Goal: Information Seeking & Learning: Learn about a topic

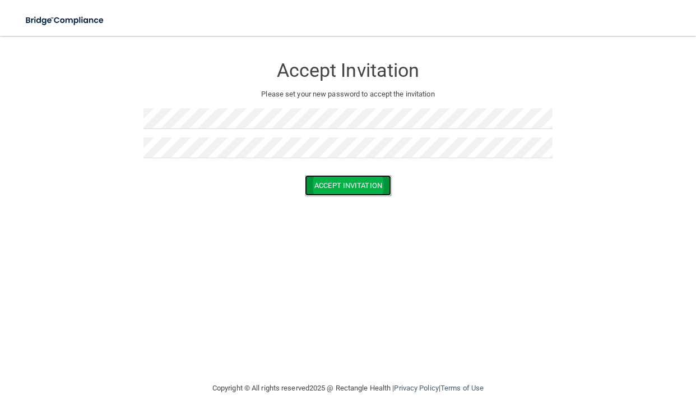
click at [368, 192] on button "Accept Invitation" at bounding box center [348, 185] width 86 height 21
click at [316, 195] on button "Accept Invitation" at bounding box center [348, 201] width 86 height 21
click at [355, 191] on button "Accept Invitation" at bounding box center [348, 185] width 86 height 21
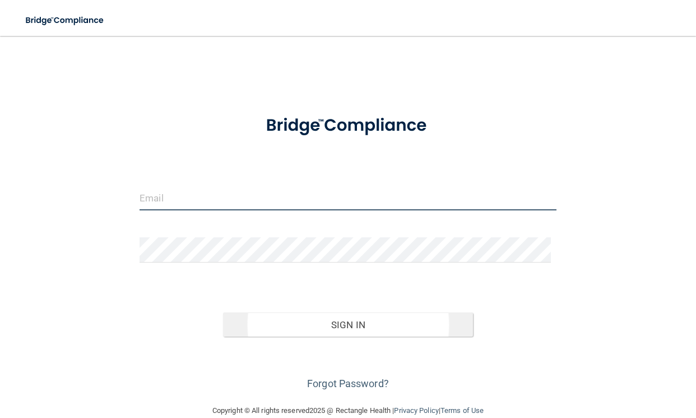
type input "[PERSON_NAME][EMAIL_ADDRESS][DOMAIN_NAME]"
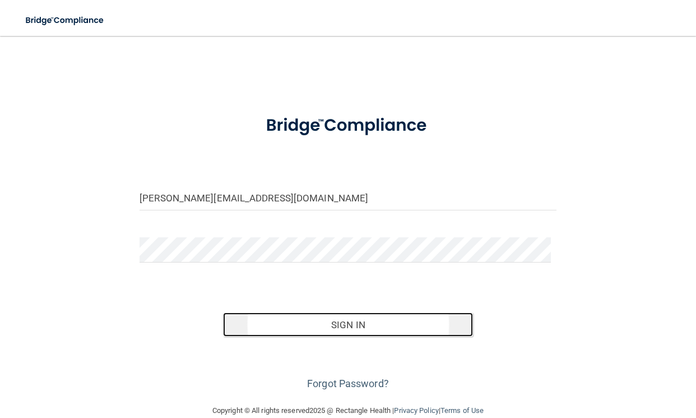
click at [312, 313] on button "Sign In" at bounding box center [348, 324] width 250 height 25
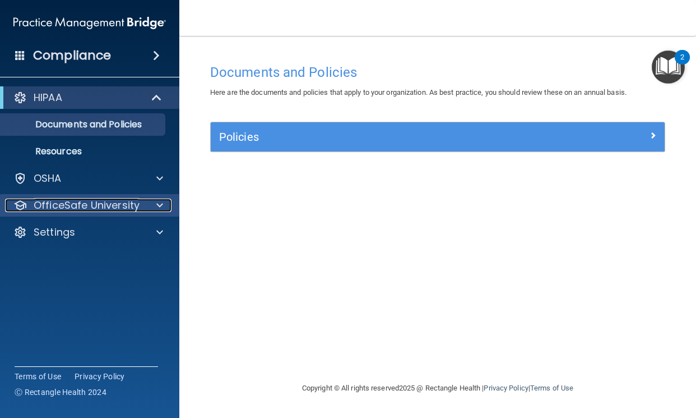
click at [151, 199] on div at bounding box center [158, 204] width 28 height 13
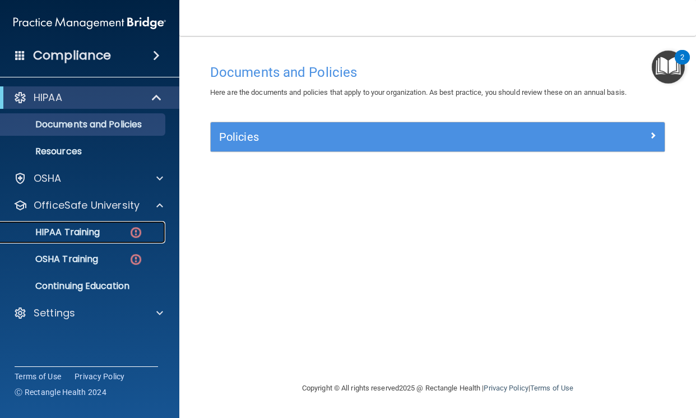
click at [82, 237] on p "HIPAA Training" at bounding box center [53, 232] width 93 height 11
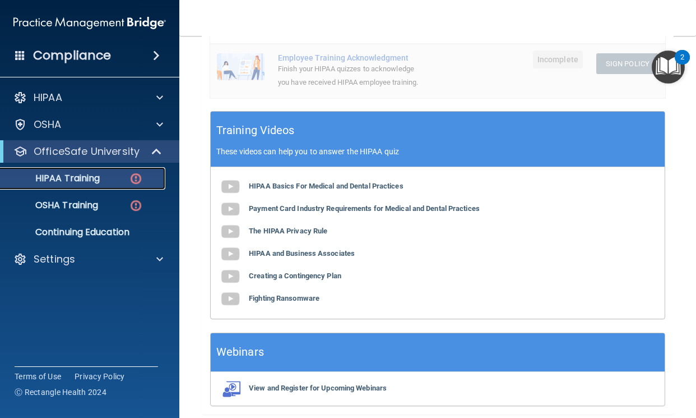
scroll to position [427, 0]
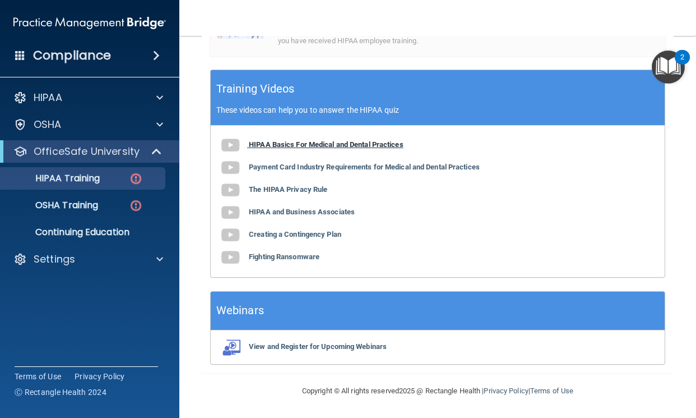
click at [313, 147] on b "HIPAA Basics For Medical and Dental Practices" at bounding box center [326, 144] width 155 height 8
click at [349, 169] on b "Payment Card Industry Requirements for Medical and Dental Practices" at bounding box center [364, 167] width 231 height 8
click at [309, 188] on b "The HIPAA Privacy Rule" at bounding box center [288, 189] width 78 height 8
click at [332, 215] on b "HIPAA and Business Associates" at bounding box center [302, 211] width 106 height 8
click at [262, 233] on b "Creating a Contingency Plan" at bounding box center [295, 234] width 93 height 8
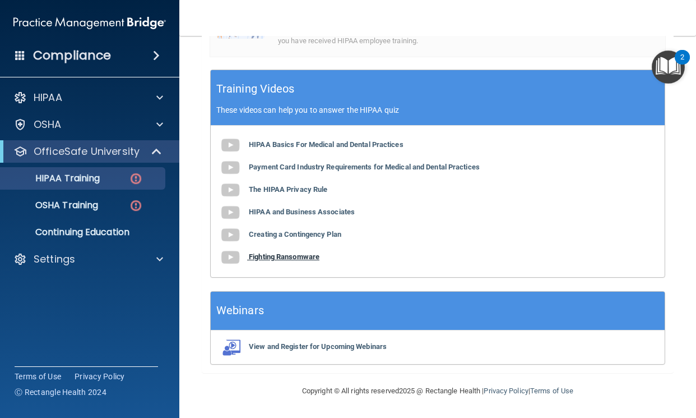
click at [293, 256] on b "Fighting Ransomware" at bounding box center [284, 256] width 71 height 8
click at [283, 342] on b "View and Register for Upcoming Webinars" at bounding box center [318, 346] width 138 height 8
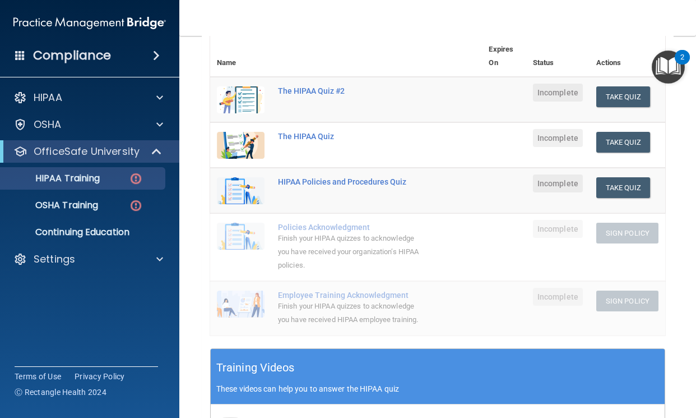
scroll to position [91, 0]
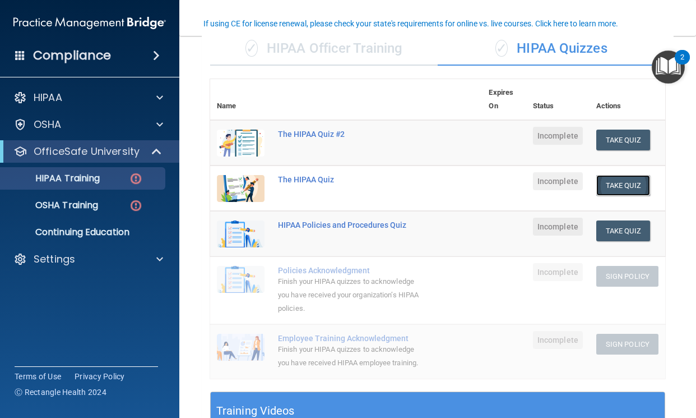
click at [598, 192] on button "Take Quiz" at bounding box center [624, 185] width 54 height 21
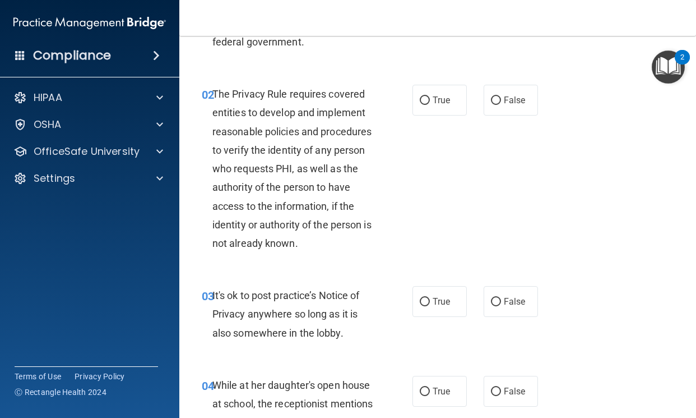
scroll to position [168, 0]
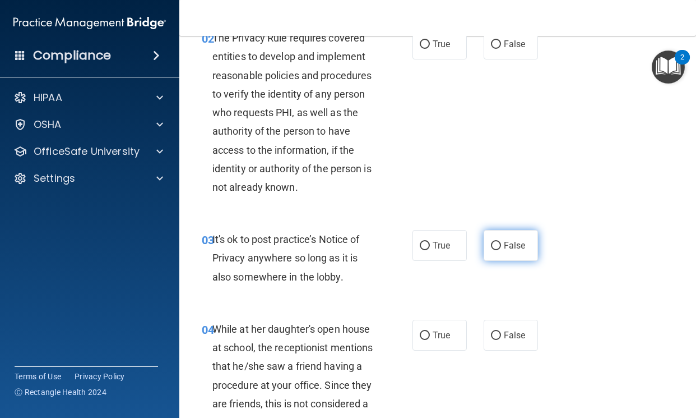
click at [509, 243] on span "False" at bounding box center [515, 245] width 22 height 11
click at [501, 243] on input "False" at bounding box center [496, 246] width 10 height 8
radio input "true"
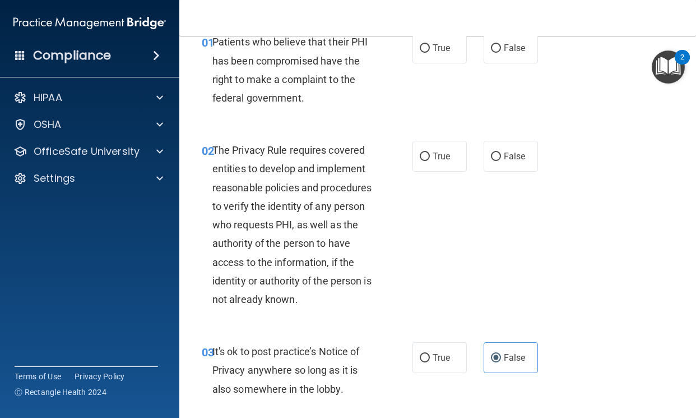
scroll to position [0, 0]
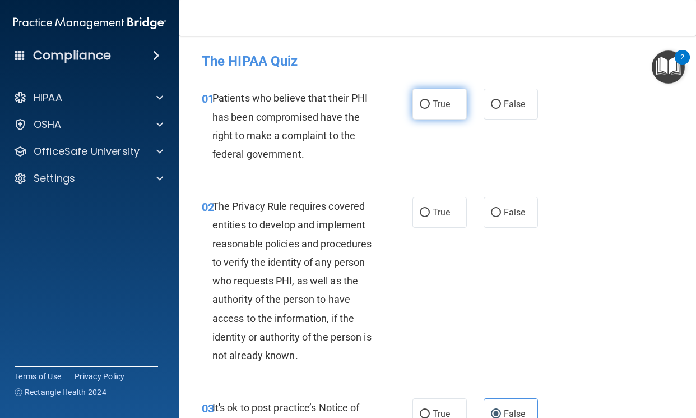
click at [437, 111] on label "True" at bounding box center [440, 104] width 54 height 31
click at [430, 109] on input "True" at bounding box center [425, 104] width 10 height 8
radio input "true"
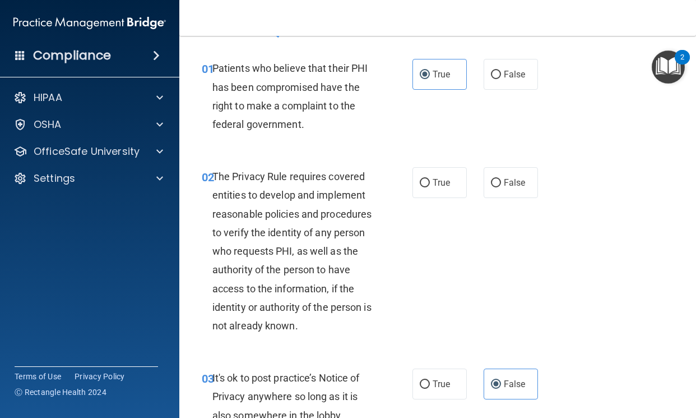
scroll to position [56, 0]
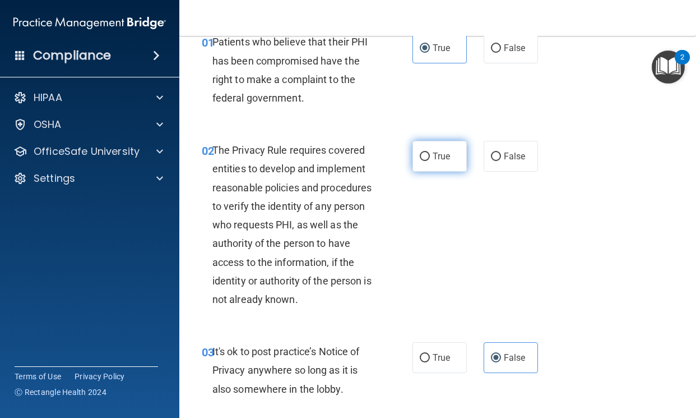
click at [422, 161] on label "True" at bounding box center [440, 156] width 54 height 31
click at [422, 161] on input "True" at bounding box center [425, 157] width 10 height 8
radio input "true"
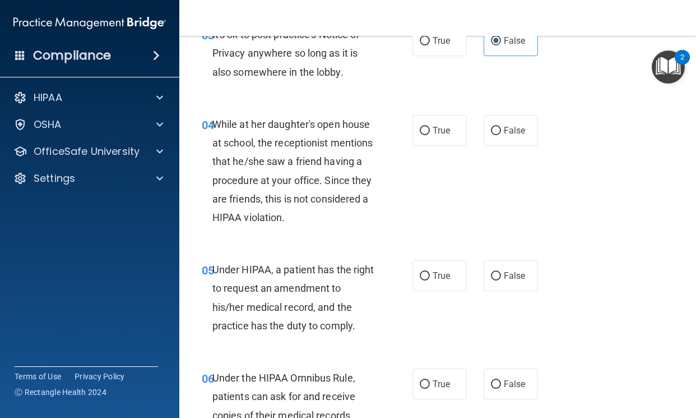
scroll to position [392, 0]
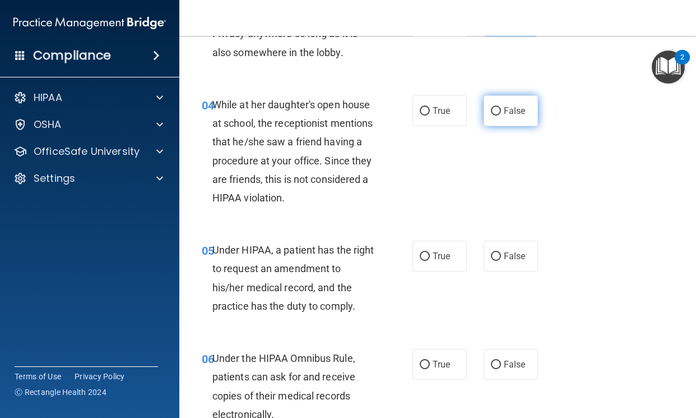
click at [510, 121] on label "False" at bounding box center [511, 110] width 54 height 31
click at [501, 116] on input "False" at bounding box center [496, 111] width 10 height 8
radio input "true"
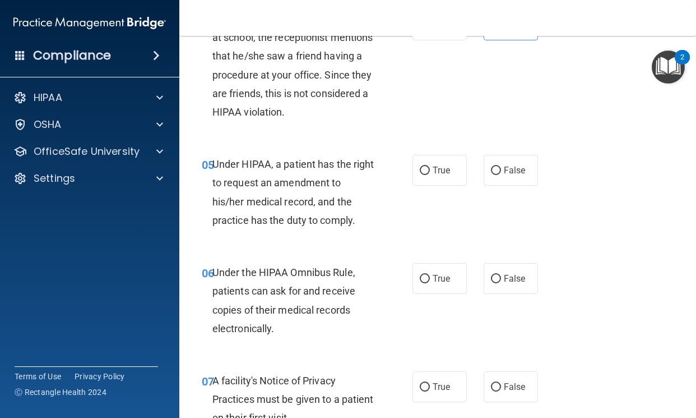
scroll to position [561, 0]
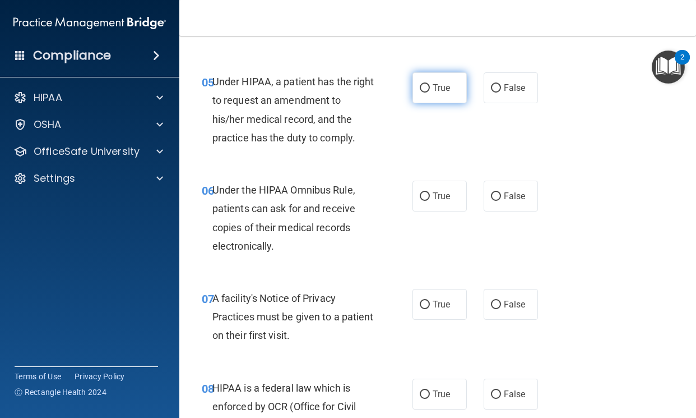
click at [441, 92] on span "True" at bounding box center [441, 87] width 17 height 11
click at [430, 92] on input "True" at bounding box center [425, 88] width 10 height 8
radio input "true"
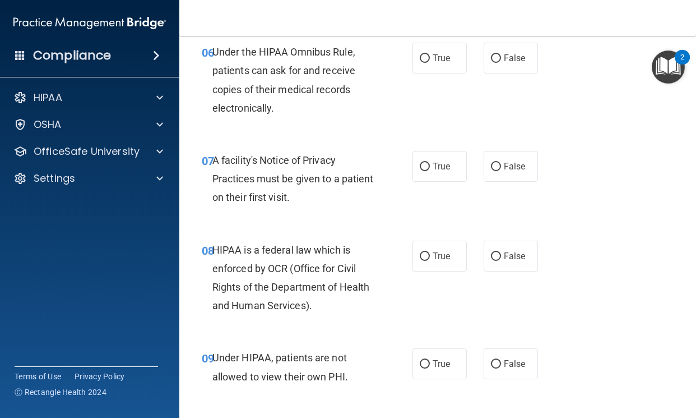
scroll to position [673, 0]
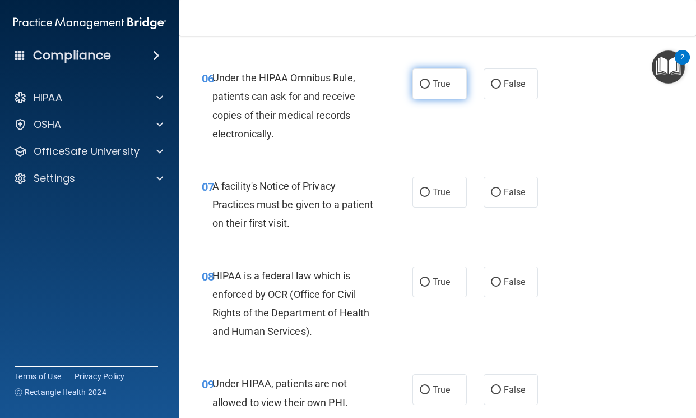
click at [424, 93] on label "True" at bounding box center [440, 83] width 54 height 31
click at [424, 89] on input "True" at bounding box center [425, 84] width 10 height 8
radio input "true"
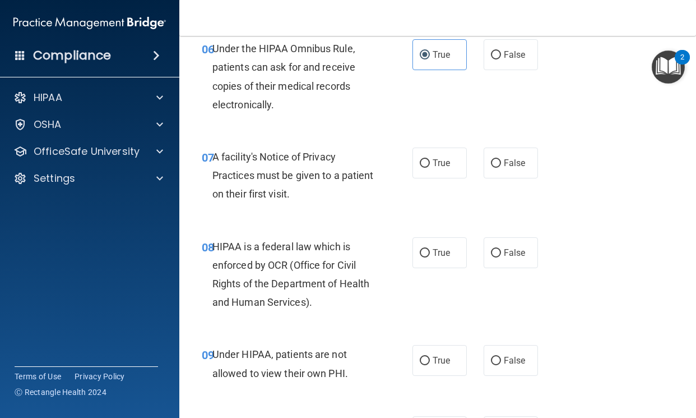
scroll to position [785, 0]
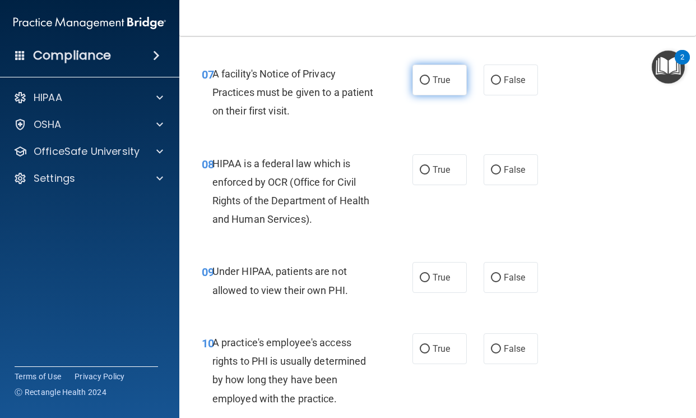
click at [423, 93] on label "True" at bounding box center [440, 79] width 54 height 31
click at [423, 85] on input "True" at bounding box center [425, 80] width 10 height 8
radio input "true"
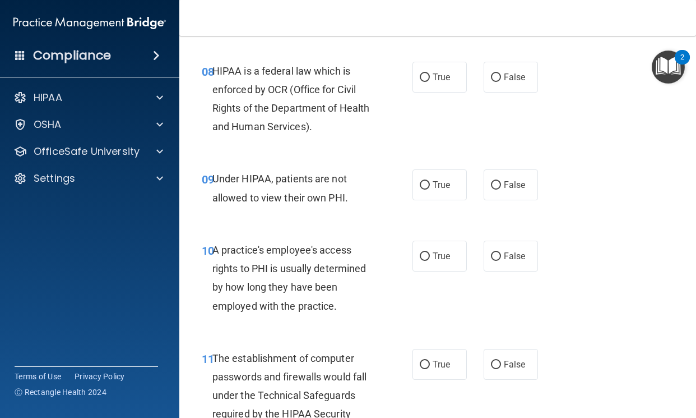
scroll to position [897, 0]
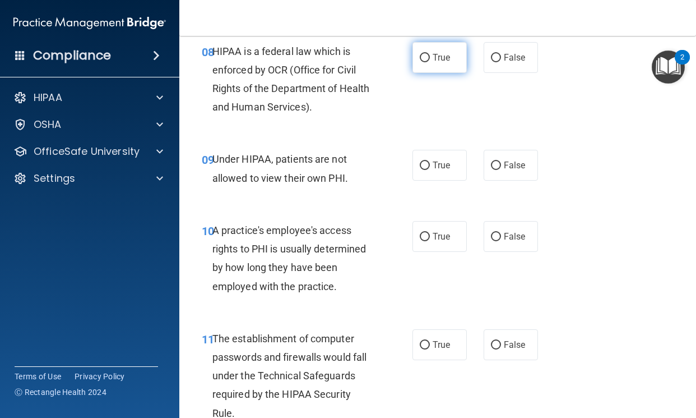
click at [442, 54] on span "True" at bounding box center [441, 57] width 17 height 11
click at [430, 54] on input "True" at bounding box center [425, 58] width 10 height 8
radio input "true"
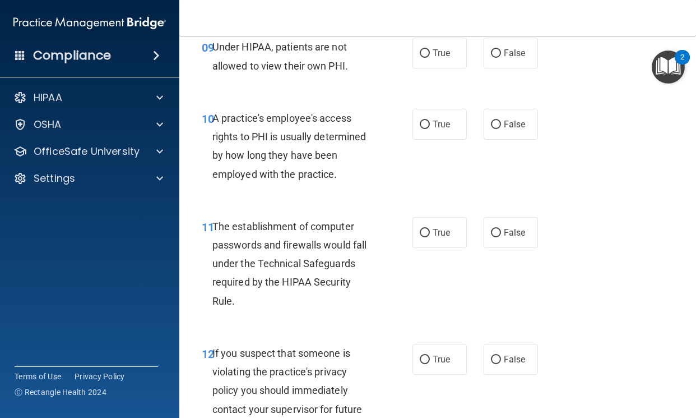
scroll to position [953, 0]
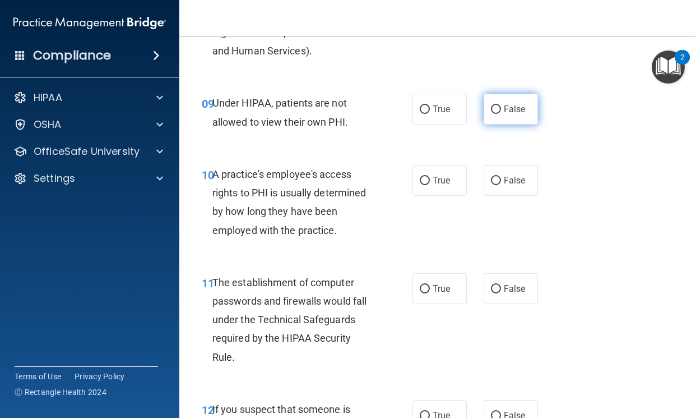
click at [495, 107] on input "False" at bounding box center [496, 109] width 10 height 8
radio input "true"
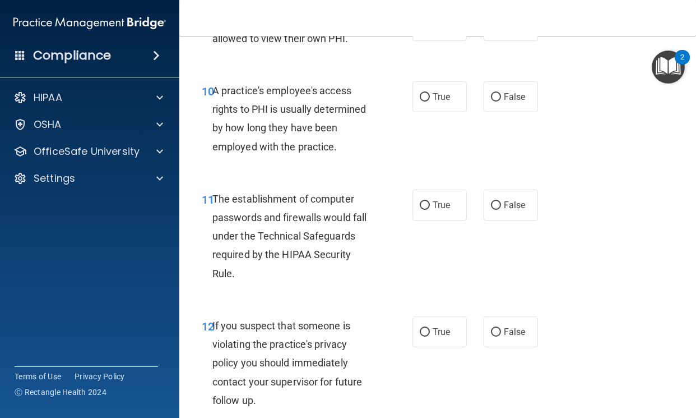
scroll to position [1009, 0]
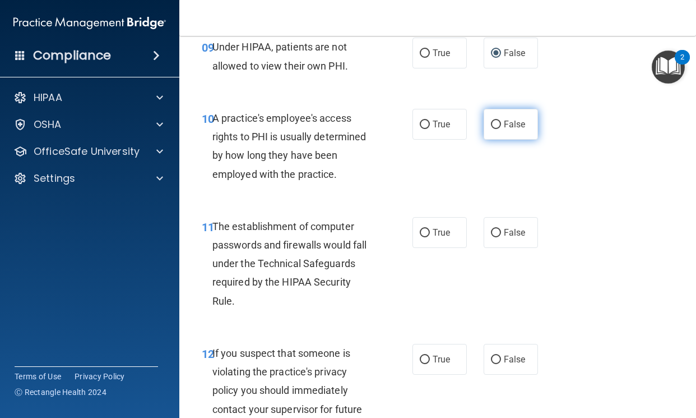
click at [500, 134] on label "False" at bounding box center [511, 124] width 54 height 31
click at [500, 129] on input "False" at bounding box center [496, 125] width 10 height 8
radio input "true"
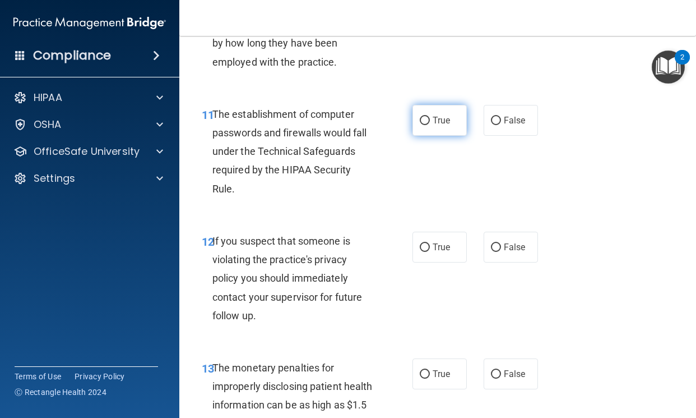
click at [424, 124] on input "True" at bounding box center [425, 121] width 10 height 8
radio input "true"
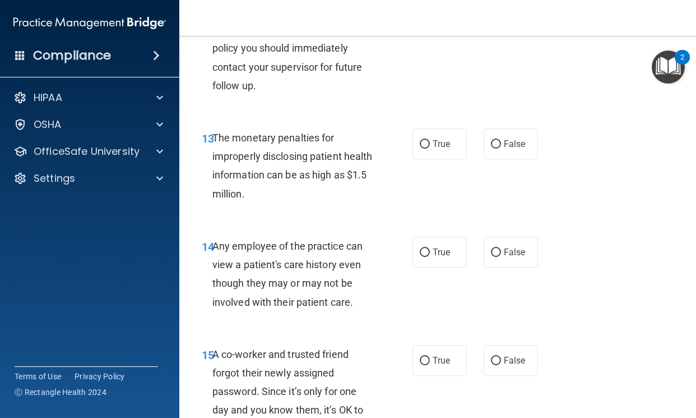
scroll to position [1290, 0]
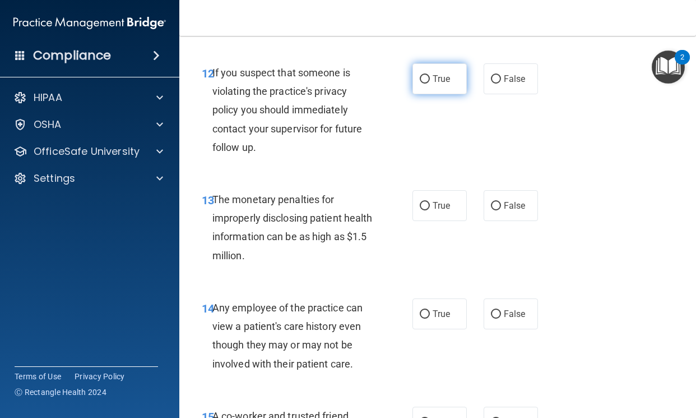
click at [424, 72] on label "True" at bounding box center [440, 78] width 54 height 31
click at [424, 75] on input "True" at bounding box center [425, 79] width 10 height 8
radio input "true"
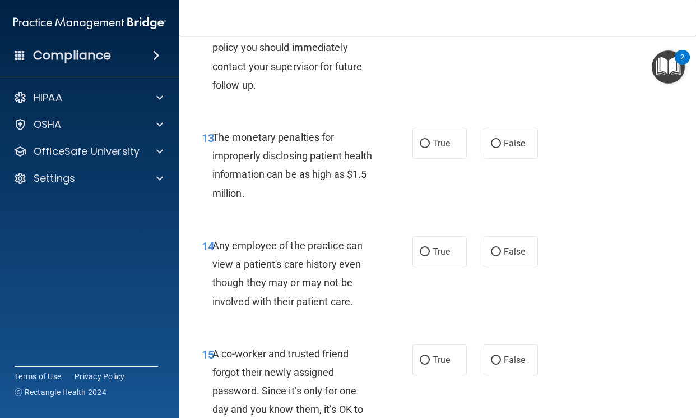
scroll to position [1402, 0]
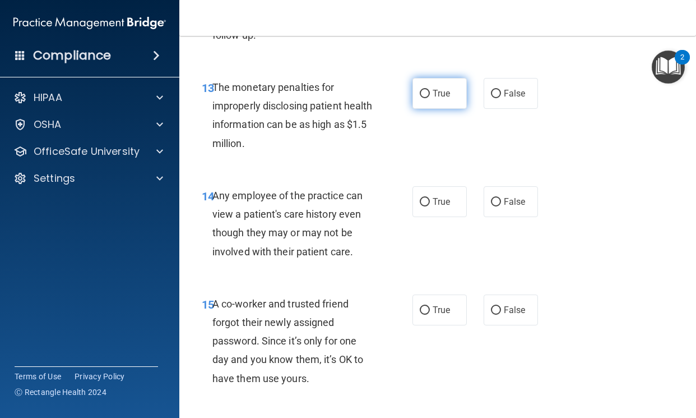
click at [430, 108] on label "True" at bounding box center [440, 93] width 54 height 31
click at [430, 98] on input "True" at bounding box center [425, 94] width 10 height 8
radio input "true"
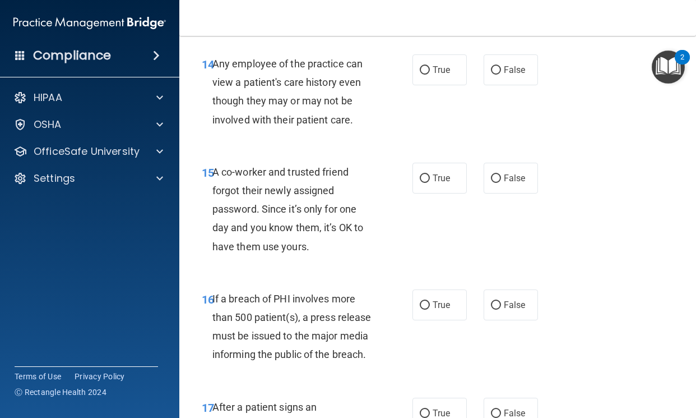
scroll to position [1514, 0]
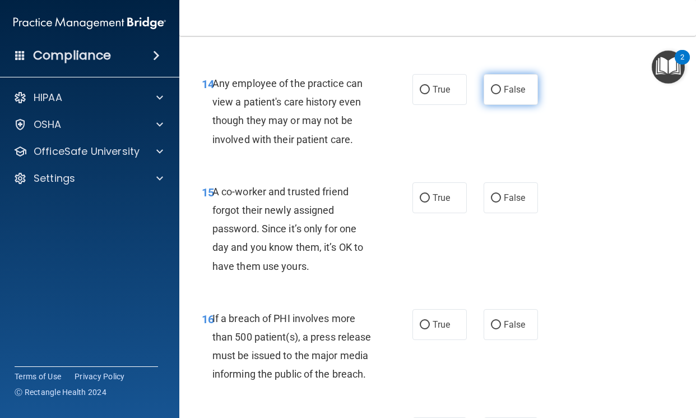
click at [520, 95] on label "False" at bounding box center [511, 89] width 54 height 31
click at [501, 94] on input "False" at bounding box center [496, 90] width 10 height 8
radio input "true"
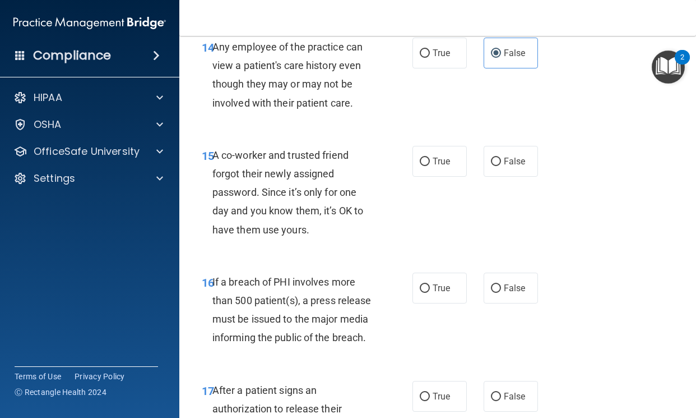
scroll to position [1626, 0]
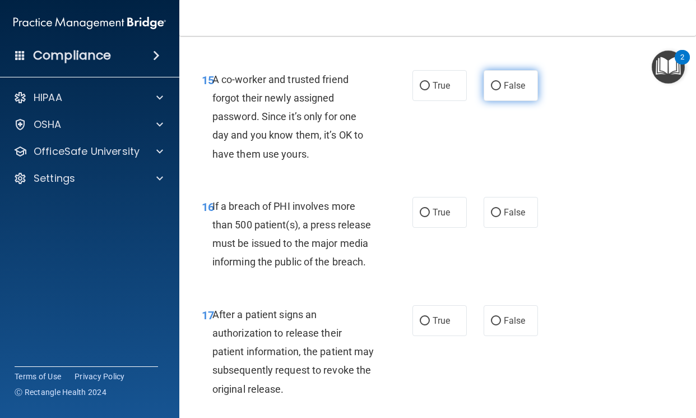
click at [504, 80] on span "False" at bounding box center [515, 85] width 22 height 11
click at [501, 82] on input "False" at bounding box center [496, 86] width 10 height 8
radio input "true"
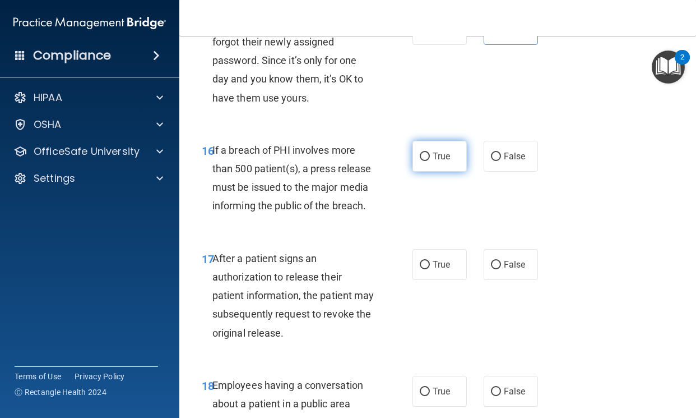
click at [436, 149] on label "True" at bounding box center [440, 156] width 54 height 31
click at [430, 153] on input "True" at bounding box center [425, 157] width 10 height 8
radio input "true"
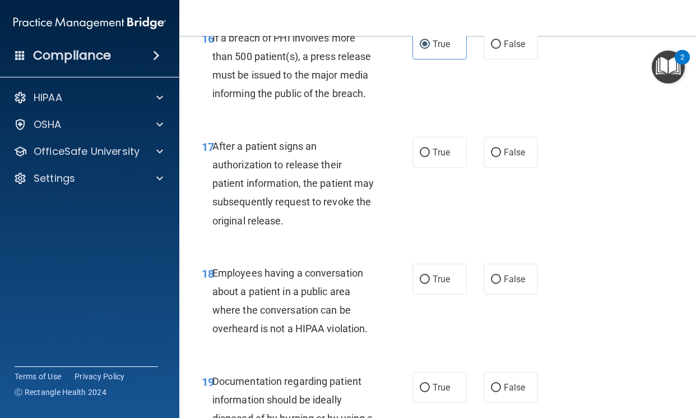
scroll to position [1850, 0]
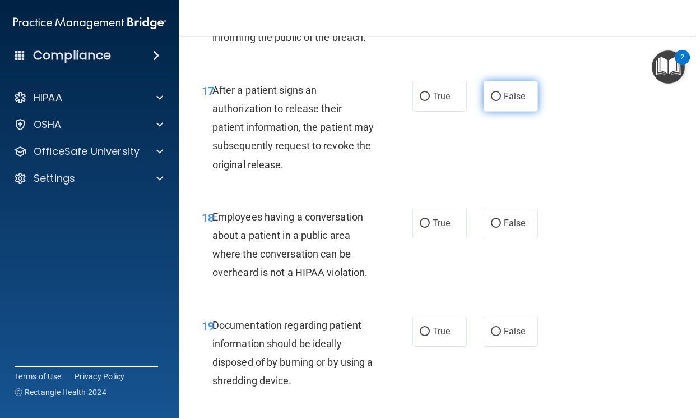
click at [502, 112] on label "False" at bounding box center [511, 96] width 54 height 31
click at [501, 101] on input "False" at bounding box center [496, 97] width 10 height 8
radio input "true"
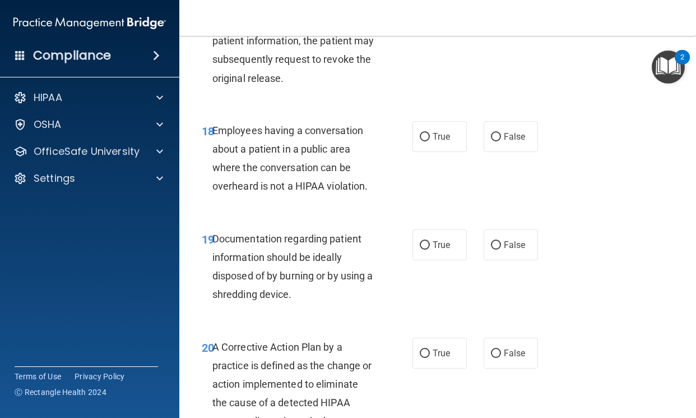
scroll to position [1962, 0]
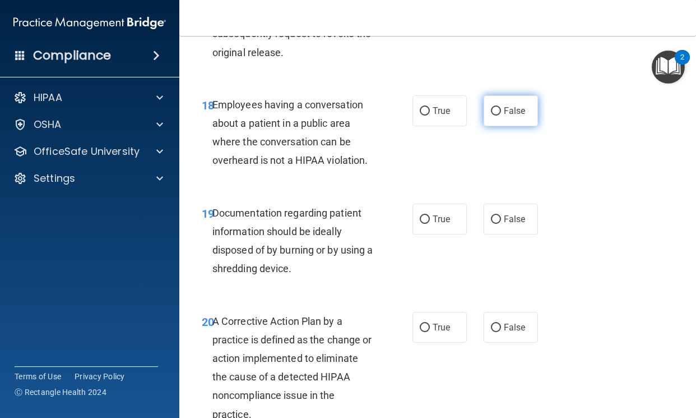
click at [494, 116] on input "False" at bounding box center [496, 111] width 10 height 8
radio input "true"
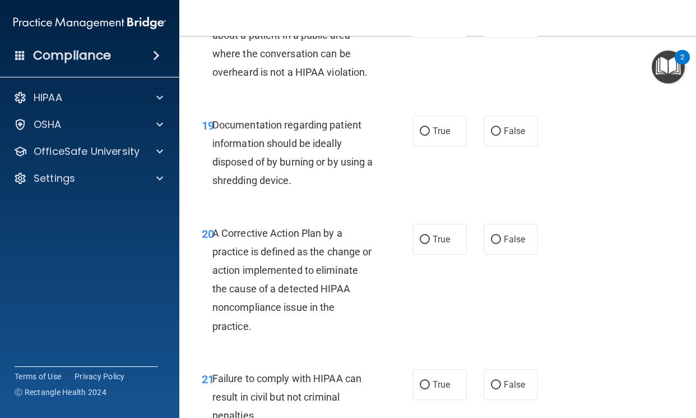
scroll to position [2131, 0]
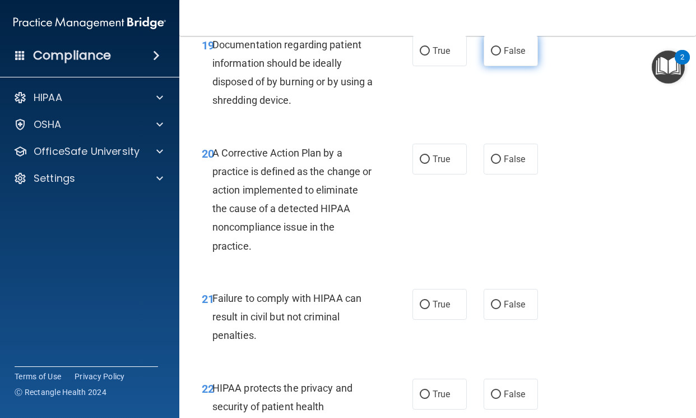
click at [509, 56] on span "False" at bounding box center [515, 50] width 22 height 11
click at [501, 56] on input "False" at bounding box center [496, 51] width 10 height 8
radio input "true"
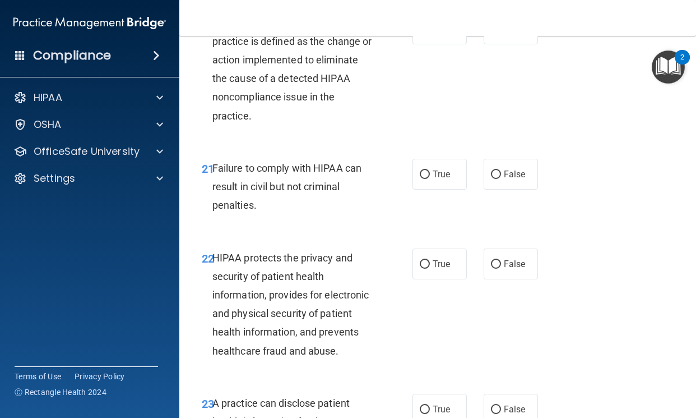
scroll to position [2187, 0]
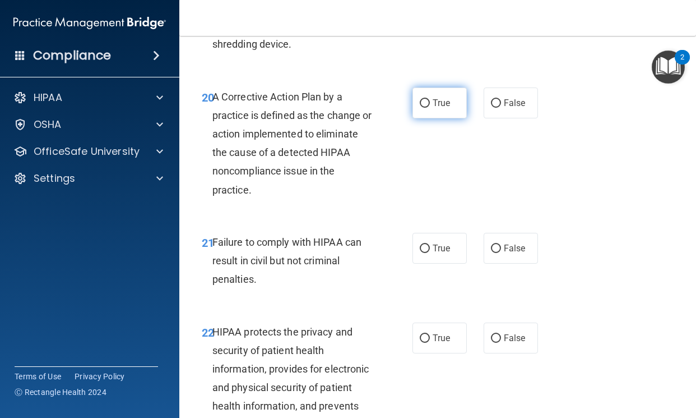
click at [417, 114] on label "True" at bounding box center [440, 102] width 54 height 31
click at [420, 108] on input "True" at bounding box center [425, 103] width 10 height 8
radio input "true"
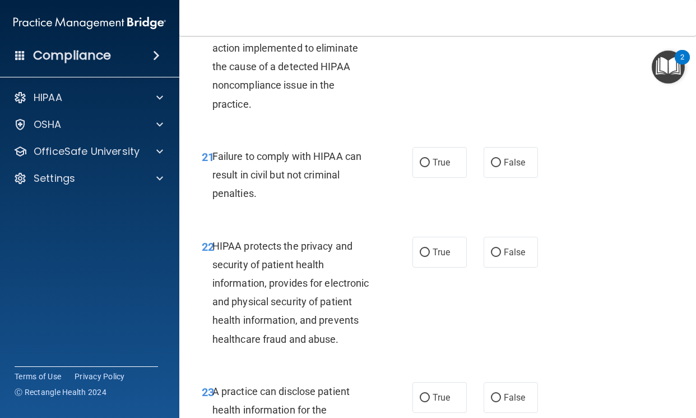
scroll to position [2299, 0]
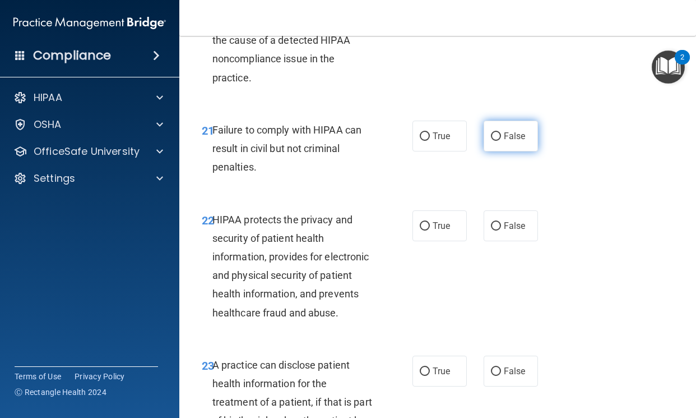
click at [491, 141] on input "False" at bounding box center [496, 136] width 10 height 8
radio input "true"
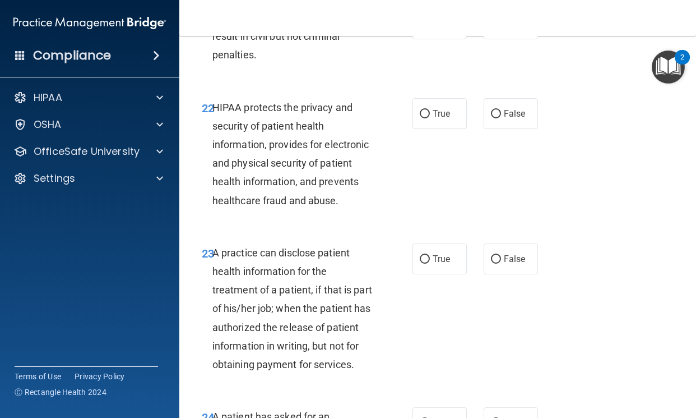
scroll to position [2355, 0]
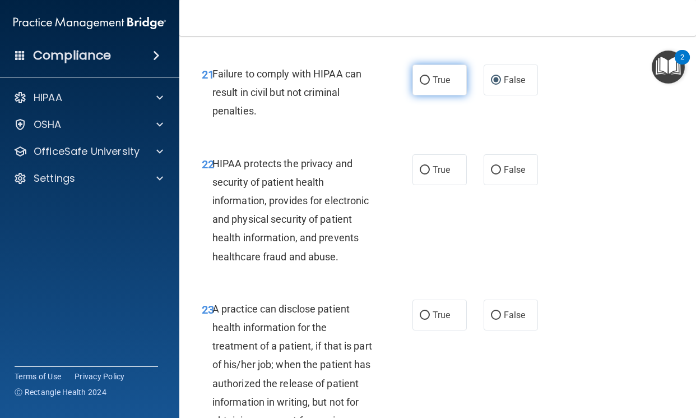
click at [427, 95] on label "True" at bounding box center [440, 79] width 54 height 31
click at [427, 85] on input "True" at bounding box center [425, 80] width 10 height 8
radio input "true"
radio input "false"
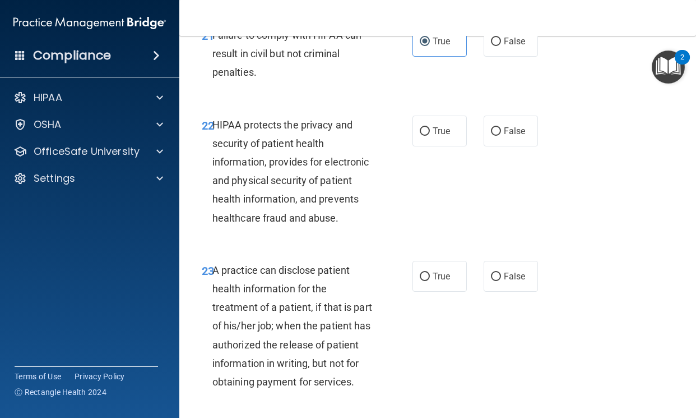
scroll to position [2411, 0]
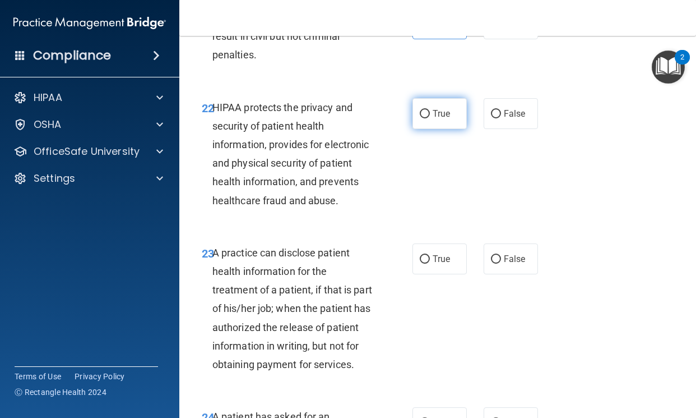
click at [438, 119] on span "True" at bounding box center [441, 113] width 17 height 11
click at [430, 118] on input "True" at bounding box center [425, 114] width 10 height 8
radio input "true"
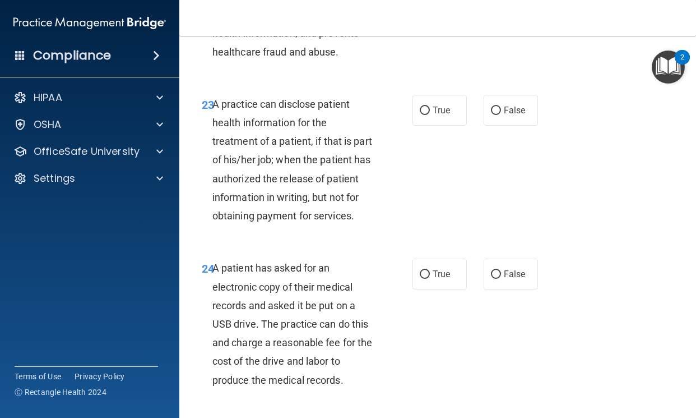
scroll to position [2579, 0]
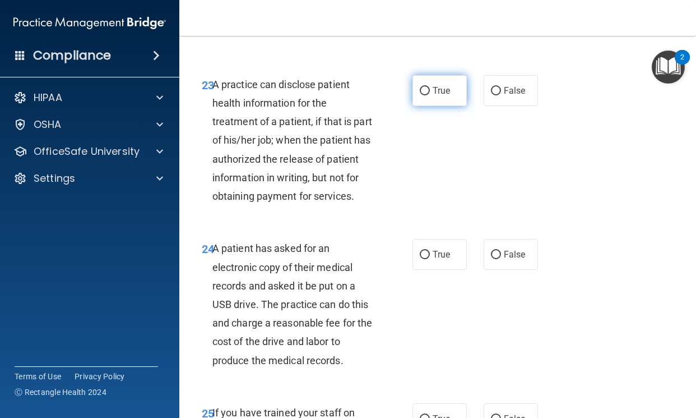
click at [427, 106] on label "True" at bounding box center [440, 90] width 54 height 31
click at [427, 95] on input "True" at bounding box center [425, 91] width 10 height 8
radio input "true"
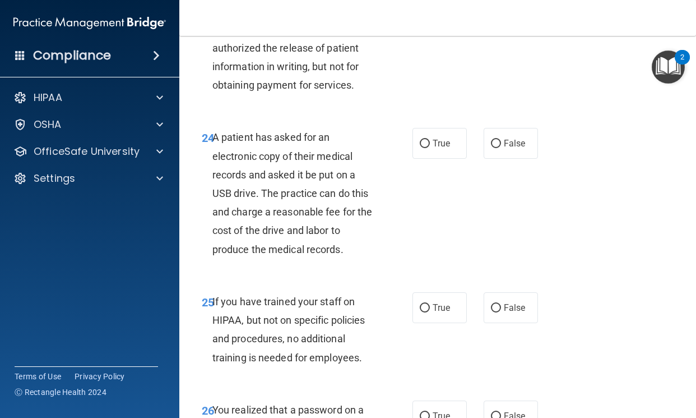
scroll to position [2691, 0]
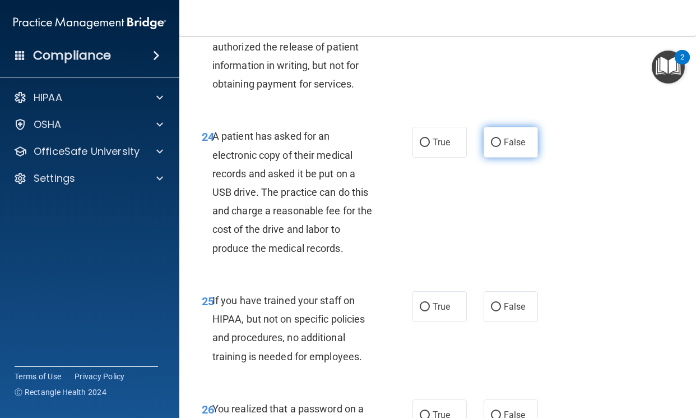
click at [532, 158] on label "False" at bounding box center [511, 142] width 54 height 31
click at [501, 147] on input "False" at bounding box center [496, 142] width 10 height 8
radio input "true"
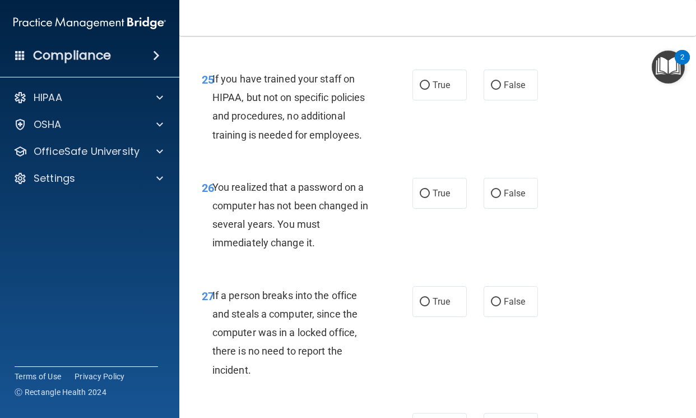
scroll to position [2916, 0]
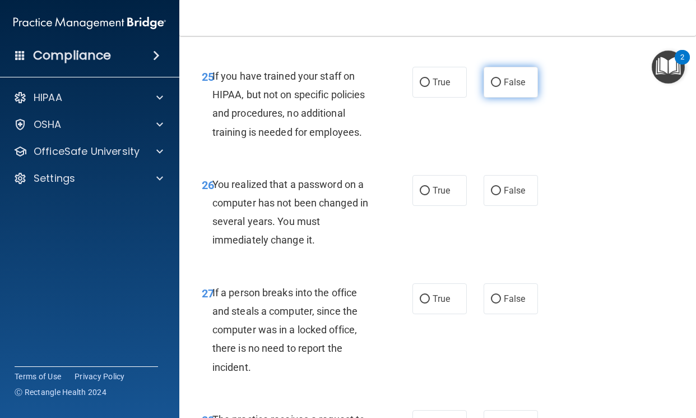
click at [498, 98] on label "False" at bounding box center [511, 82] width 54 height 31
click at [498, 87] on input "False" at bounding box center [496, 82] width 10 height 8
radio input "true"
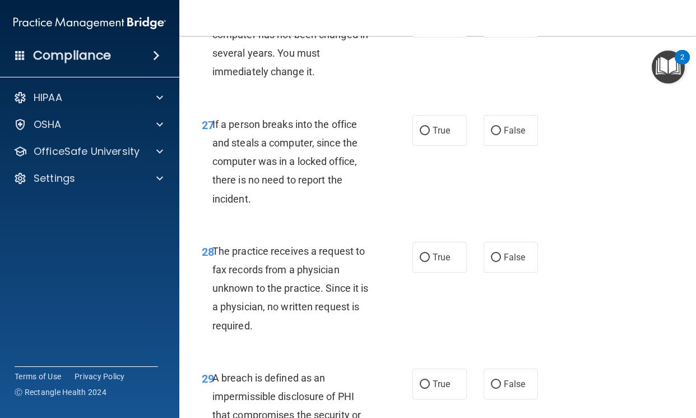
scroll to position [3028, 0]
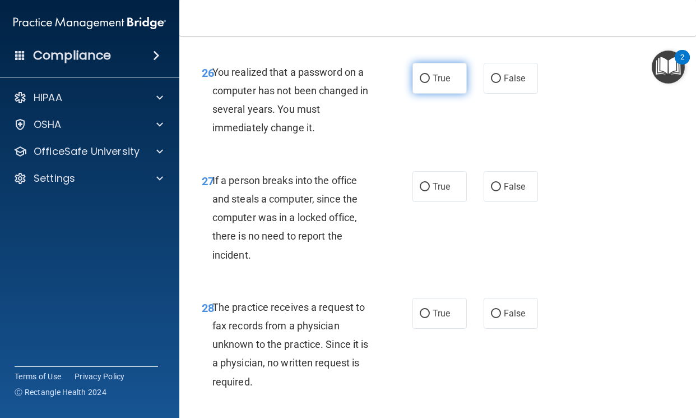
click at [441, 94] on label "True" at bounding box center [440, 78] width 54 height 31
click at [430, 83] on input "True" at bounding box center [425, 79] width 10 height 8
radio input "true"
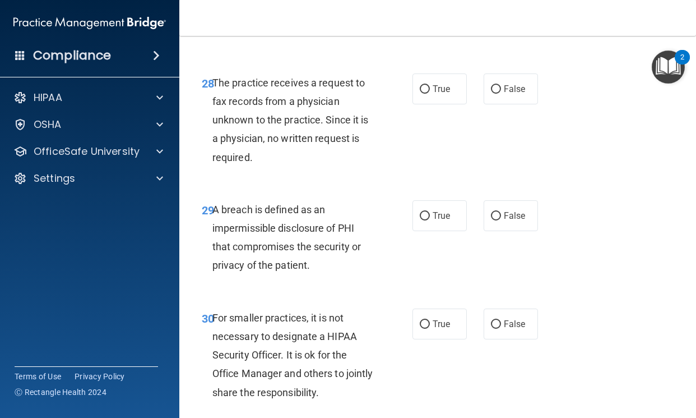
scroll to position [3196, 0]
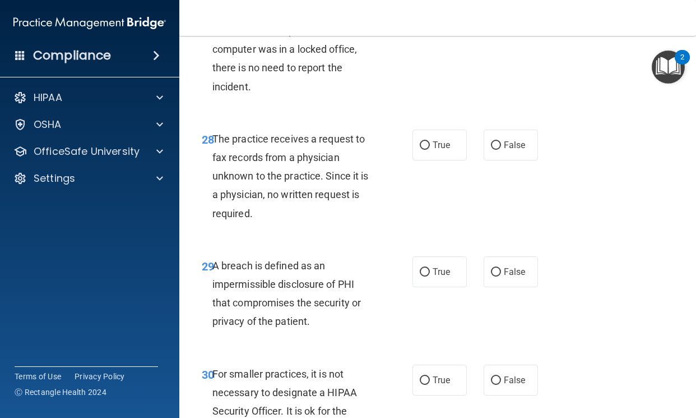
click at [473, 34] on div "True False" at bounding box center [478, 18] width 131 height 31
click at [484, 34] on label "False" at bounding box center [511, 18] width 54 height 31
click at [491, 23] on input "False" at bounding box center [496, 19] width 10 height 8
radio input "true"
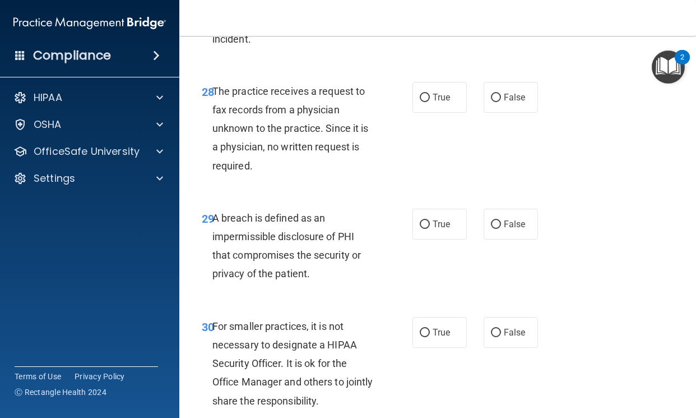
scroll to position [3308, 0]
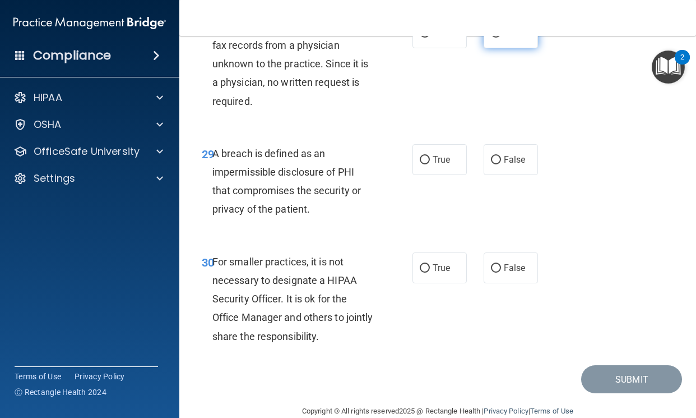
click at [491, 38] on input "False" at bounding box center [496, 33] width 10 height 8
radio input "true"
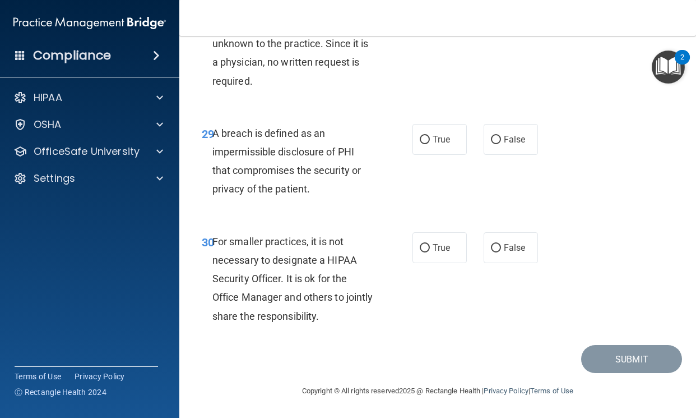
scroll to position [3366, 0]
click at [413, 146] on label "True" at bounding box center [440, 139] width 54 height 31
click at [420, 144] on input "True" at bounding box center [425, 140] width 10 height 8
radio input "true"
click at [504, 246] on span "False" at bounding box center [515, 247] width 22 height 11
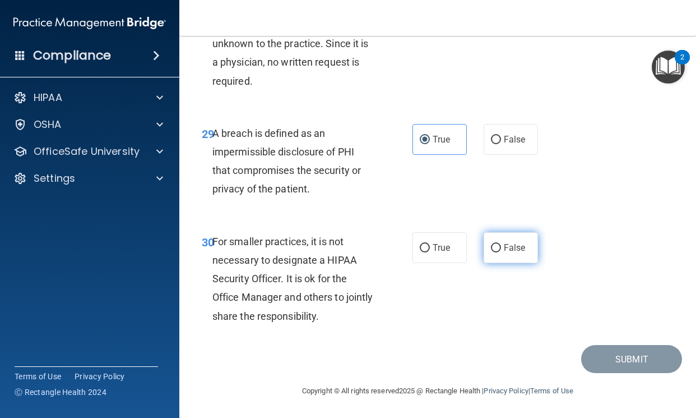
click at [501, 246] on input "False" at bounding box center [496, 248] width 10 height 8
radio input "true"
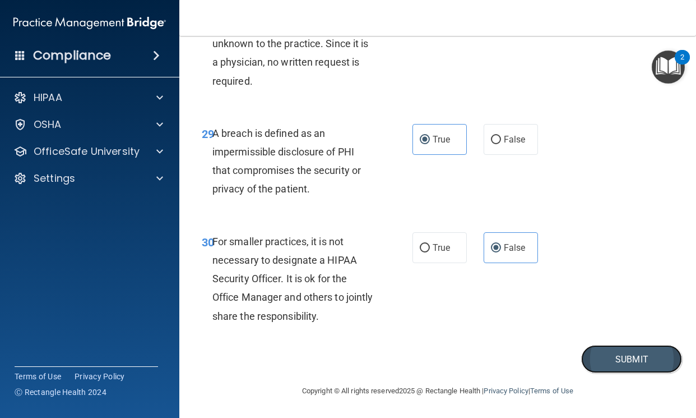
click at [607, 352] on button "Submit" at bounding box center [631, 359] width 101 height 29
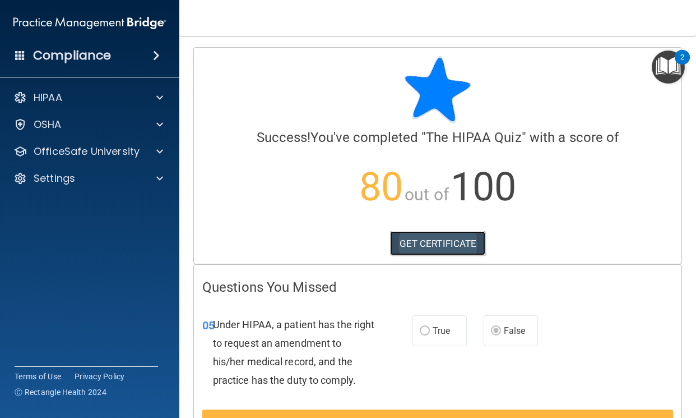
click at [436, 255] on link "GET CERTIFICATE" at bounding box center [438, 243] width 96 height 25
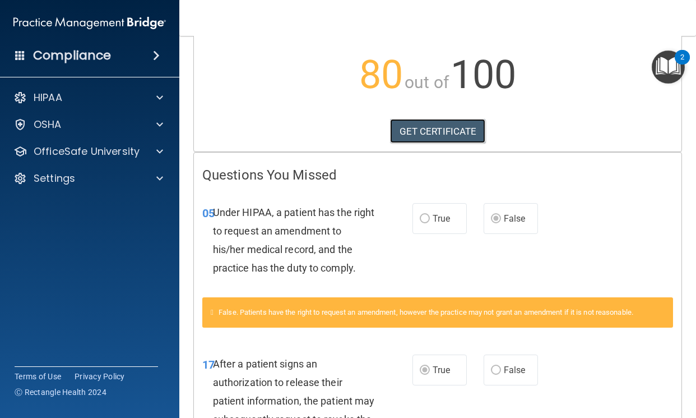
scroll to position [224, 0]
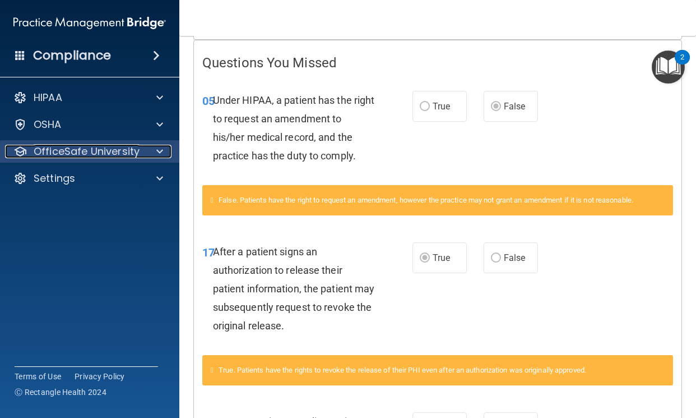
click at [138, 149] on div "OfficeSafe University" at bounding box center [74, 151] width 139 height 13
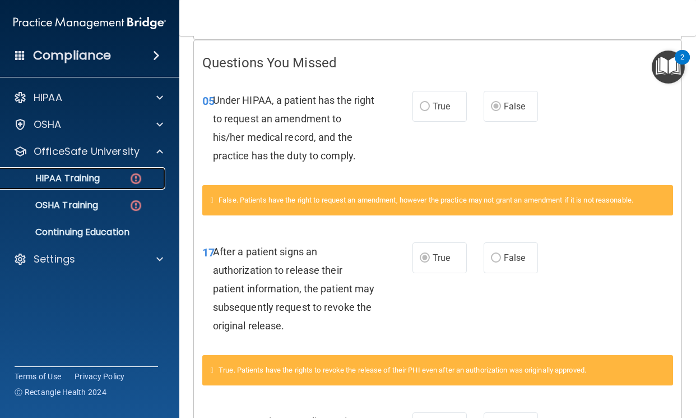
click at [112, 180] on div "HIPAA Training" at bounding box center [83, 178] width 153 height 11
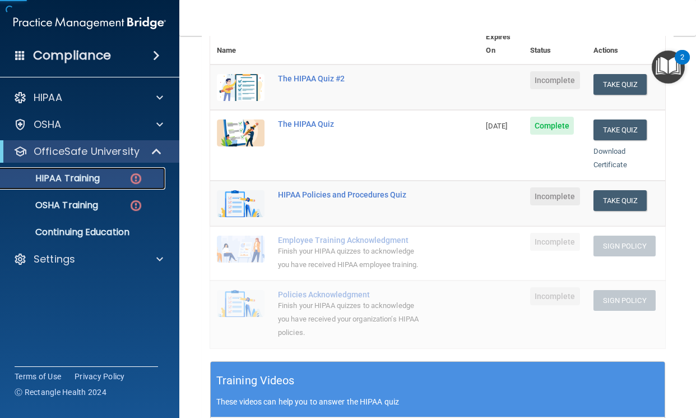
scroll to position [56, 0]
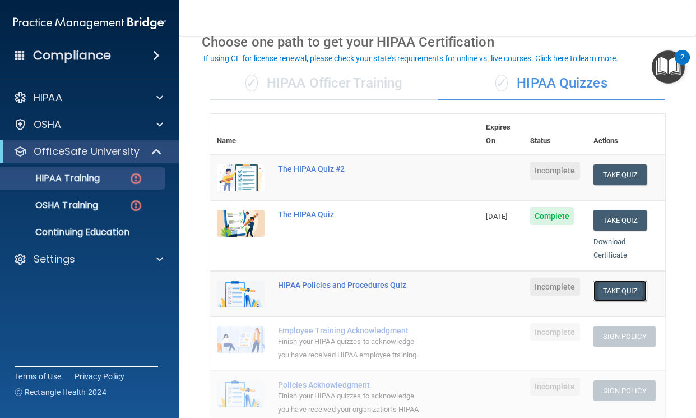
click at [608, 280] on button "Take Quiz" at bounding box center [621, 290] width 54 height 21
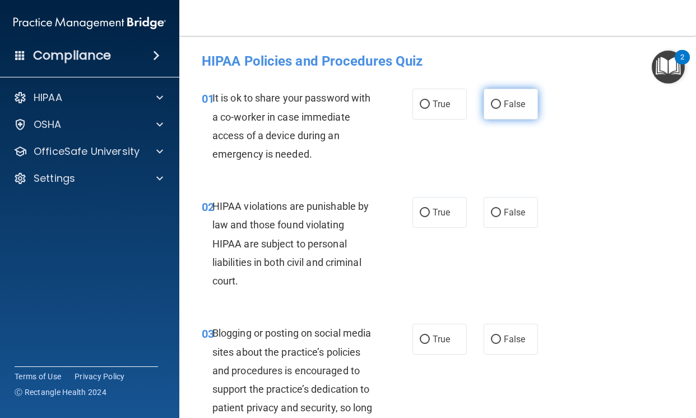
click at [505, 96] on label "False" at bounding box center [511, 104] width 54 height 31
click at [501, 100] on input "False" at bounding box center [496, 104] width 10 height 8
radio input "true"
click at [415, 205] on label "True" at bounding box center [440, 212] width 54 height 31
click at [420, 209] on input "True" at bounding box center [425, 213] width 10 height 8
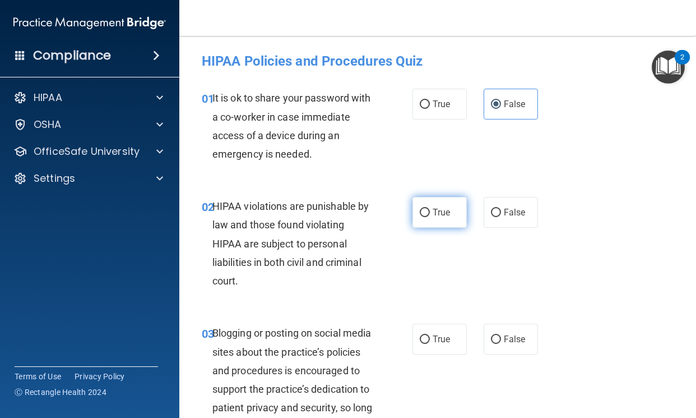
radio input "true"
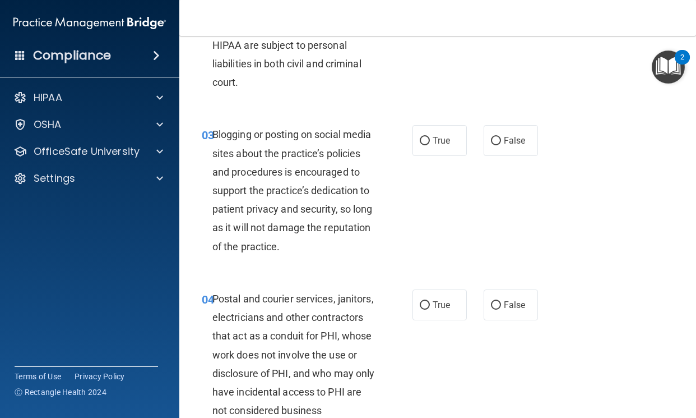
scroll to position [224, 0]
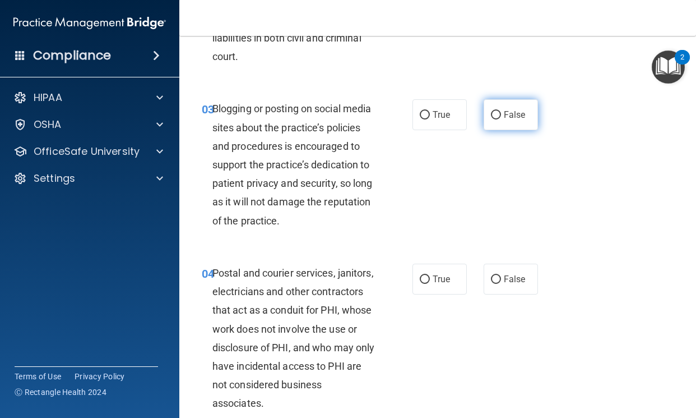
click at [518, 114] on span "False" at bounding box center [515, 114] width 22 height 11
click at [501, 114] on input "False" at bounding box center [496, 115] width 10 height 8
radio input "true"
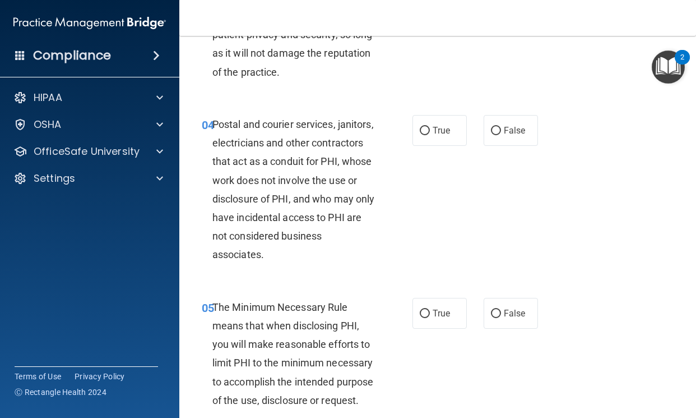
scroll to position [392, 0]
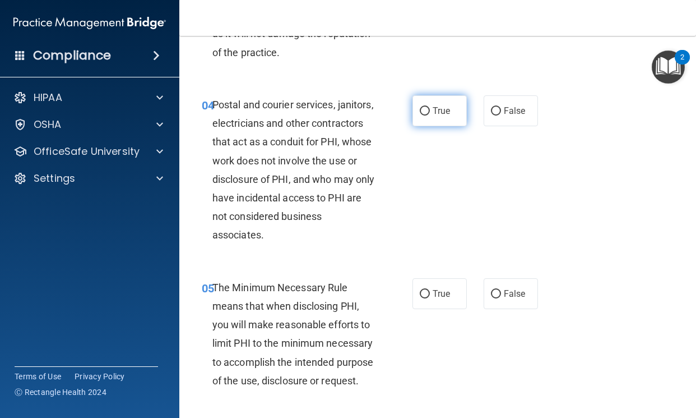
click at [423, 116] on input "True" at bounding box center [425, 111] width 10 height 8
radio input "true"
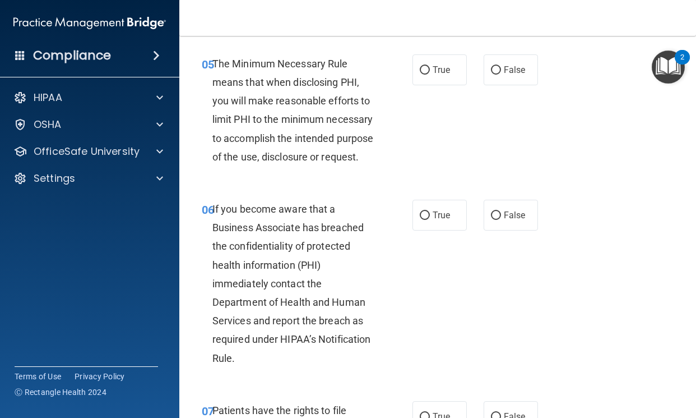
scroll to position [617, 0]
click at [433, 75] on span "True" at bounding box center [441, 69] width 17 height 11
click at [430, 74] on input "True" at bounding box center [425, 70] width 10 height 8
radio input "true"
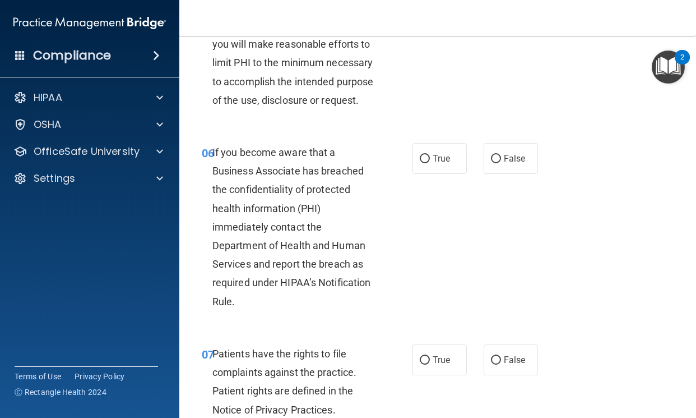
scroll to position [785, 0]
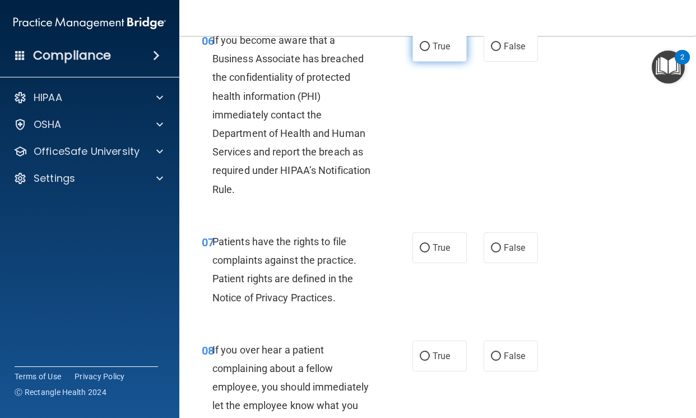
click at [425, 51] on input "True" at bounding box center [425, 47] width 10 height 8
radio input "true"
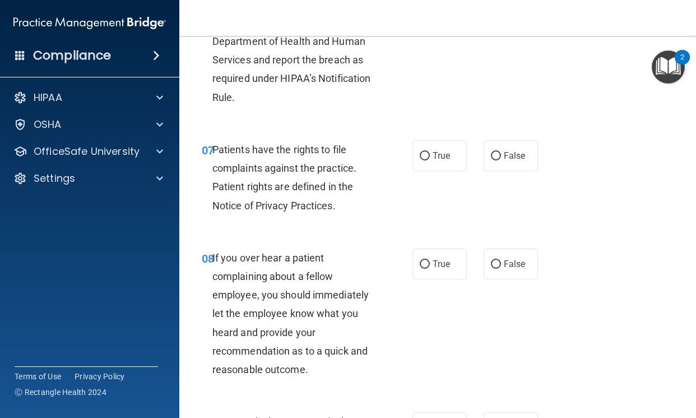
scroll to position [897, 0]
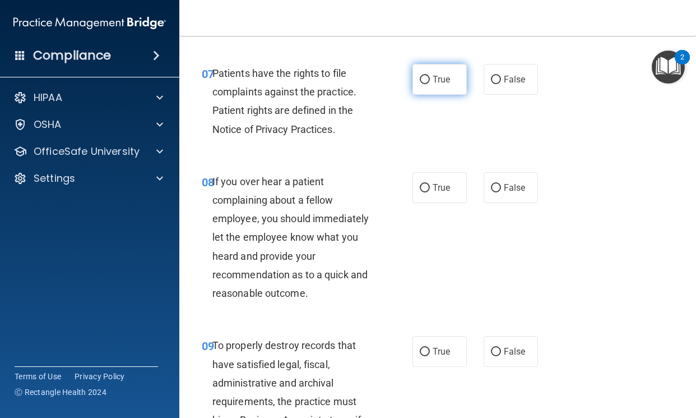
click at [424, 84] on input "True" at bounding box center [425, 80] width 10 height 8
radio input "true"
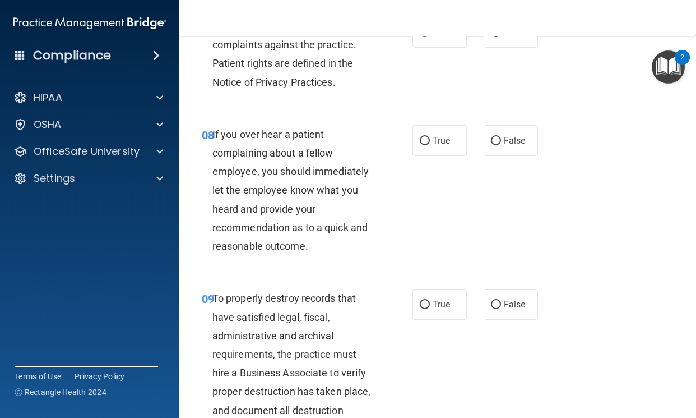
scroll to position [1065, 0]
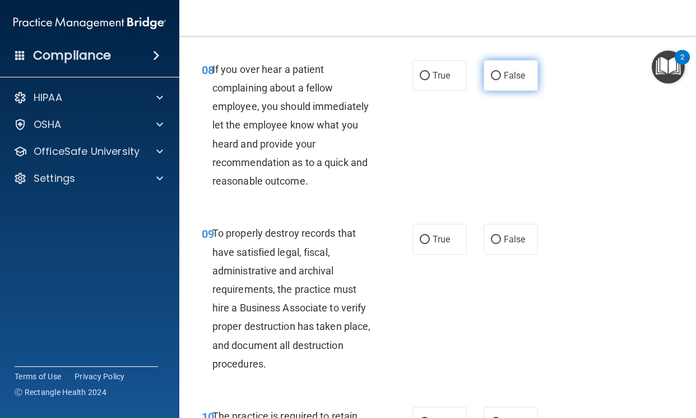
click at [495, 91] on label "False" at bounding box center [511, 75] width 54 height 31
click at [495, 80] on input "False" at bounding box center [496, 76] width 10 height 8
radio input "true"
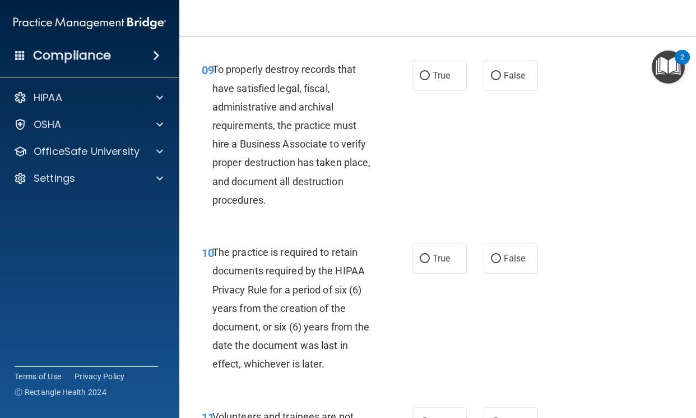
scroll to position [1234, 0]
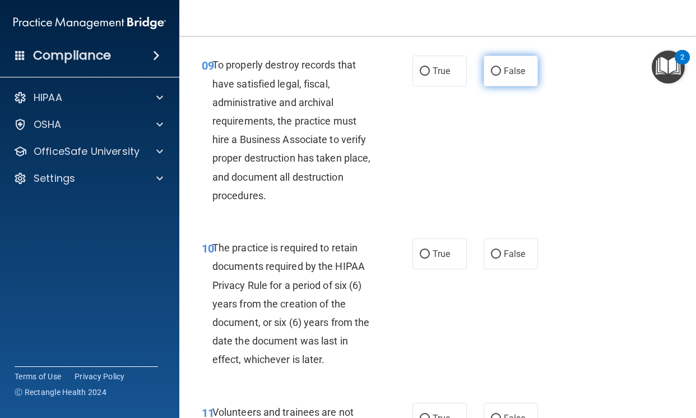
click at [491, 76] on input "False" at bounding box center [496, 71] width 10 height 8
radio input "true"
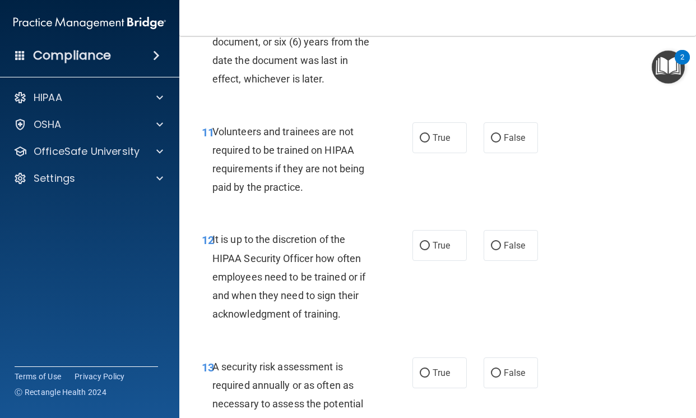
scroll to position [1458, 0]
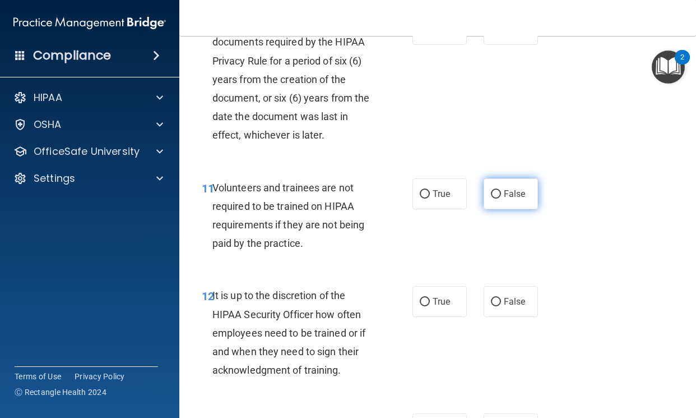
click at [491, 198] on input "False" at bounding box center [496, 194] width 10 height 8
radio input "true"
click at [422, 45] on label "True" at bounding box center [440, 29] width 54 height 31
click at [422, 34] on input "True" at bounding box center [425, 30] width 10 height 8
radio input "true"
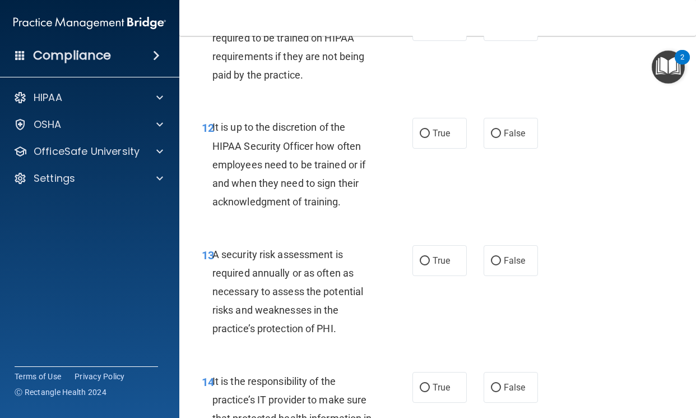
scroll to position [1682, 0]
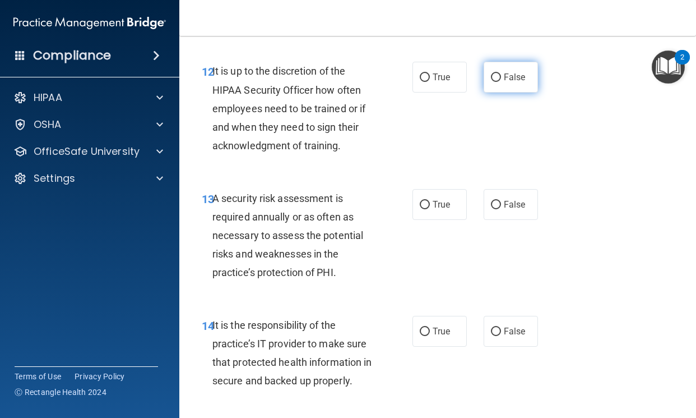
click at [484, 93] on label "False" at bounding box center [511, 77] width 54 height 31
click at [491, 82] on input "False" at bounding box center [496, 77] width 10 height 8
radio input "true"
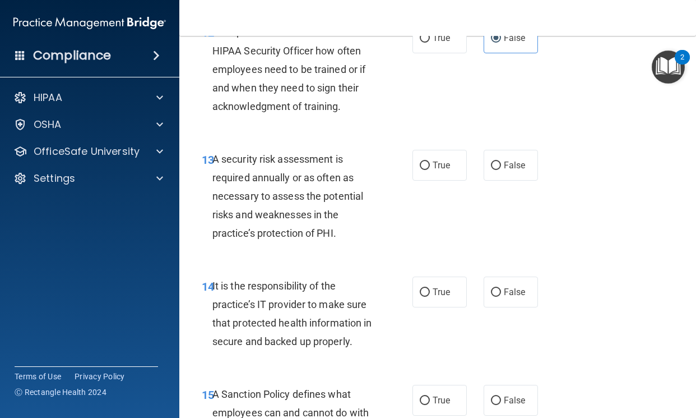
scroll to position [1738, 0]
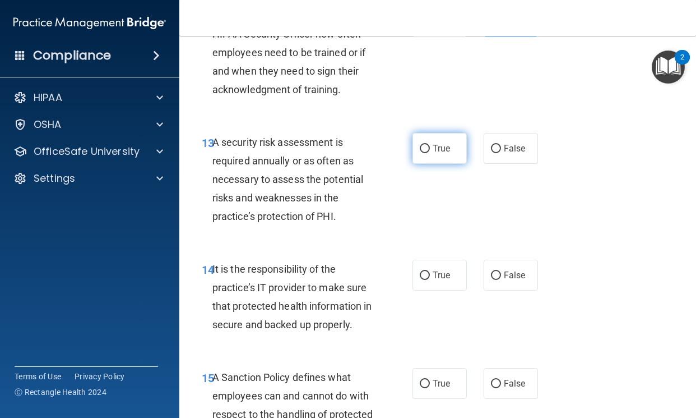
click at [422, 153] on input "True" at bounding box center [425, 149] width 10 height 8
radio input "true"
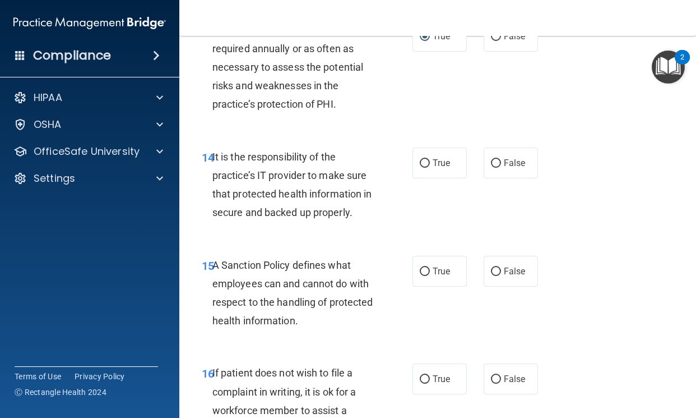
scroll to position [1906, 0]
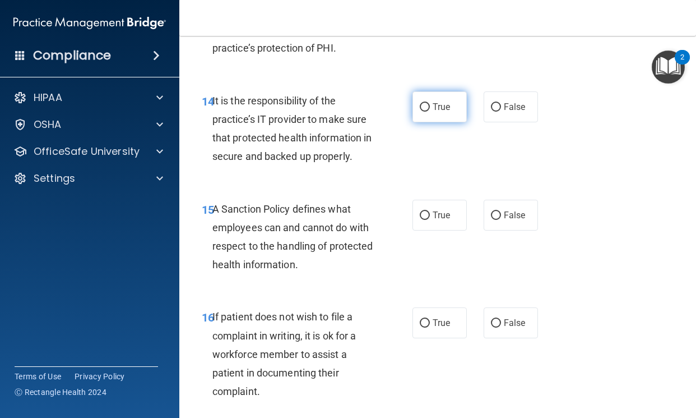
click at [446, 112] on span "True" at bounding box center [441, 106] width 17 height 11
click at [430, 112] on input "True" at bounding box center [425, 107] width 10 height 8
radio input "true"
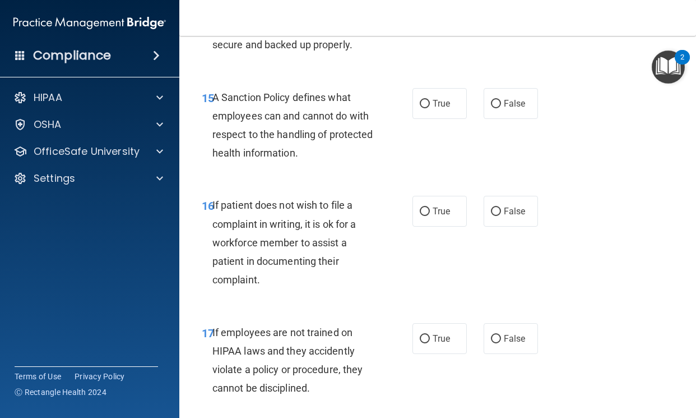
scroll to position [2018, 0]
click at [413, 118] on label "True" at bounding box center [440, 102] width 54 height 31
click at [420, 108] on input "True" at bounding box center [425, 103] width 10 height 8
radio input "true"
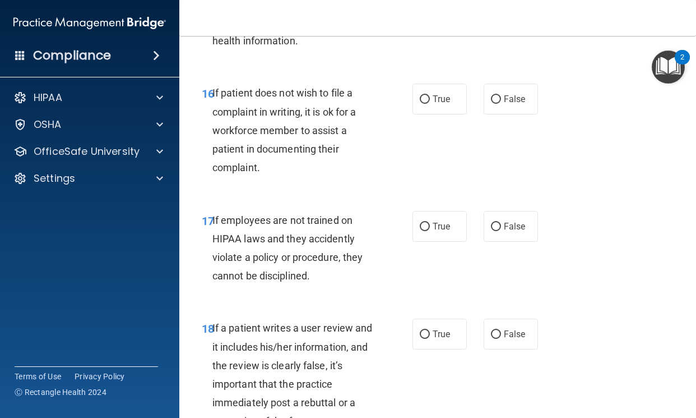
scroll to position [2131, 0]
click at [484, 114] on label "False" at bounding box center [511, 98] width 54 height 31
click at [491, 103] on input "False" at bounding box center [496, 99] width 10 height 8
radio input "true"
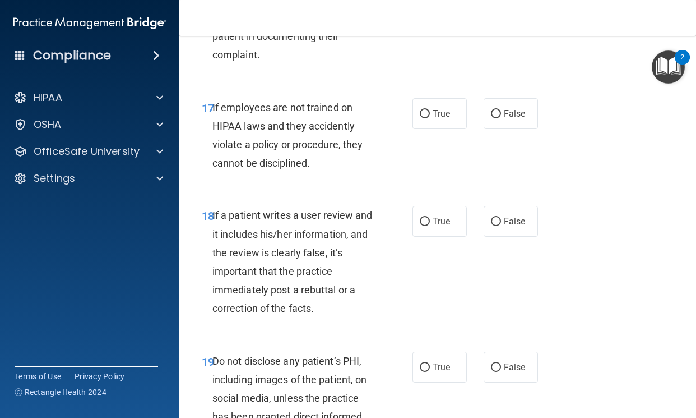
scroll to position [2299, 0]
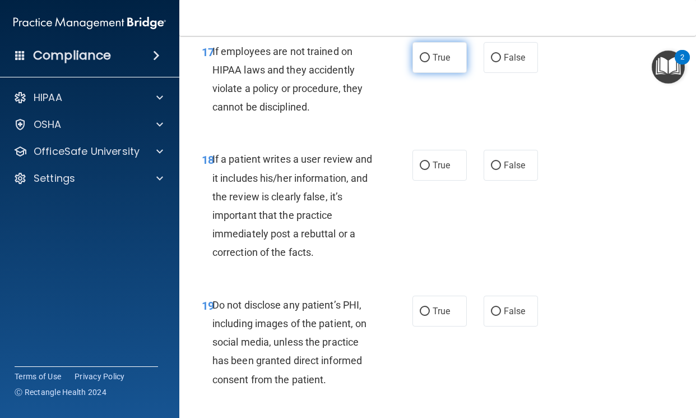
click at [425, 73] on label "True" at bounding box center [440, 57] width 54 height 31
click at [425, 62] on input "True" at bounding box center [425, 58] width 10 height 8
radio input "true"
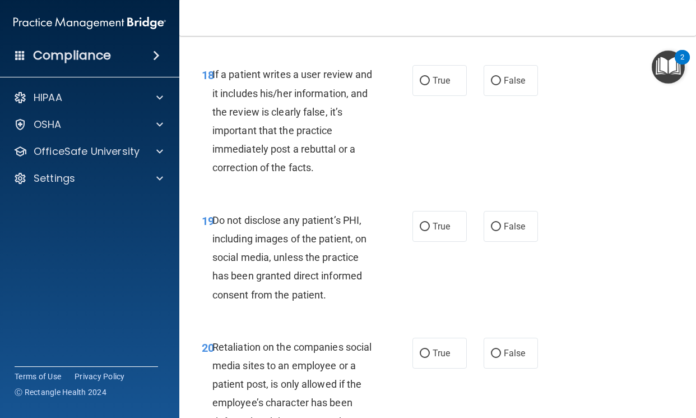
scroll to position [2411, 0]
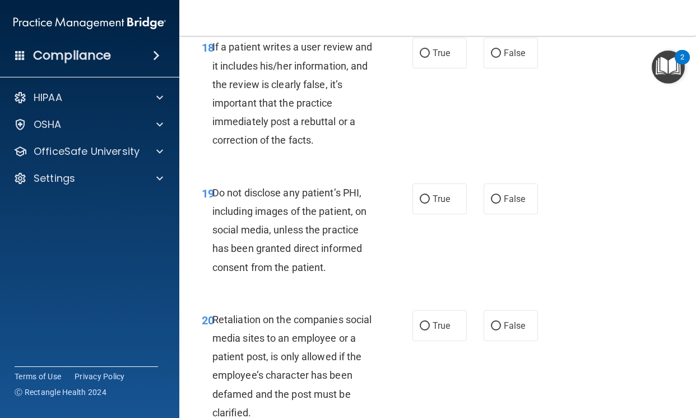
click at [402, 89] on div "18 If a patient writes a user review and it includes his/her information, and t…" at bounding box center [307, 96] width 244 height 117
click at [413, 68] on label "True" at bounding box center [440, 53] width 54 height 31
click at [420, 58] on input "True" at bounding box center [425, 53] width 10 height 8
radio input "true"
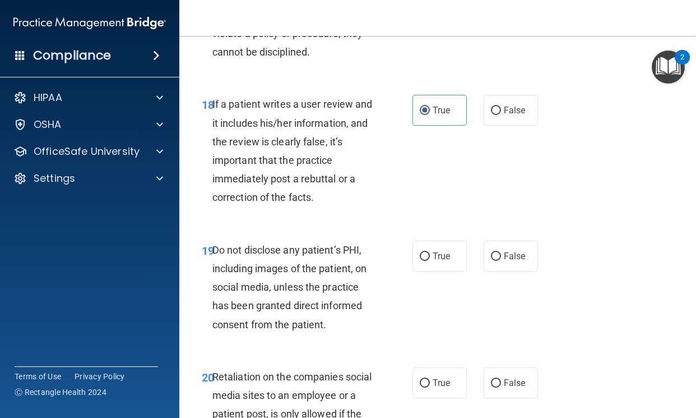
scroll to position [2299, 0]
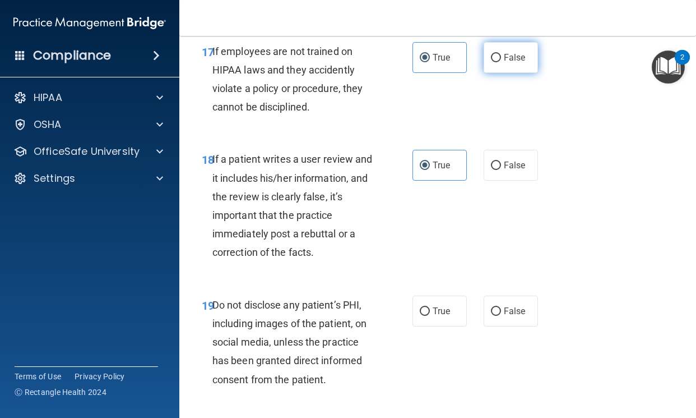
click at [491, 62] on input "False" at bounding box center [496, 58] width 10 height 8
radio input "true"
radio input "false"
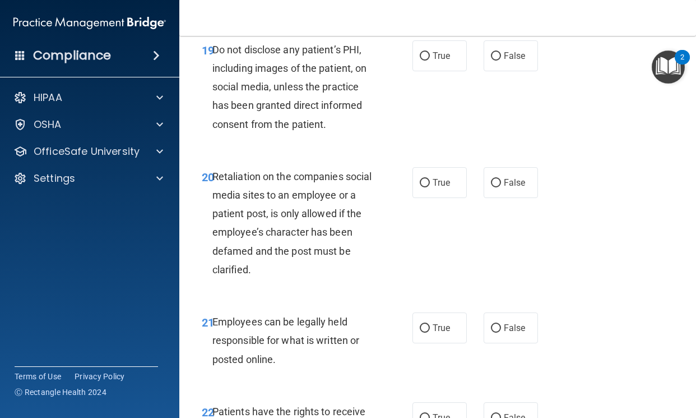
scroll to position [2579, 0]
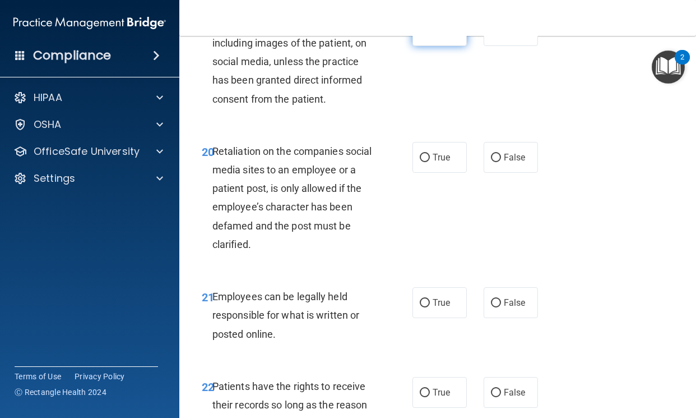
click at [421, 35] on input "True" at bounding box center [425, 31] width 10 height 8
radio input "true"
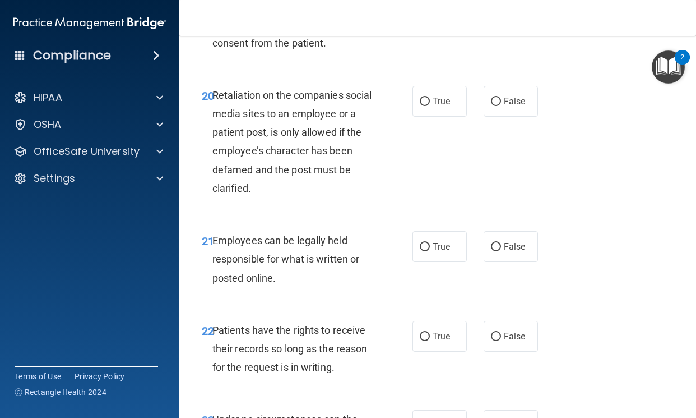
scroll to position [2691, 0]
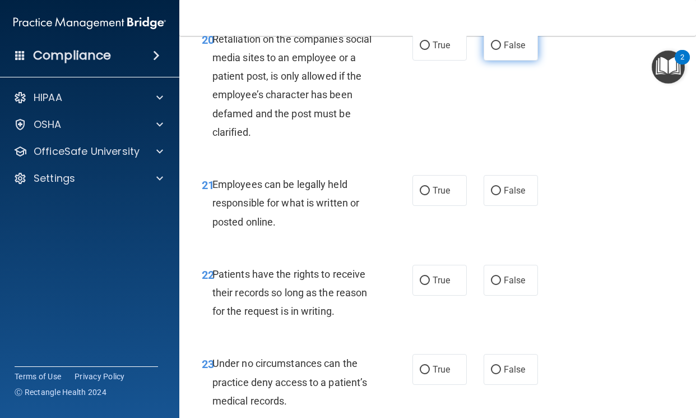
click at [491, 50] on input "False" at bounding box center [496, 45] width 10 height 8
radio input "true"
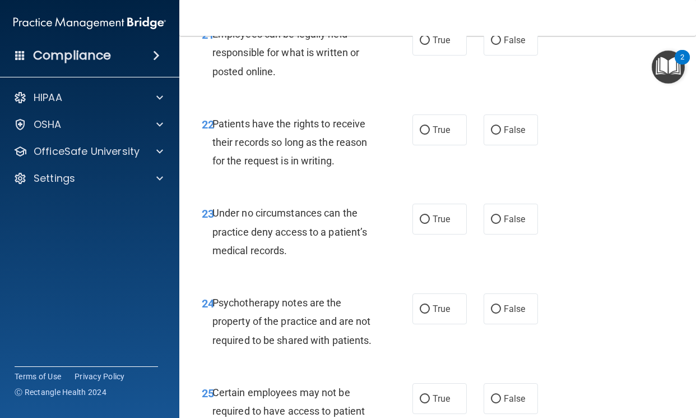
scroll to position [2859, 0]
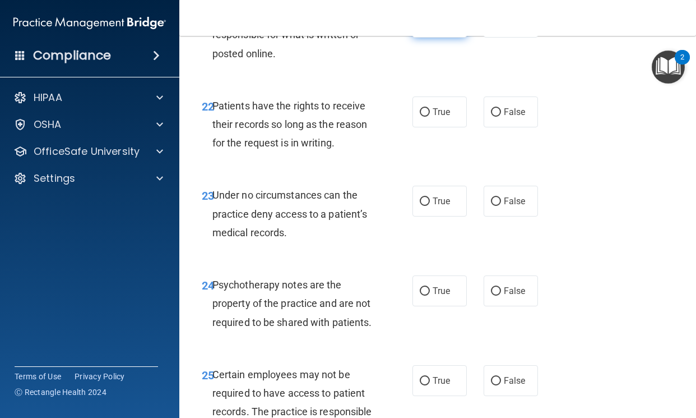
click at [423, 38] on label "True" at bounding box center [440, 22] width 54 height 31
click at [423, 27] on input "True" at bounding box center [425, 23] width 10 height 8
radio input "true"
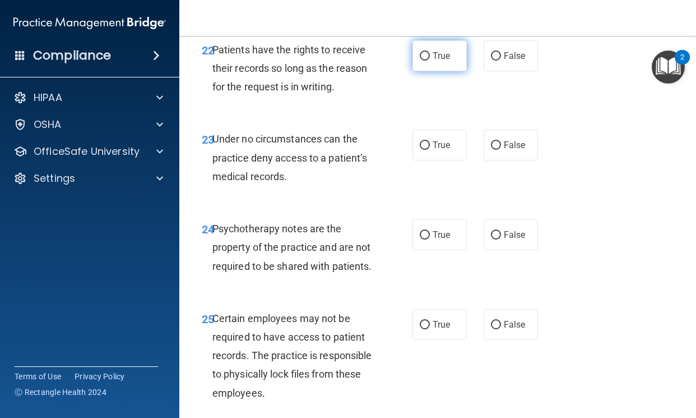
click at [443, 61] on span "True" at bounding box center [441, 55] width 17 height 11
click at [430, 61] on input "True" at bounding box center [425, 56] width 10 height 8
radio input "true"
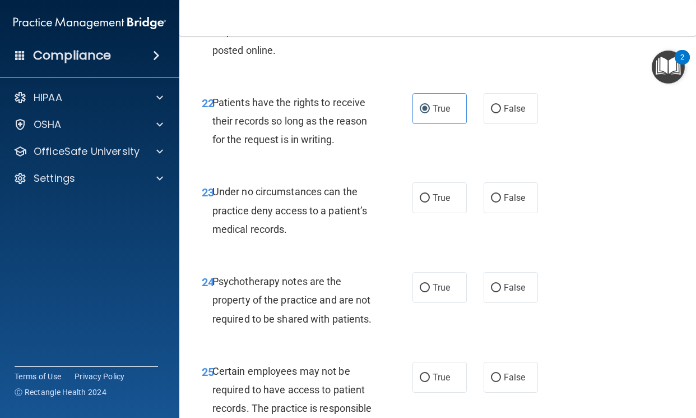
scroll to position [2859, 0]
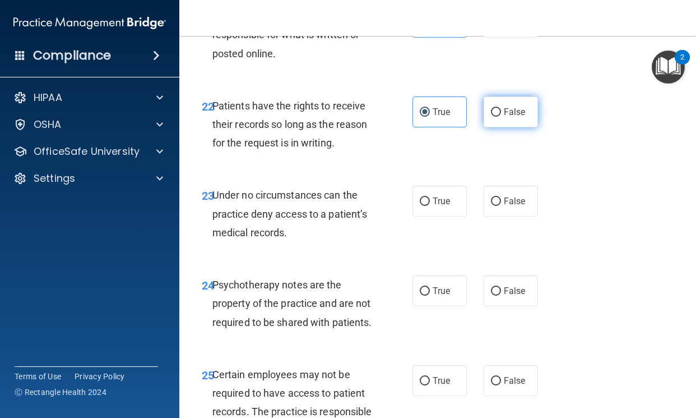
click at [515, 127] on label "False" at bounding box center [511, 111] width 54 height 31
click at [501, 117] on input "False" at bounding box center [496, 112] width 10 height 8
radio input "true"
radio input "false"
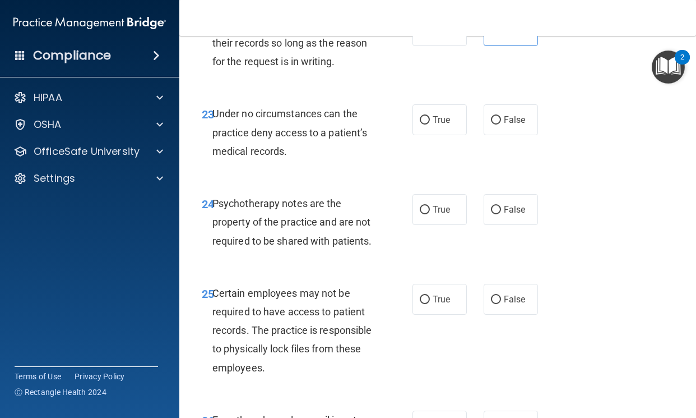
scroll to position [2916, 0]
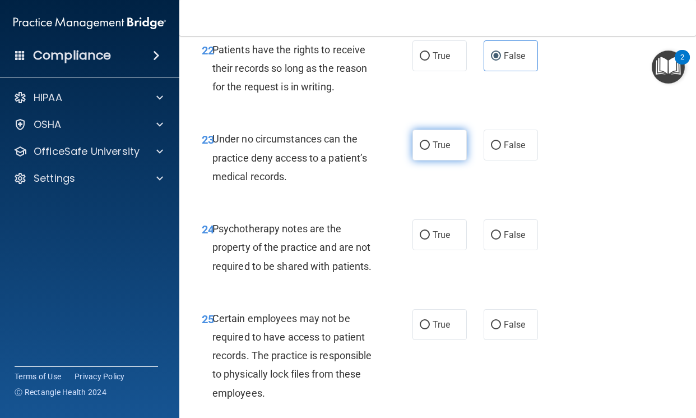
click at [441, 150] on span "True" at bounding box center [441, 145] width 17 height 11
click at [430, 150] on input "True" at bounding box center [425, 145] width 10 height 8
radio input "true"
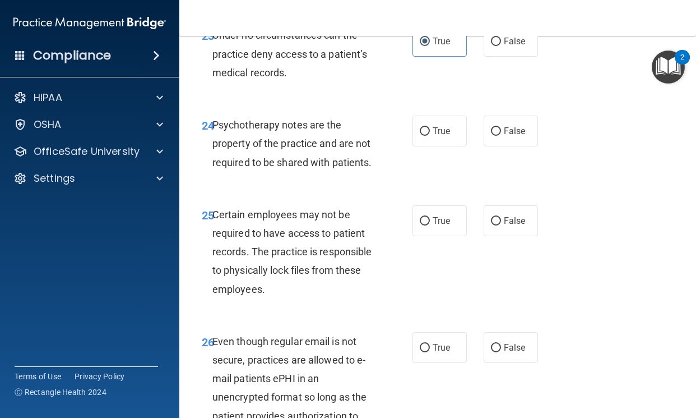
scroll to position [3028, 0]
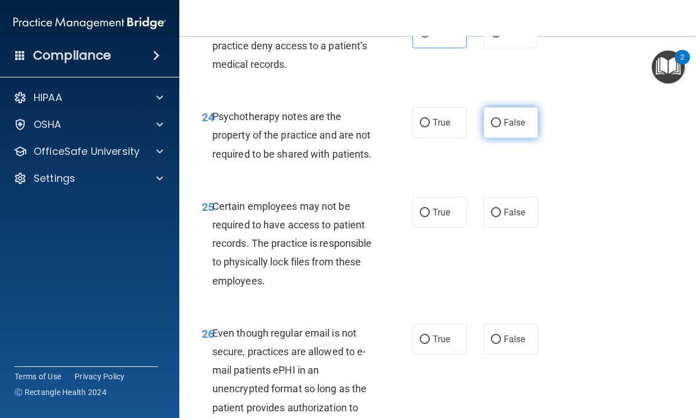
click at [491, 127] on input "False" at bounding box center [496, 123] width 10 height 8
radio input "true"
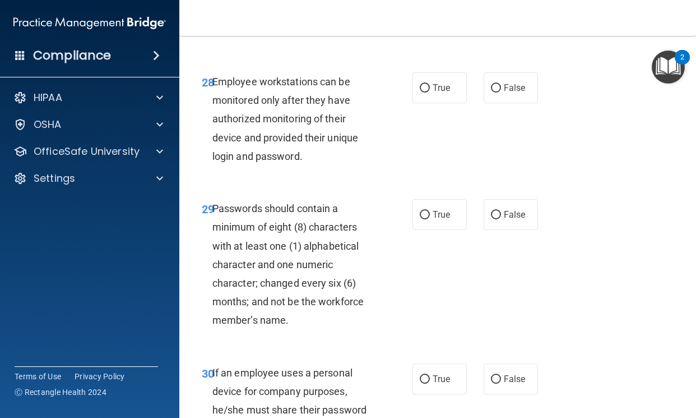
scroll to position [3701, 0]
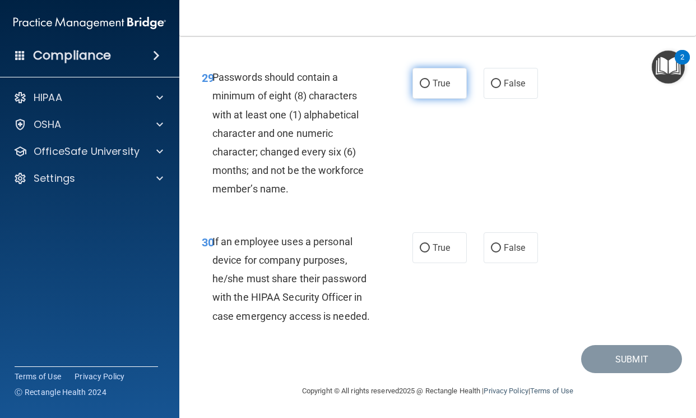
click at [413, 99] on label "True" at bounding box center [440, 83] width 54 height 31
click at [420, 88] on input "True" at bounding box center [425, 84] width 10 height 8
radio input "true"
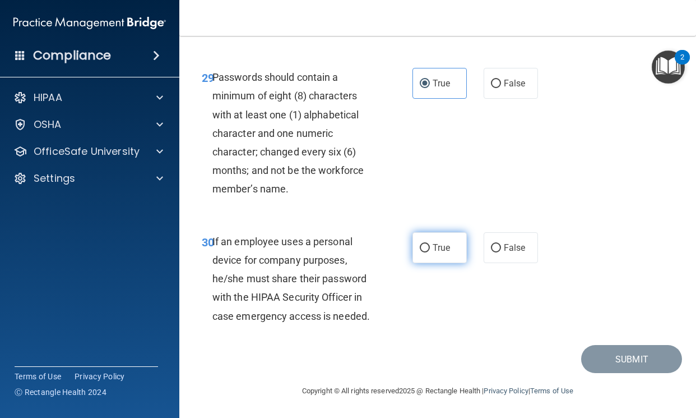
click at [417, 255] on label "True" at bounding box center [440, 247] width 54 height 31
click at [420, 252] on input "True" at bounding box center [425, 248] width 10 height 8
radio input "true"
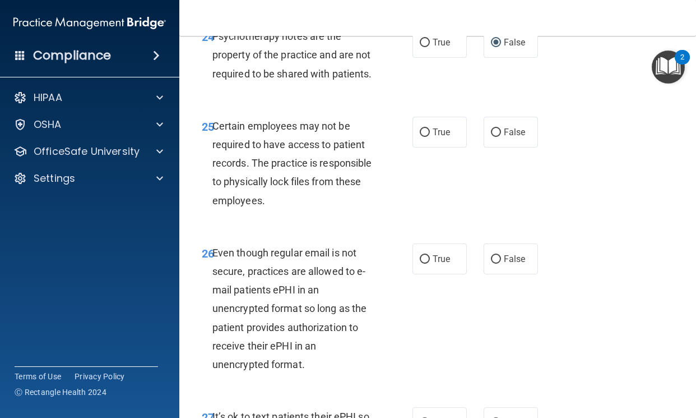
scroll to position [3103, 0]
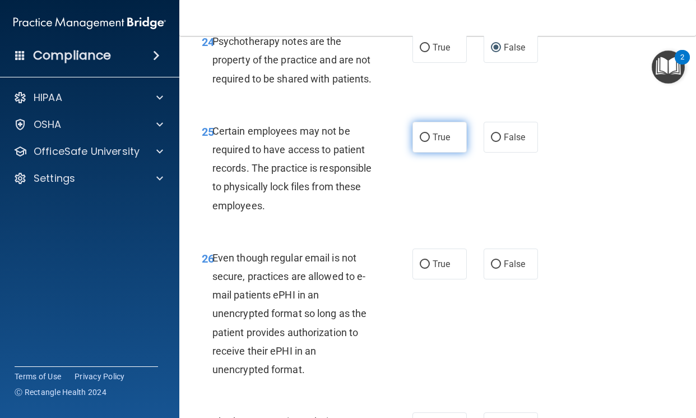
click at [413, 153] on label "True" at bounding box center [440, 137] width 54 height 31
click at [420, 142] on input "True" at bounding box center [425, 137] width 10 height 8
radio input "true"
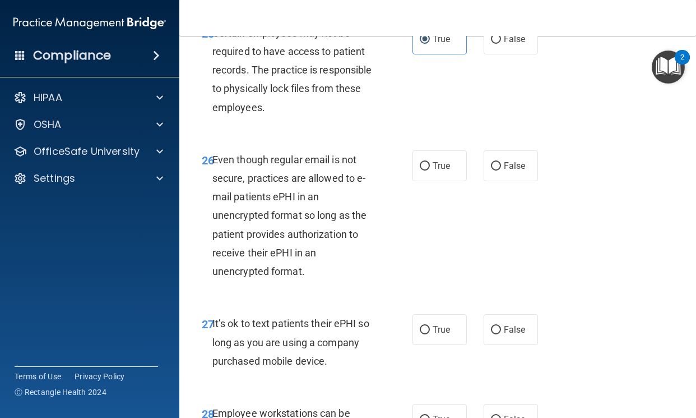
scroll to position [3327, 0]
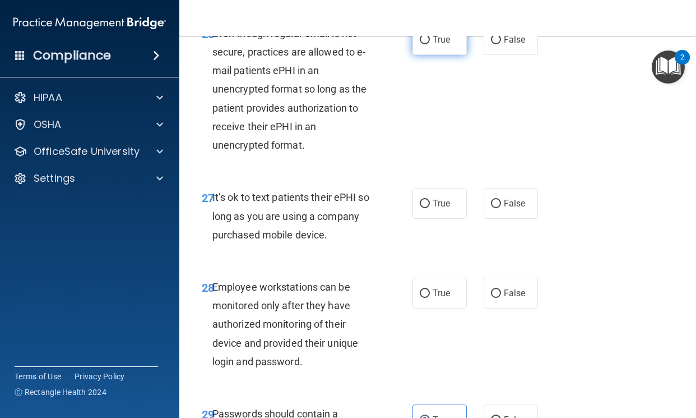
click at [437, 55] on label "True" at bounding box center [440, 39] width 54 height 31
click at [430, 44] on input "True" at bounding box center [425, 40] width 10 height 8
radio input "true"
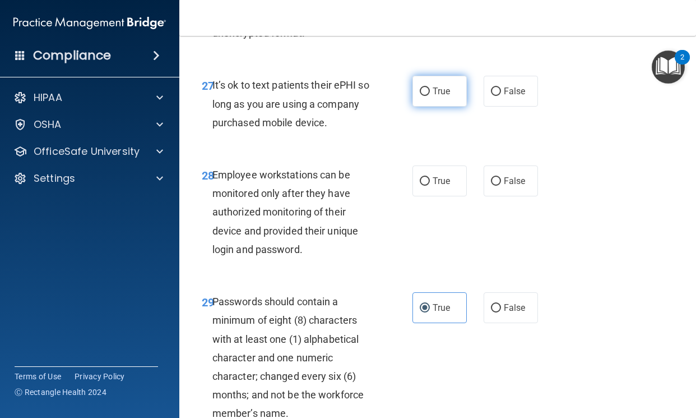
click at [413, 107] on label "True" at bounding box center [440, 91] width 54 height 31
click at [420, 96] on input "True" at bounding box center [425, 91] width 10 height 8
radio input "true"
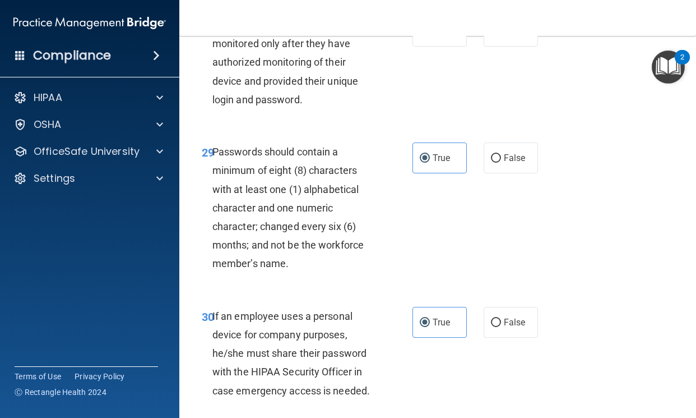
scroll to position [3607, 0]
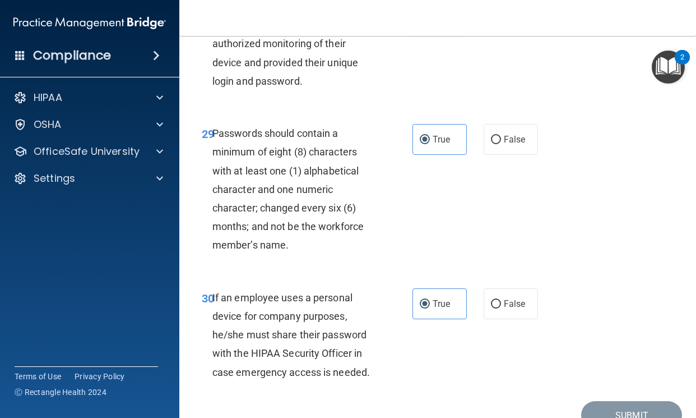
click at [426, 28] on label "True" at bounding box center [440, 12] width 54 height 31
click at [426, 17] on input "True" at bounding box center [425, 13] width 10 height 8
radio input "true"
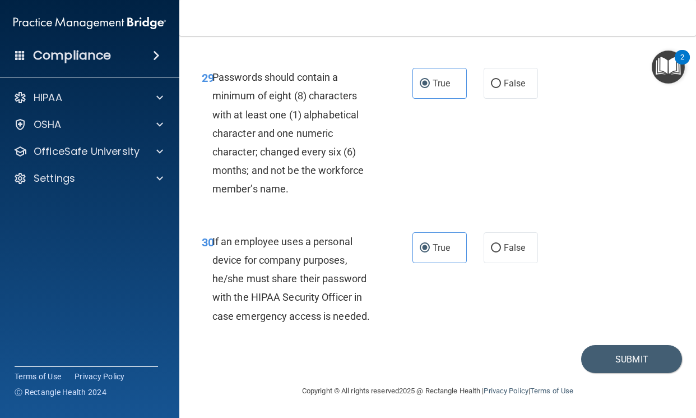
scroll to position [3720, 0]
click at [606, 355] on button "Submit" at bounding box center [631, 359] width 101 height 29
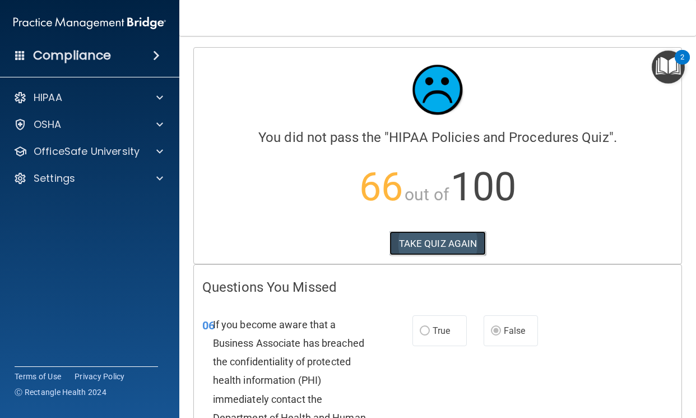
click at [411, 238] on button "TAKE QUIZ AGAIN" at bounding box center [438, 243] width 97 height 25
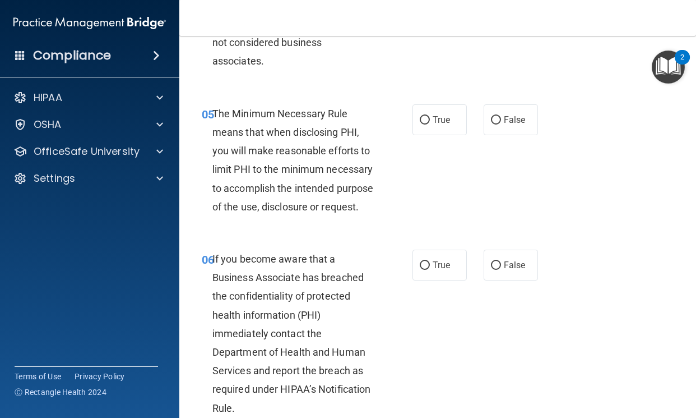
scroll to position [617, 0]
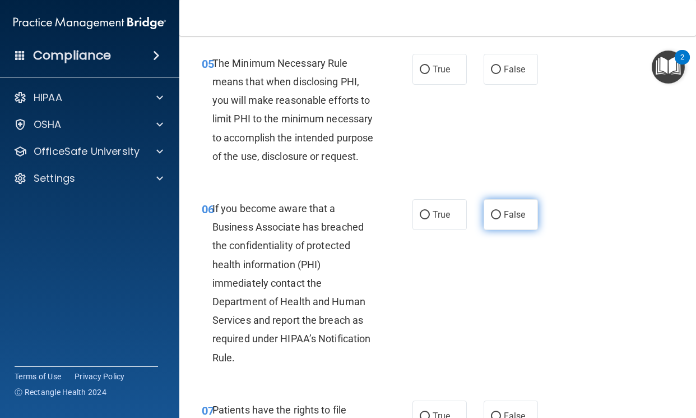
click at [484, 230] on label "False" at bounding box center [511, 214] width 54 height 31
click at [491, 219] on input "False" at bounding box center [496, 215] width 10 height 8
radio input "true"
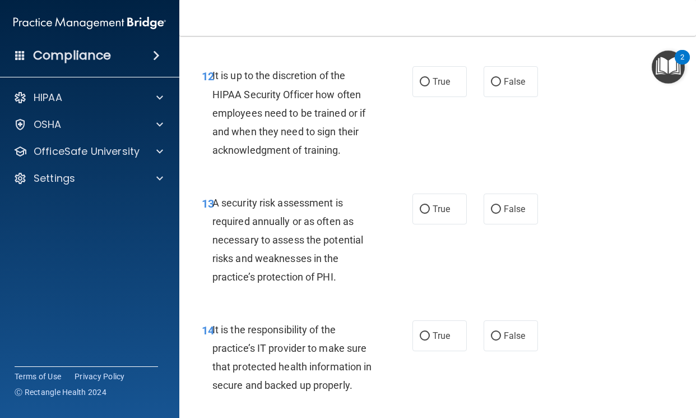
scroll to position [1738, 0]
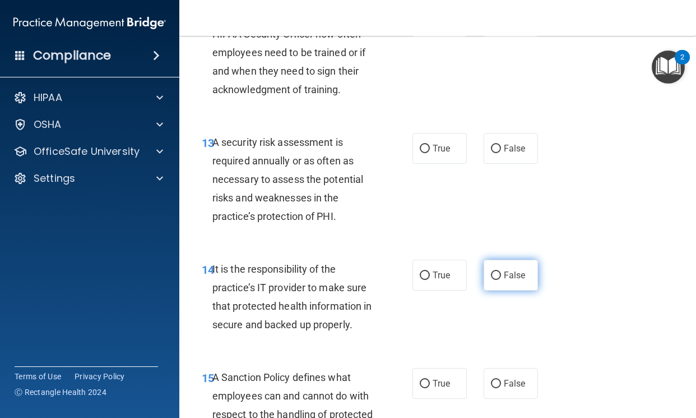
click at [497, 290] on label "False" at bounding box center [511, 275] width 54 height 31
click at [497, 280] on input "False" at bounding box center [496, 275] width 10 height 8
radio input "true"
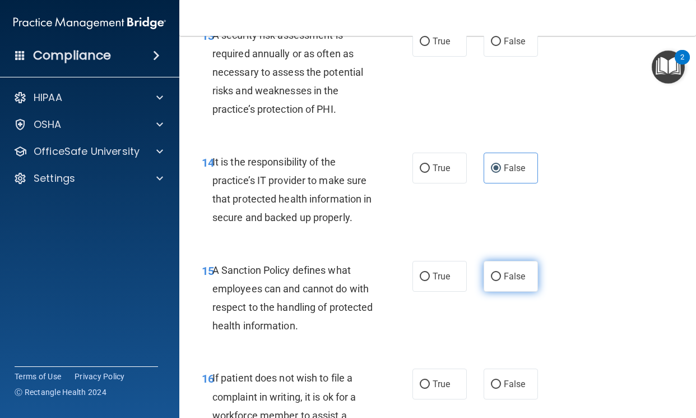
scroll to position [1850, 0]
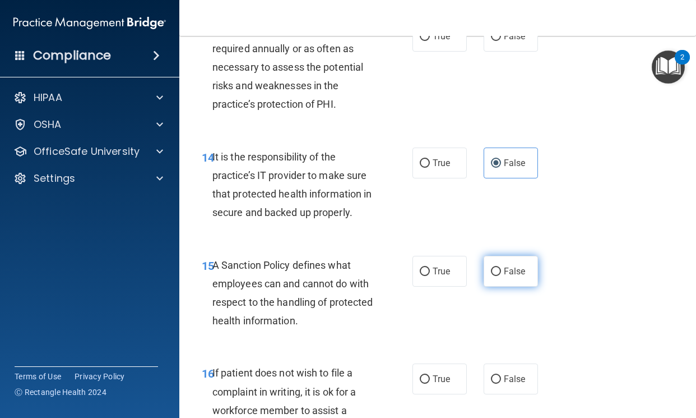
click at [497, 287] on label "False" at bounding box center [511, 271] width 54 height 31
click at [497, 276] on input "False" at bounding box center [496, 271] width 10 height 8
radio input "true"
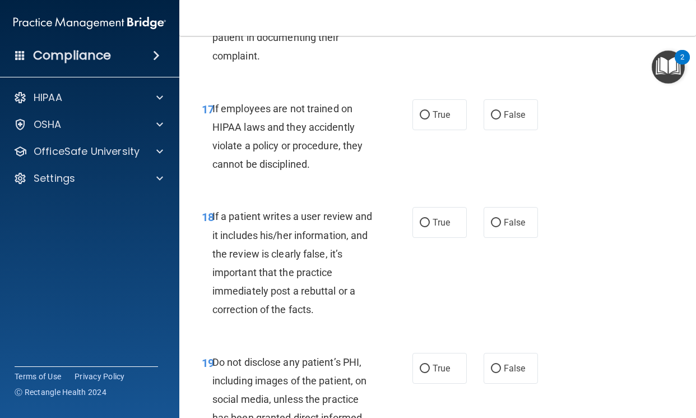
scroll to position [2243, 0]
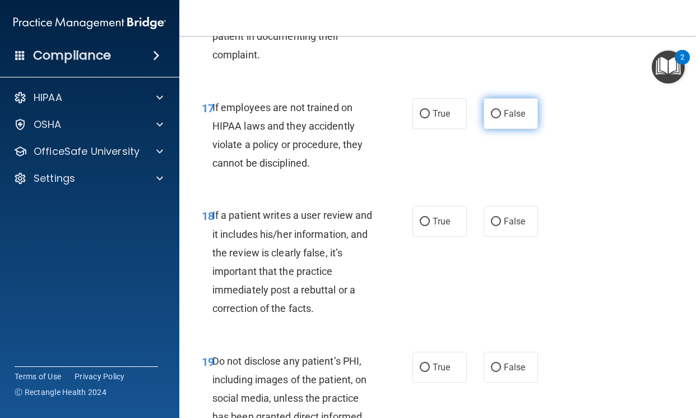
click at [495, 118] on input "False" at bounding box center [496, 114] width 10 height 8
radio input "true"
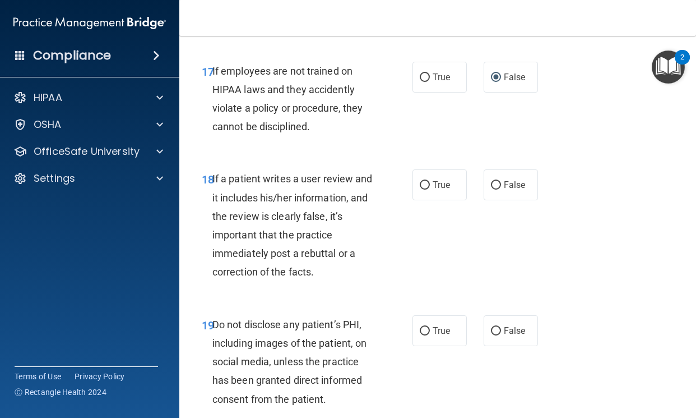
scroll to position [2299, 0]
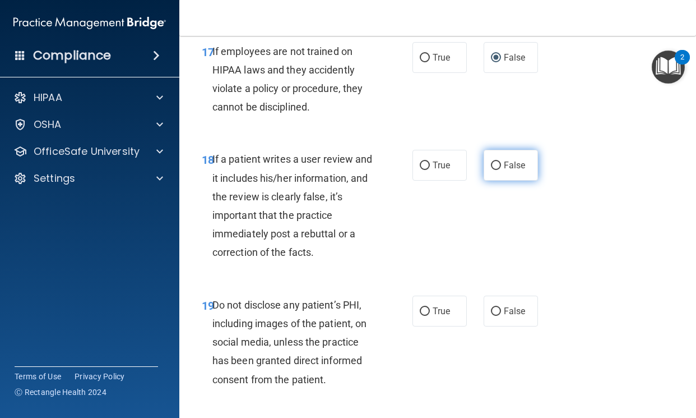
click at [491, 181] on label "False" at bounding box center [511, 165] width 54 height 31
click at [491, 170] on input "False" at bounding box center [496, 165] width 10 height 8
radio input "true"
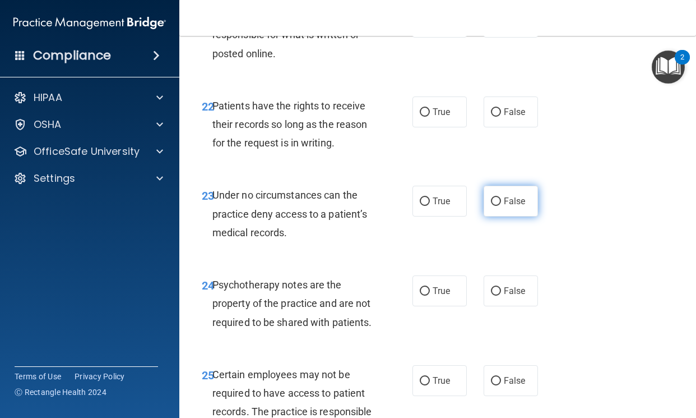
click at [484, 216] on label "False" at bounding box center [511, 201] width 54 height 31
click at [491, 206] on input "False" at bounding box center [496, 201] width 10 height 8
radio input "true"
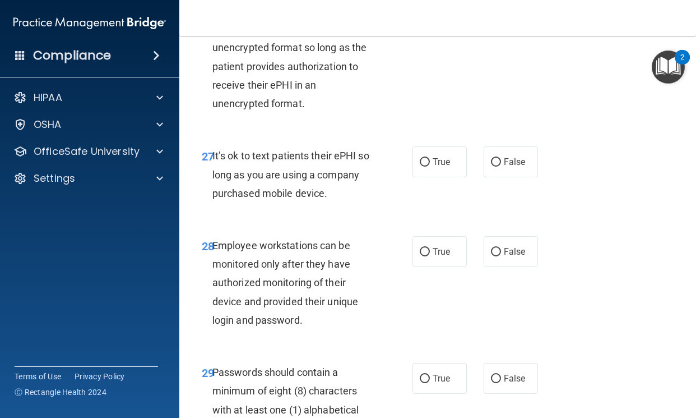
scroll to position [3476, 0]
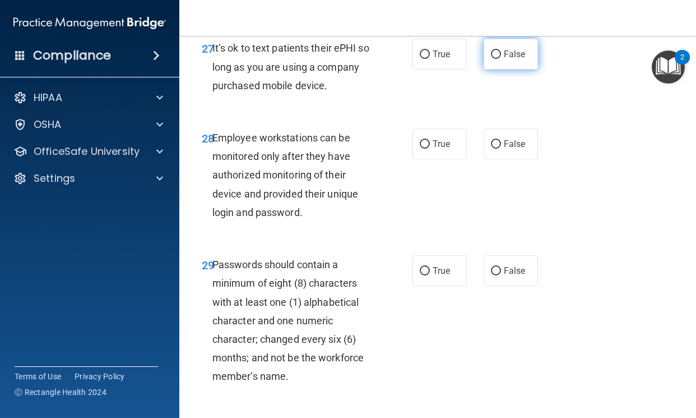
click at [498, 70] on label "False" at bounding box center [511, 54] width 54 height 31
click at [498, 59] on input "False" at bounding box center [496, 54] width 10 height 8
radio input "true"
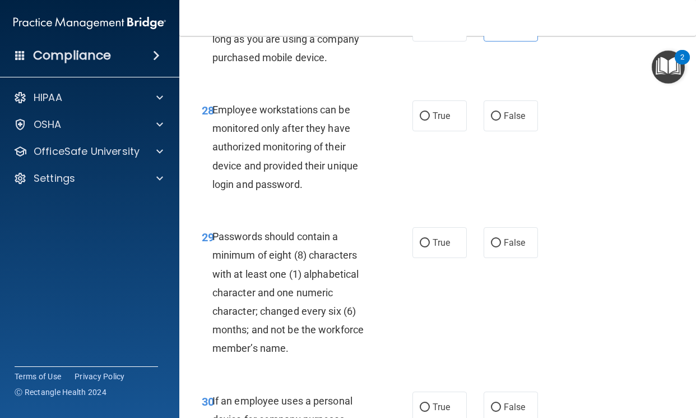
scroll to position [3532, 0]
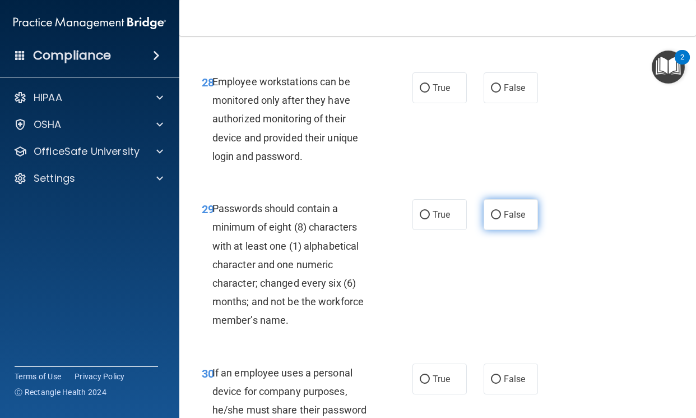
click at [484, 230] on label "False" at bounding box center [511, 214] width 54 height 31
click at [491, 219] on input "False" at bounding box center [496, 215] width 10 height 8
radio input "true"
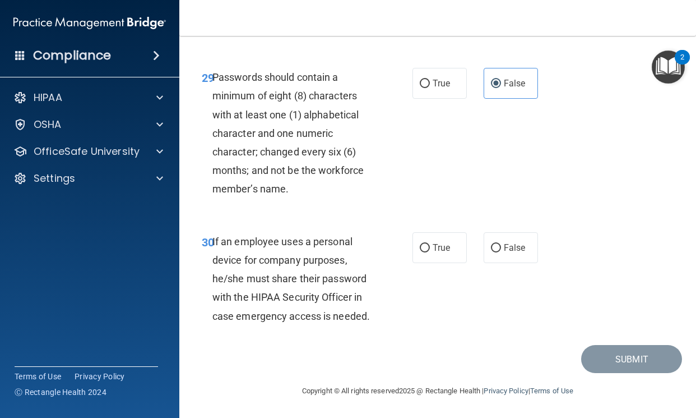
scroll to position [3701, 0]
click at [507, 263] on label "False" at bounding box center [511, 247] width 54 height 31
click at [501, 252] on input "False" at bounding box center [496, 248] width 10 height 8
radio input "true"
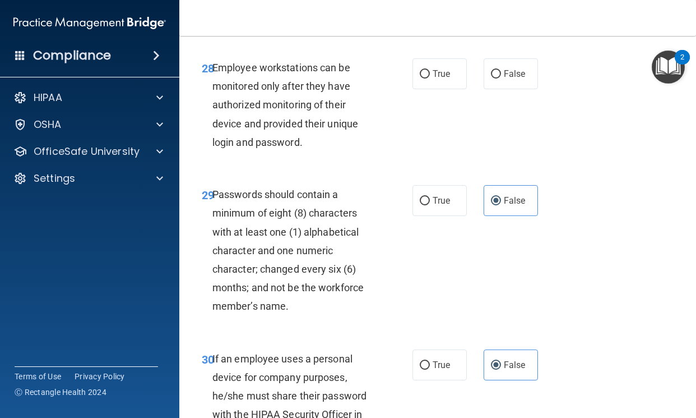
scroll to position [3476, 0]
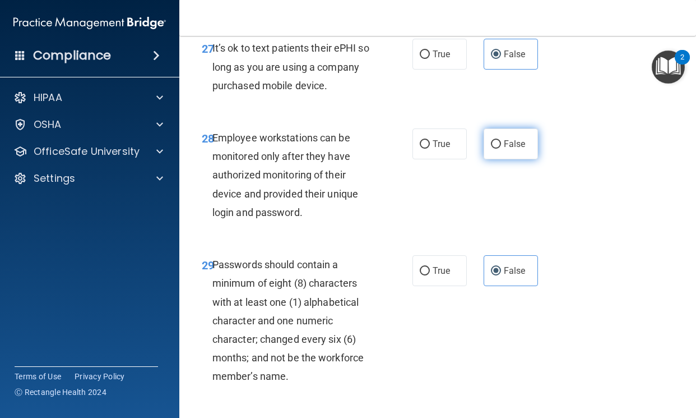
click at [496, 149] on input "False" at bounding box center [496, 144] width 10 height 8
radio input "true"
click at [451, 286] on label "True" at bounding box center [440, 270] width 54 height 31
click at [430, 275] on input "True" at bounding box center [425, 271] width 10 height 8
radio input "true"
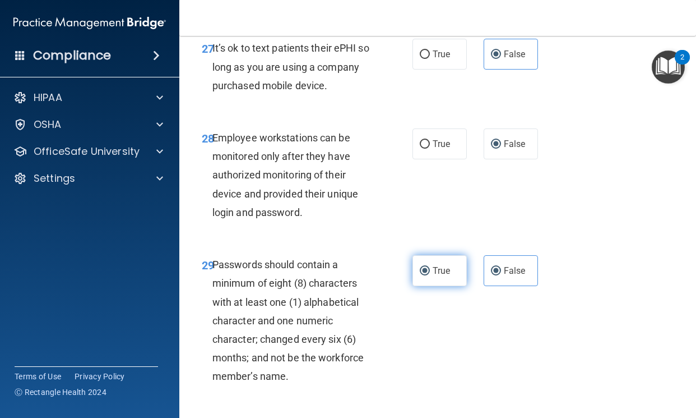
radio input "false"
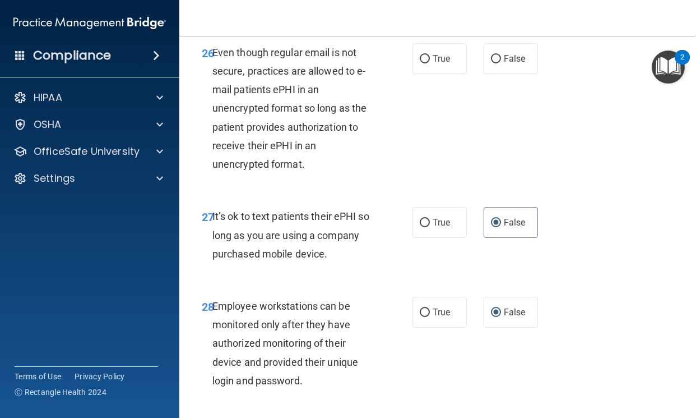
scroll to position [3252, 0]
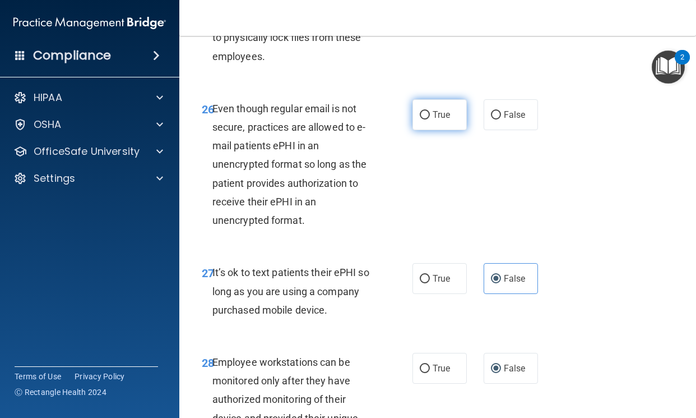
click at [444, 120] on span "True" at bounding box center [441, 114] width 17 height 11
click at [430, 119] on input "True" at bounding box center [425, 115] width 10 height 8
radio input "true"
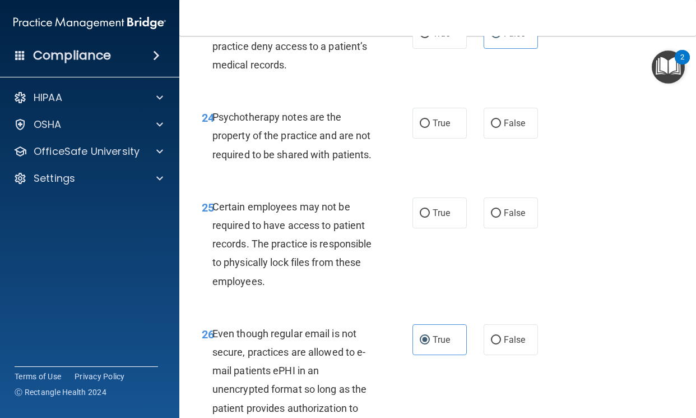
scroll to position [3028, 0]
click at [484, 138] on label "False" at bounding box center [511, 122] width 54 height 31
click at [491, 127] on input "False" at bounding box center [496, 123] width 10 height 8
radio input "true"
click at [427, 228] on label "True" at bounding box center [440, 212] width 54 height 31
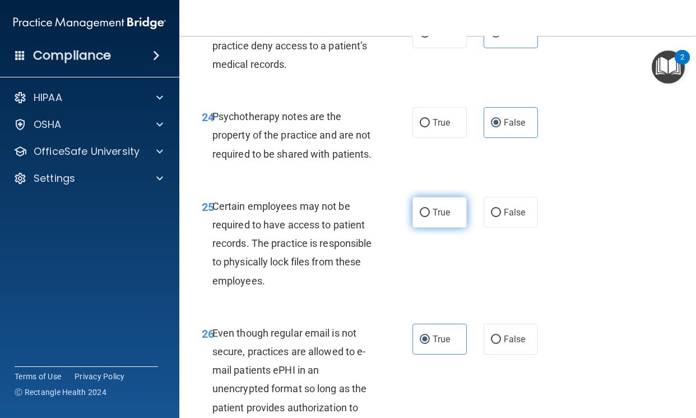
click at [427, 217] on input "True" at bounding box center [425, 213] width 10 height 8
radio input "true"
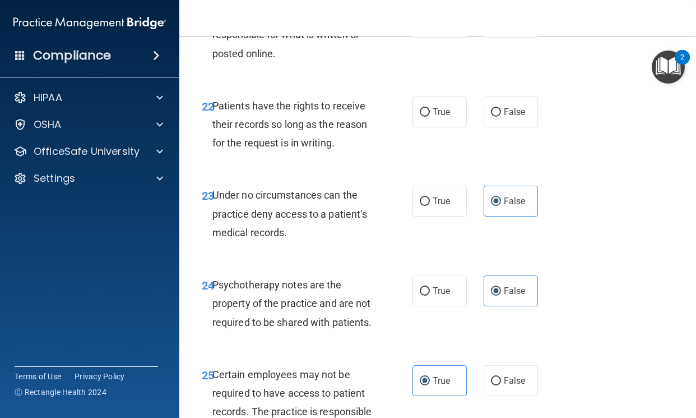
scroll to position [2691, 0]
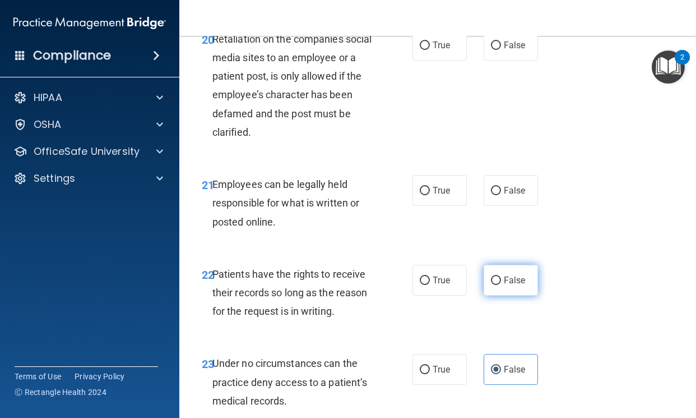
click at [484, 295] on label "False" at bounding box center [511, 280] width 54 height 31
click at [491, 285] on input "False" at bounding box center [496, 280] width 10 height 8
radio input "true"
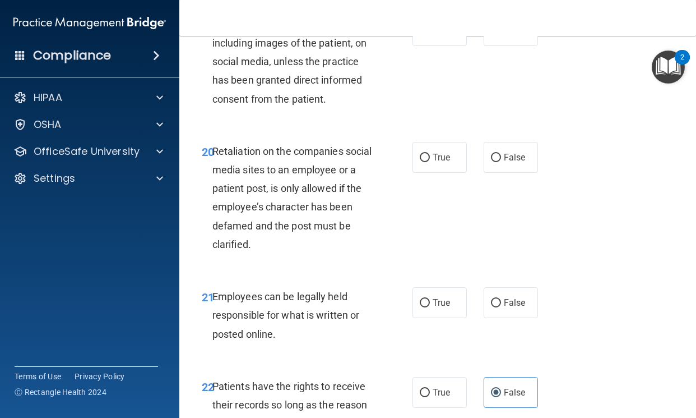
scroll to position [2635, 0]
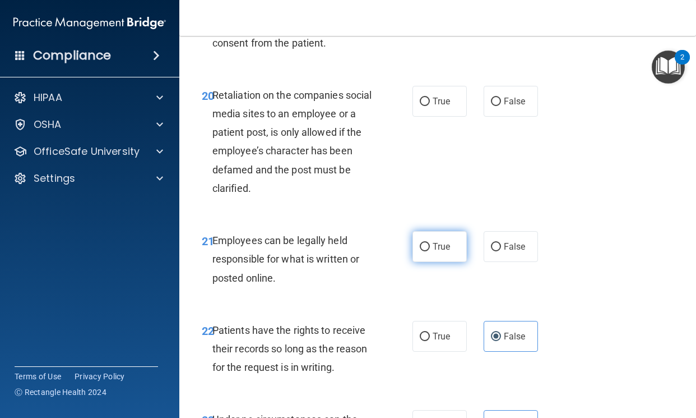
click at [426, 251] on input "True" at bounding box center [425, 247] width 10 height 8
radio input "true"
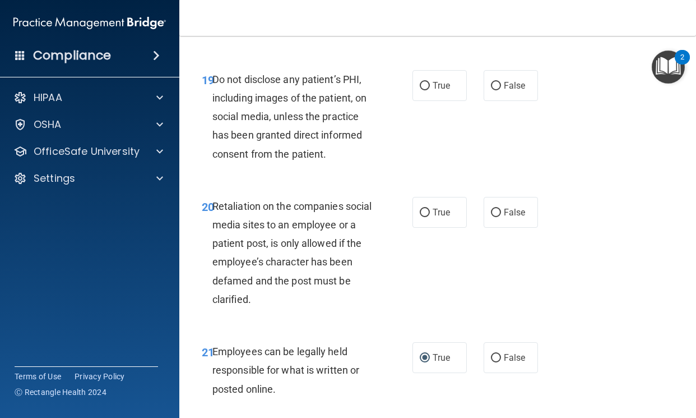
scroll to position [2523, 0]
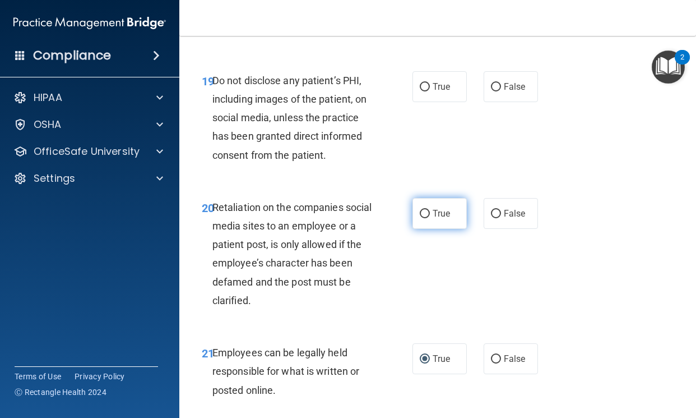
click at [413, 229] on label "True" at bounding box center [440, 213] width 54 height 31
click at [420, 218] on input "True" at bounding box center [425, 214] width 10 height 8
radio input "true"
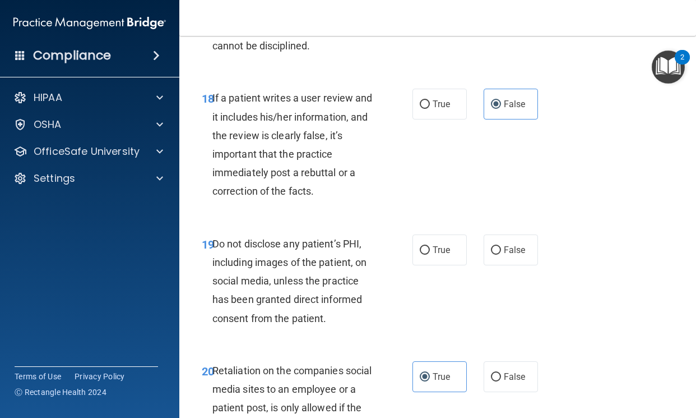
scroll to position [2355, 0]
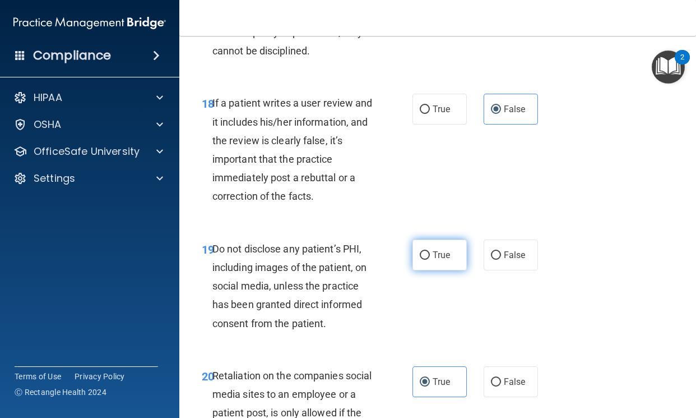
click at [424, 260] on input "True" at bounding box center [425, 255] width 10 height 8
radio input "true"
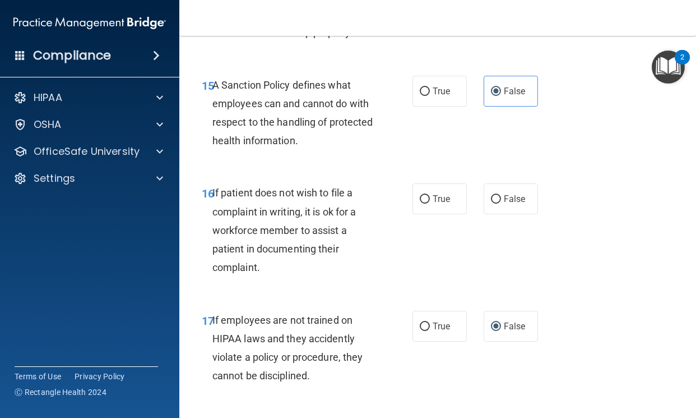
scroll to position [2018, 0]
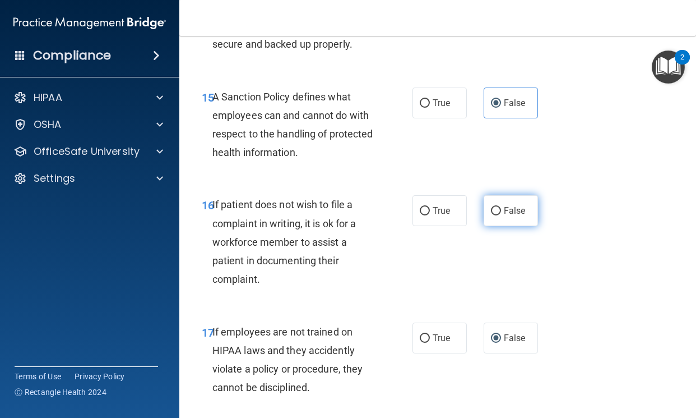
click at [527, 226] on label "False" at bounding box center [511, 210] width 54 height 31
click at [501, 215] on input "False" at bounding box center [496, 211] width 10 height 8
radio input "true"
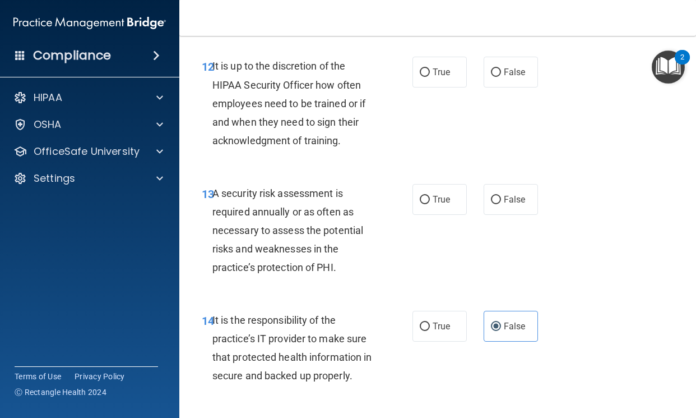
scroll to position [1682, 0]
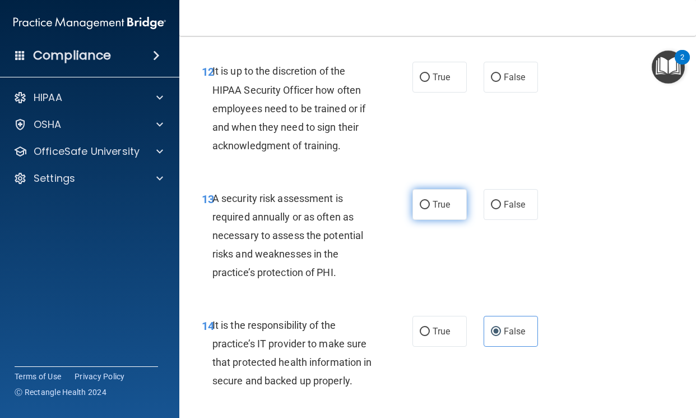
click at [413, 220] on label "True" at bounding box center [440, 204] width 54 height 31
click at [420, 209] on input "True" at bounding box center [425, 205] width 10 height 8
radio input "true"
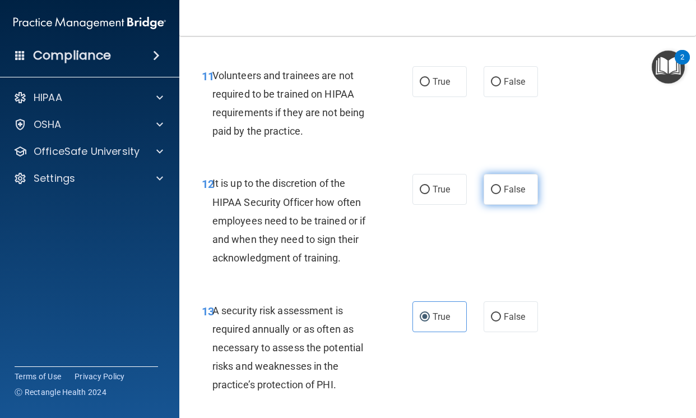
click at [501, 205] on label "False" at bounding box center [511, 189] width 54 height 31
click at [501, 194] on input "False" at bounding box center [496, 190] width 10 height 8
radio input "true"
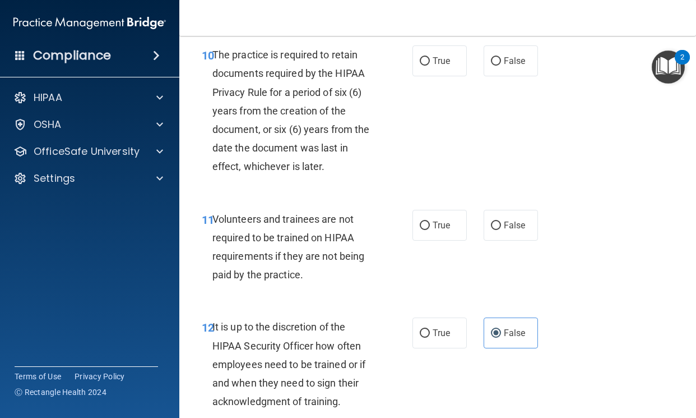
scroll to position [1402, 0]
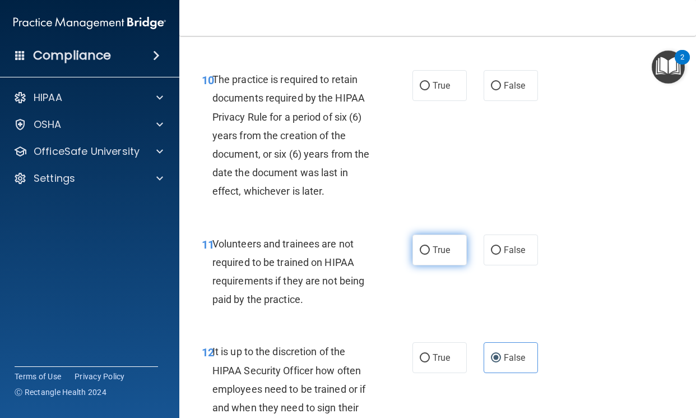
click at [426, 265] on label "True" at bounding box center [440, 249] width 54 height 31
click at [426, 255] on input "True" at bounding box center [425, 250] width 10 height 8
radio input "true"
click at [498, 265] on label "False" at bounding box center [511, 249] width 54 height 31
click at [498, 255] on input "False" at bounding box center [496, 250] width 10 height 8
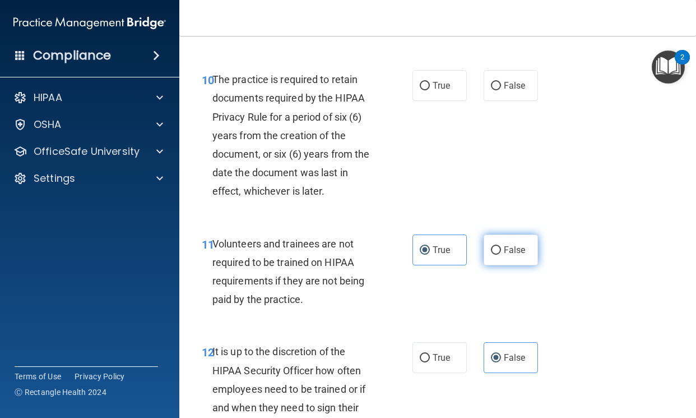
radio input "true"
radio input "false"
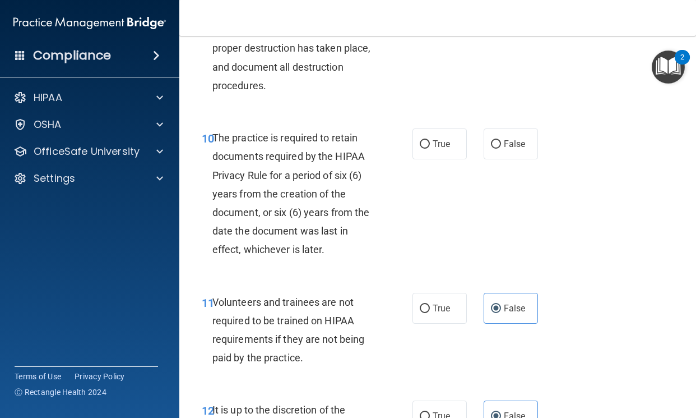
scroll to position [1290, 0]
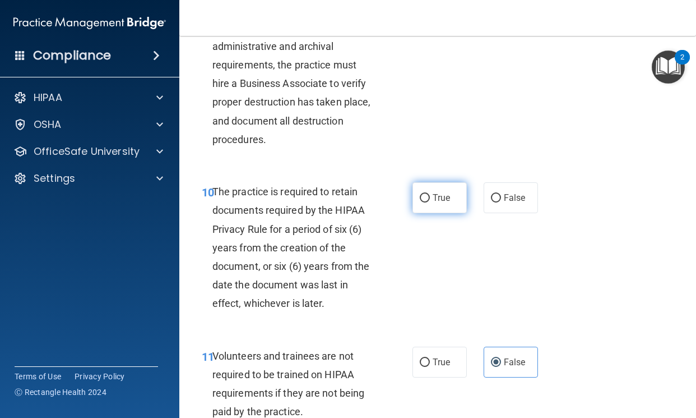
click at [413, 213] on label "True" at bounding box center [440, 197] width 54 height 31
click at [420, 202] on input "True" at bounding box center [425, 198] width 10 height 8
radio input "true"
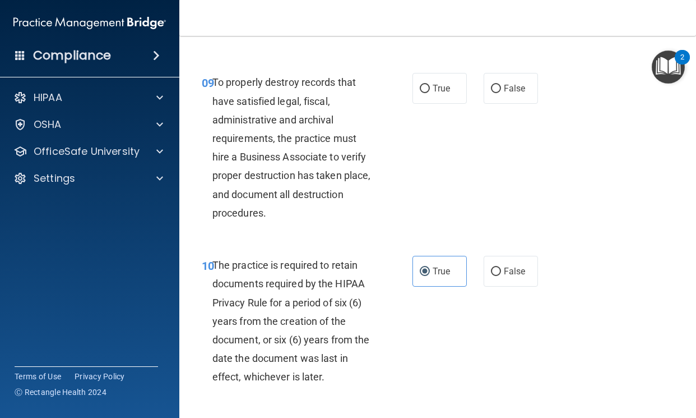
scroll to position [1121, 0]
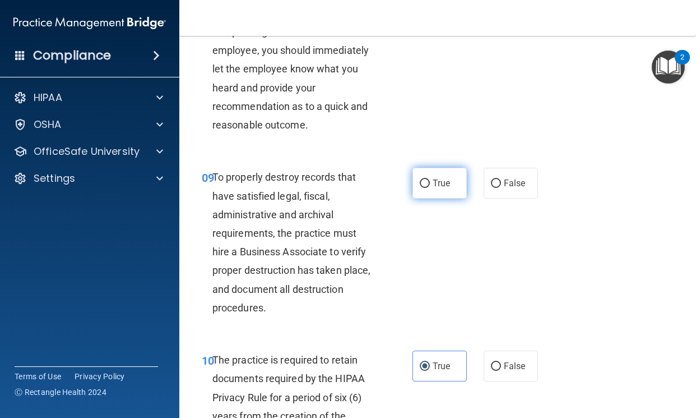
click at [433, 188] on span "True" at bounding box center [441, 183] width 17 height 11
click at [430, 188] on input "True" at bounding box center [425, 183] width 10 height 8
radio input "true"
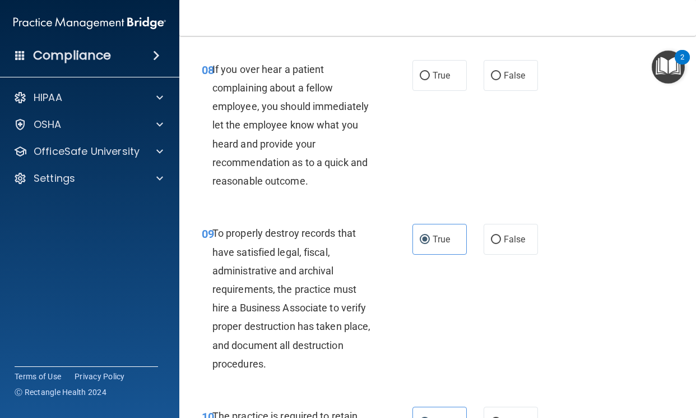
scroll to position [1009, 0]
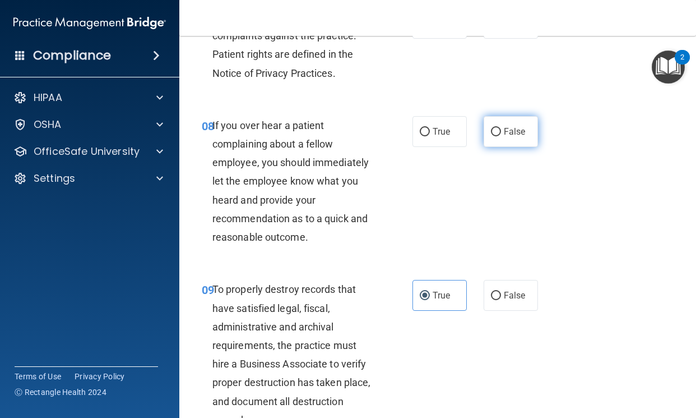
click at [491, 136] on input "False" at bounding box center [496, 132] width 10 height 8
radio input "true"
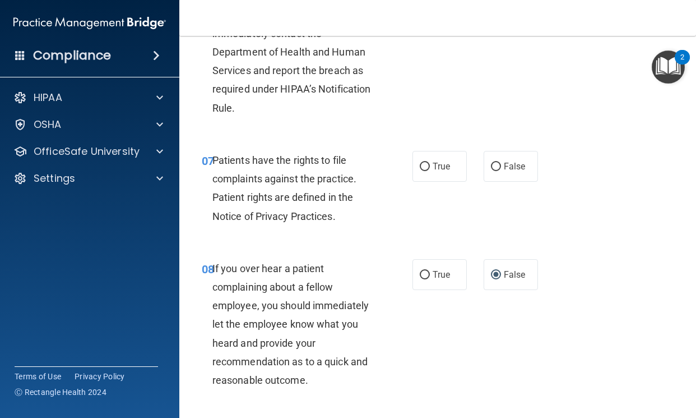
scroll to position [841, 0]
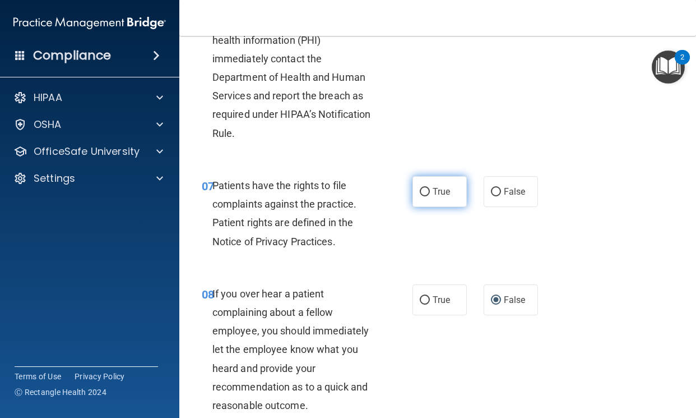
click at [413, 207] on label "True" at bounding box center [440, 191] width 54 height 31
click at [420, 196] on input "True" at bounding box center [425, 192] width 10 height 8
radio input "true"
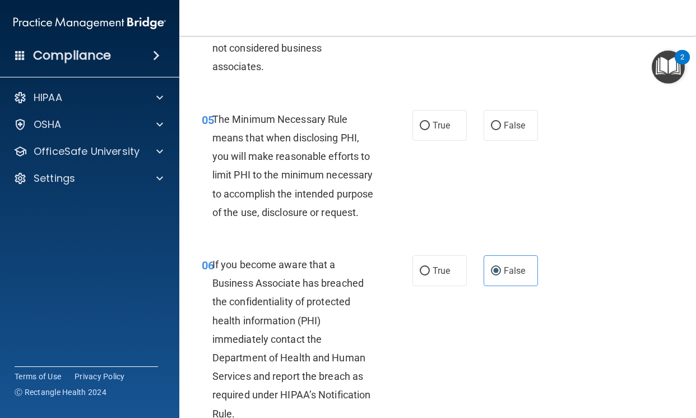
scroll to position [505, 0]
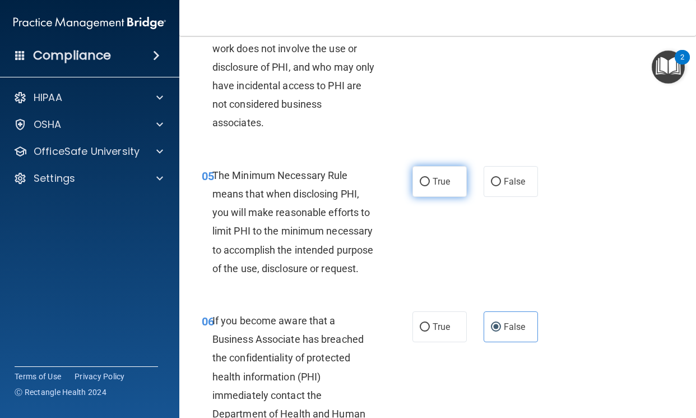
click at [413, 197] on label "True" at bounding box center [440, 181] width 54 height 31
click at [420, 186] on input "True" at bounding box center [425, 182] width 10 height 8
radio input "true"
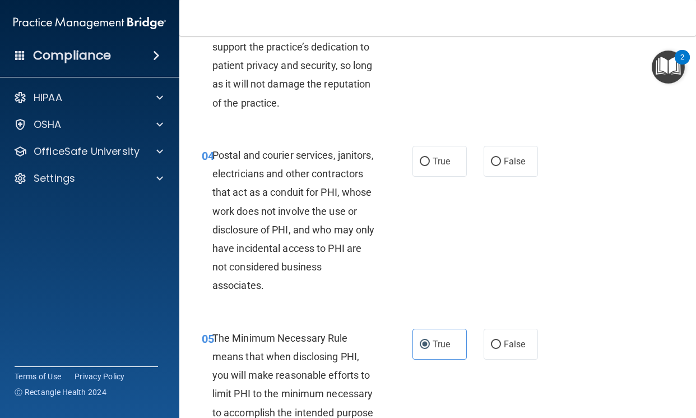
scroll to position [336, 0]
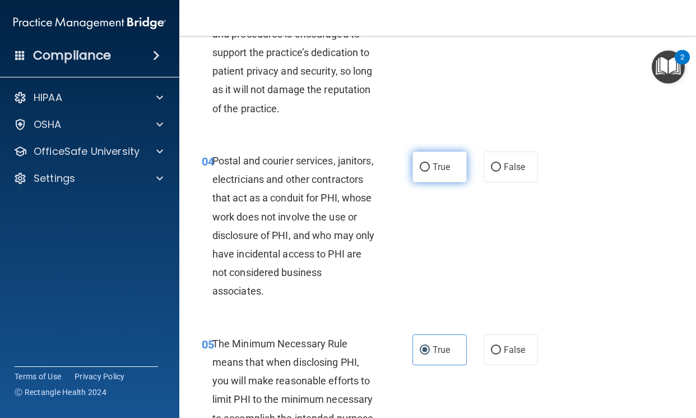
click at [427, 182] on label "True" at bounding box center [440, 166] width 54 height 31
click at [427, 172] on input "True" at bounding box center [425, 167] width 10 height 8
radio input "true"
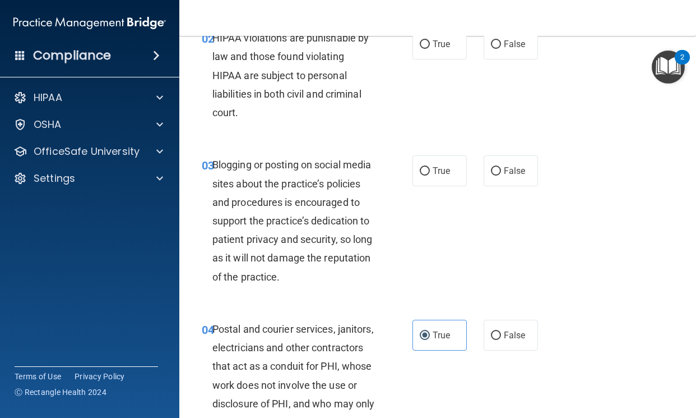
scroll to position [56, 0]
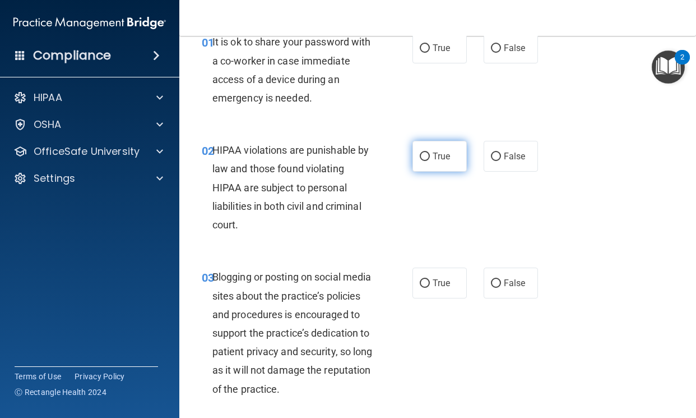
click at [413, 160] on label "True" at bounding box center [440, 156] width 54 height 31
click at [420, 160] on input "True" at bounding box center [425, 157] width 10 height 8
radio input "true"
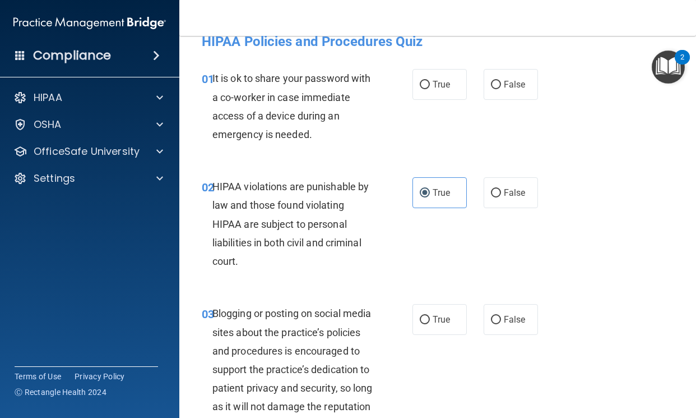
scroll to position [0, 0]
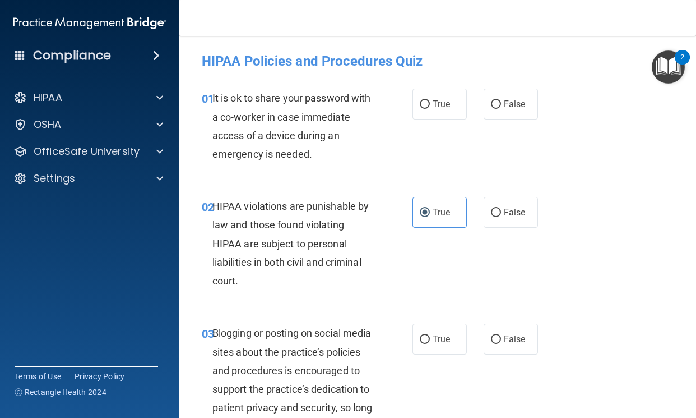
click at [472, 105] on div "True False" at bounding box center [478, 104] width 131 height 31
click at [496, 105] on input "False" at bounding box center [496, 104] width 10 height 8
radio input "true"
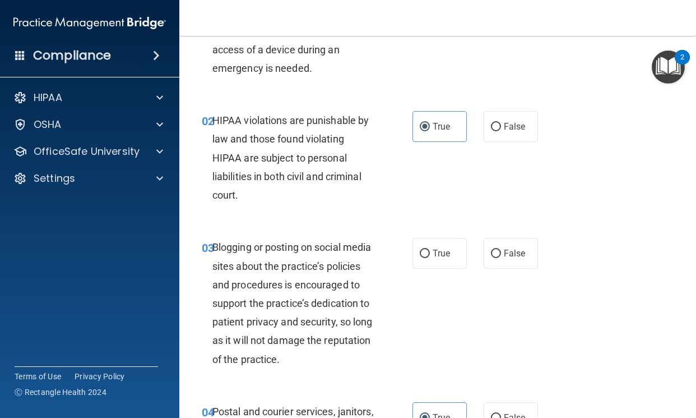
scroll to position [168, 0]
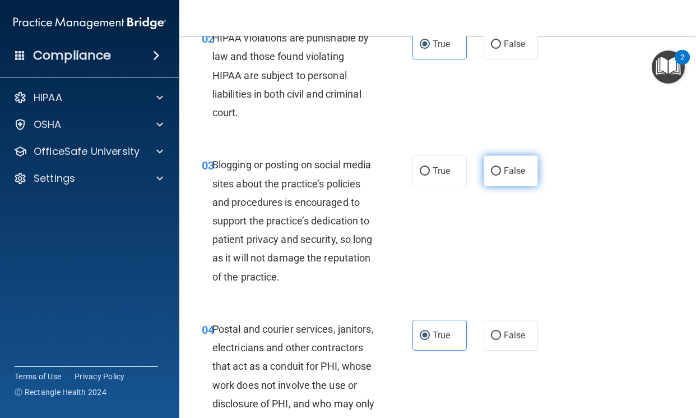
click at [501, 178] on label "False" at bounding box center [511, 170] width 54 height 31
click at [501, 175] on input "False" at bounding box center [496, 171] width 10 height 8
radio input "true"
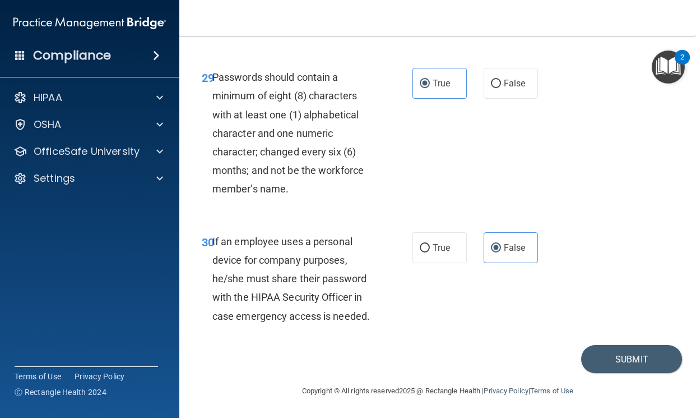
scroll to position [3720, 0]
click at [606, 368] on button "Submit" at bounding box center [631, 359] width 101 height 29
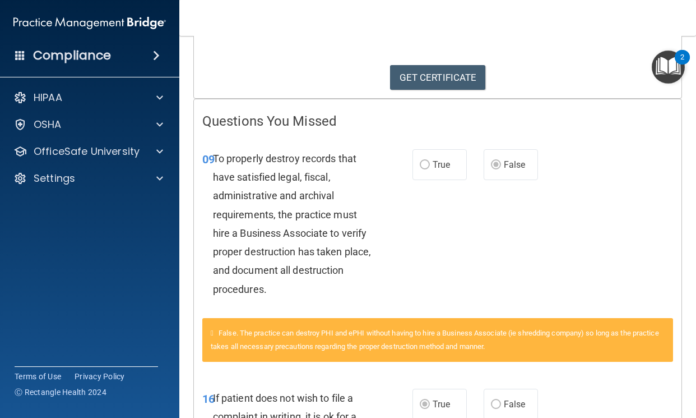
scroll to position [68, 0]
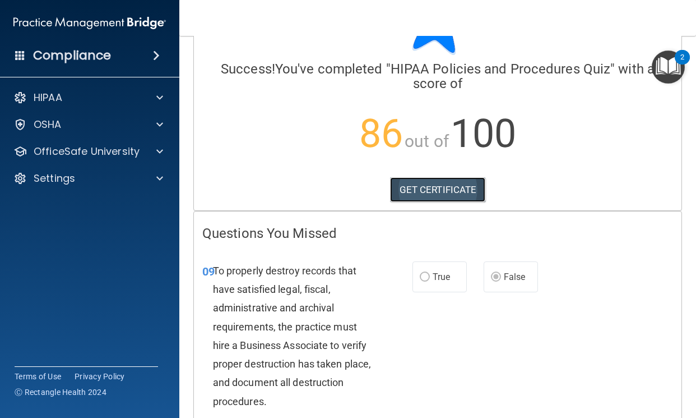
click at [424, 196] on link "GET CERTIFICATE" at bounding box center [438, 189] width 96 height 25
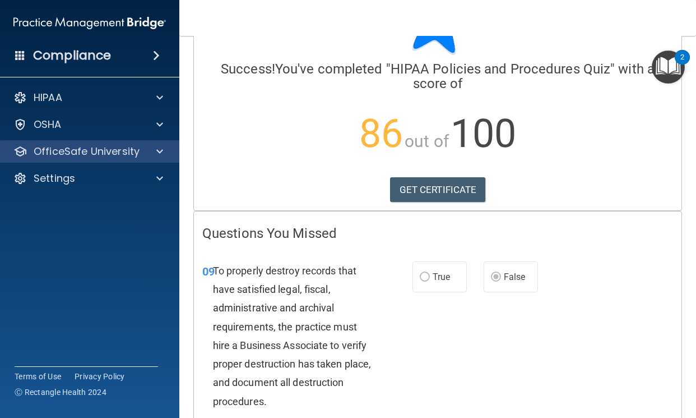
click at [159, 158] on div "OfficeSafe University" at bounding box center [90, 151] width 180 height 22
click at [150, 159] on div "OfficeSafe University" at bounding box center [90, 151] width 180 height 22
click at [157, 154] on span at bounding box center [159, 151] width 7 height 13
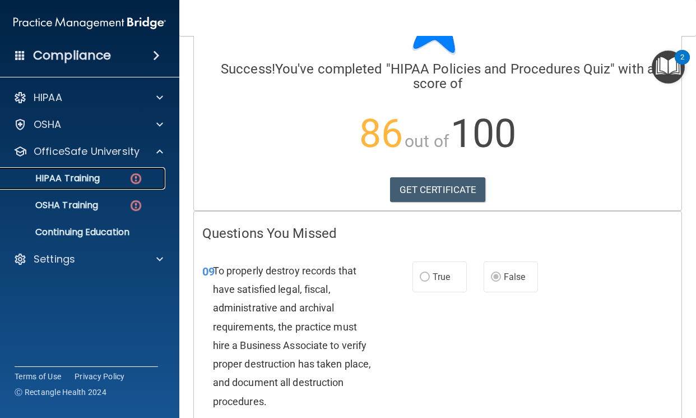
click at [127, 174] on div "HIPAA Training" at bounding box center [83, 178] width 153 height 11
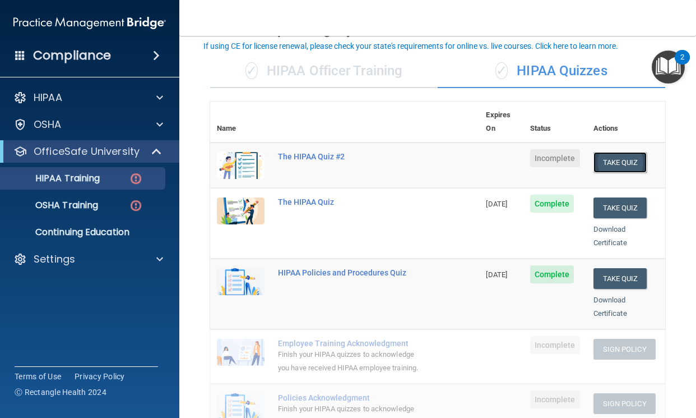
click at [635, 154] on button "Take Quiz" at bounding box center [621, 162] width 54 height 21
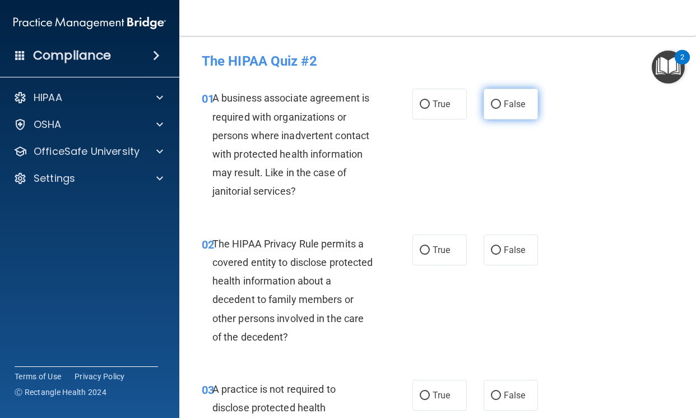
click at [511, 113] on label "False" at bounding box center [511, 104] width 54 height 31
click at [501, 109] on input "False" at bounding box center [496, 104] width 10 height 8
radio input "true"
drag, startPoint x: 428, startPoint y: 262, endPoint x: 424, endPoint y: 245, distance: 17.3
click at [428, 261] on label "True" at bounding box center [440, 249] width 54 height 31
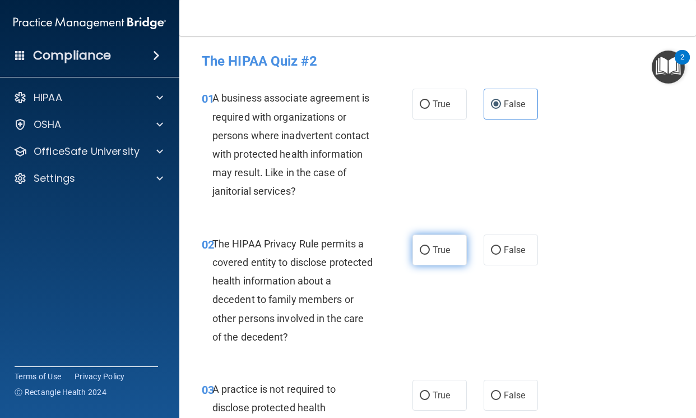
click at [428, 255] on input "True" at bounding box center [425, 250] width 10 height 8
radio input "true"
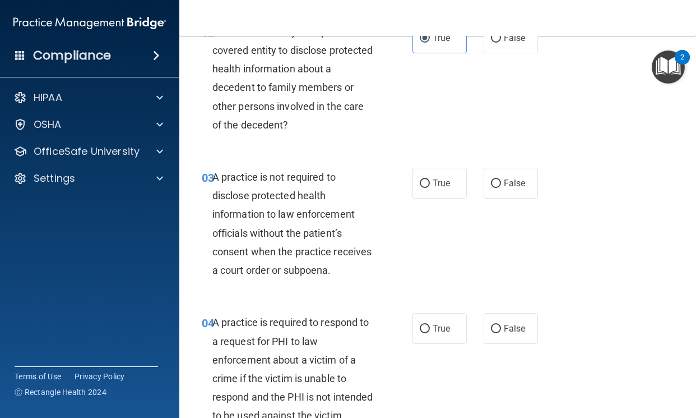
scroll to position [280, 0]
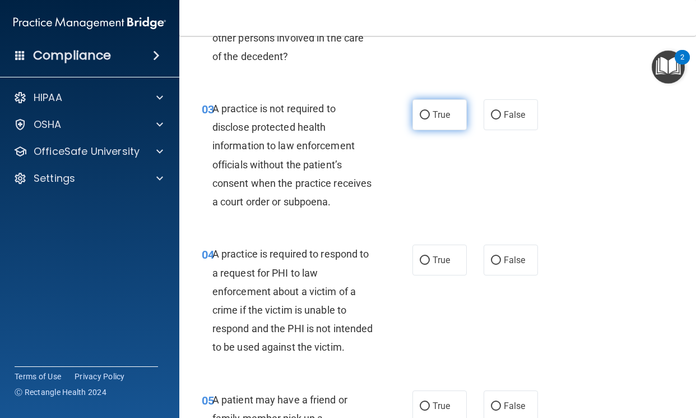
click at [439, 113] on span "True" at bounding box center [441, 114] width 17 height 11
click at [430, 113] on input "True" at bounding box center [425, 115] width 10 height 8
radio input "true"
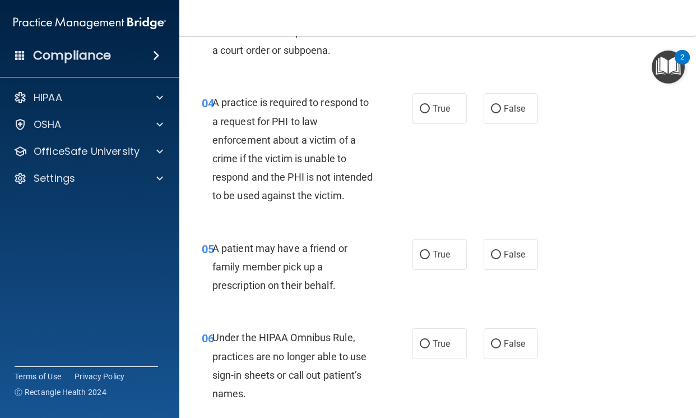
scroll to position [449, 0]
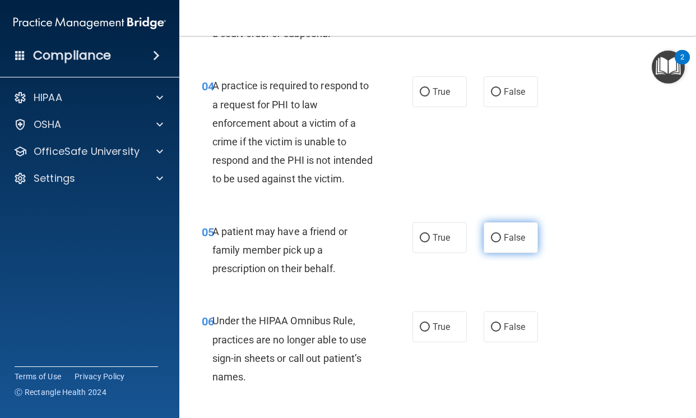
click at [510, 253] on label "False" at bounding box center [511, 237] width 54 height 31
click at [501, 242] on input "False" at bounding box center [496, 238] width 10 height 8
radio input "true"
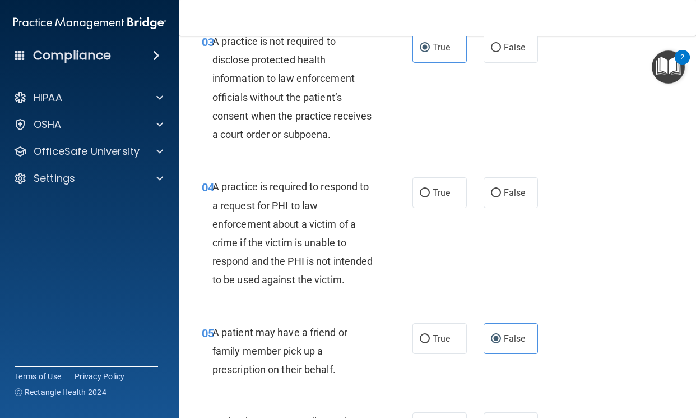
scroll to position [336, 0]
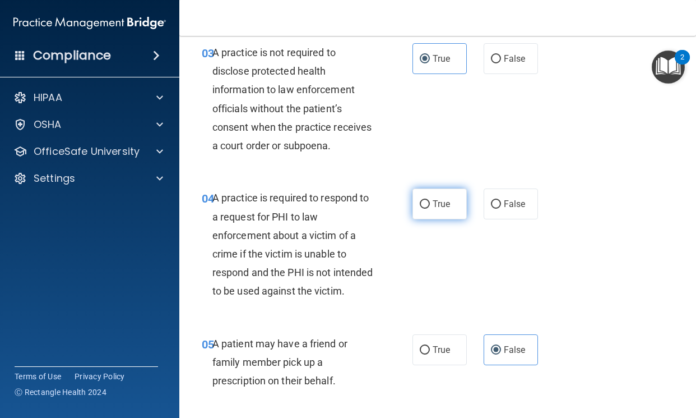
click at [419, 219] on label "True" at bounding box center [440, 203] width 54 height 31
click at [420, 209] on input "True" at bounding box center [425, 204] width 10 height 8
radio input "true"
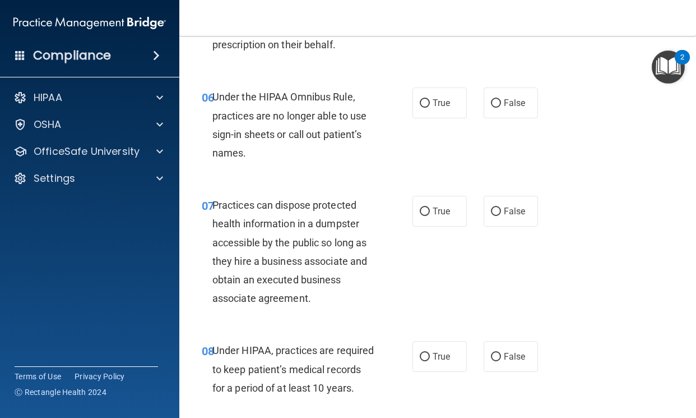
scroll to position [673, 0]
click at [488, 118] on label "False" at bounding box center [511, 102] width 54 height 31
click at [491, 107] on input "False" at bounding box center [496, 103] width 10 height 8
radio input "true"
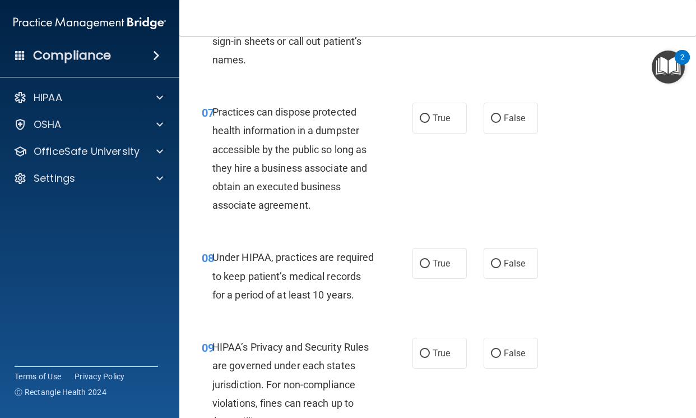
scroll to position [785, 0]
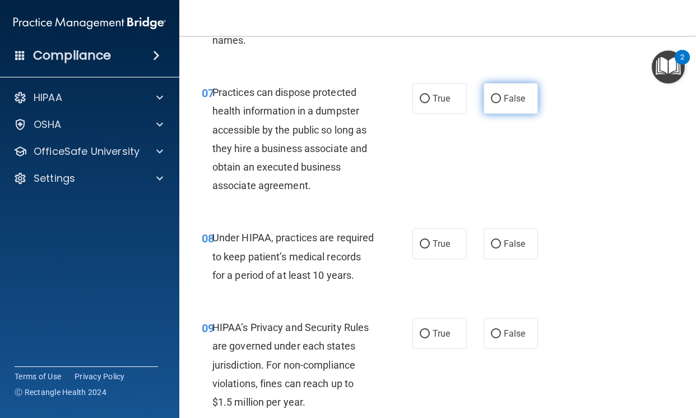
click at [501, 114] on label "False" at bounding box center [511, 98] width 54 height 31
click at [501, 103] on input "False" at bounding box center [496, 99] width 10 height 8
radio input "true"
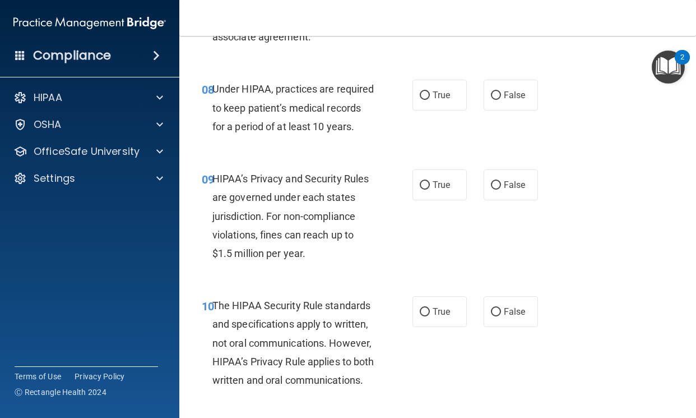
scroll to position [953, 0]
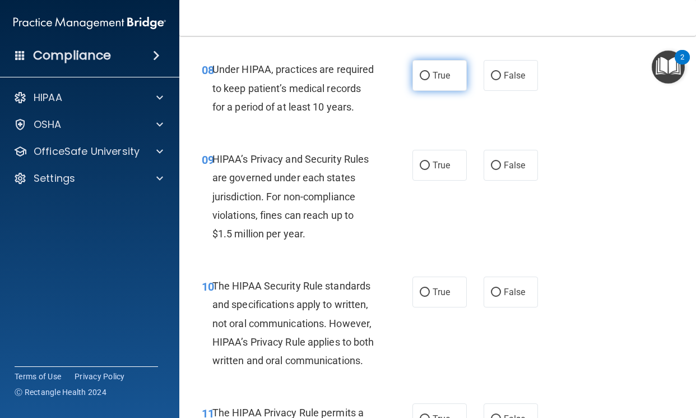
click at [414, 91] on label "True" at bounding box center [440, 75] width 54 height 31
click at [420, 80] on input "True" at bounding box center [425, 76] width 10 height 8
radio input "true"
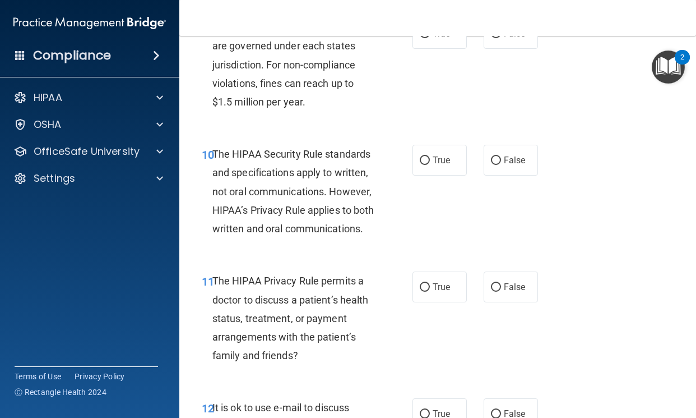
scroll to position [1065, 0]
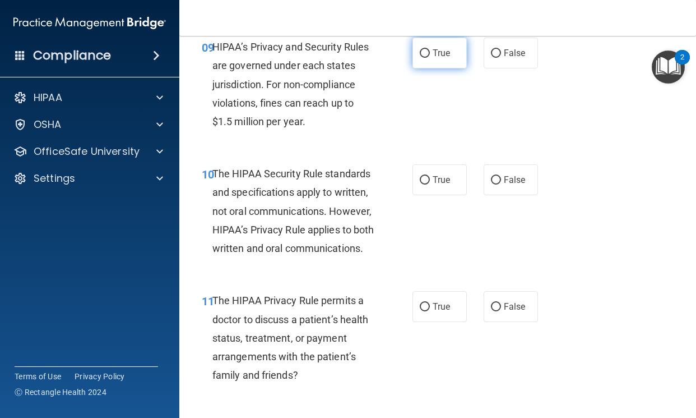
click at [413, 68] on label "True" at bounding box center [440, 53] width 54 height 31
click at [420, 58] on input "True" at bounding box center [425, 53] width 10 height 8
radio input "true"
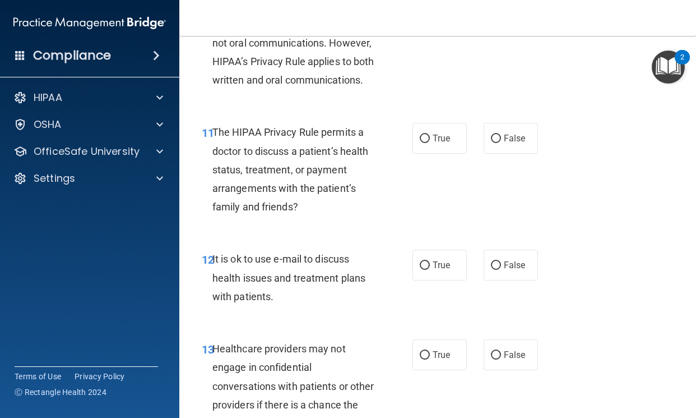
scroll to position [1177, 0]
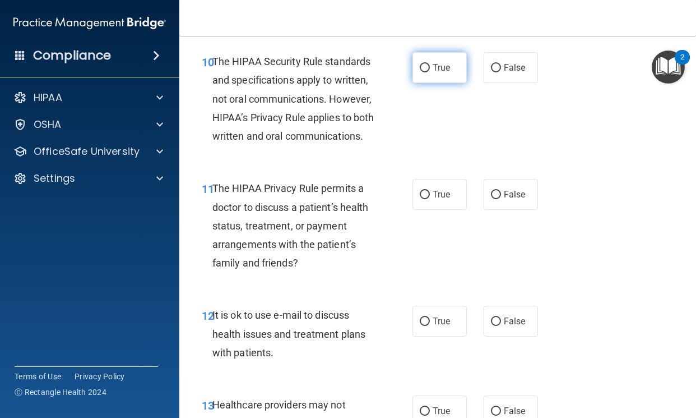
click at [417, 83] on label "True" at bounding box center [440, 67] width 54 height 31
click at [420, 72] on input "True" at bounding box center [425, 68] width 10 height 8
radio input "true"
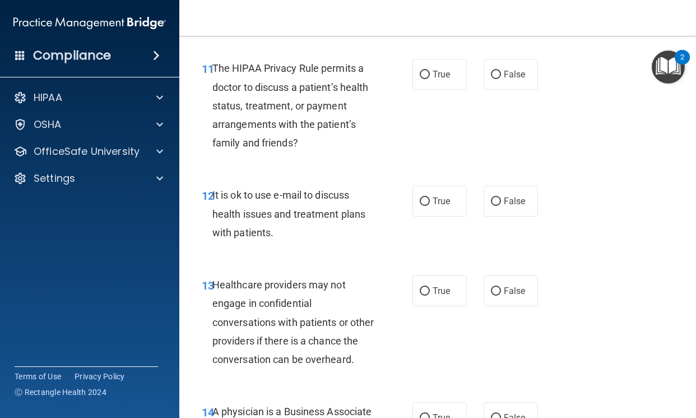
scroll to position [1346, 0]
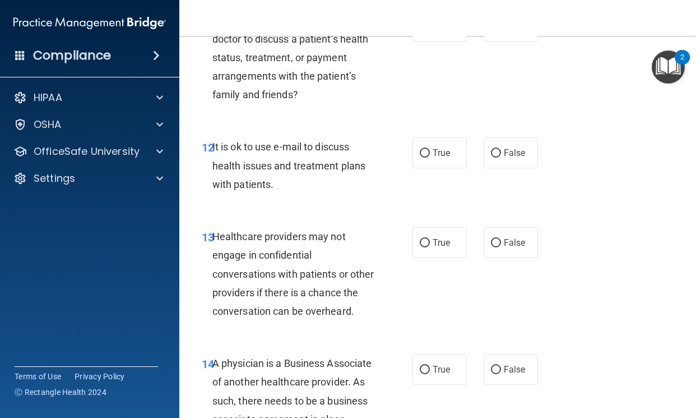
click at [419, 109] on div "11 The HIPAA Privacy Rule permits a doctor to discuss a patient’s health status…" at bounding box center [307, 60] width 244 height 99
click at [452, 41] on label "True" at bounding box center [440, 26] width 54 height 31
click at [430, 31] on input "True" at bounding box center [425, 26] width 10 height 8
radio input "true"
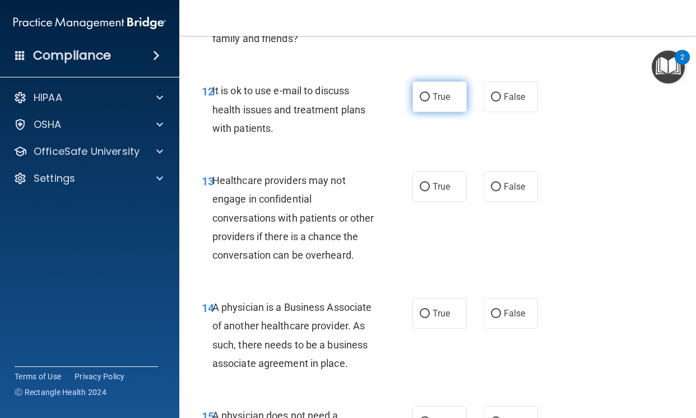
click at [429, 112] on label "True" at bounding box center [440, 96] width 54 height 31
click at [429, 101] on input "True" at bounding box center [425, 97] width 10 height 8
radio input "true"
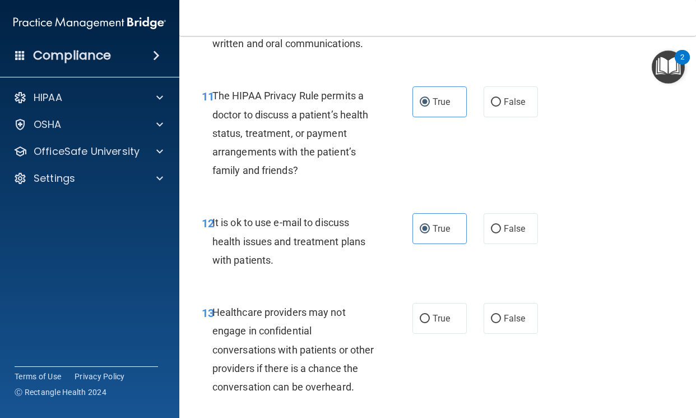
scroll to position [1290, 0]
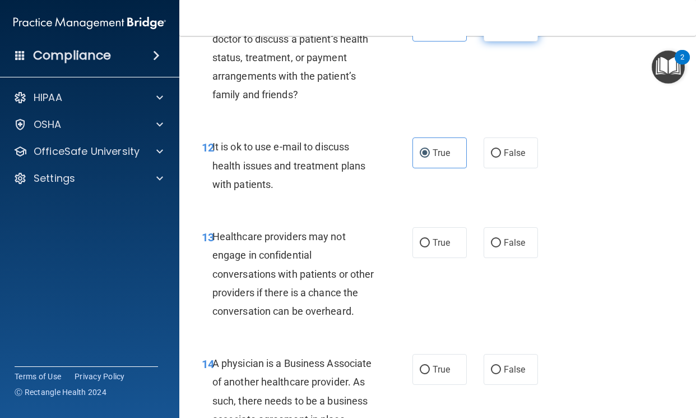
click at [495, 41] on label "False" at bounding box center [511, 26] width 54 height 31
click at [495, 31] on input "False" at bounding box center [496, 26] width 10 height 8
radio input "true"
radio input "false"
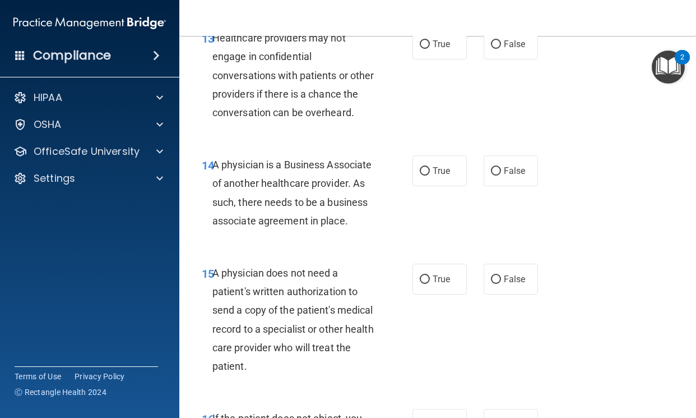
scroll to position [1570, 0]
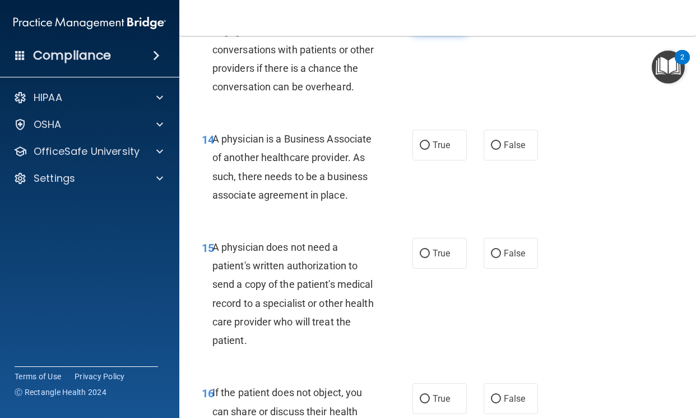
click at [433, 24] on span "True" at bounding box center [441, 18] width 17 height 11
click at [430, 23] on input "True" at bounding box center [425, 19] width 10 height 8
radio input "true"
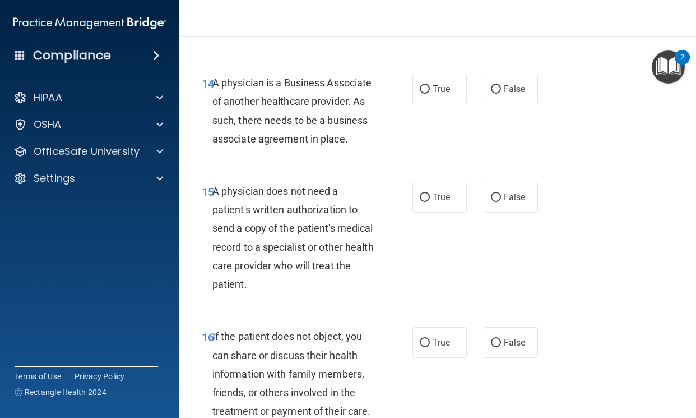
scroll to position [1682, 0]
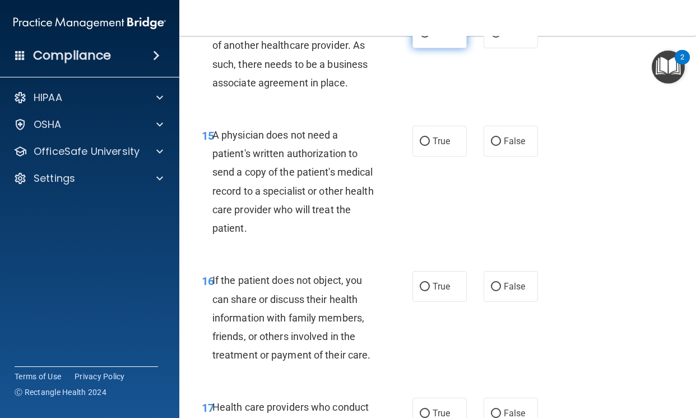
click at [428, 48] on label "True" at bounding box center [440, 32] width 54 height 31
click at [428, 38] on input "True" at bounding box center [425, 33] width 10 height 8
radio input "true"
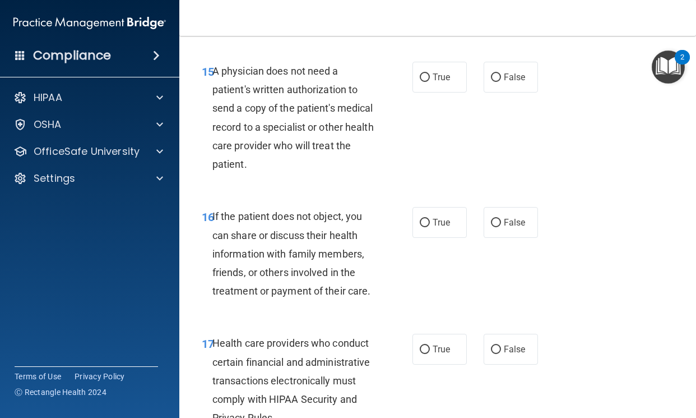
scroll to position [1794, 0]
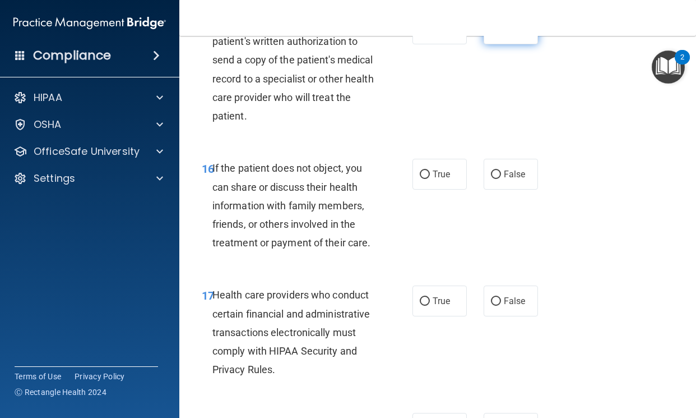
click at [484, 44] on label "False" at bounding box center [511, 28] width 54 height 31
click at [491, 34] on input "False" at bounding box center [496, 29] width 10 height 8
radio input "true"
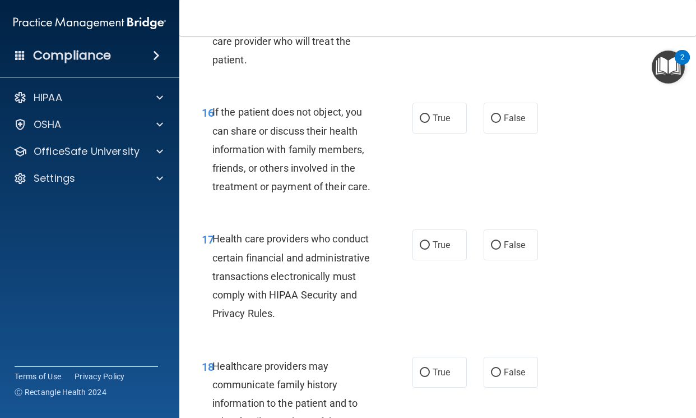
scroll to position [1906, 0]
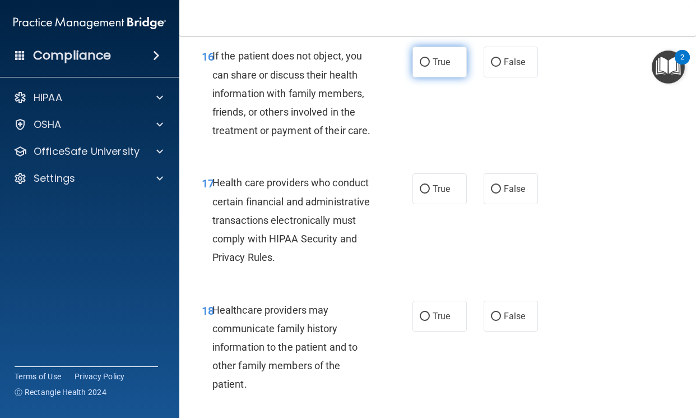
click at [420, 67] on input "True" at bounding box center [425, 62] width 10 height 8
radio input "true"
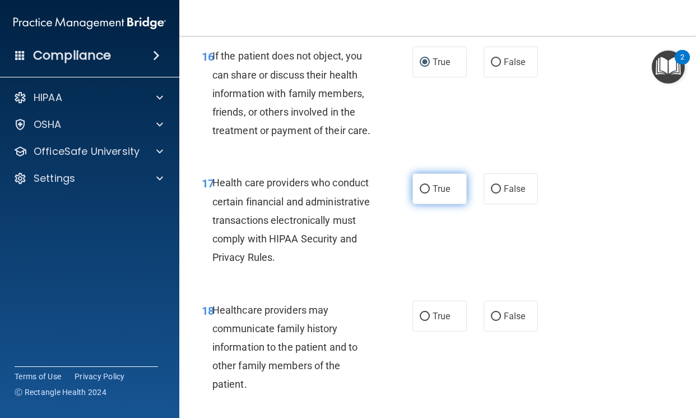
click at [413, 204] on label "True" at bounding box center [440, 188] width 54 height 31
click at [420, 193] on input "True" at bounding box center [425, 189] width 10 height 8
radio input "true"
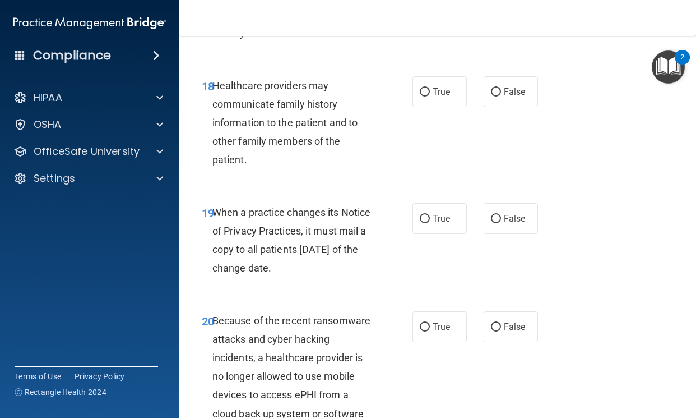
scroll to position [2243, 0]
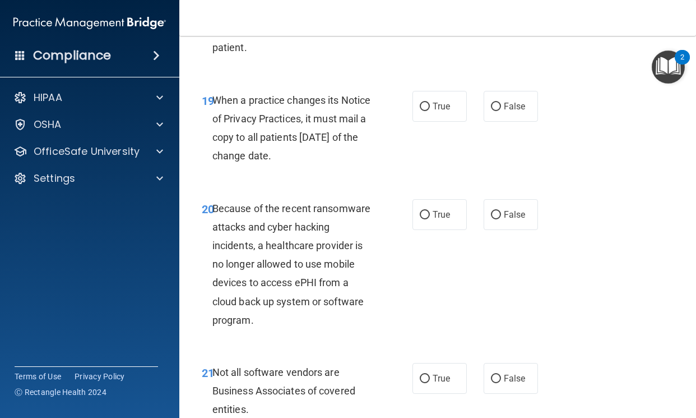
radio input "true"
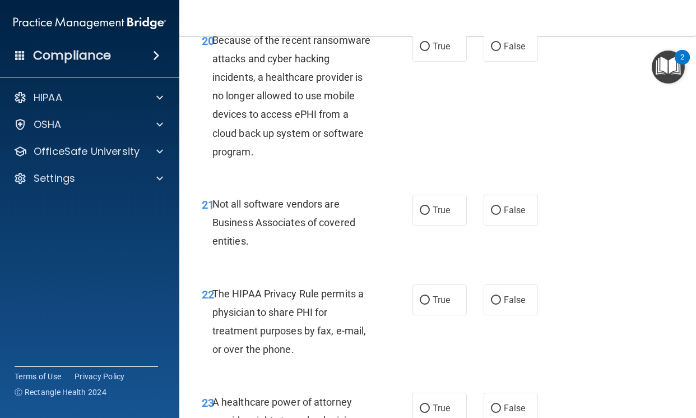
scroll to position [2299, 0]
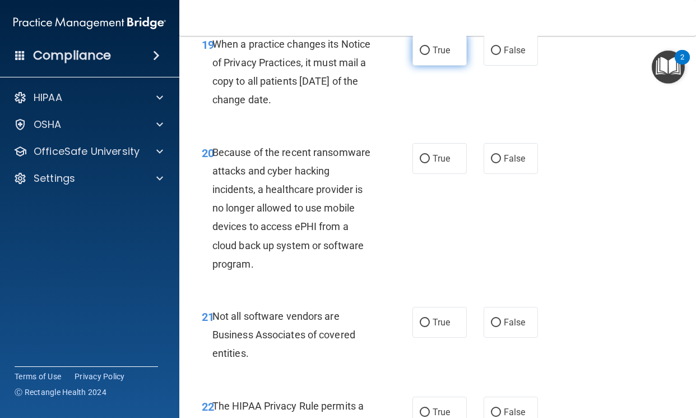
click at [423, 66] on label "True" at bounding box center [440, 50] width 54 height 31
click at [423, 55] on input "True" at bounding box center [425, 51] width 10 height 8
radio input "true"
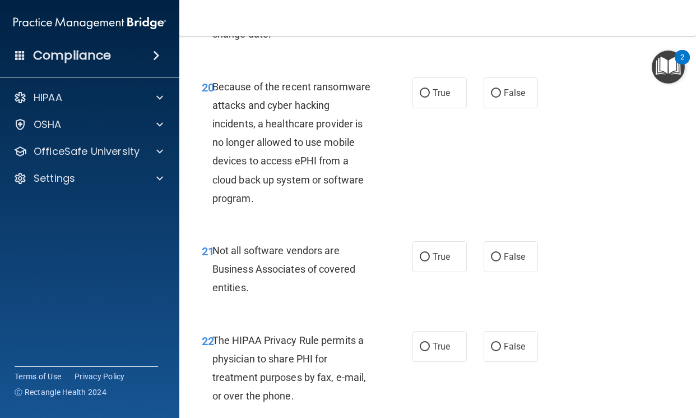
scroll to position [2467, 0]
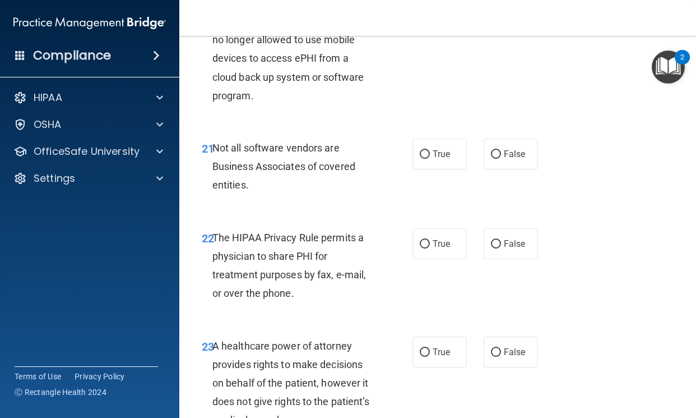
radio input "true"
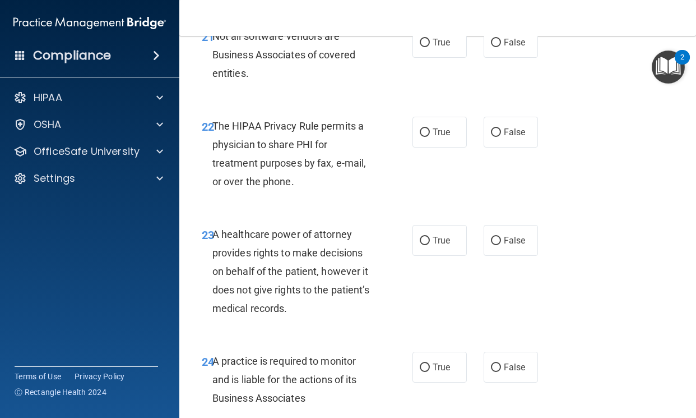
scroll to position [2579, 0]
click at [421, 57] on label "True" at bounding box center [440, 41] width 54 height 31
click at [421, 47] on input "True" at bounding box center [425, 42] width 10 height 8
radio input "true"
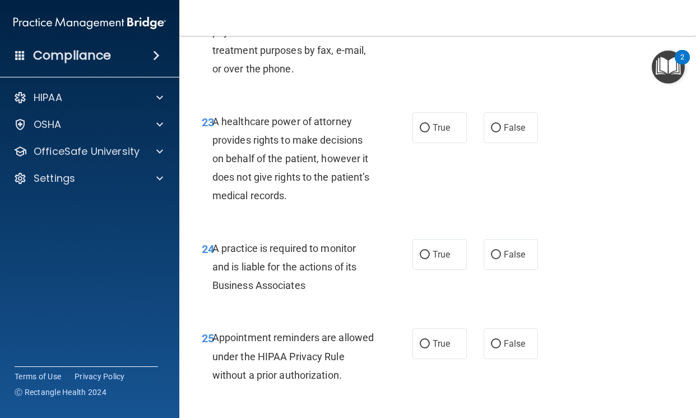
scroll to position [2635, 0]
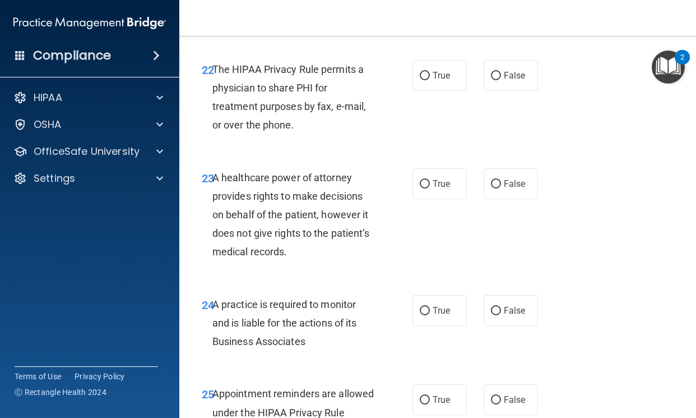
click at [401, 140] on div "22 The HIPAA Privacy Rule permits a physician to share PHI for treatment purpos…" at bounding box center [307, 100] width 244 height 80
click at [424, 80] on input "True" at bounding box center [425, 76] width 10 height 8
radio input "true"
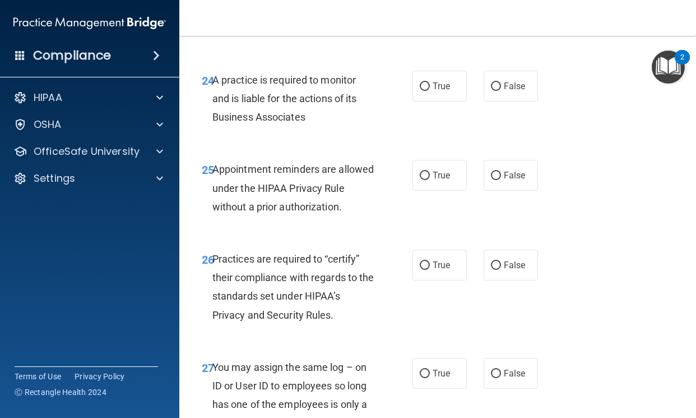
scroll to position [2803, 0]
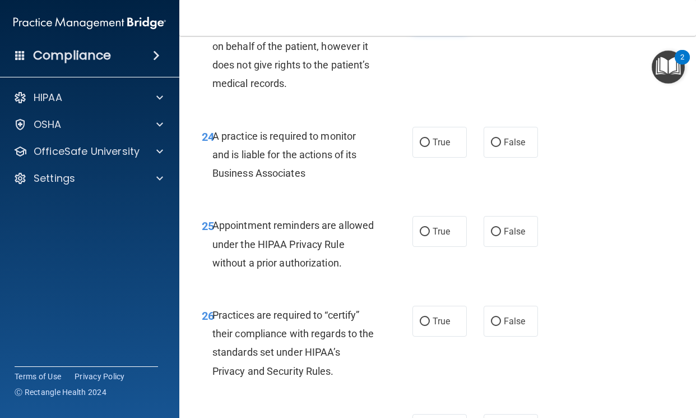
click at [444, 31] on label "True" at bounding box center [440, 15] width 54 height 31
click at [430, 20] on input "True" at bounding box center [425, 16] width 10 height 8
radio input "true"
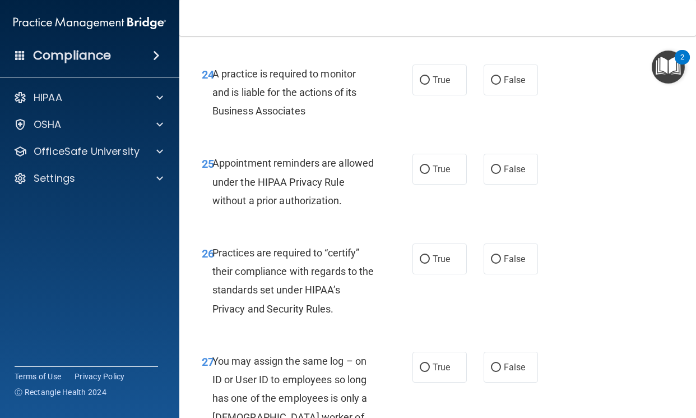
scroll to position [2916, 0]
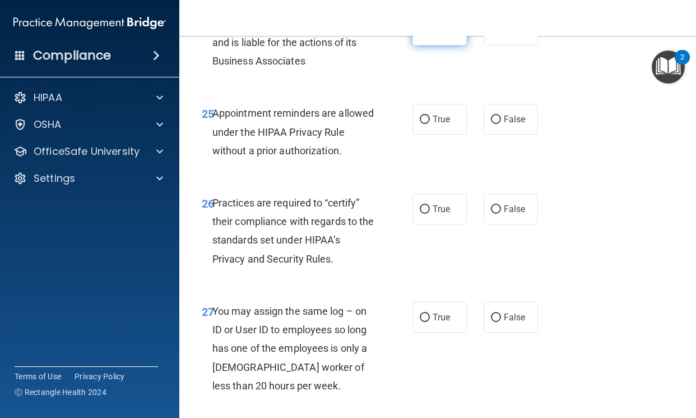
click at [415, 45] on label "True" at bounding box center [440, 30] width 54 height 31
click at [420, 35] on input "True" at bounding box center [425, 30] width 10 height 8
radio input "true"
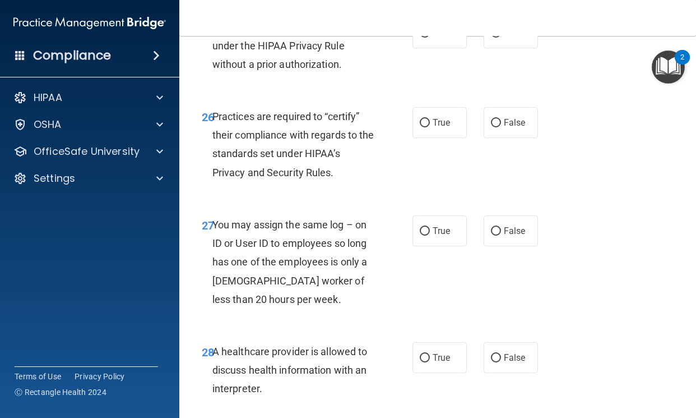
scroll to position [3028, 0]
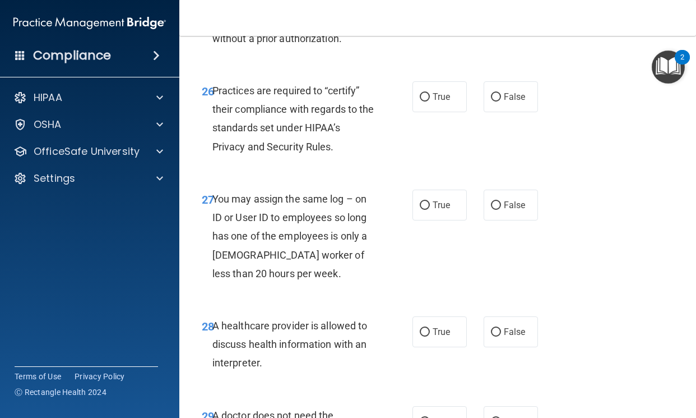
click at [493, 22] on label "False" at bounding box center [511, 7] width 54 height 31
click at [493, 12] on input "False" at bounding box center [496, 7] width 10 height 8
radio input "true"
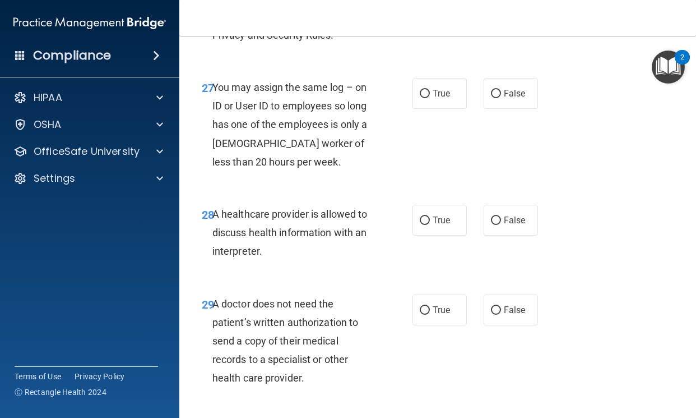
scroll to position [3140, 0]
click at [431, 63] on div "26 Practices are required to “certify” their compliance with regards to the sta…" at bounding box center [437, 9] width 489 height 108
radio input "true"
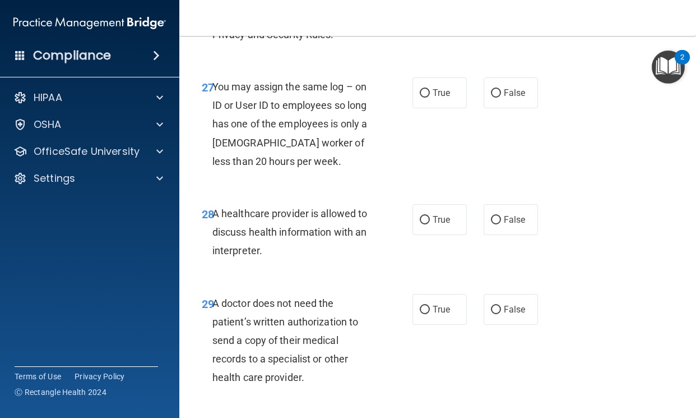
scroll to position [3196, 0]
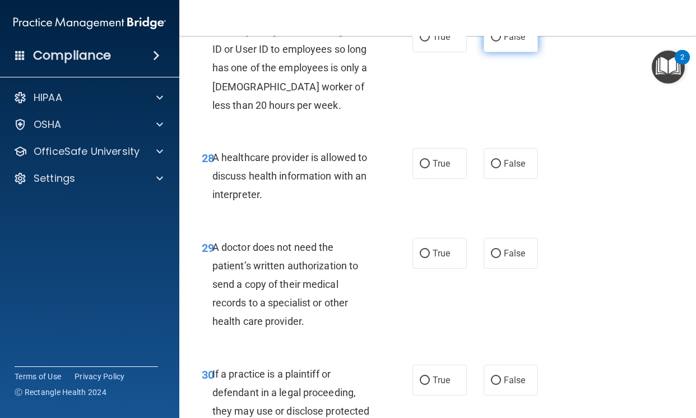
click at [509, 52] on label "False" at bounding box center [511, 36] width 54 height 31
click at [501, 41] on input "False" at bounding box center [496, 37] width 10 height 8
radio input "true"
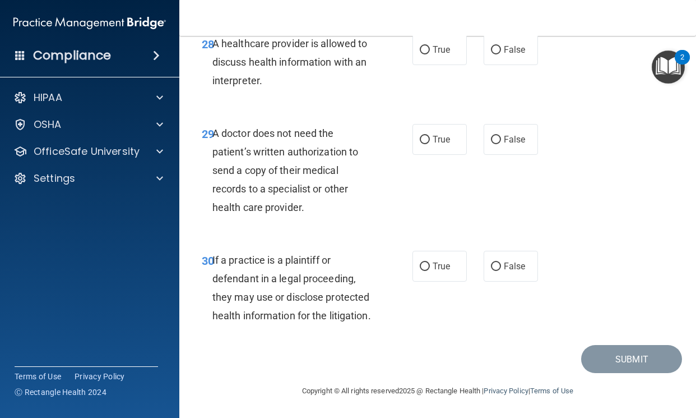
scroll to position [3364, 0]
click at [484, 65] on label "False" at bounding box center [511, 49] width 54 height 31
click at [491, 54] on input "False" at bounding box center [496, 50] width 10 height 8
radio input "true"
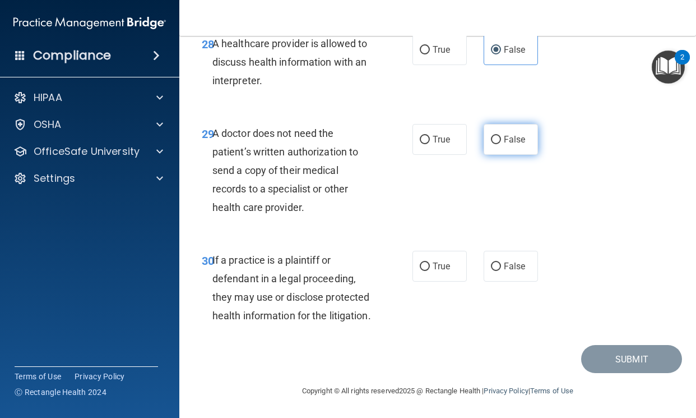
click at [499, 134] on label "False" at bounding box center [511, 139] width 54 height 31
click at [499, 136] on input "False" at bounding box center [496, 140] width 10 height 8
radio input "true"
click at [413, 253] on label "True" at bounding box center [440, 266] width 54 height 31
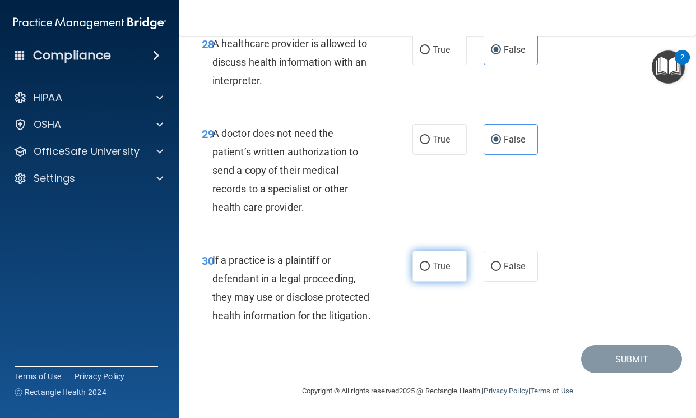
click at [420, 262] on input "True" at bounding box center [425, 266] width 10 height 8
radio input "true"
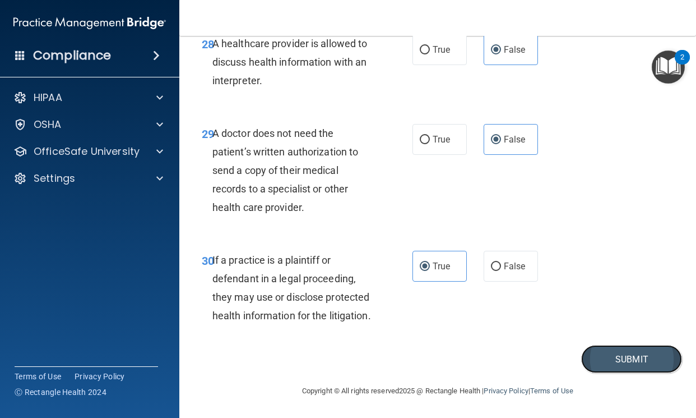
click at [592, 358] on button "Submit" at bounding box center [631, 359] width 101 height 29
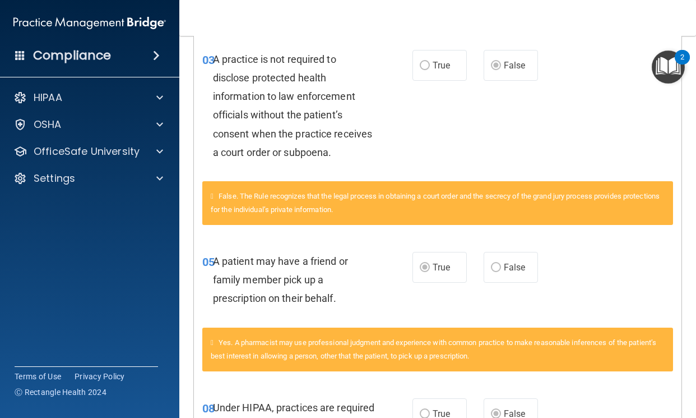
scroll to position [41, 0]
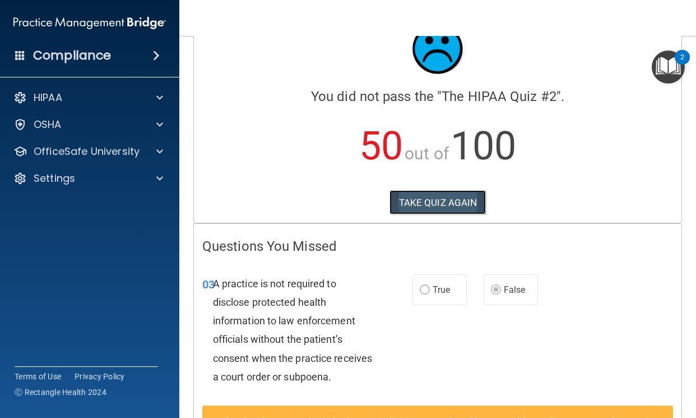
click at [438, 193] on button "TAKE QUIZ AGAIN" at bounding box center [438, 202] width 97 height 25
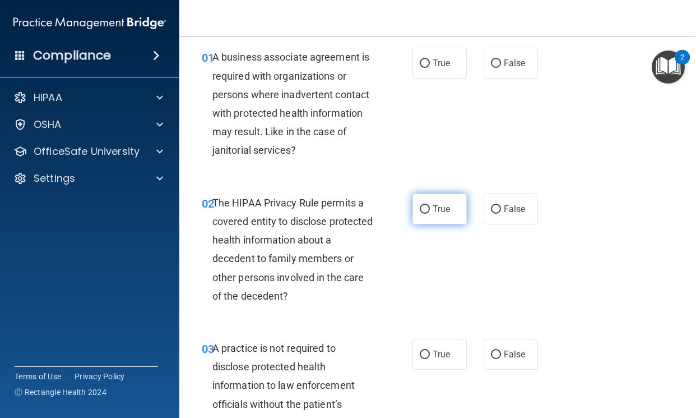
click at [415, 213] on label "True" at bounding box center [440, 208] width 54 height 31
click at [420, 213] on input "True" at bounding box center [425, 209] width 10 height 8
radio input "true"
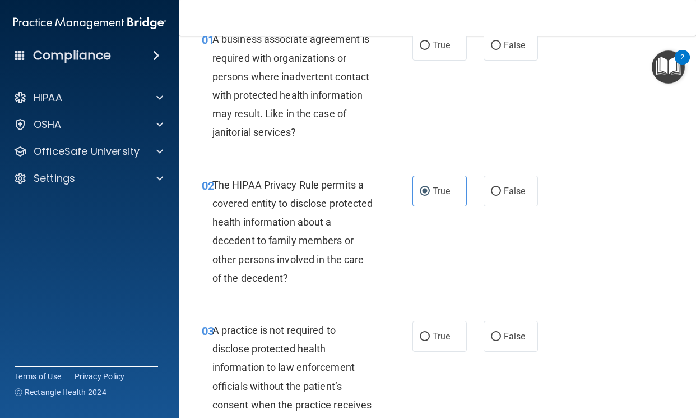
scroll to position [41, 0]
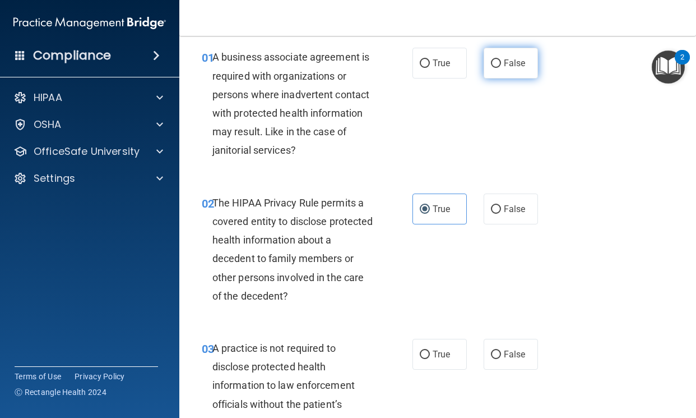
click at [503, 72] on label "False" at bounding box center [511, 63] width 54 height 31
click at [501, 68] on input "False" at bounding box center [496, 63] width 10 height 8
radio input "true"
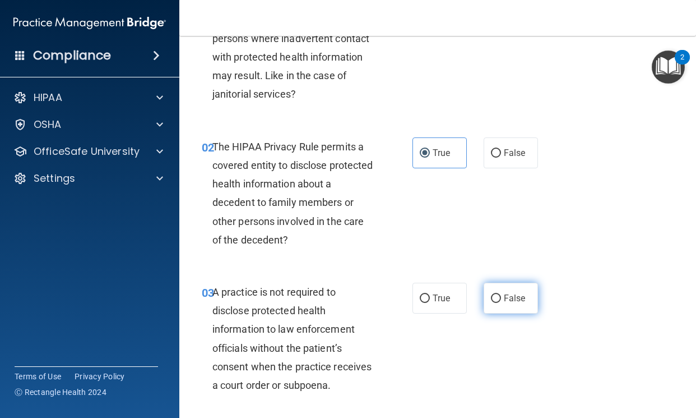
click at [495, 304] on label "False" at bounding box center [511, 298] width 54 height 31
click at [495, 303] on input "False" at bounding box center [496, 298] width 10 height 8
radio input "true"
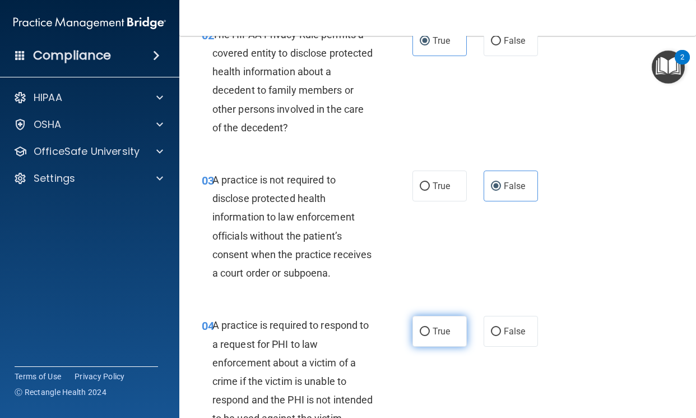
click at [413, 344] on label "True" at bounding box center [440, 331] width 54 height 31
click at [420, 336] on input "True" at bounding box center [425, 331] width 10 height 8
radio input "true"
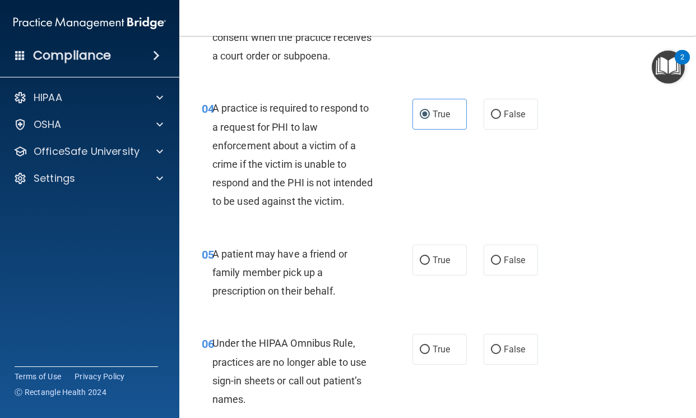
scroll to position [489, 0]
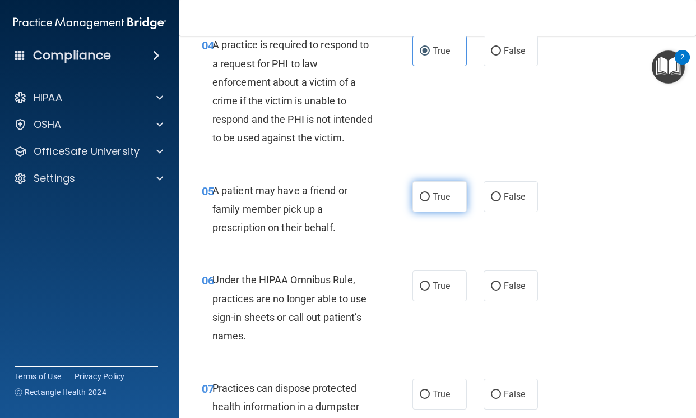
click at [419, 212] on label "True" at bounding box center [440, 196] width 54 height 31
click at [420, 201] on input "True" at bounding box center [425, 197] width 10 height 8
radio input "true"
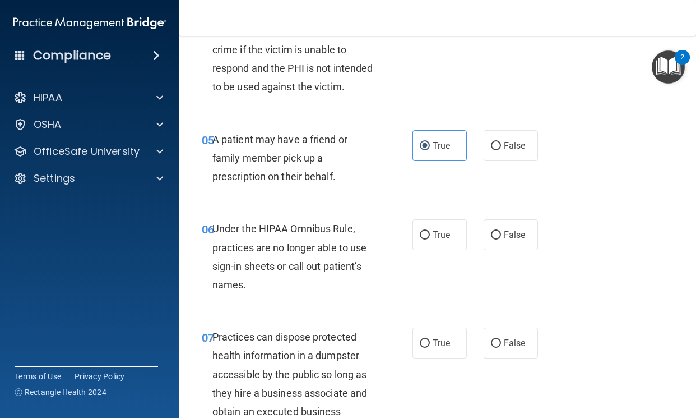
scroll to position [602, 0]
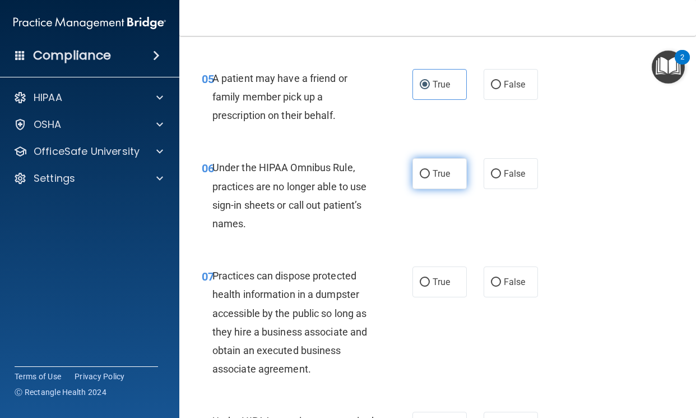
click at [429, 189] on label "True" at bounding box center [440, 173] width 54 height 31
click at [429, 178] on input "True" at bounding box center [425, 174] width 10 height 8
radio input "true"
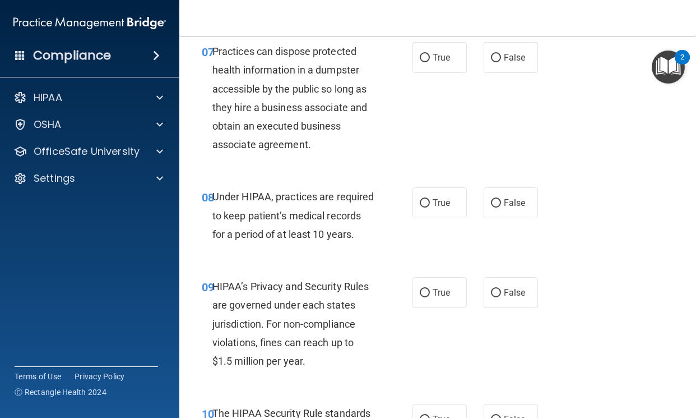
scroll to position [770, 0]
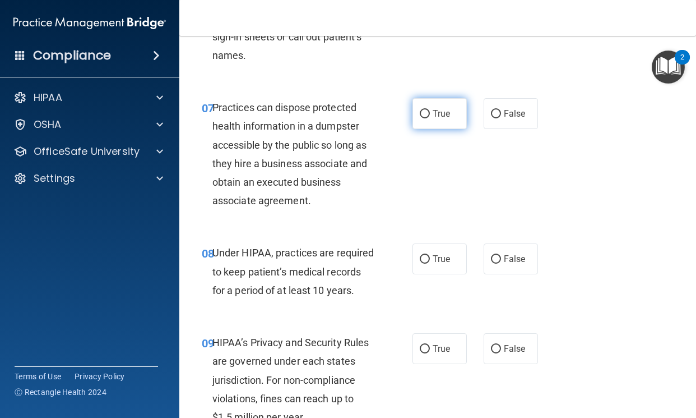
click at [420, 118] on input "True" at bounding box center [425, 114] width 10 height 8
radio input "true"
click at [486, 274] on label "False" at bounding box center [511, 258] width 54 height 31
click at [491, 264] on input "False" at bounding box center [496, 259] width 10 height 8
radio input "true"
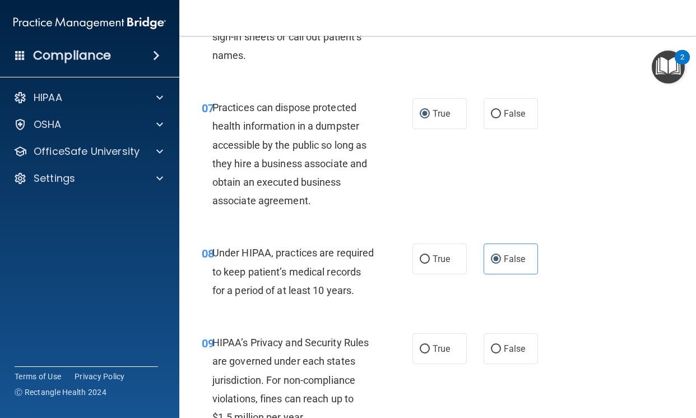
scroll to position [938, 0]
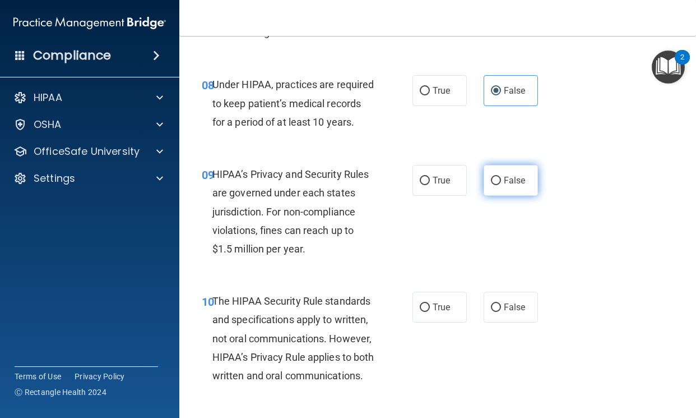
click at [504, 186] on span "False" at bounding box center [515, 180] width 22 height 11
click at [501, 185] on input "False" at bounding box center [496, 181] width 10 height 8
radio input "true"
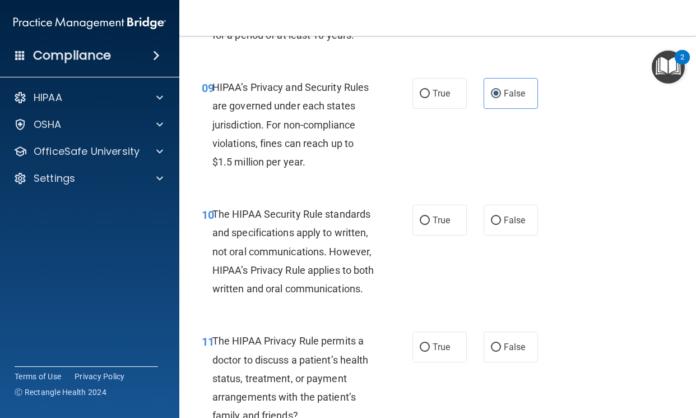
scroll to position [1050, 0]
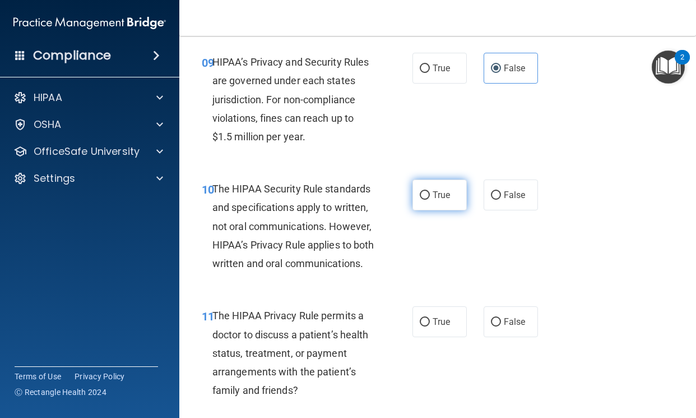
click at [413, 210] on label "True" at bounding box center [440, 194] width 54 height 31
click at [420, 200] on input "True" at bounding box center [425, 195] width 10 height 8
radio input "true"
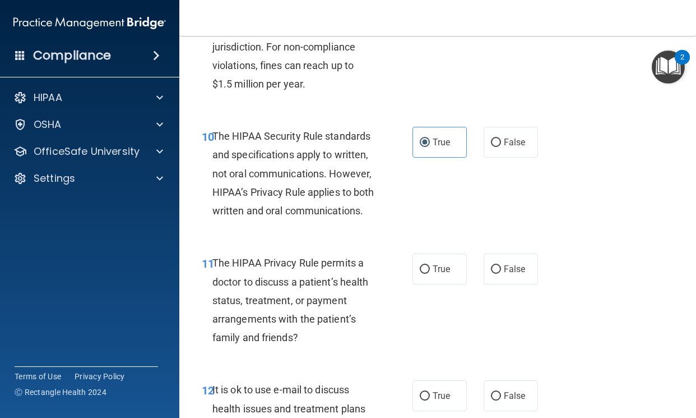
scroll to position [1162, 0]
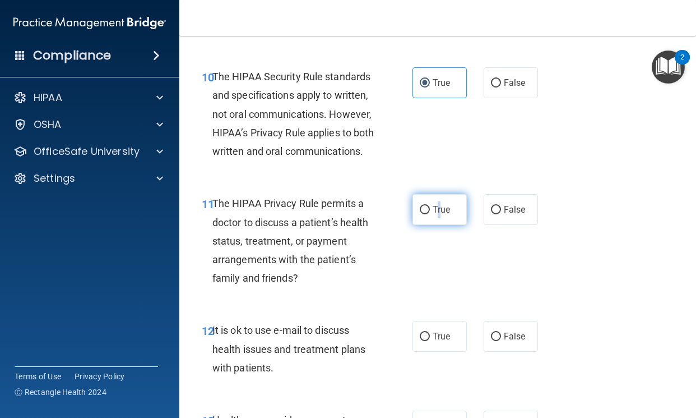
click at [438, 225] on label "True" at bounding box center [440, 209] width 54 height 31
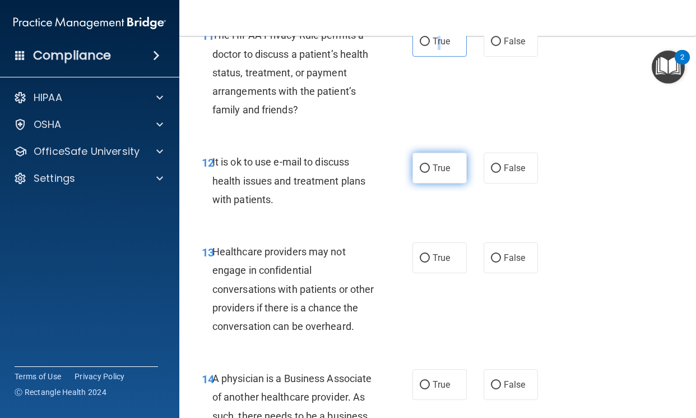
click at [423, 173] on input "True" at bounding box center [425, 168] width 10 height 8
radio input "true"
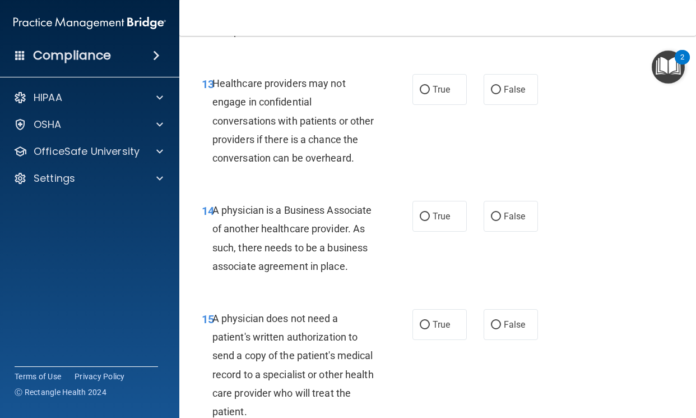
scroll to position [1443, 0]
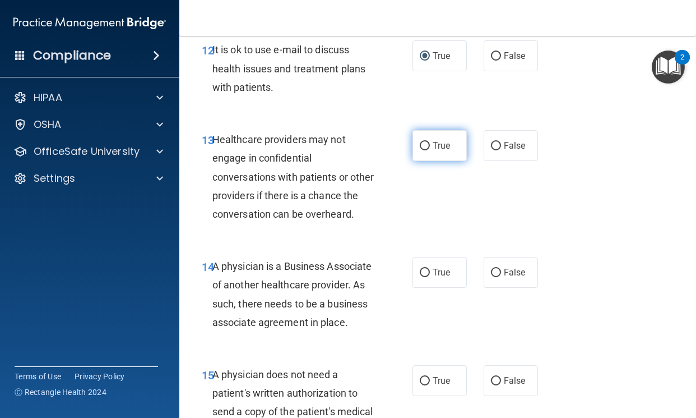
click at [435, 161] on label "True" at bounding box center [440, 145] width 54 height 31
click at [430, 150] on input "True" at bounding box center [425, 146] width 10 height 8
radio input "true"
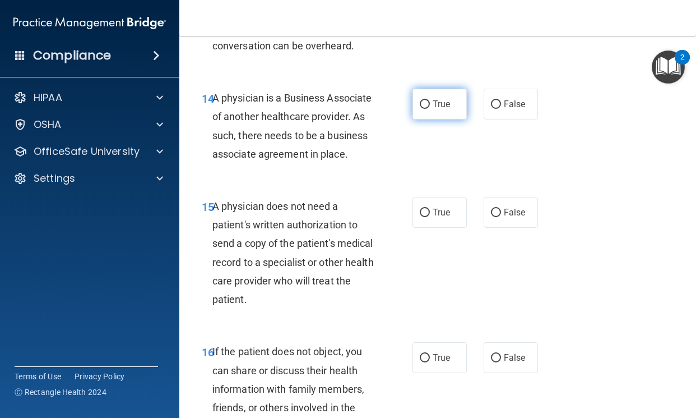
click at [420, 119] on label "True" at bounding box center [440, 104] width 54 height 31
click at [420, 109] on input "True" at bounding box center [425, 104] width 10 height 8
radio input "true"
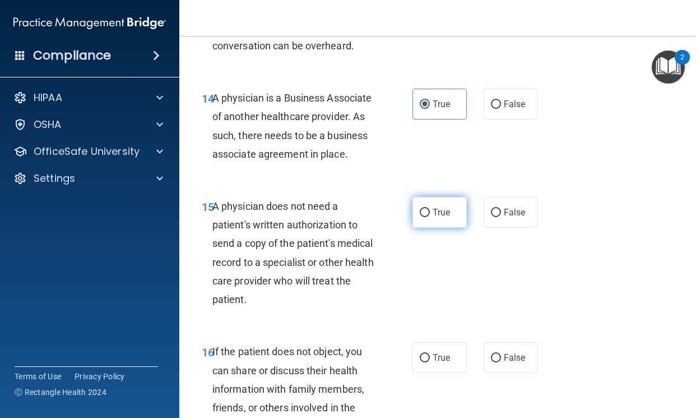
click at [430, 228] on label "True" at bounding box center [440, 212] width 54 height 31
click at [430, 217] on input "True" at bounding box center [425, 213] width 10 height 8
radio input "true"
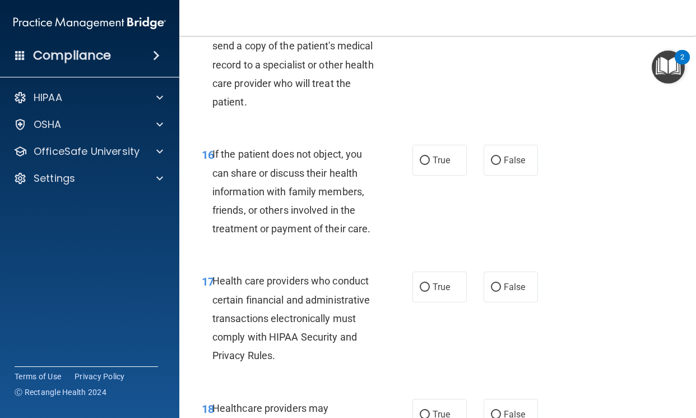
scroll to position [1835, 0]
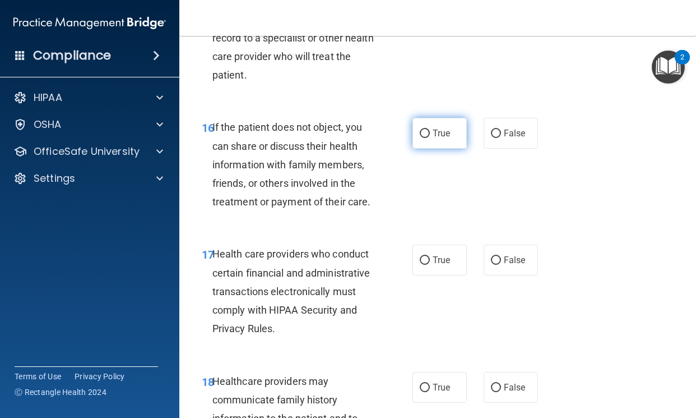
click at [413, 149] on label "True" at bounding box center [440, 133] width 54 height 31
click at [420, 138] on input "True" at bounding box center [425, 134] width 10 height 8
radio input "true"
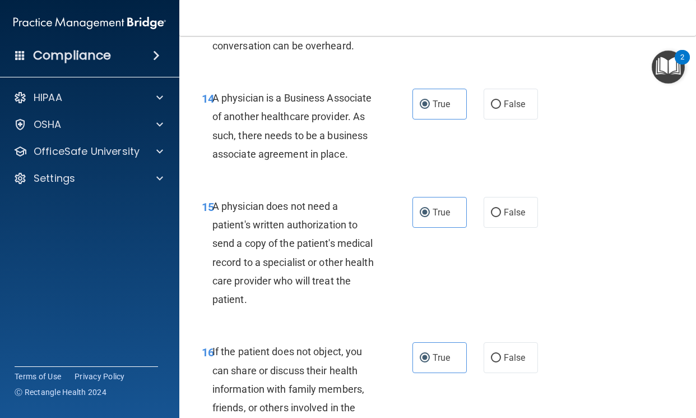
scroll to position [1555, 0]
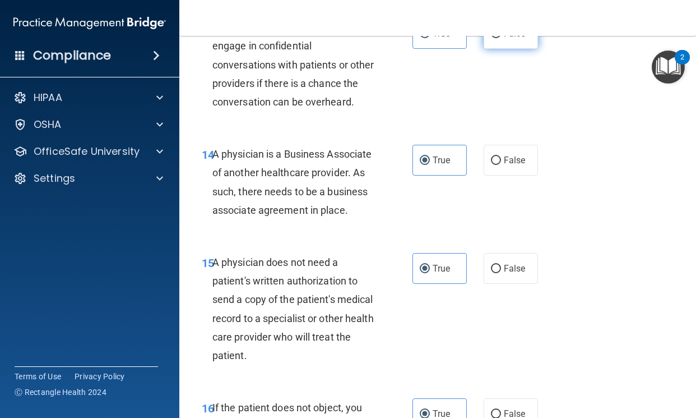
click at [484, 49] on label "False" at bounding box center [511, 33] width 54 height 31
click at [491, 38] on input "False" at bounding box center [496, 34] width 10 height 8
radio input "true"
radio input "false"
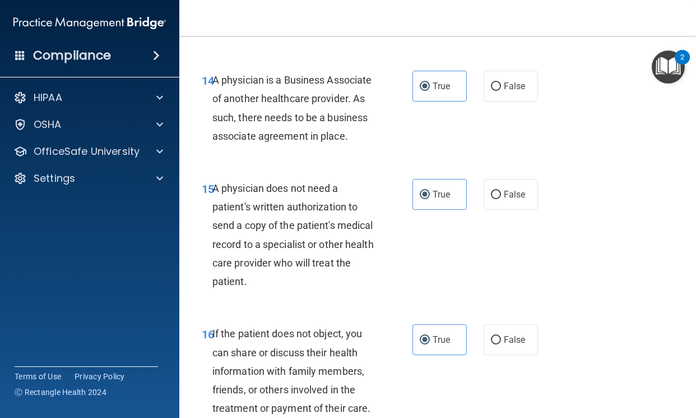
scroll to position [1723, 0]
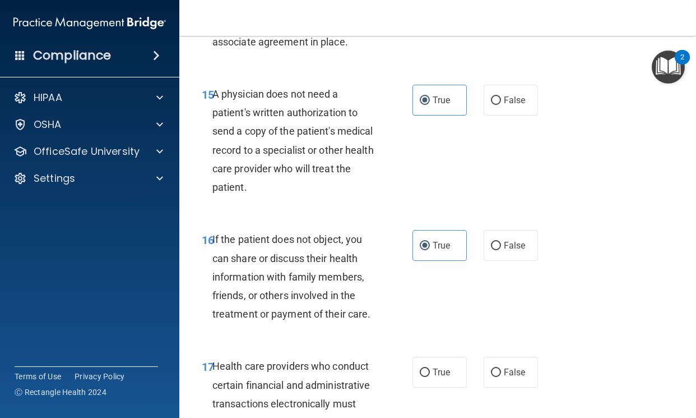
click at [489, 71] on div "14 A physician is a Business Associate of another healthcare provider. As such,…" at bounding box center [437, 16] width 489 height 108
click at [492, 71] on div "14 A physician is a Business Associate of another healthcare provider. As such,…" at bounding box center [437, 16] width 489 height 108
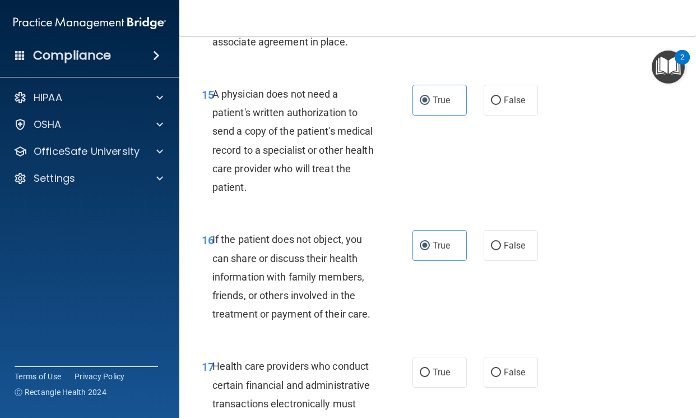
radio input "true"
radio input "false"
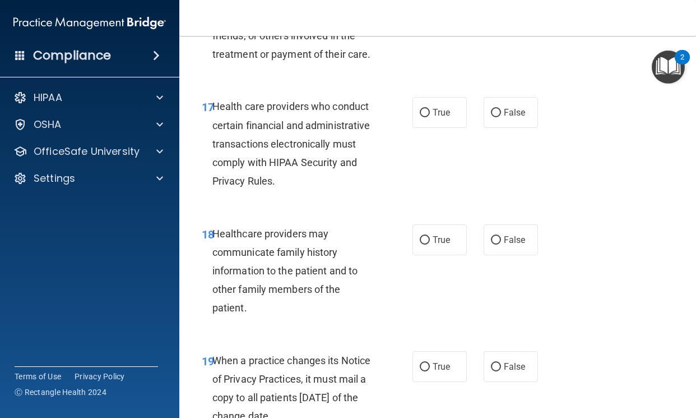
scroll to position [2059, 0]
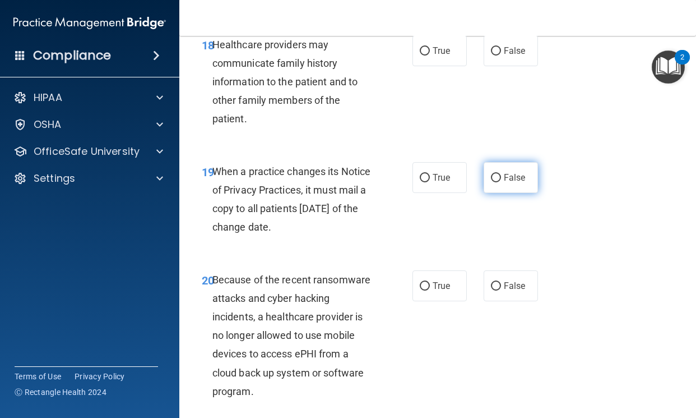
click at [492, 193] on label "False" at bounding box center [511, 177] width 54 height 31
click at [492, 182] on input "False" at bounding box center [496, 178] width 10 height 8
radio input "true"
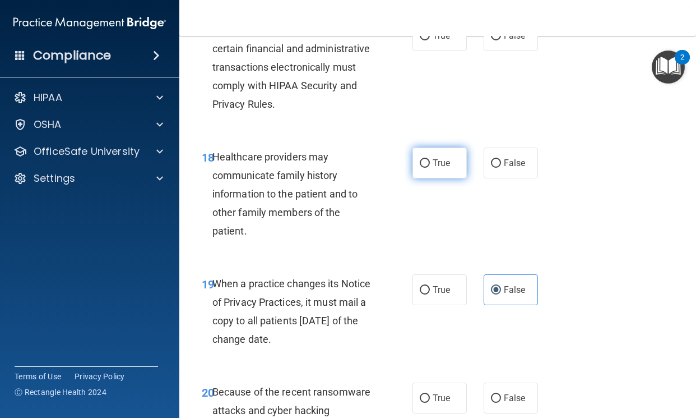
click at [432, 178] on label "True" at bounding box center [440, 162] width 54 height 31
click at [430, 168] on input "True" at bounding box center [425, 163] width 10 height 8
radio input "true"
click at [443, 51] on label "True" at bounding box center [440, 35] width 54 height 31
click at [430, 40] on input "True" at bounding box center [425, 36] width 10 height 8
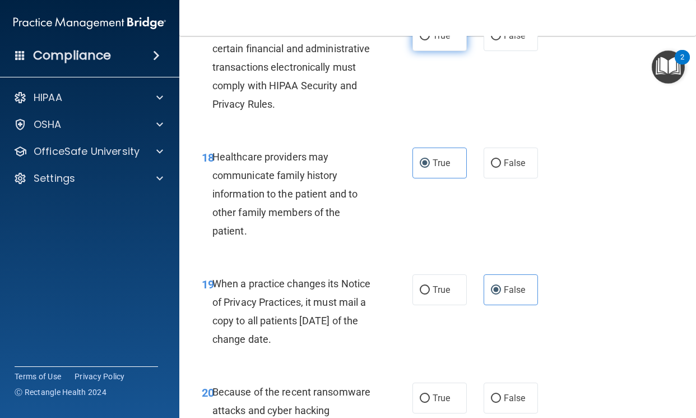
radio input "true"
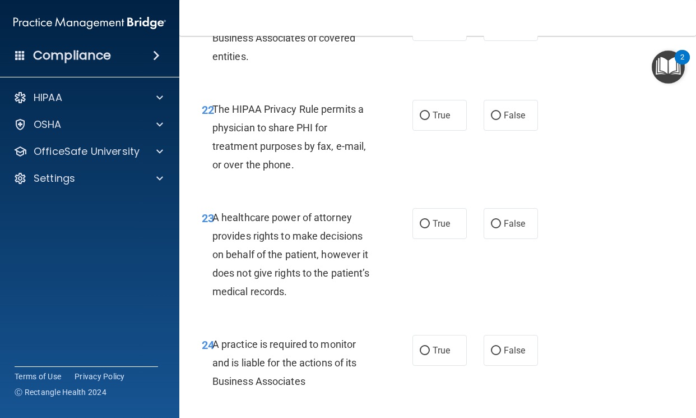
scroll to position [2620, 0]
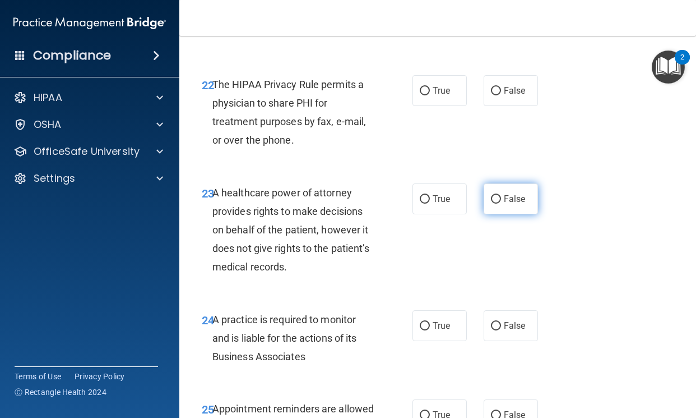
click at [488, 214] on label "False" at bounding box center [511, 198] width 54 height 31
click at [491, 204] on input "False" at bounding box center [496, 199] width 10 height 8
radio input "true"
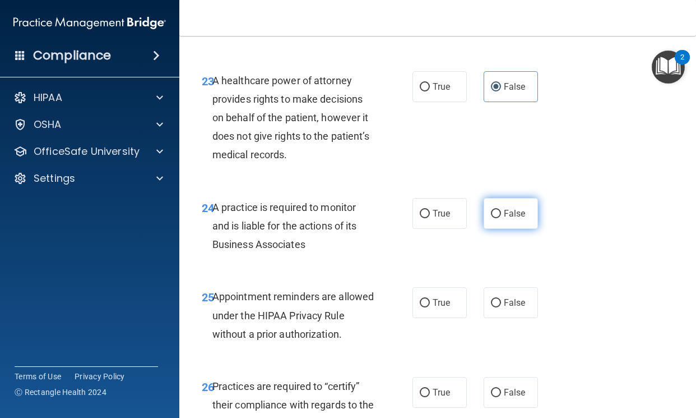
click at [506, 219] on span "False" at bounding box center [515, 213] width 22 height 11
click at [501, 218] on input "False" at bounding box center [496, 214] width 10 height 8
radio input "true"
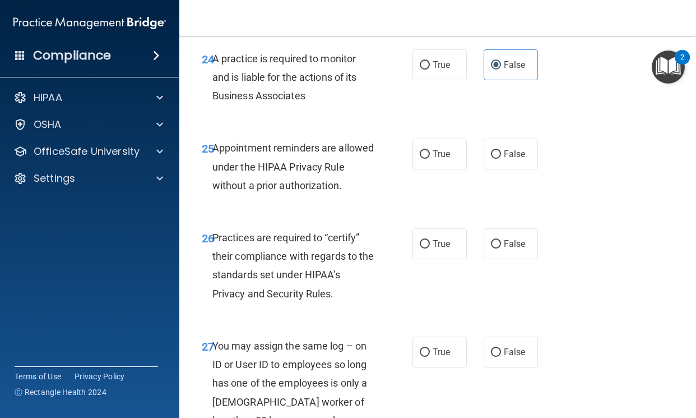
scroll to position [2900, 0]
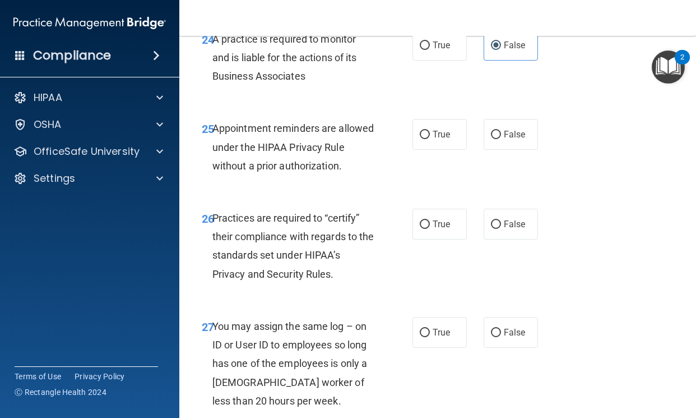
drag, startPoint x: 519, startPoint y: 317, endPoint x: 412, endPoint y: 295, distance: 109.3
click at [518, 229] on span "False" at bounding box center [515, 224] width 22 height 11
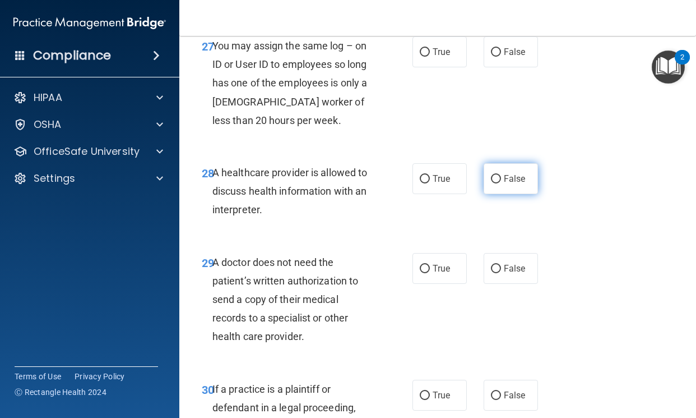
click at [491, 194] on label "False" at bounding box center [511, 178] width 54 height 31
click at [491, 183] on input "False" at bounding box center [496, 179] width 10 height 8
radio input "true"
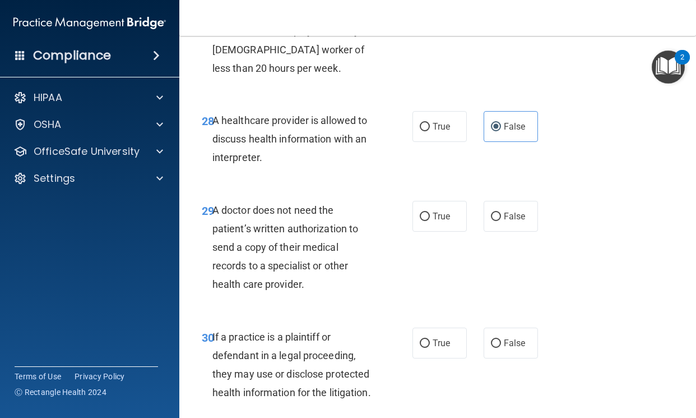
scroll to position [3293, 0]
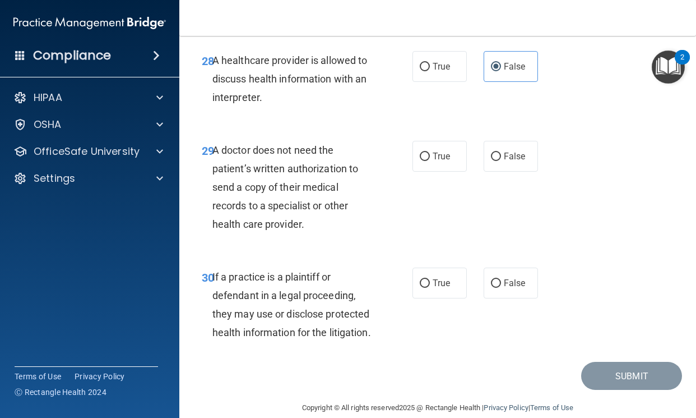
click at [494, 253] on div "29 A doctor does not need the patient’s written authorization to send a copy of…" at bounding box center [437, 190] width 489 height 127
click at [516, 161] on span "False" at bounding box center [515, 156] width 22 height 11
click at [501, 161] on input "False" at bounding box center [496, 157] width 10 height 8
radio input "true"
click at [441, 298] on label "True" at bounding box center [440, 282] width 54 height 31
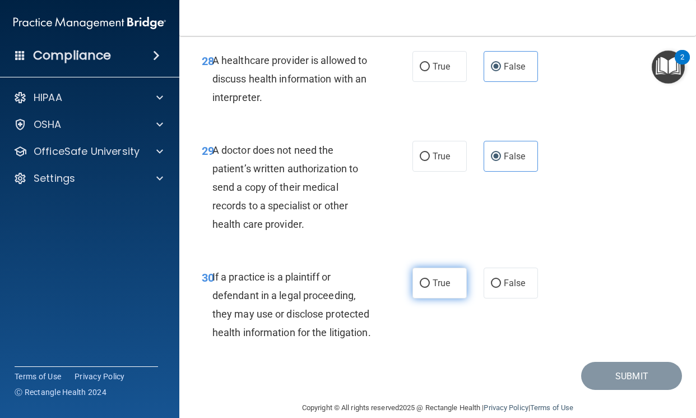
click at [430, 288] on input "True" at bounding box center [425, 283] width 10 height 8
radio input "true"
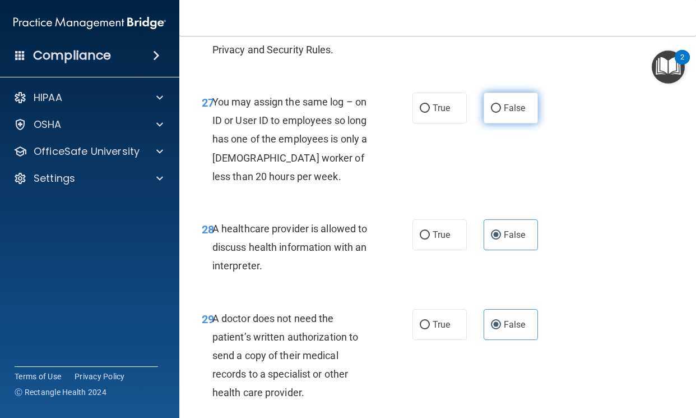
click at [485, 123] on label "False" at bounding box center [511, 108] width 54 height 31
click at [491, 113] on input "False" at bounding box center [496, 108] width 10 height 8
radio input "true"
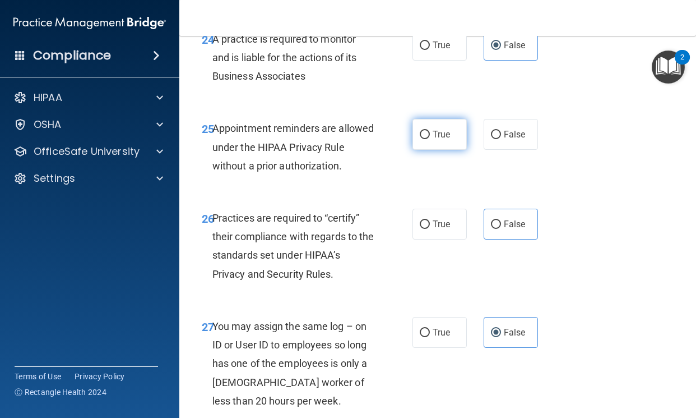
click at [438, 150] on label "True" at bounding box center [440, 134] width 54 height 31
click at [430, 139] on input "True" at bounding box center [425, 135] width 10 height 8
radio input "true"
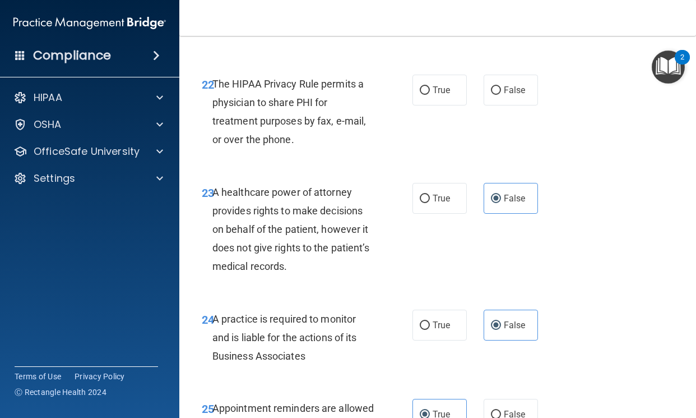
scroll to position [2620, 0]
click at [422, 106] on label "True" at bounding box center [440, 90] width 54 height 31
click at [422, 95] on input "True" at bounding box center [425, 91] width 10 height 8
radio input "true"
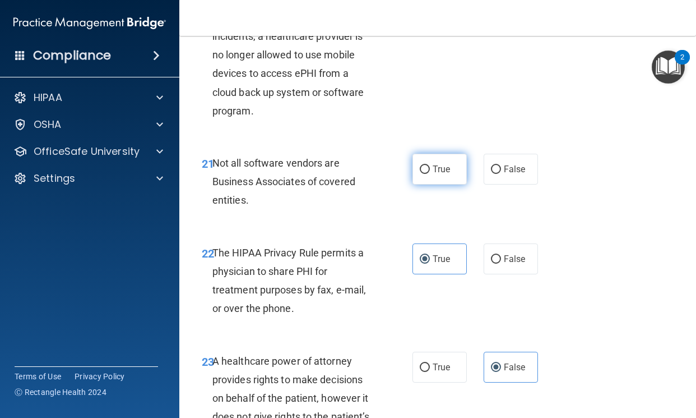
click at [420, 174] on input "True" at bounding box center [425, 169] width 10 height 8
radio input "true"
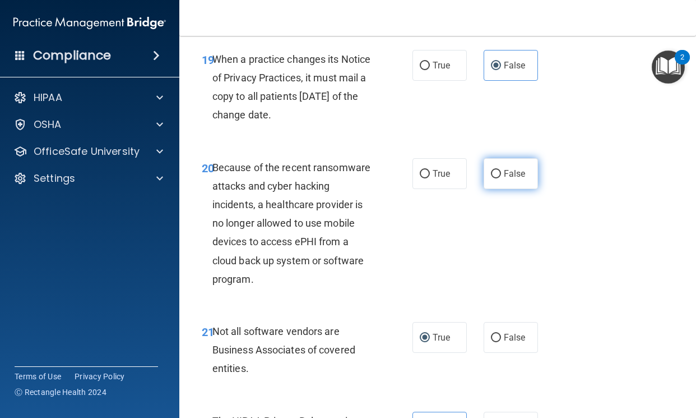
click at [496, 189] on label "False" at bounding box center [511, 173] width 54 height 31
click at [496, 178] on input "False" at bounding box center [496, 174] width 10 height 8
radio input "true"
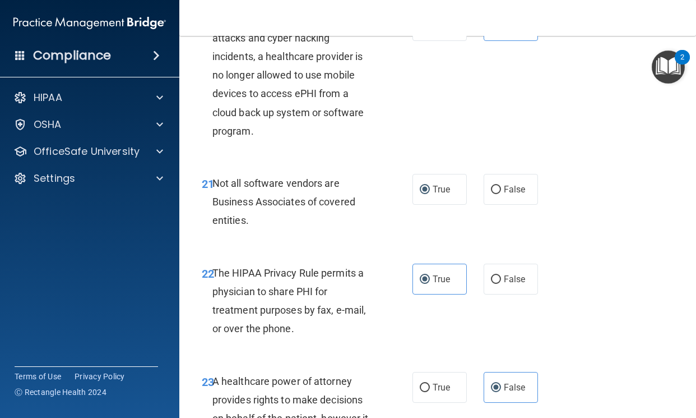
scroll to position [2412, 0]
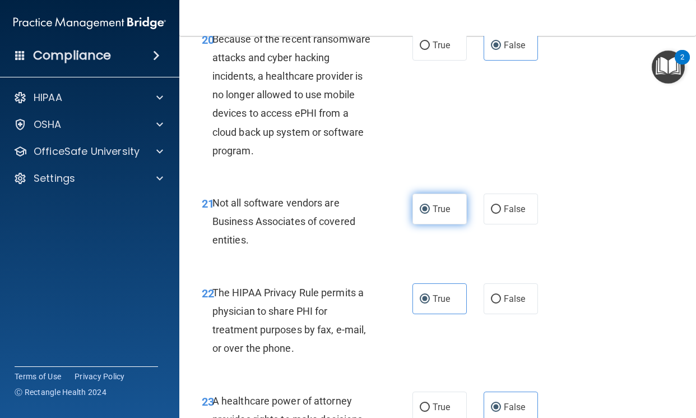
click at [460, 224] on label "True" at bounding box center [440, 208] width 54 height 31
click at [430, 214] on input "True" at bounding box center [425, 209] width 10 height 8
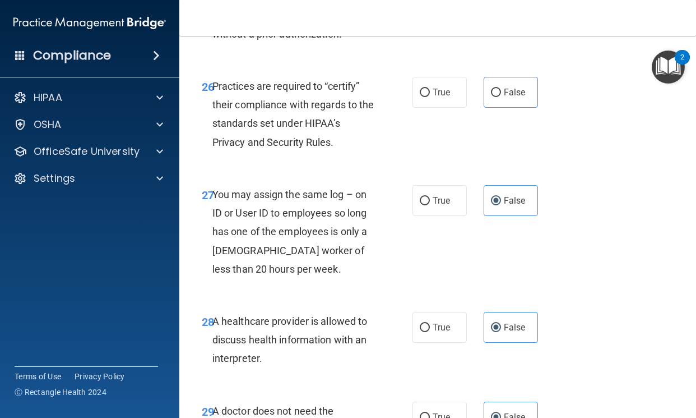
scroll to position [2973, 0]
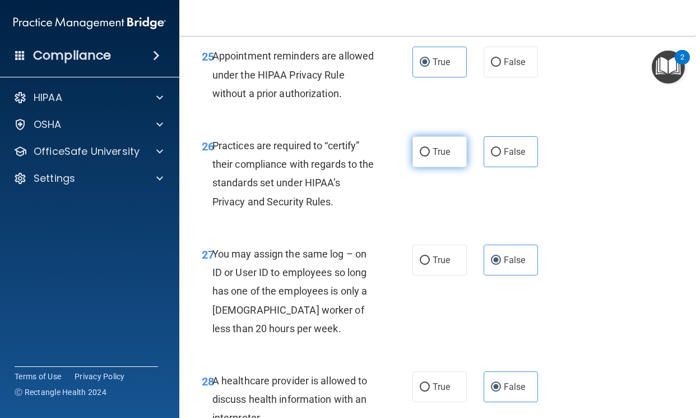
click at [433, 167] on label "True" at bounding box center [440, 151] width 54 height 31
click at [430, 156] on input "True" at bounding box center [425, 152] width 10 height 8
radio input "true"
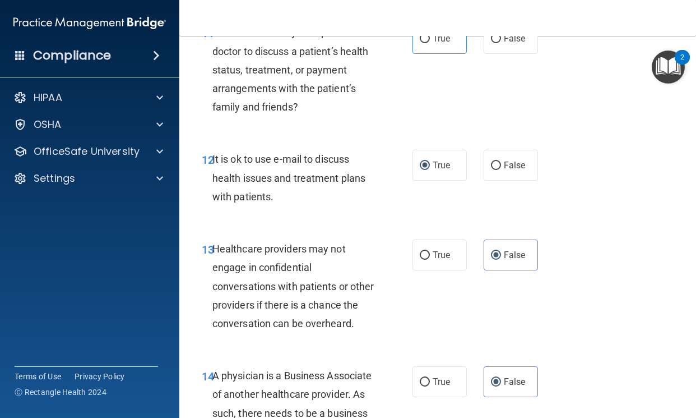
scroll to position [1327, 0]
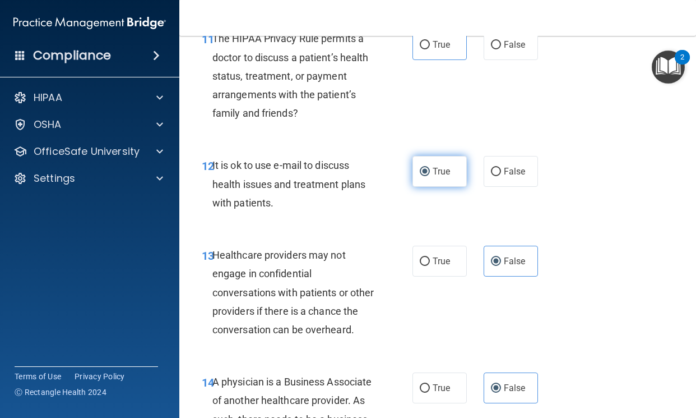
click at [435, 187] on label "True" at bounding box center [440, 171] width 54 height 31
click at [430, 176] on input "True" at bounding box center [425, 172] width 10 height 8
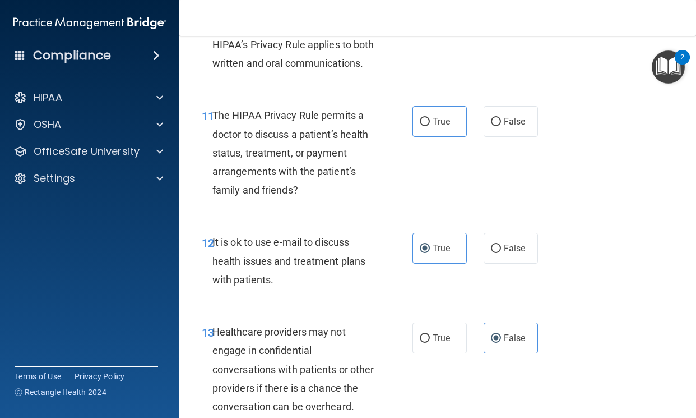
scroll to position [1245, 0]
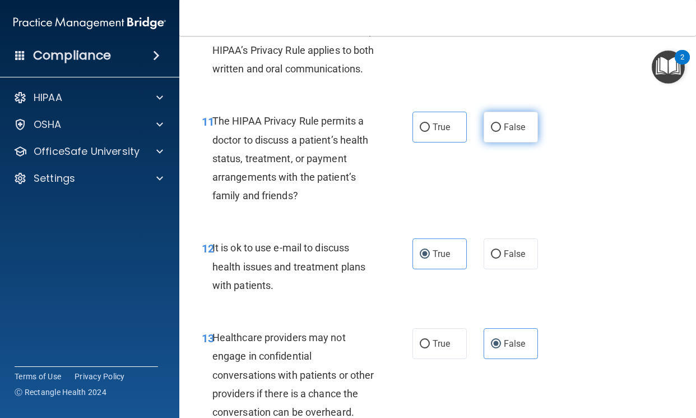
click at [515, 132] on span "False" at bounding box center [515, 127] width 22 height 11
click at [501, 132] on input "False" at bounding box center [496, 127] width 10 height 8
radio input "true"
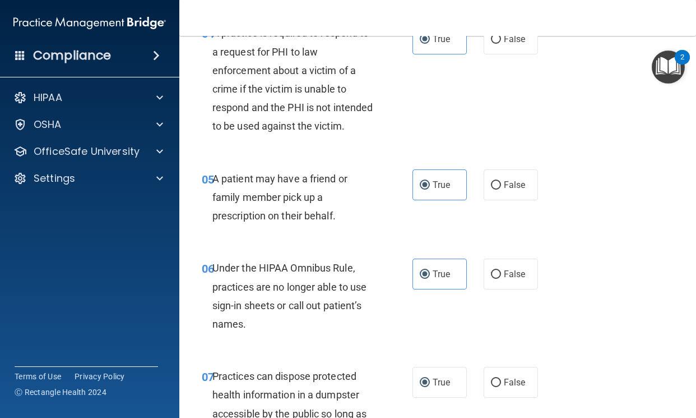
scroll to position [531, 0]
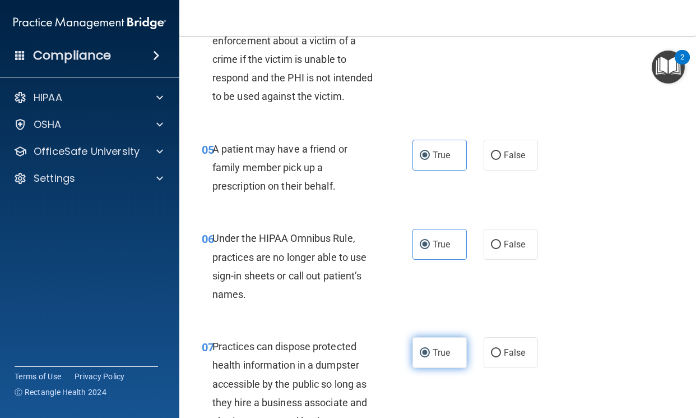
click at [455, 368] on label "True" at bounding box center [440, 352] width 54 height 31
click at [430, 357] on input "True" at bounding box center [425, 353] width 10 height 8
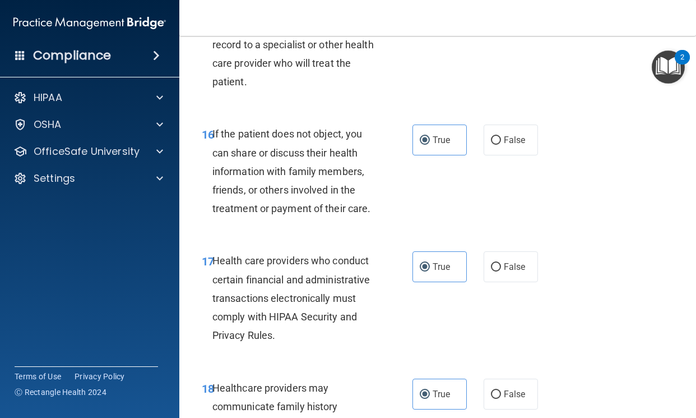
scroll to position [3421, 0]
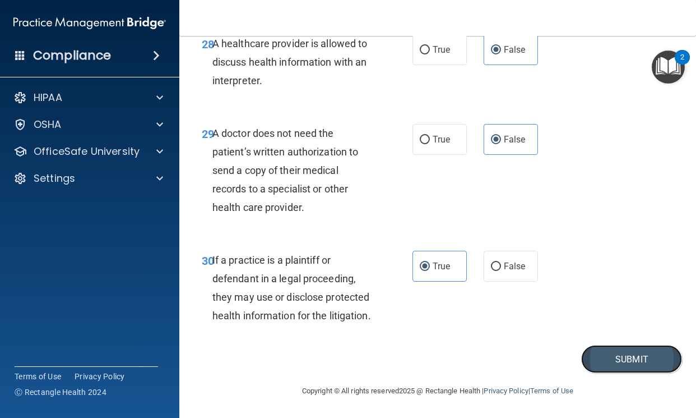
click at [611, 354] on button "Submit" at bounding box center [631, 359] width 101 height 29
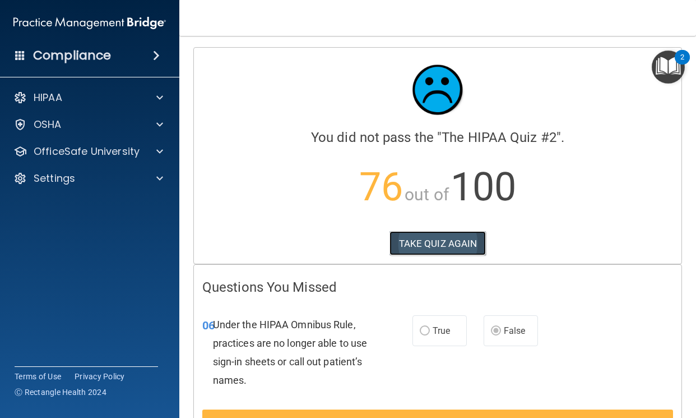
click at [432, 249] on button "TAKE QUIZ AGAIN" at bounding box center [438, 243] width 97 height 25
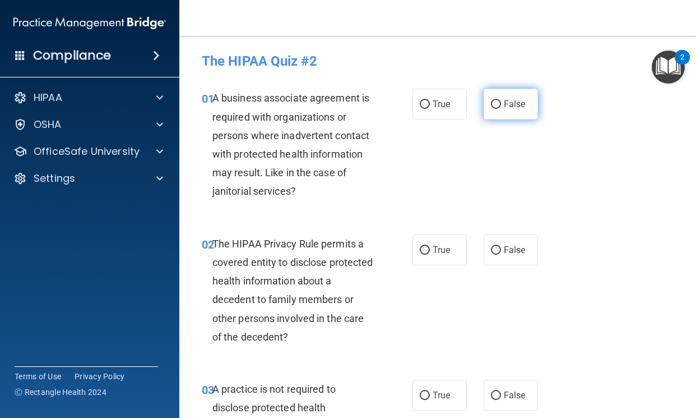
click at [519, 108] on span "False" at bounding box center [515, 104] width 22 height 11
click at [501, 108] on input "False" at bounding box center [496, 104] width 10 height 8
radio input "true"
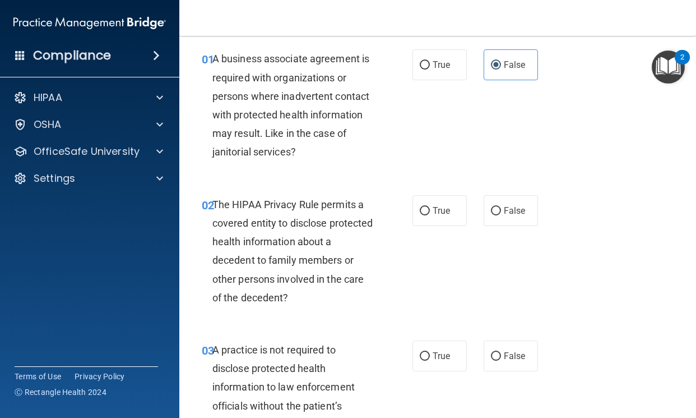
scroll to position [56, 0]
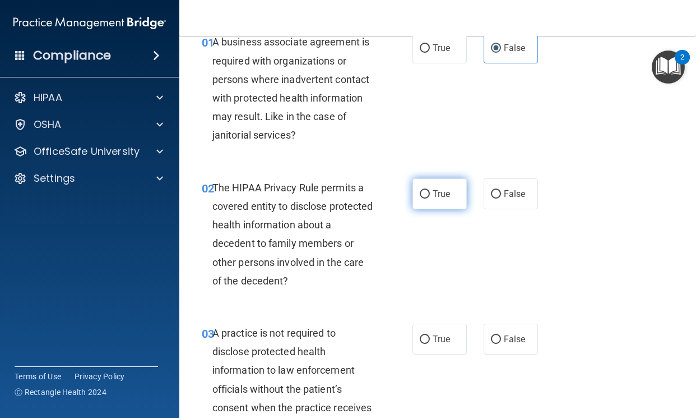
click at [420, 195] on input "True" at bounding box center [425, 194] width 10 height 8
radio input "true"
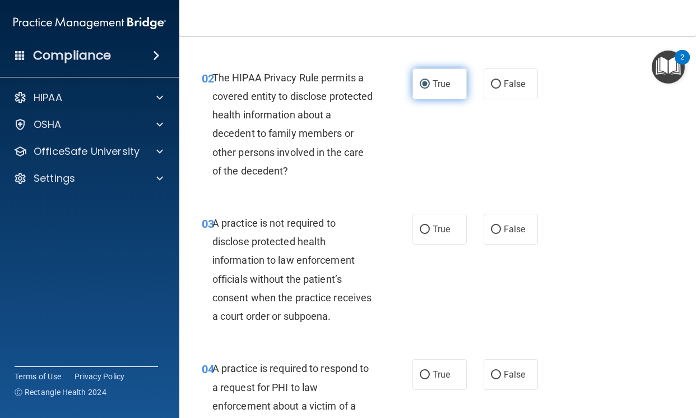
scroll to position [168, 0]
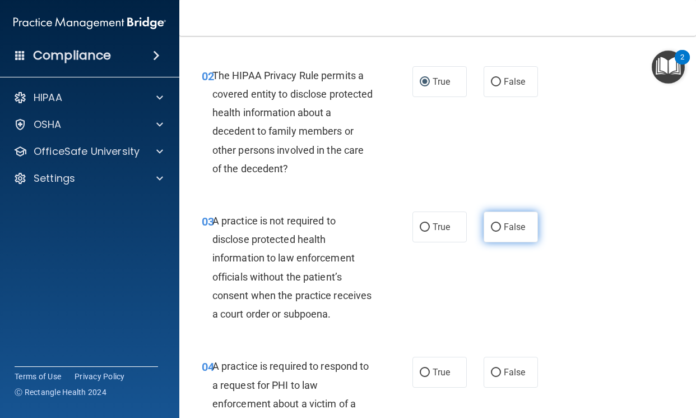
click at [491, 223] on input "False" at bounding box center [496, 227] width 10 height 8
radio input "true"
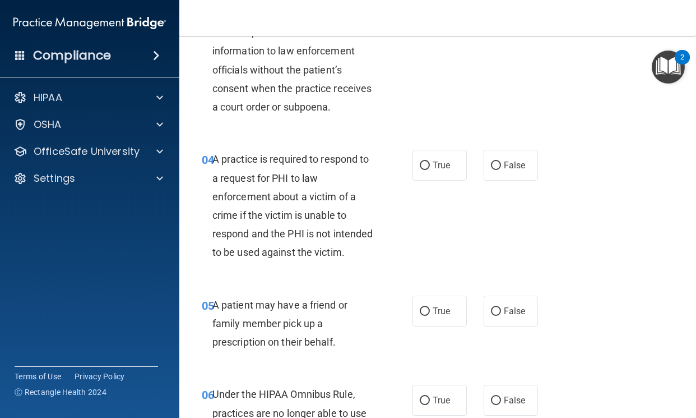
scroll to position [392, 0]
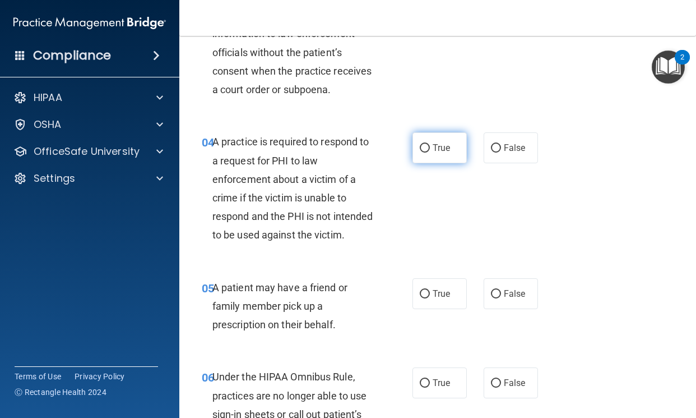
click at [421, 163] on label "True" at bounding box center [440, 147] width 54 height 31
click at [421, 153] on input "True" at bounding box center [425, 148] width 10 height 8
radio input "true"
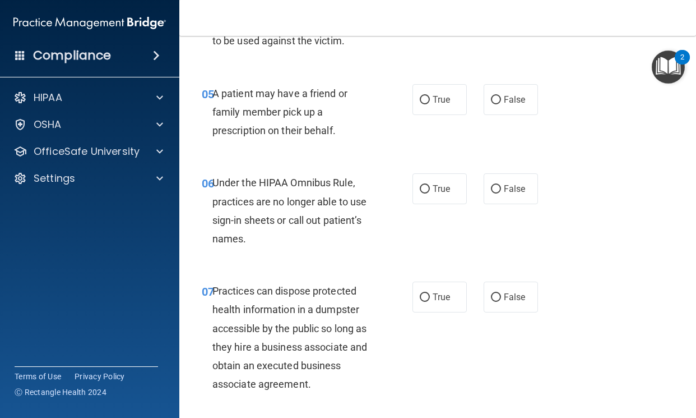
scroll to position [561, 0]
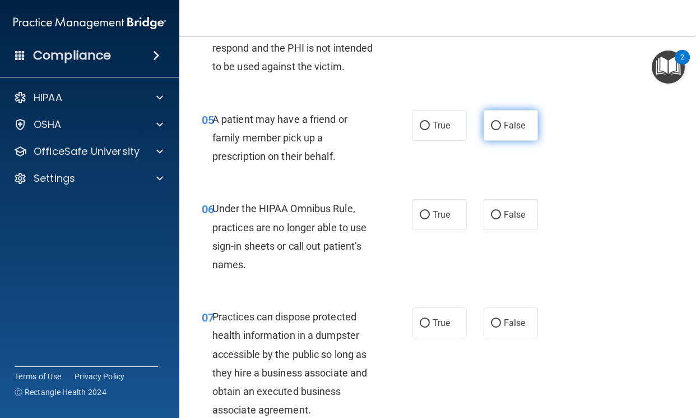
click at [506, 141] on label "False" at bounding box center [511, 125] width 54 height 31
click at [501, 130] on input "False" at bounding box center [496, 126] width 10 height 8
radio input "true"
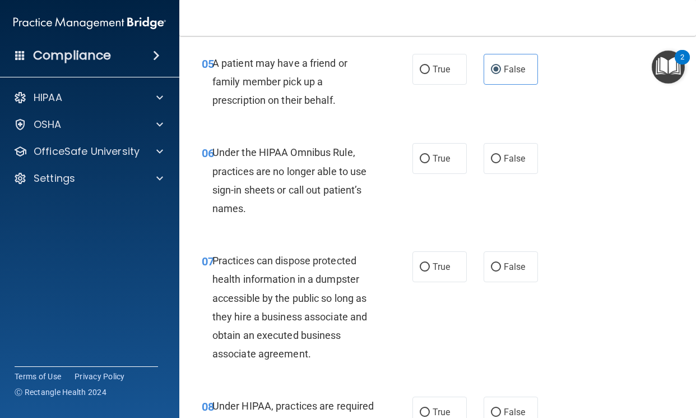
scroll to position [673, 0]
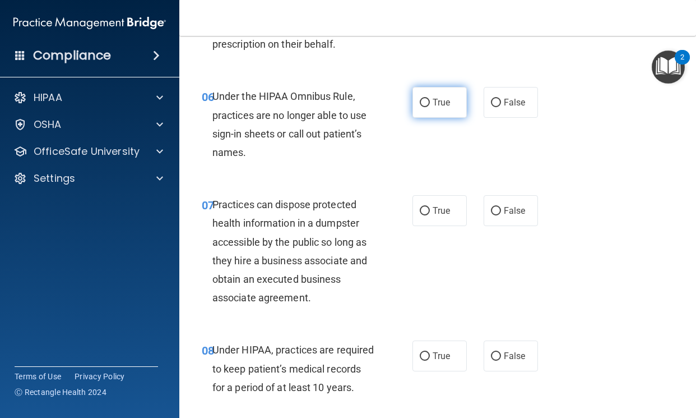
click at [438, 118] on label "True" at bounding box center [440, 102] width 54 height 31
click at [430, 107] on input "True" at bounding box center [425, 103] width 10 height 8
radio input "true"
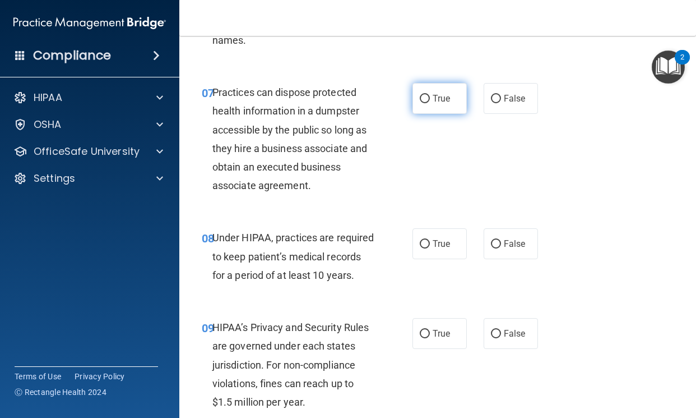
scroll to position [729, 0]
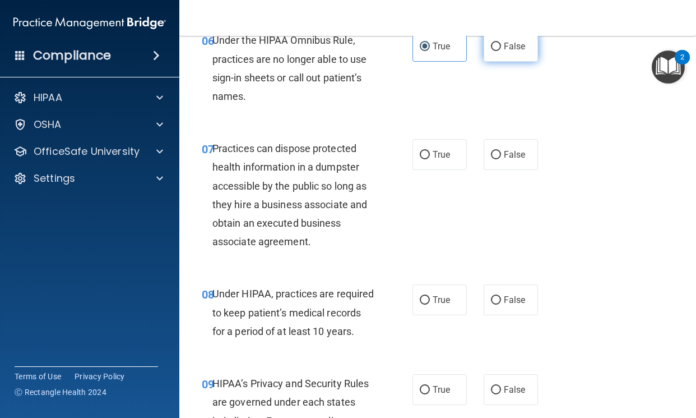
click at [489, 62] on label "False" at bounding box center [511, 46] width 54 height 31
click at [491, 51] on input "False" at bounding box center [496, 47] width 10 height 8
radio input "true"
radio input "false"
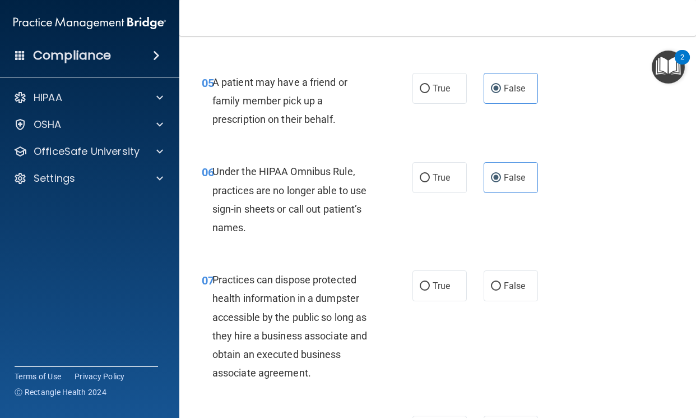
scroll to position [561, 0]
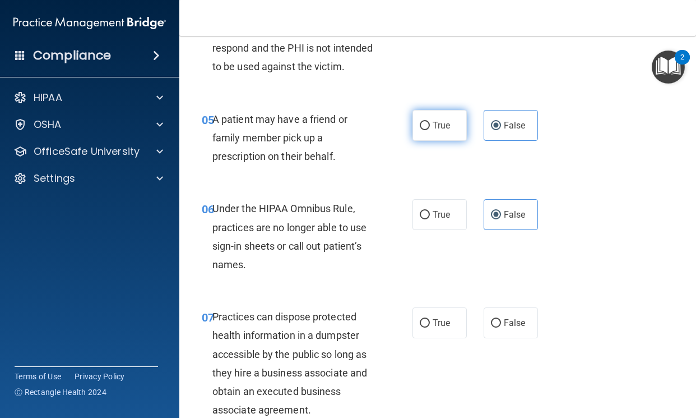
click at [434, 141] on label "True" at bounding box center [440, 125] width 54 height 31
click at [430, 130] on input "True" at bounding box center [425, 126] width 10 height 8
radio input "true"
radio input "false"
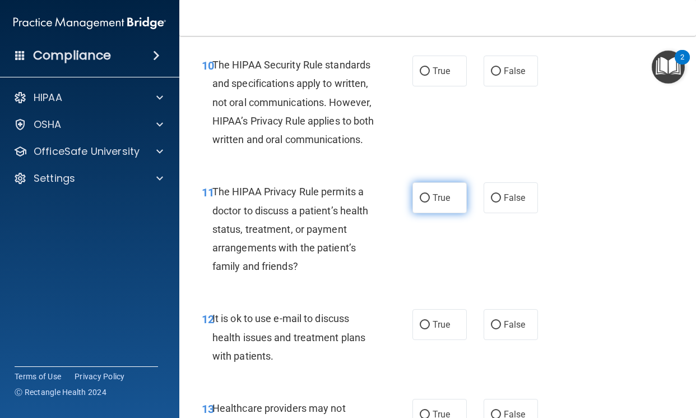
scroll to position [1177, 0]
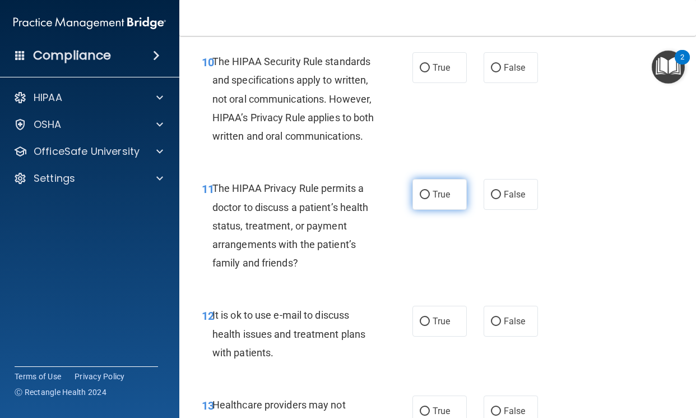
click at [435, 210] on label "True" at bounding box center [440, 194] width 54 height 31
click at [430, 199] on input "True" at bounding box center [425, 195] width 10 height 8
radio input "true"
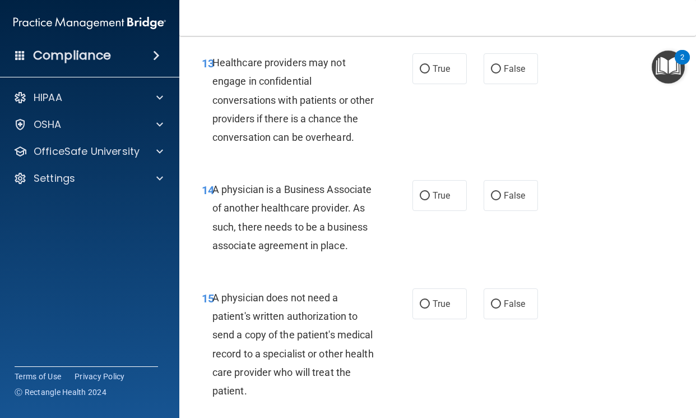
scroll to position [1570, 0]
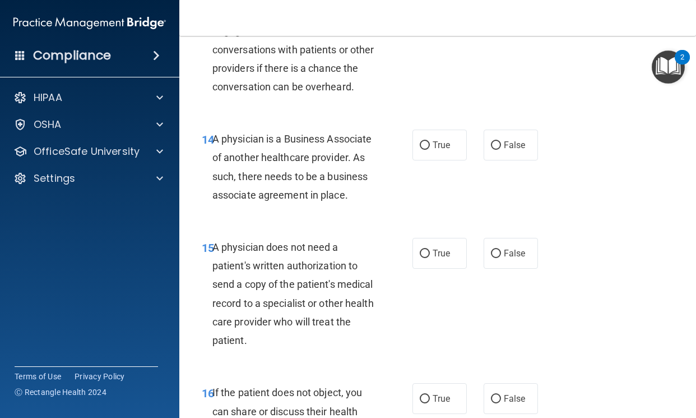
click at [430, 328] on div "15 A physician does not need a patient's written authorization to send a copy o…" at bounding box center [437, 296] width 489 height 145
click at [428, 269] on label "True" at bounding box center [440, 253] width 54 height 31
click at [428, 258] on input "True" at bounding box center [425, 254] width 10 height 8
radio input "true"
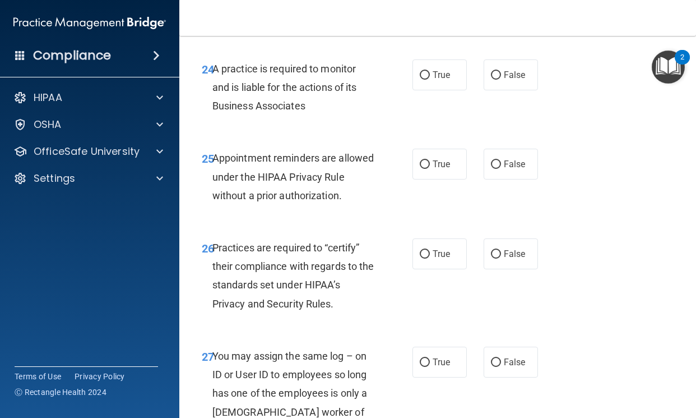
scroll to position [2803, 0]
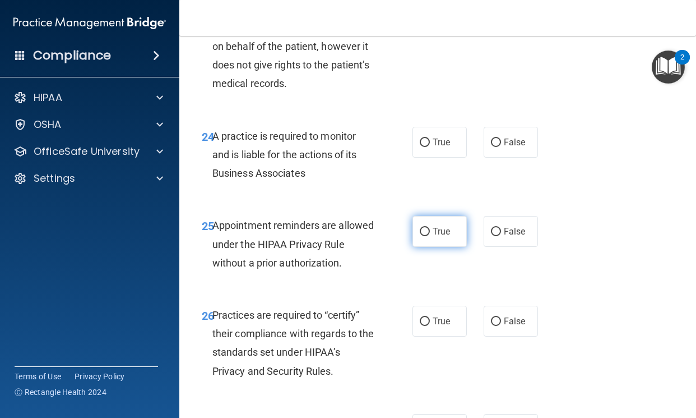
click at [431, 247] on label "True" at bounding box center [440, 231] width 54 height 31
click at [430, 236] on input "True" at bounding box center [425, 232] width 10 height 8
radio input "true"
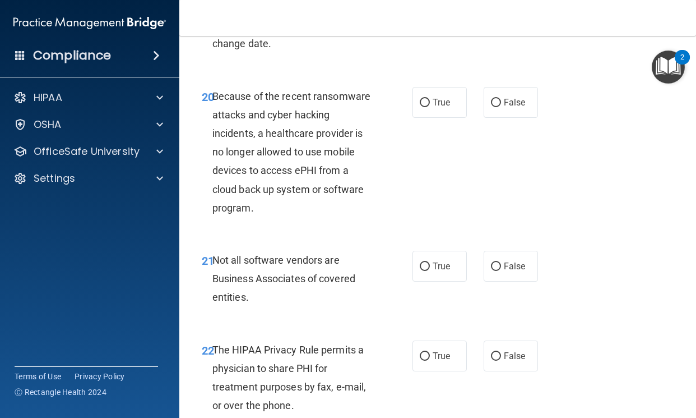
scroll to position [2243, 0]
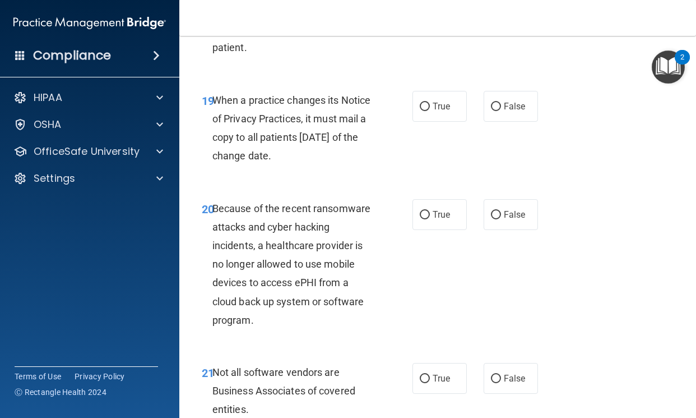
radio input "true"
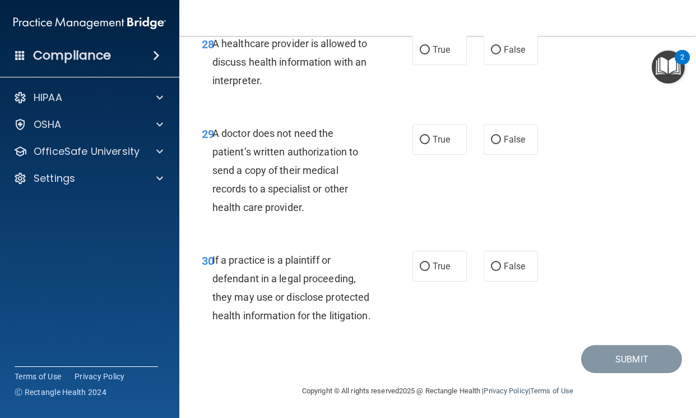
scroll to position [3421, 0]
click at [413, 251] on label "True" at bounding box center [440, 266] width 54 height 31
click at [420, 262] on input "True" at bounding box center [425, 266] width 10 height 8
radio input "true"
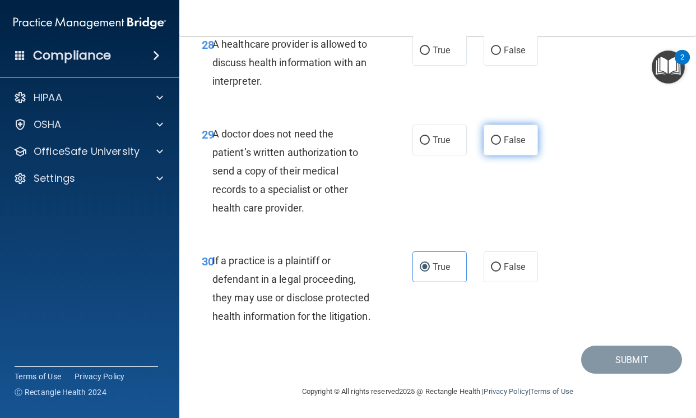
click at [493, 145] on input "False" at bounding box center [496, 140] width 10 height 8
radio input "true"
click at [484, 66] on label "False" at bounding box center [511, 50] width 54 height 31
click at [491, 55] on input "False" at bounding box center [496, 51] width 10 height 8
radio input "true"
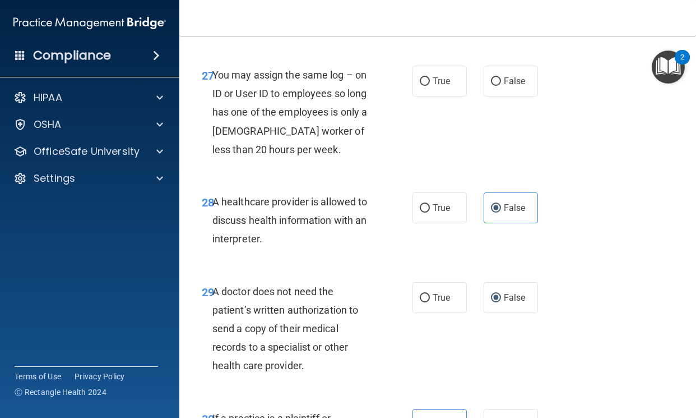
scroll to position [3141, 0]
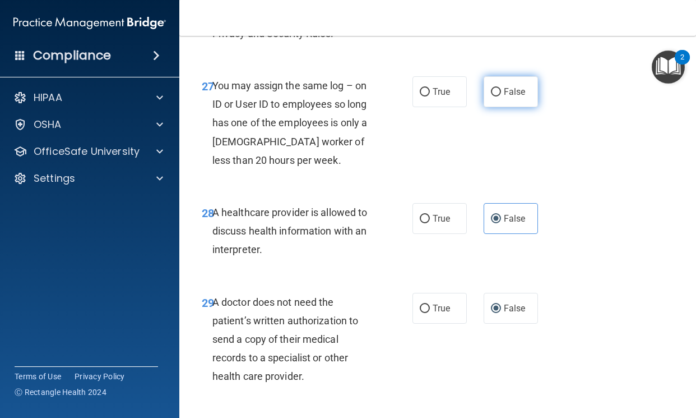
click at [500, 107] on label "False" at bounding box center [511, 91] width 54 height 31
click at [500, 96] on input "False" at bounding box center [496, 92] width 10 height 8
radio input "true"
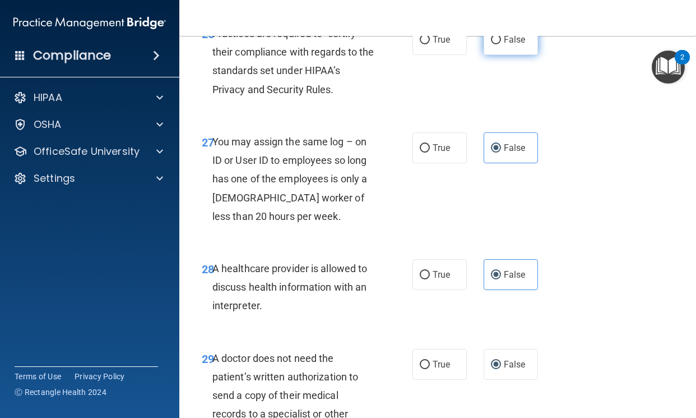
click at [501, 55] on label "False" at bounding box center [511, 39] width 54 height 31
click at [501, 44] on input "False" at bounding box center [496, 40] width 10 height 8
radio input "true"
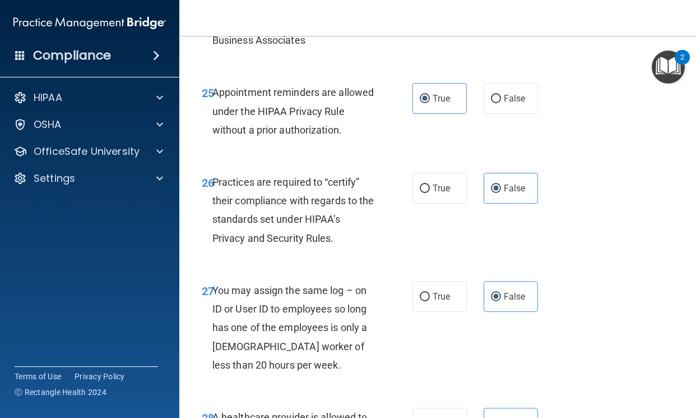
scroll to position [2917, 0]
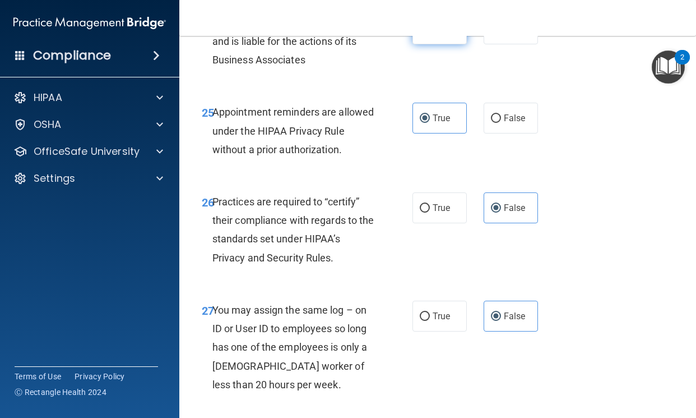
click at [423, 44] on label "True" at bounding box center [440, 28] width 54 height 31
click at [423, 34] on input "True" at bounding box center [425, 29] width 10 height 8
radio input "true"
click at [512, 44] on label "False" at bounding box center [511, 28] width 54 height 31
click at [501, 34] on input "False" at bounding box center [496, 29] width 10 height 8
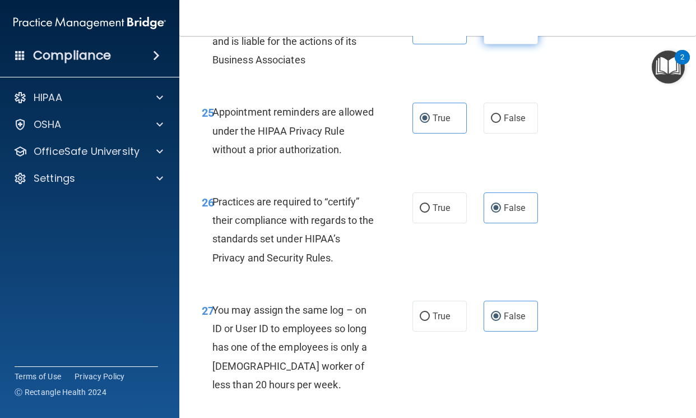
radio input "true"
radio input "false"
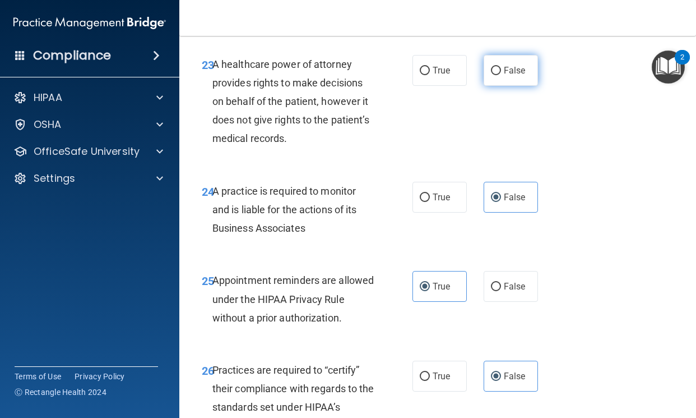
click at [486, 86] on label "False" at bounding box center [511, 70] width 54 height 31
click at [491, 75] on input "False" at bounding box center [496, 71] width 10 height 8
radio input "true"
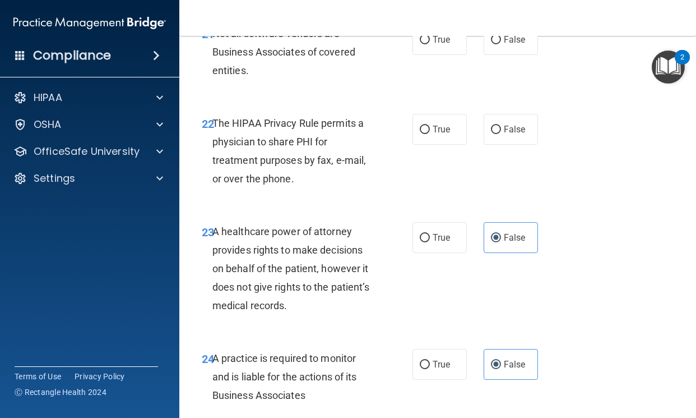
scroll to position [2580, 0]
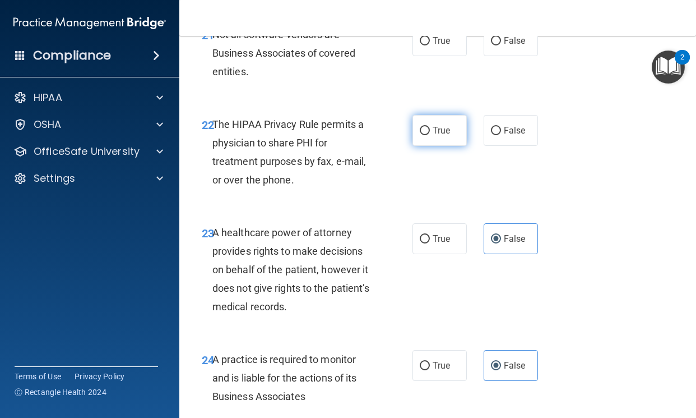
click at [433, 136] on span "True" at bounding box center [441, 130] width 17 height 11
click at [429, 135] on input "True" at bounding box center [425, 131] width 10 height 8
radio input "true"
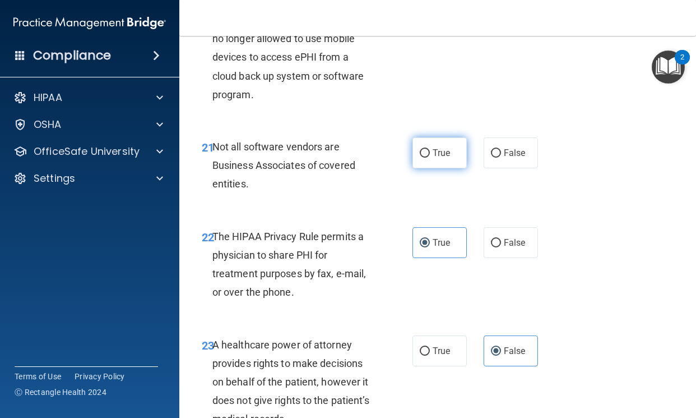
click at [433, 168] on label "True" at bounding box center [440, 152] width 54 height 31
click at [430, 158] on input "True" at bounding box center [425, 153] width 10 height 8
radio input "true"
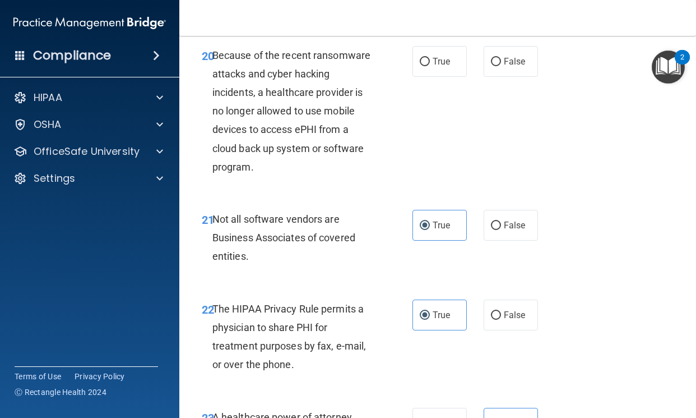
scroll to position [2300, 0]
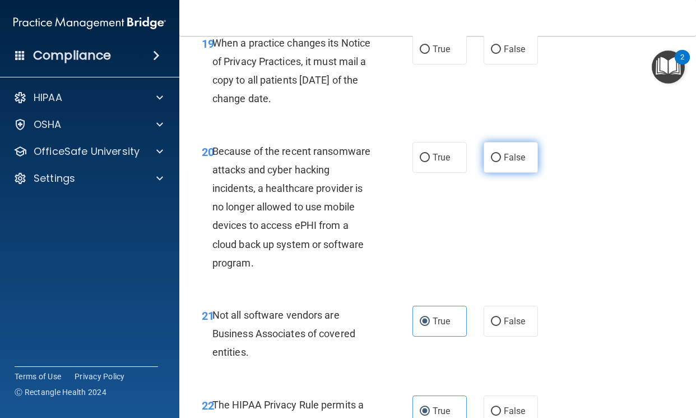
click at [488, 173] on label "False" at bounding box center [511, 157] width 54 height 31
click at [491, 162] on input "False" at bounding box center [496, 158] width 10 height 8
radio input "true"
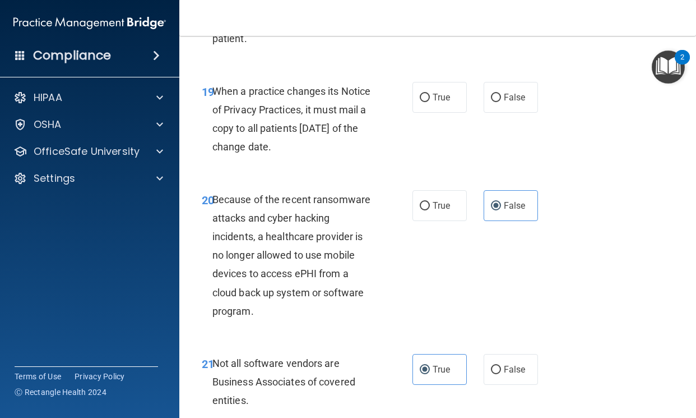
scroll to position [2188, 0]
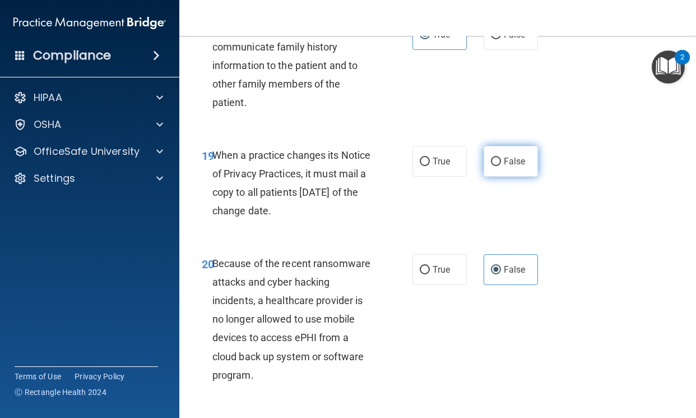
click at [506, 167] on span "False" at bounding box center [515, 161] width 22 height 11
click at [501, 166] on input "False" at bounding box center [496, 162] width 10 height 8
radio input "true"
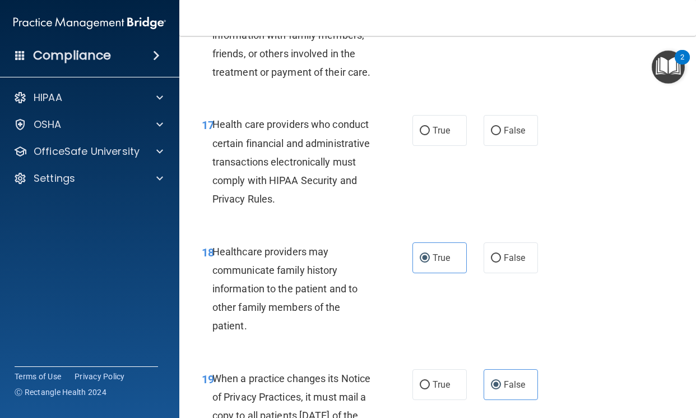
scroll to position [1964, 0]
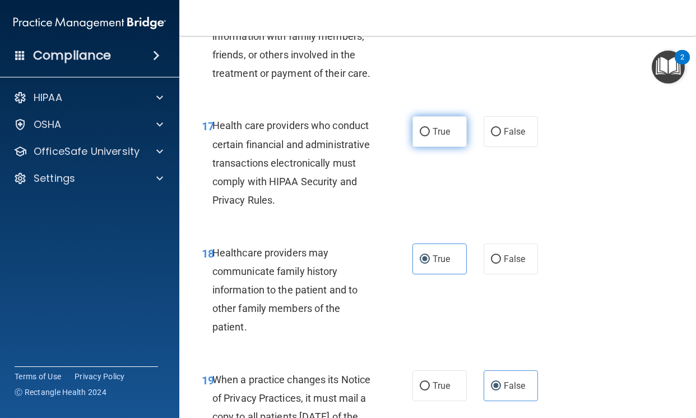
click at [439, 147] on label "True" at bounding box center [440, 131] width 54 height 31
click at [430, 136] on input "True" at bounding box center [425, 132] width 10 height 8
radio input "true"
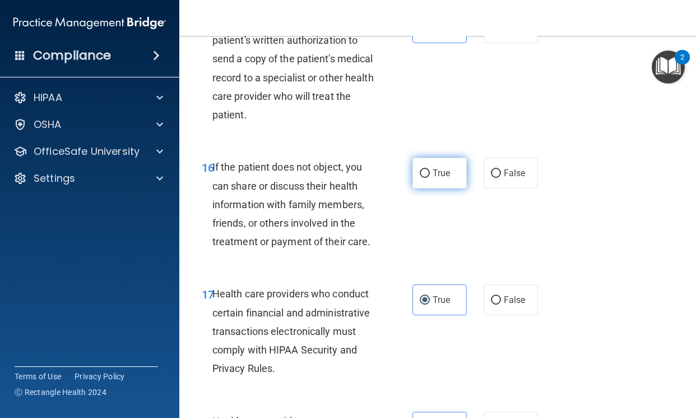
click at [433, 178] on span "True" at bounding box center [441, 173] width 17 height 11
click at [429, 178] on input "True" at bounding box center [425, 173] width 10 height 8
radio input "true"
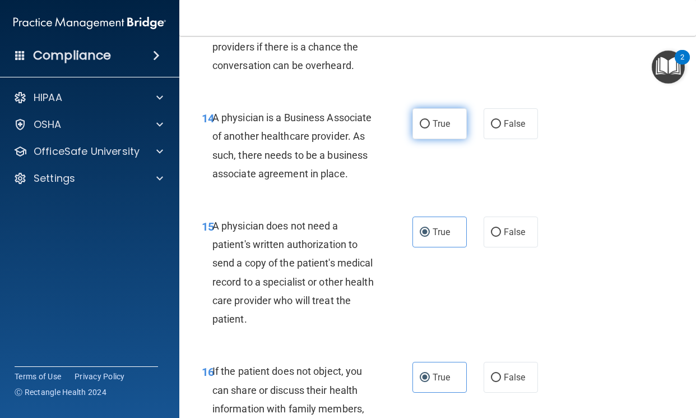
scroll to position [1571, 0]
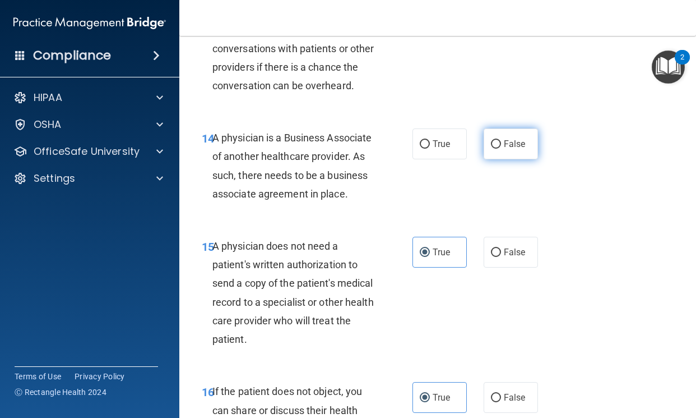
click at [491, 149] on input "False" at bounding box center [496, 144] width 10 height 8
radio input "true"
click at [511, 109] on div "13 Healthcare providers may not engage in confidential conversations with patie…" at bounding box center [437, 51] width 489 height 127
click at [510, 33] on label "False" at bounding box center [511, 17] width 54 height 31
click at [501, 22] on input "False" at bounding box center [496, 17] width 10 height 8
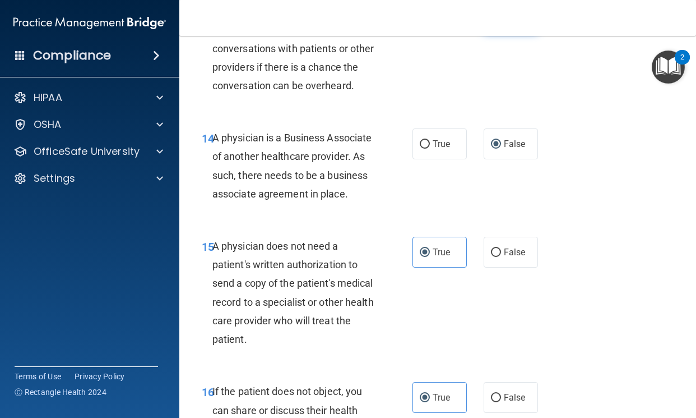
radio input "true"
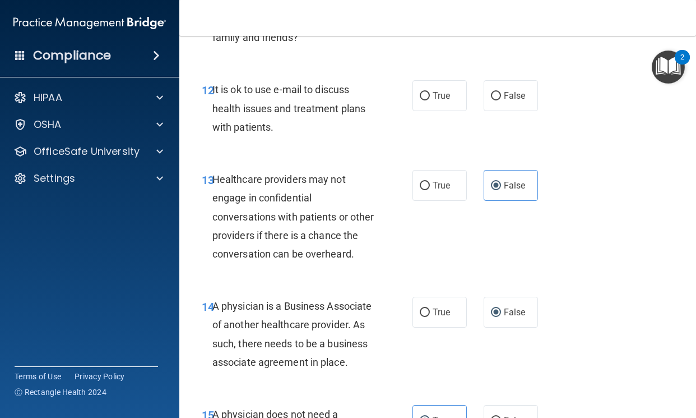
scroll to position [1291, 0]
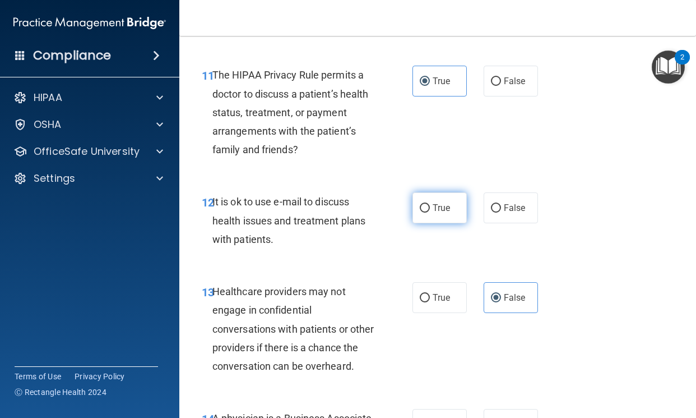
click at [422, 212] on input "True" at bounding box center [425, 208] width 10 height 8
radio input "true"
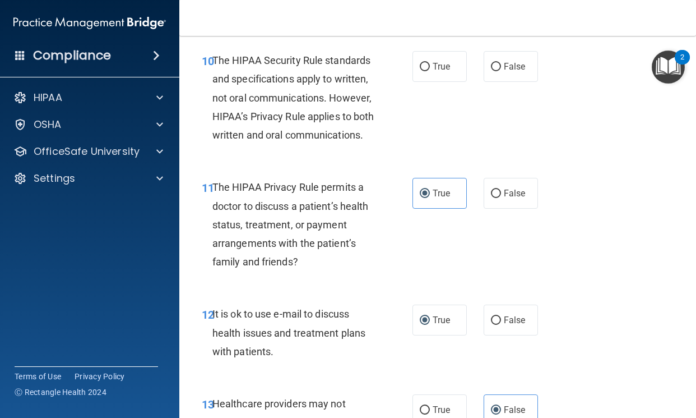
scroll to position [1066, 0]
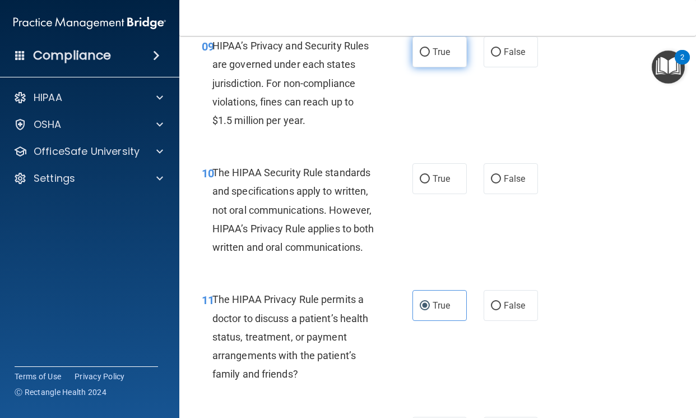
click at [428, 67] on label "True" at bounding box center [440, 51] width 54 height 31
click at [428, 57] on input "True" at bounding box center [425, 52] width 10 height 8
radio input "true"
click at [421, 183] on input "True" at bounding box center [425, 179] width 10 height 8
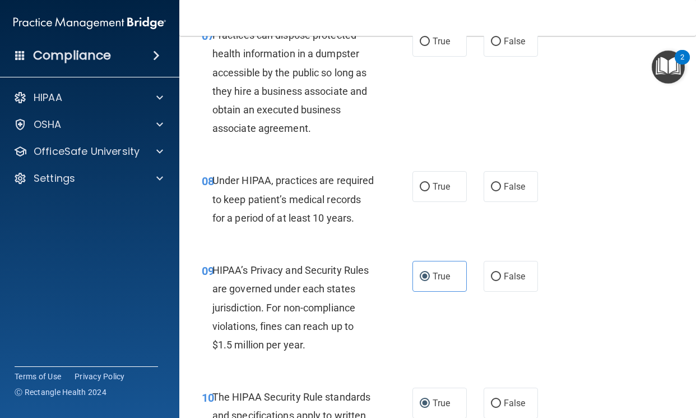
scroll to position [786, 0]
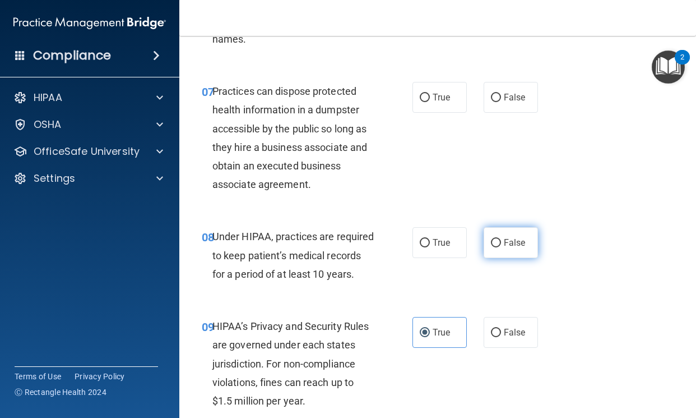
click at [498, 258] on label "False" at bounding box center [511, 242] width 54 height 31
click at [498, 247] on input "False" at bounding box center [496, 243] width 10 height 8
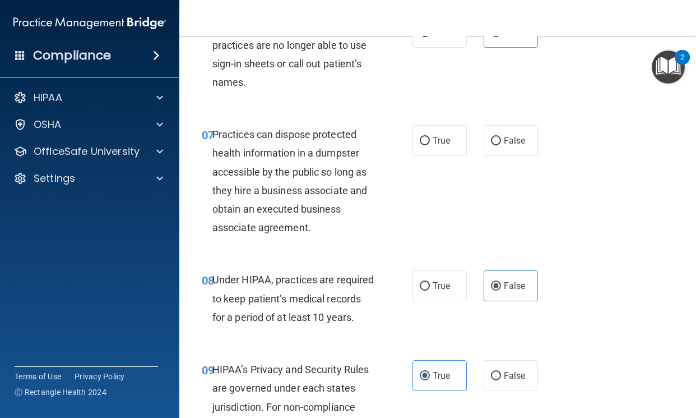
scroll to position [674, 0]
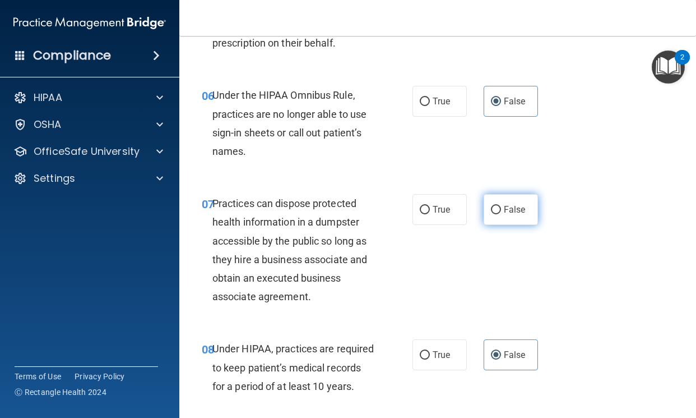
click at [498, 225] on label "False" at bounding box center [511, 209] width 54 height 31
click at [498, 214] on input "False" at bounding box center [496, 210] width 10 height 8
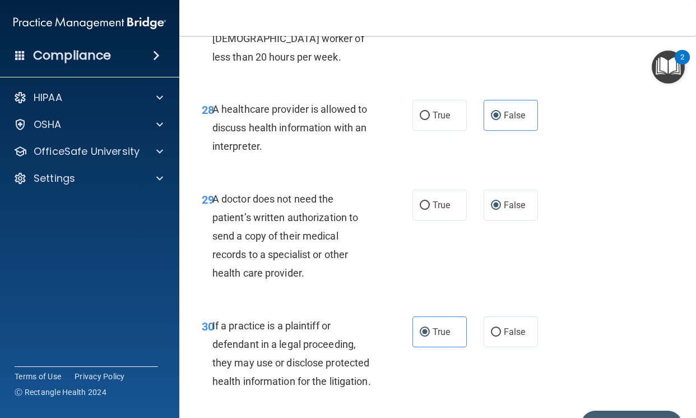
scroll to position [3421, 0]
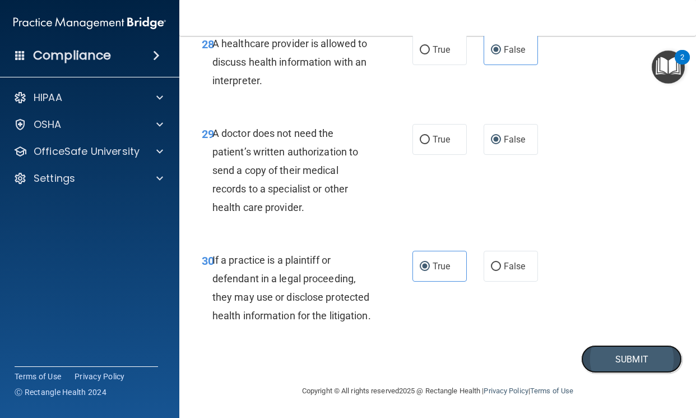
click at [609, 365] on button "Submit" at bounding box center [631, 359] width 101 height 29
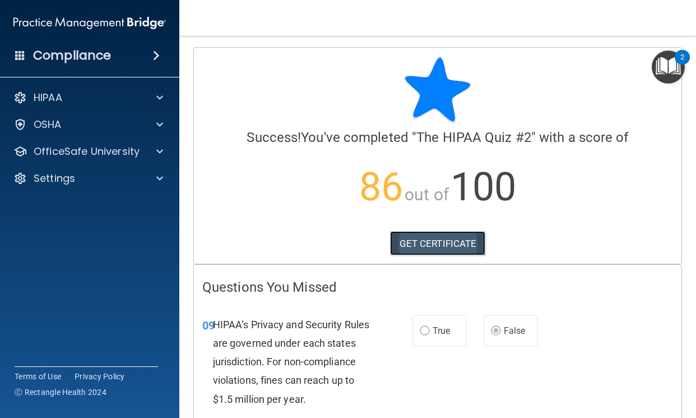
click at [409, 246] on link "GET CERTIFICATE" at bounding box center [438, 243] width 96 height 25
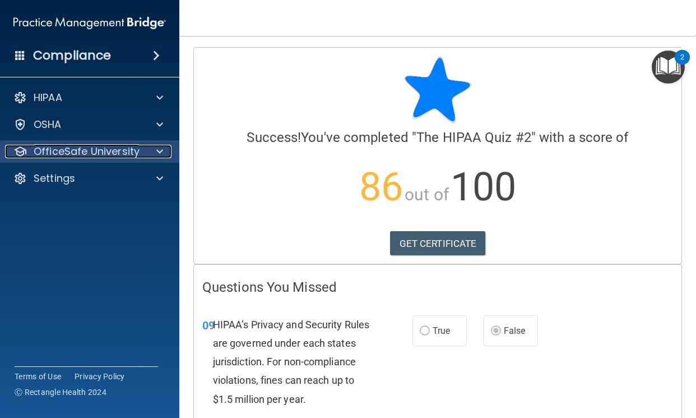
click at [80, 156] on p "OfficeSafe University" at bounding box center [87, 151] width 106 height 13
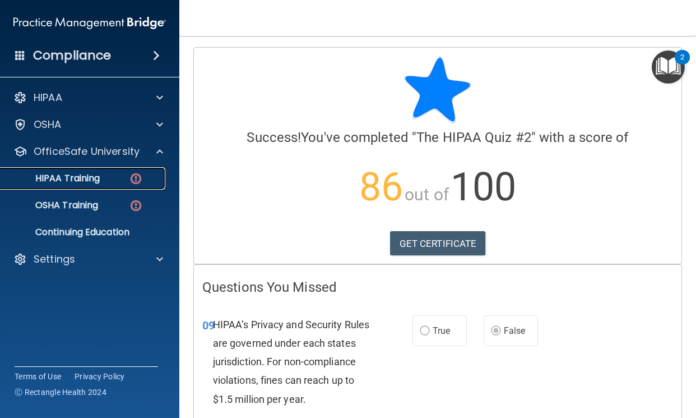
click at [78, 180] on p "HIPAA Training" at bounding box center [53, 178] width 93 height 11
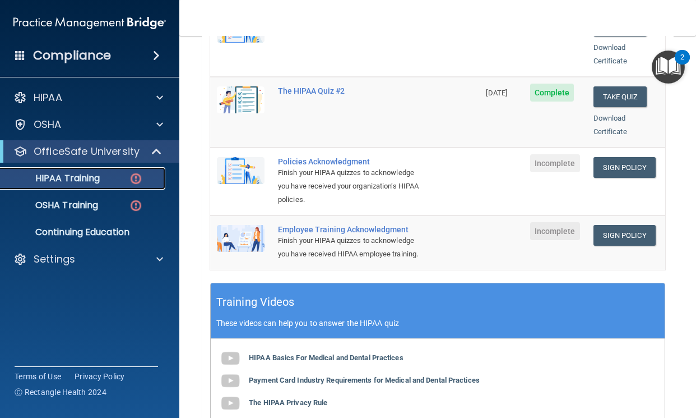
scroll to position [280, 0]
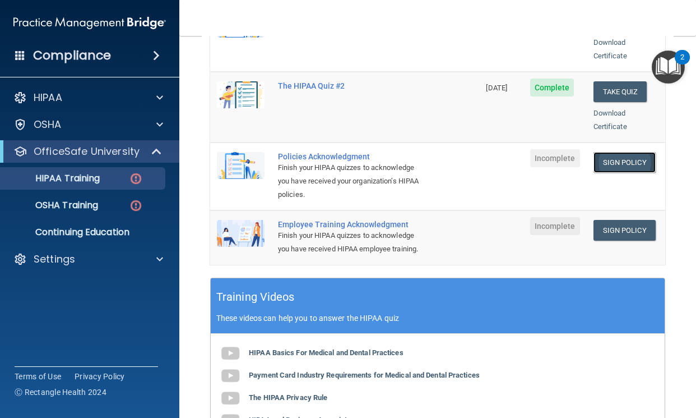
click at [605, 152] on link "Sign Policy" at bounding box center [625, 162] width 62 height 21
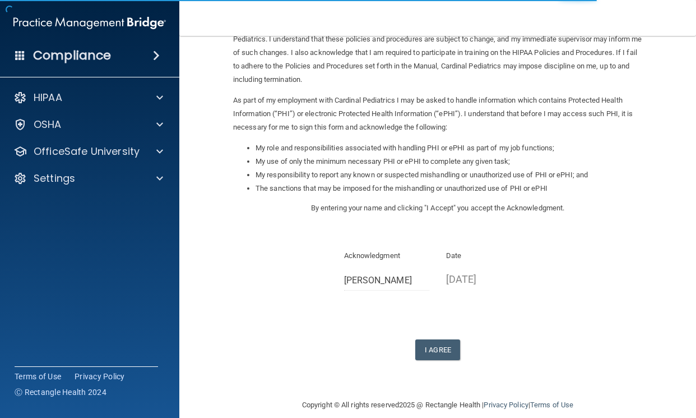
scroll to position [96, 0]
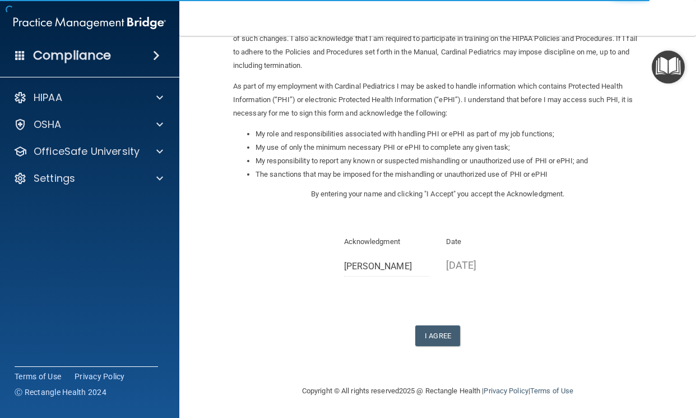
click at [418, 349] on form "Sign Your HIPAA Policies Acknowledgment I, Eugene Lee , have been given the opp…" at bounding box center [438, 162] width 472 height 422
click at [422, 341] on button "I Agree" at bounding box center [437, 335] width 45 height 21
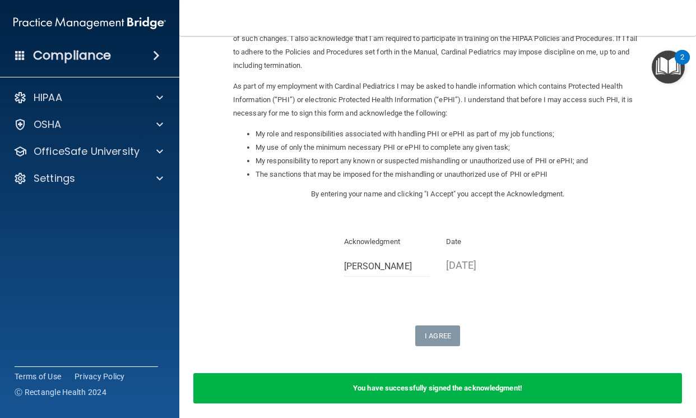
scroll to position [0, 0]
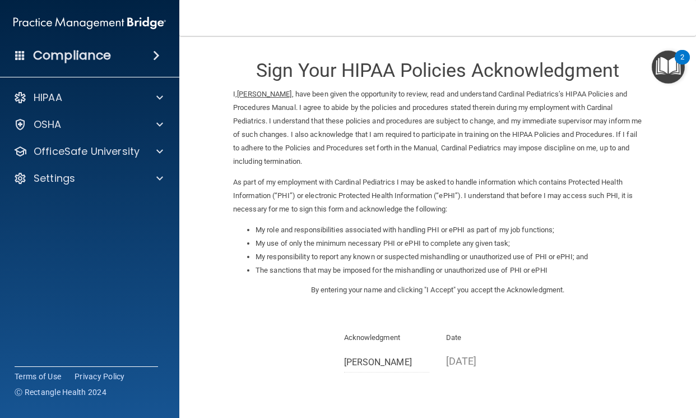
click at [147, 138] on div "HIPAA Documents and Policies Report an Incident Business Associates Emergency P…" at bounding box center [90, 140] width 180 height 117
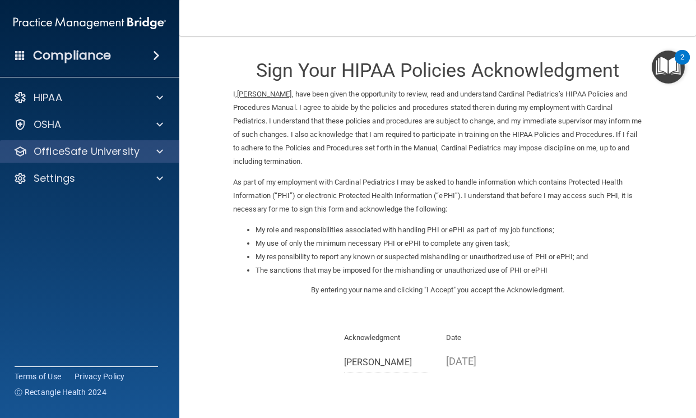
click at [146, 144] on div "OfficeSafe University" at bounding box center [90, 151] width 180 height 22
click at [105, 154] on p "OfficeSafe University" at bounding box center [87, 151] width 106 height 13
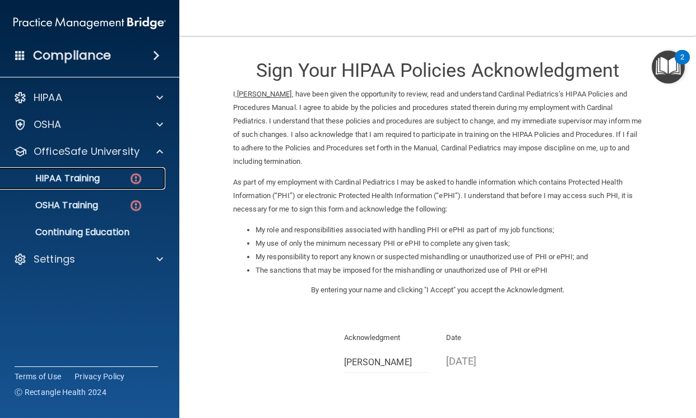
click at [113, 178] on div "HIPAA Training" at bounding box center [83, 178] width 153 height 11
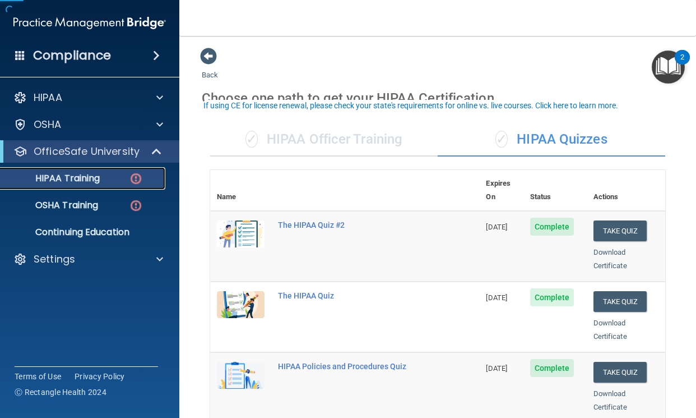
scroll to position [112, 0]
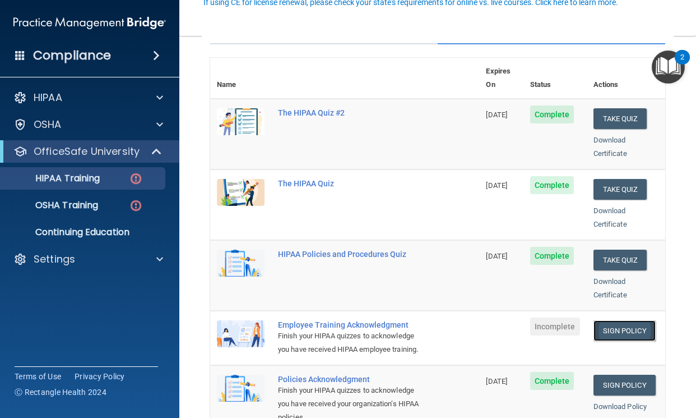
click at [599, 320] on link "Sign Policy" at bounding box center [625, 330] width 62 height 21
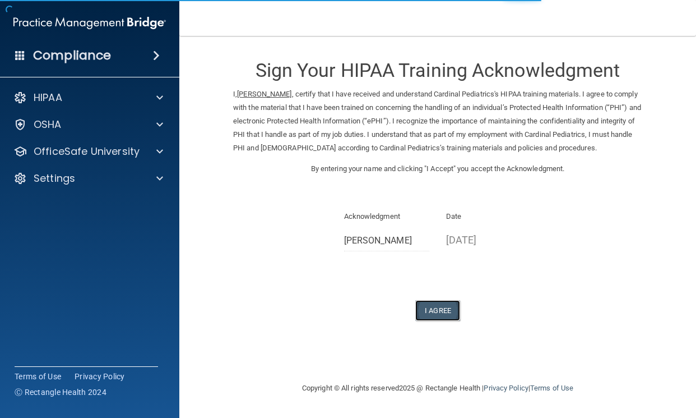
click at [425, 301] on button "I Agree" at bounding box center [437, 310] width 45 height 21
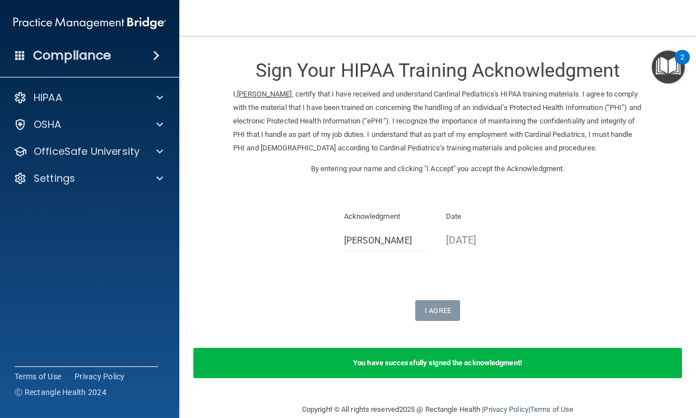
click at [142, 164] on div "HIPAA Documents and Policies Report an Incident Business Associates Emergency P…" at bounding box center [90, 140] width 180 height 117
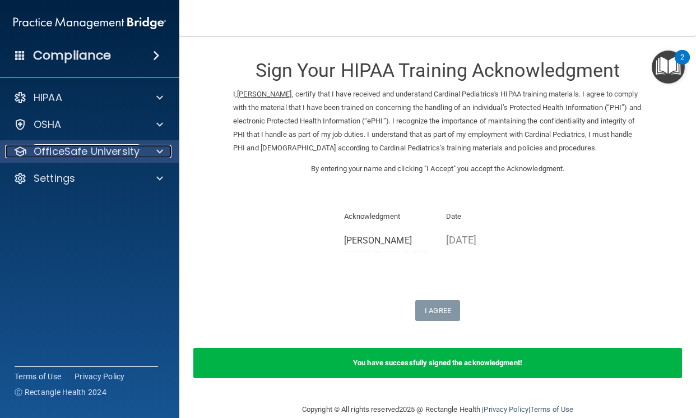
click at [142, 153] on div "OfficeSafe University" at bounding box center [74, 151] width 139 height 13
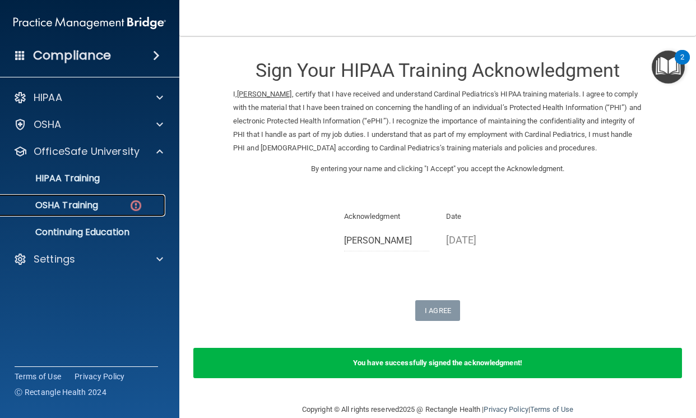
click at [59, 203] on p "OSHA Training" at bounding box center [52, 205] width 91 height 11
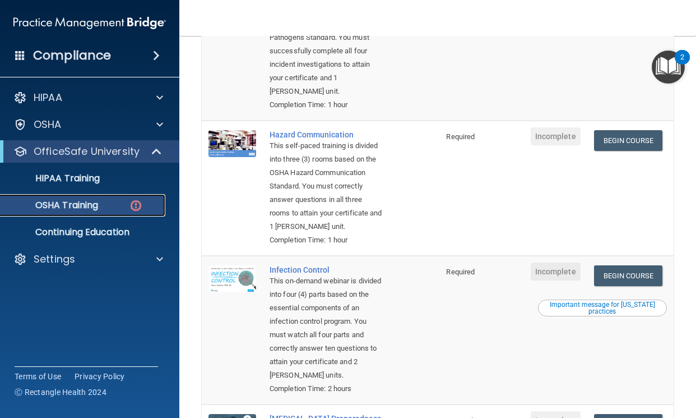
scroll to position [30, 0]
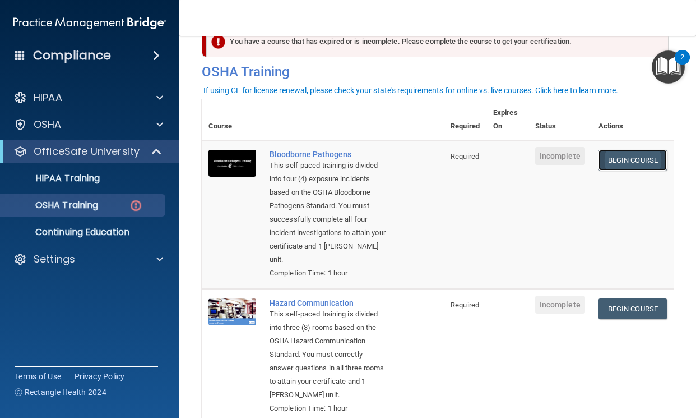
click at [600, 165] on link "Begin Course" at bounding box center [633, 160] width 68 height 21
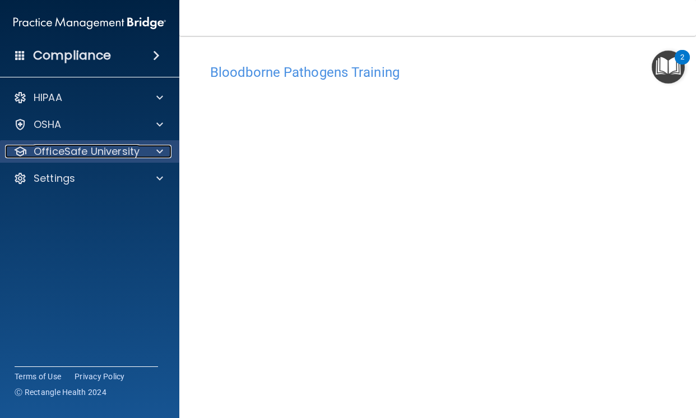
click at [101, 157] on p "OfficeSafe University" at bounding box center [87, 151] width 106 height 13
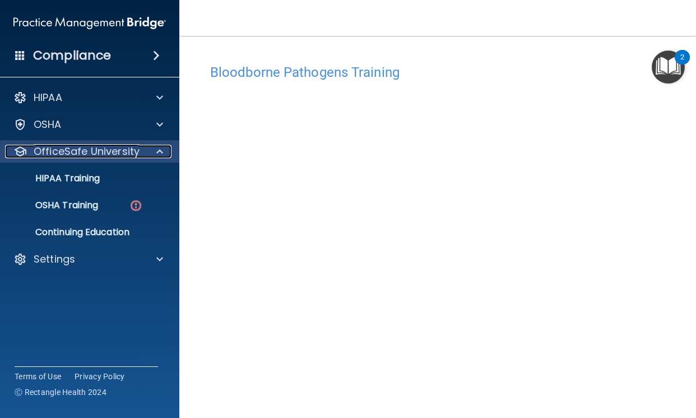
click at [101, 157] on p "OfficeSafe University" at bounding box center [87, 151] width 106 height 13
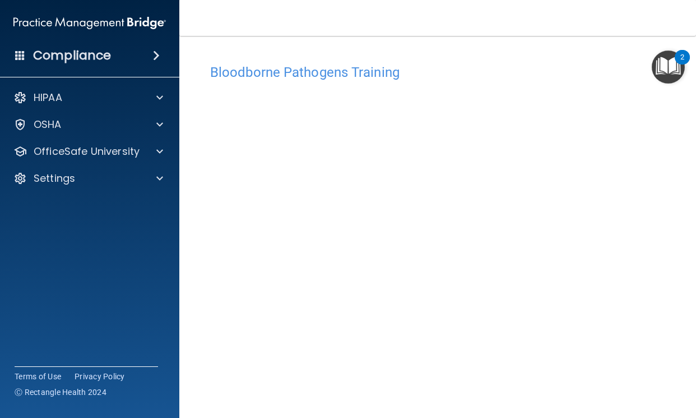
click at [122, 140] on div "HIPAA Documents and Policies Report an Incident Business Associates Emergency P…" at bounding box center [90, 140] width 180 height 117
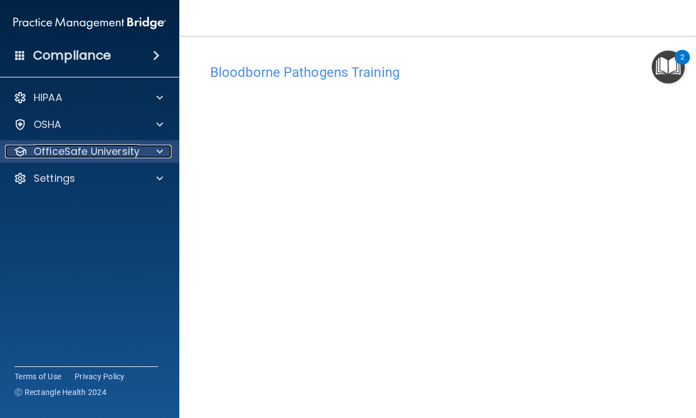
click at [121, 146] on p "OfficeSafe University" at bounding box center [87, 151] width 106 height 13
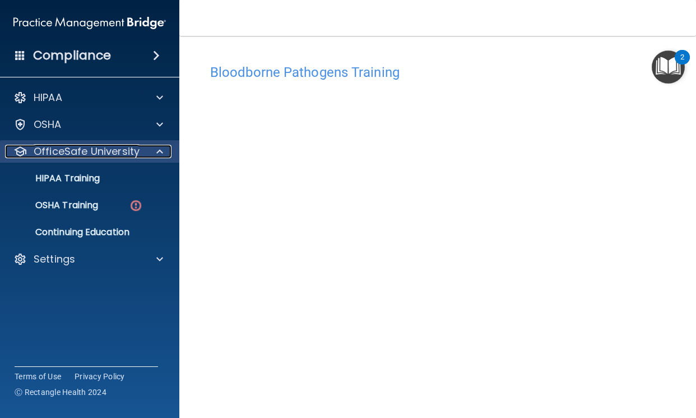
click at [121, 146] on p "OfficeSafe University" at bounding box center [87, 151] width 106 height 13
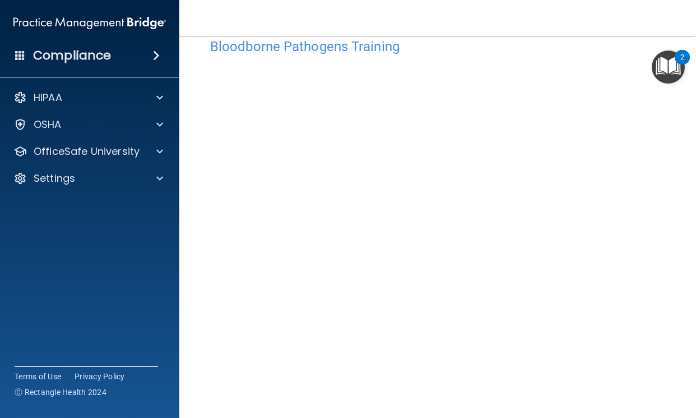
scroll to position [6, 0]
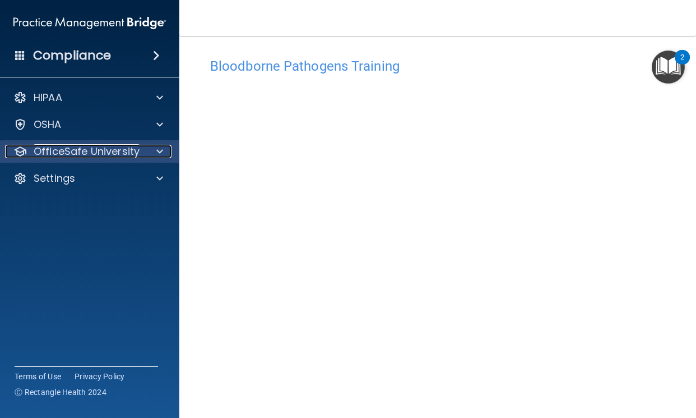
click at [95, 155] on p "OfficeSafe University" at bounding box center [87, 151] width 106 height 13
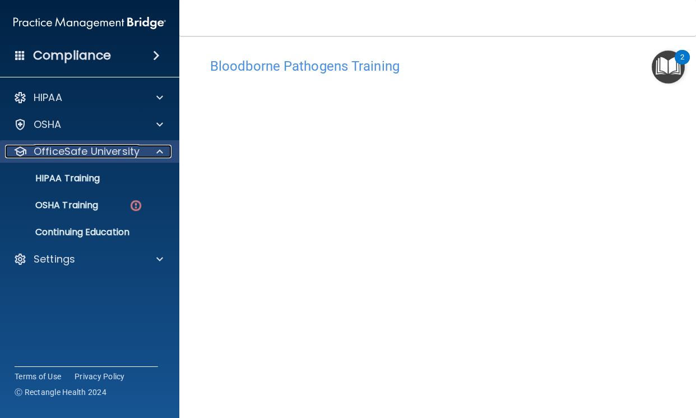
click at [95, 151] on p "OfficeSafe University" at bounding box center [87, 151] width 106 height 13
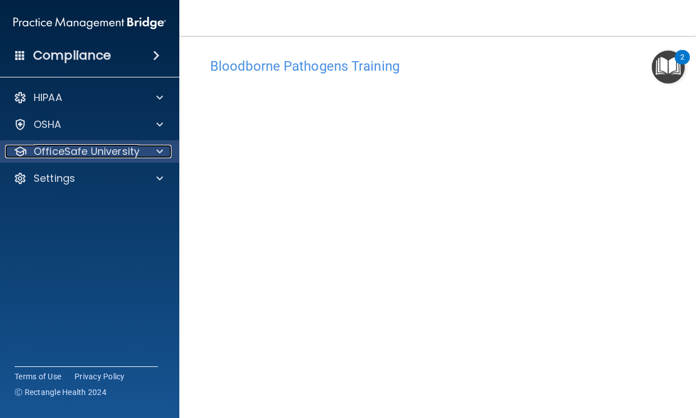
click at [79, 154] on p "OfficeSafe University" at bounding box center [87, 151] width 106 height 13
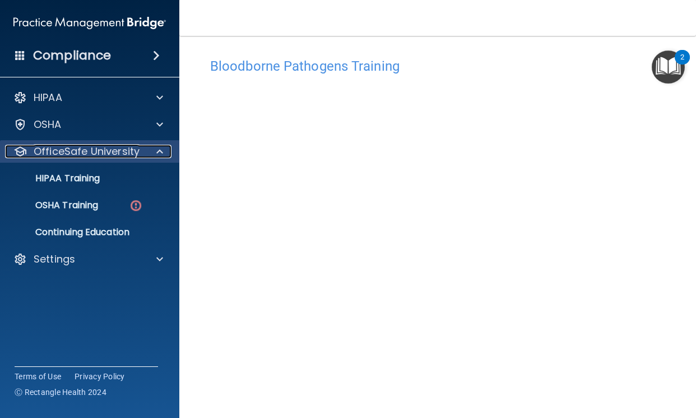
click at [79, 152] on p "OfficeSafe University" at bounding box center [87, 151] width 106 height 13
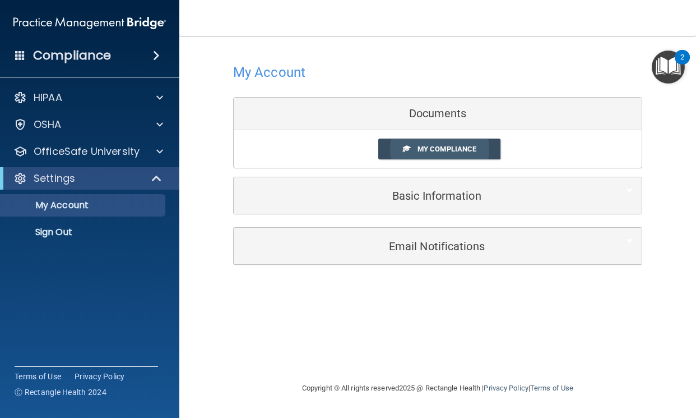
click at [458, 145] on span "My Compliance" at bounding box center [447, 149] width 59 height 8
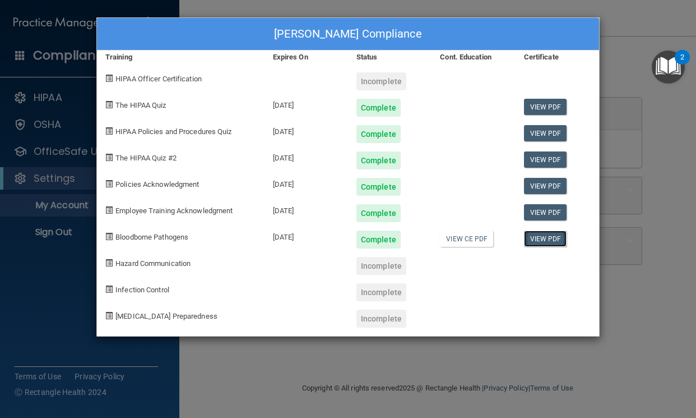
click at [544, 237] on link "View PDF" at bounding box center [545, 238] width 43 height 16
click at [607, 14] on div "Eugene Lee's Compliance Training Expires On Status Cont. Education Certificate …" at bounding box center [348, 209] width 696 height 418
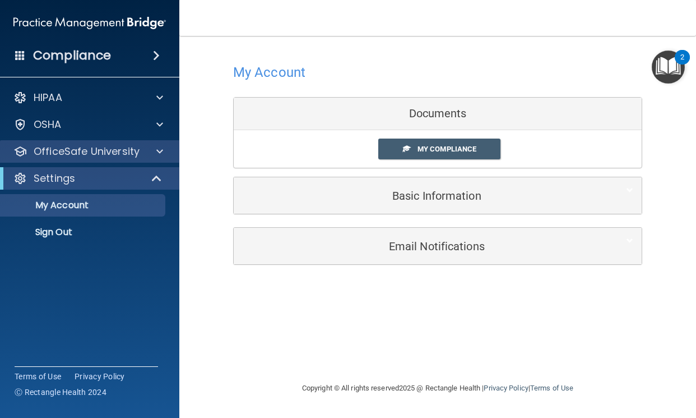
click at [101, 159] on div "OfficeSafe University" at bounding box center [90, 151] width 180 height 22
click at [103, 151] on p "OfficeSafe University" at bounding box center [87, 151] width 106 height 13
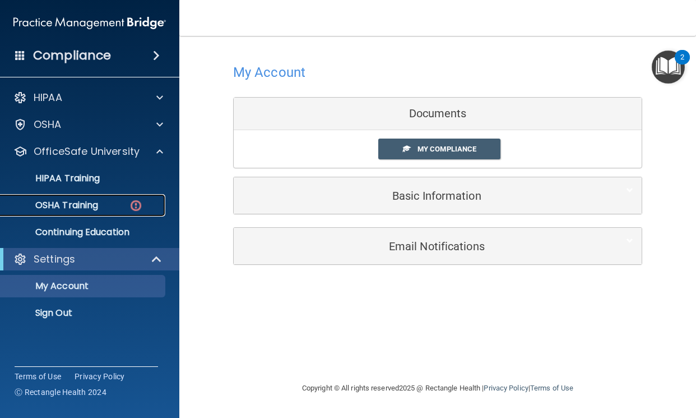
click at [87, 204] on p "OSHA Training" at bounding box center [52, 205] width 91 height 11
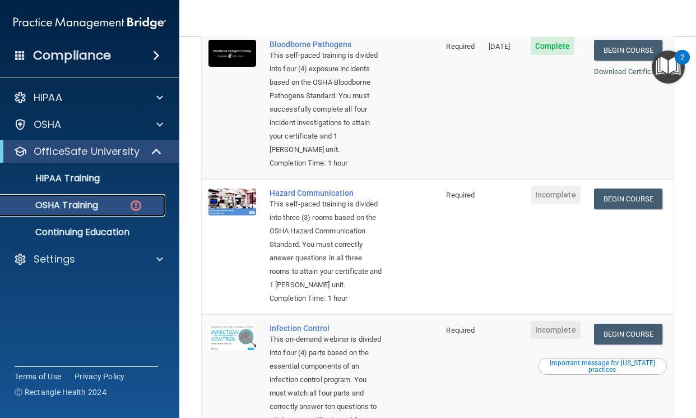
scroll to position [84, 0]
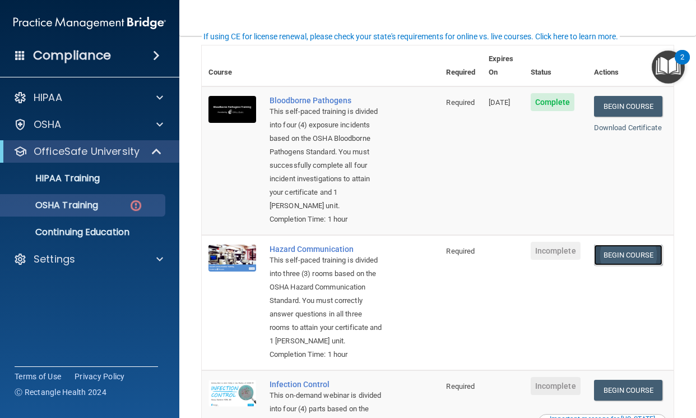
click at [620, 257] on link "Begin Course" at bounding box center [628, 254] width 68 height 21
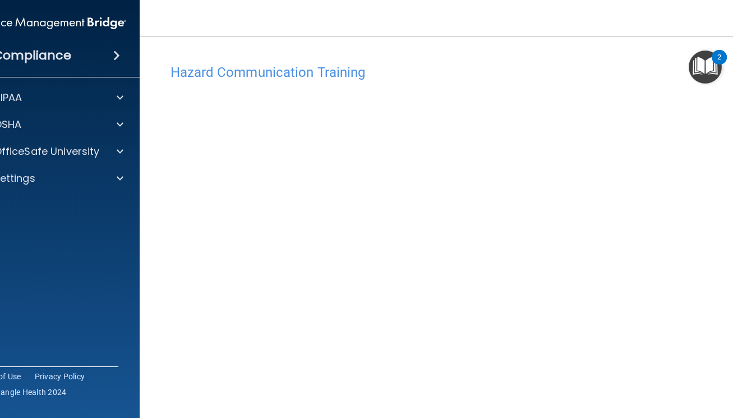
scroll to position [87, 0]
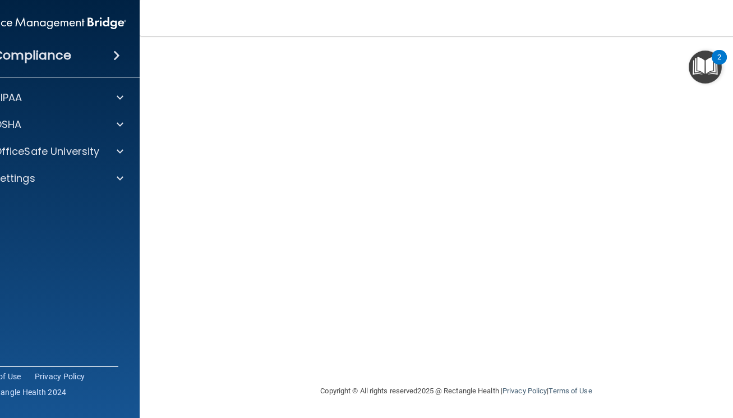
click at [696, 67] on img "Open Resource Center, 2 new notifications" at bounding box center [705, 66] width 33 height 33
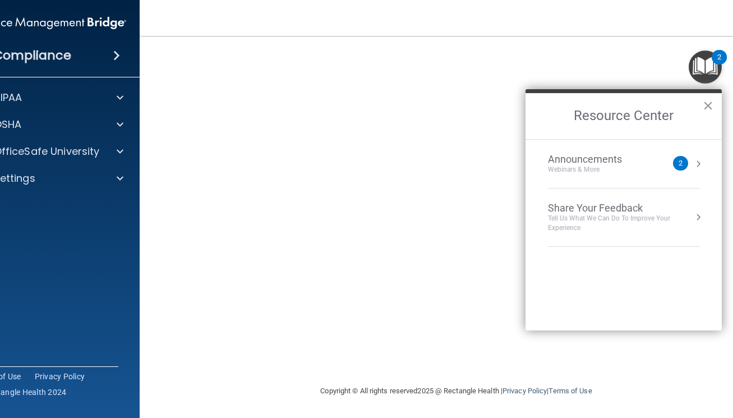
click at [696, 102] on button "×" at bounding box center [708, 105] width 11 height 18
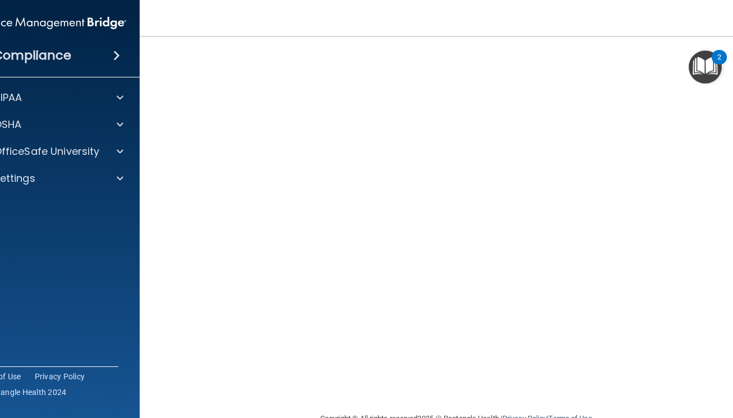
scroll to position [4, 0]
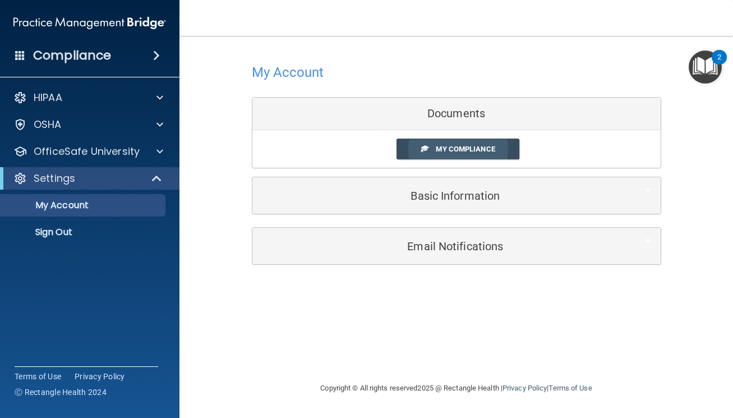
click at [481, 145] on span "My Compliance" at bounding box center [465, 149] width 59 height 8
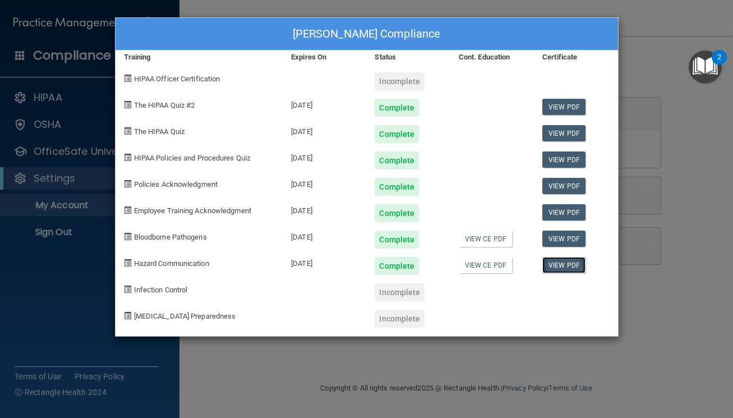
click at [545, 267] on link "View PDF" at bounding box center [563, 265] width 43 height 16
click at [658, 111] on div "[PERSON_NAME] Compliance Training Expires On Status Cont. Education Certificate…" at bounding box center [366, 209] width 733 height 418
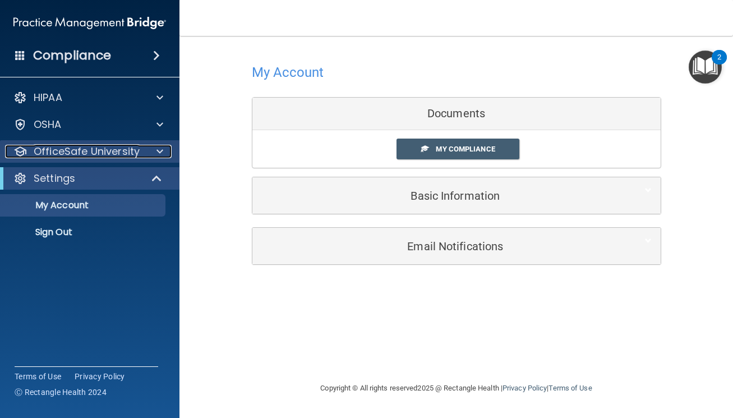
click at [148, 156] on div at bounding box center [158, 151] width 28 height 13
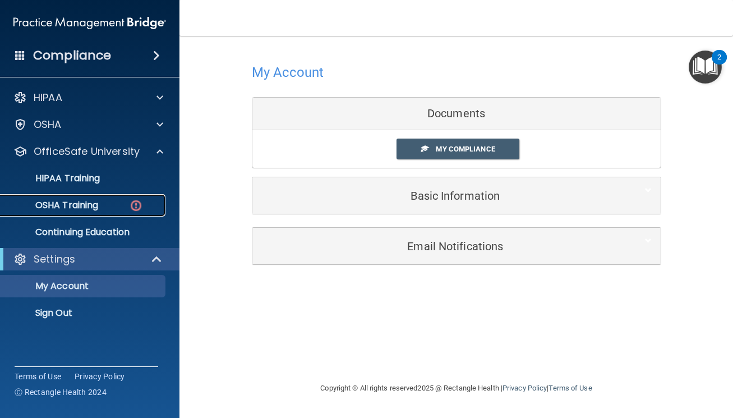
click at [90, 205] on p "OSHA Training" at bounding box center [52, 205] width 91 height 11
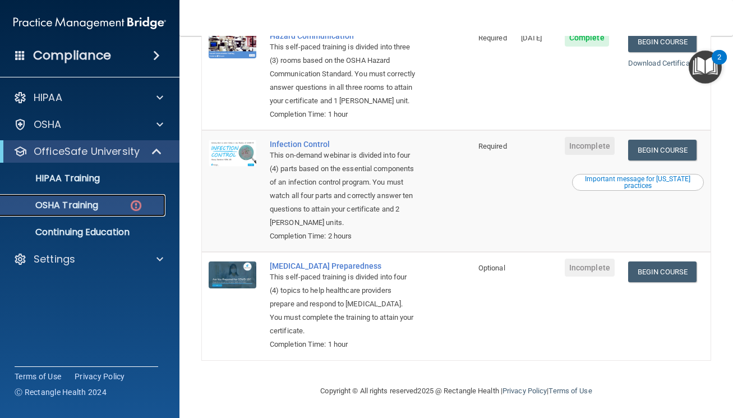
scroll to position [300, 0]
click at [635, 175] on div "Important message for [US_STATE] practices" at bounding box center [638, 181] width 128 height 13
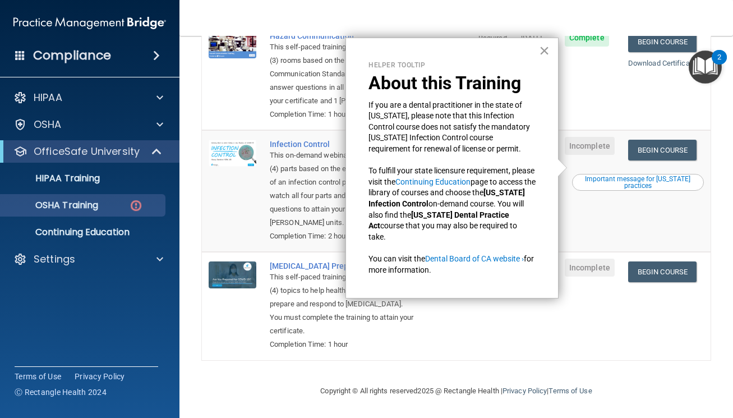
click at [539, 49] on button "×" at bounding box center [544, 50] width 11 height 18
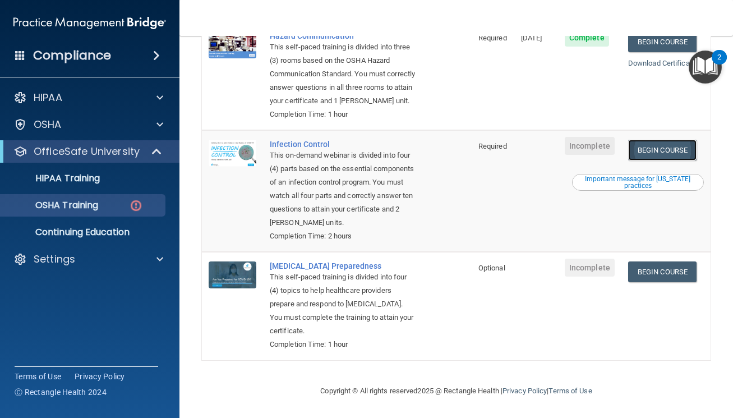
click at [662, 140] on link "Begin Course" at bounding box center [662, 150] width 68 height 21
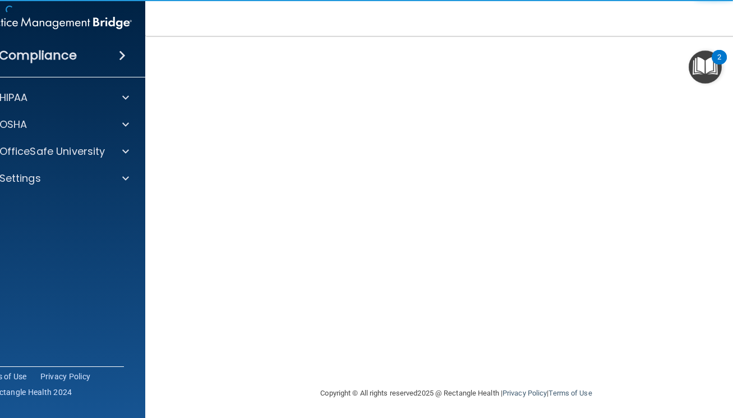
scroll to position [62, 0]
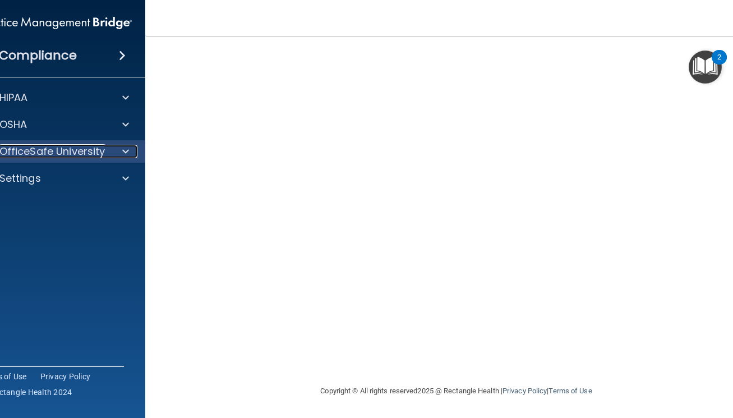
click at [104, 147] on div "OfficeSafe University" at bounding box center [40, 151] width 139 height 13
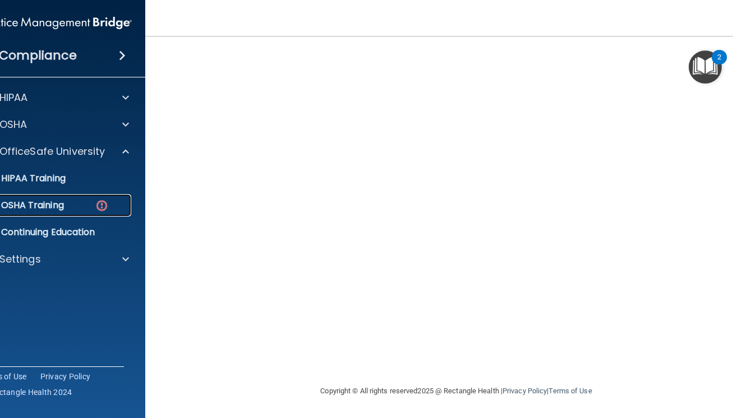
click at [50, 210] on p "OSHA Training" at bounding box center [18, 205] width 91 height 11
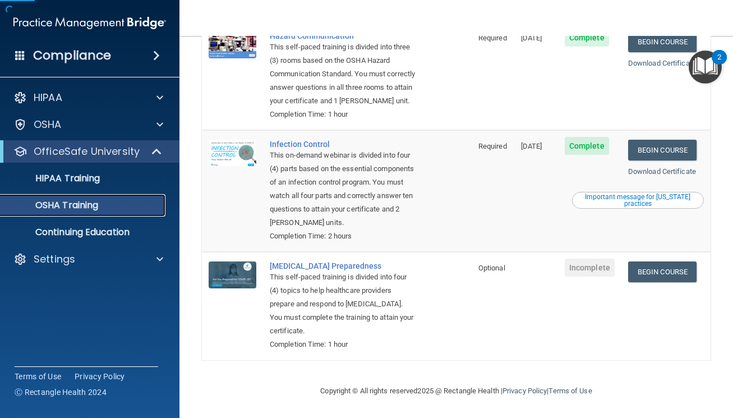
scroll to position [269, 0]
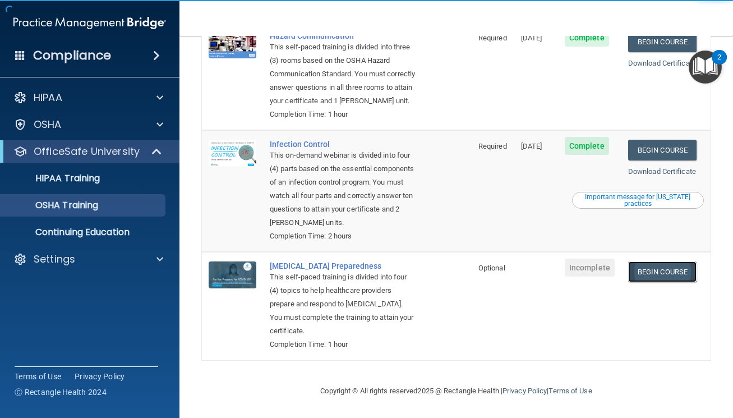
click at [658, 272] on link "Begin Course" at bounding box center [662, 271] width 68 height 21
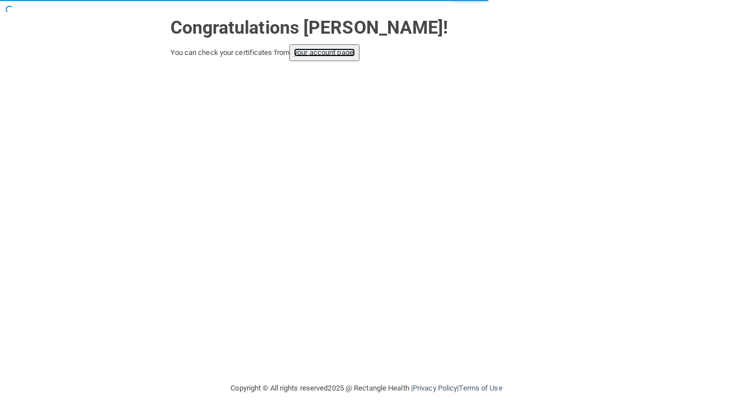
click at [338, 51] on link "your account page!" at bounding box center [324, 52] width 61 height 8
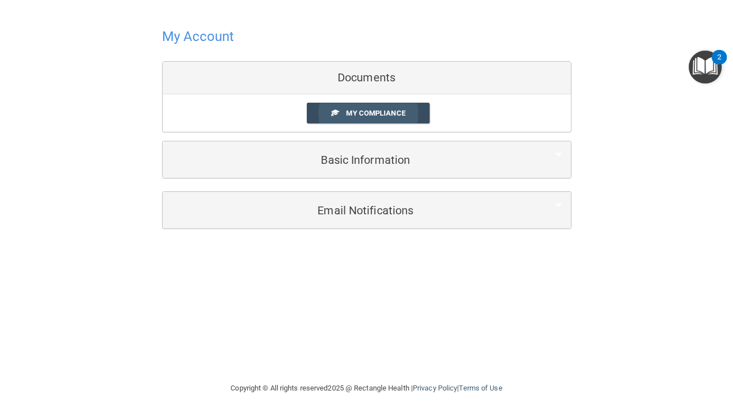
click at [390, 107] on link "My Compliance" at bounding box center [368, 113] width 123 height 21
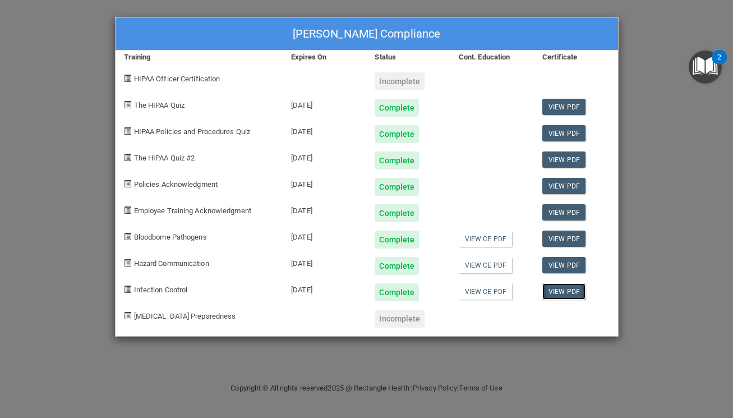
click at [578, 292] on link "View PDF" at bounding box center [563, 291] width 43 height 16
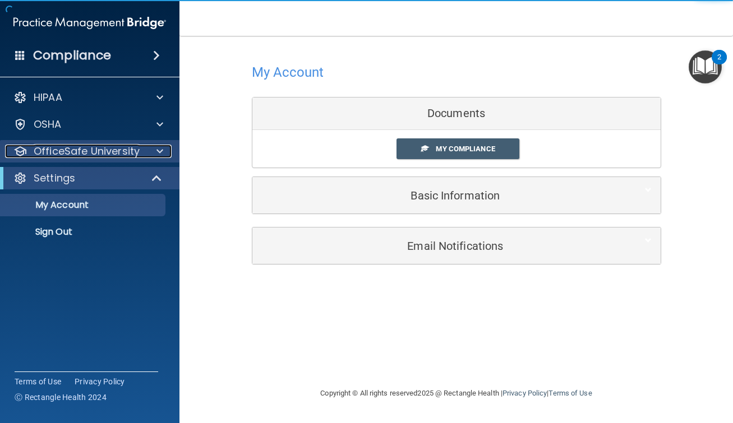
click at [115, 155] on p "OfficeSafe University" at bounding box center [87, 151] width 106 height 13
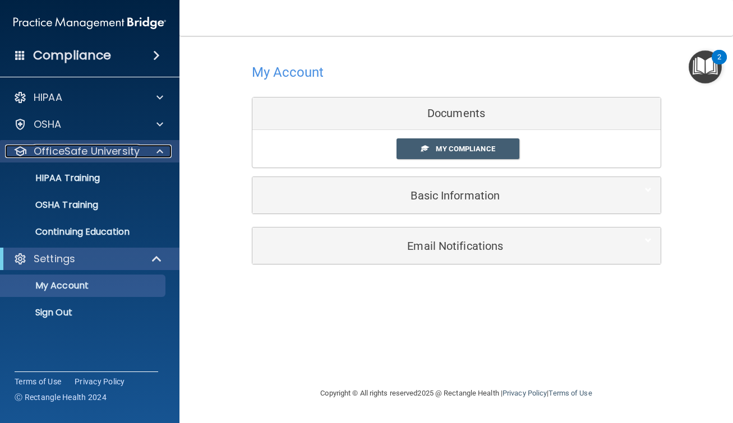
click at [115, 155] on p "OfficeSafe University" at bounding box center [87, 151] width 106 height 13
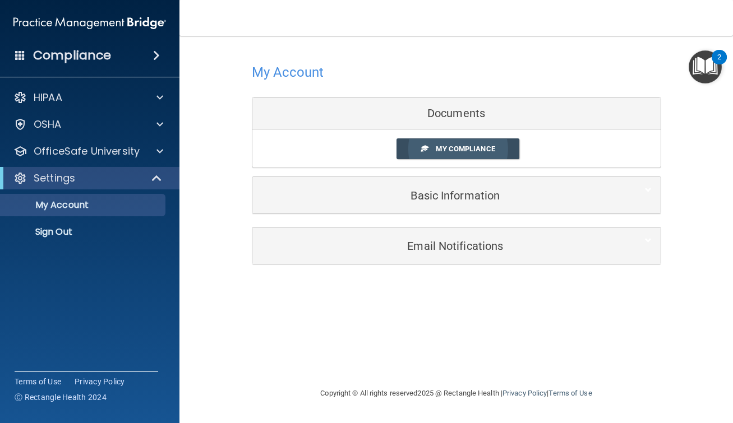
click at [431, 149] on link "My Compliance" at bounding box center [457, 148] width 123 height 21
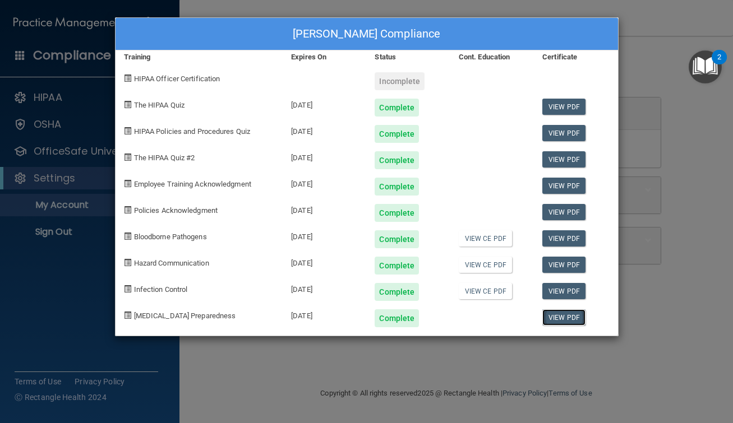
click at [558, 313] on link "View PDF" at bounding box center [563, 317] width 43 height 16
click at [644, 121] on div "Eugene Lee's Compliance Training Expires On Status Cont. Education Certificate …" at bounding box center [366, 211] width 733 height 423
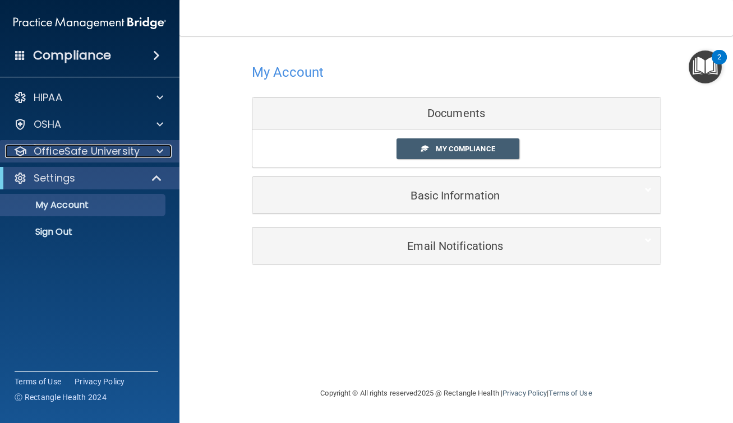
click at [93, 156] on p "OfficeSafe University" at bounding box center [87, 151] width 106 height 13
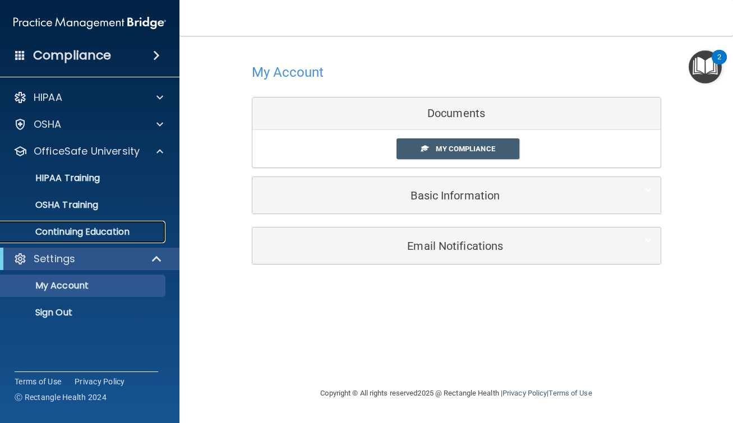
click at [89, 225] on link "Continuing Education" at bounding box center [77, 232] width 177 height 22
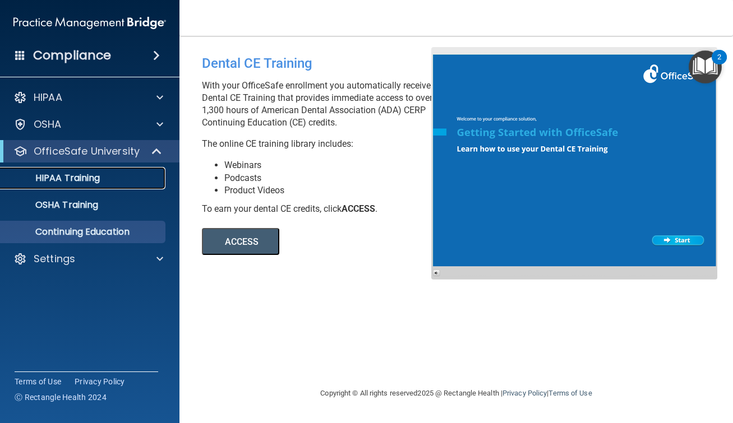
click at [80, 178] on p "HIPAA Training" at bounding box center [53, 178] width 93 height 11
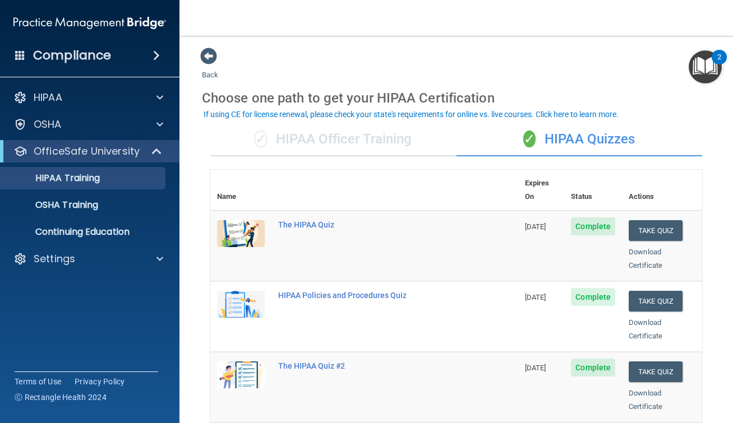
click at [328, 153] on div "✓ HIPAA Officer Training" at bounding box center [333, 140] width 246 height 34
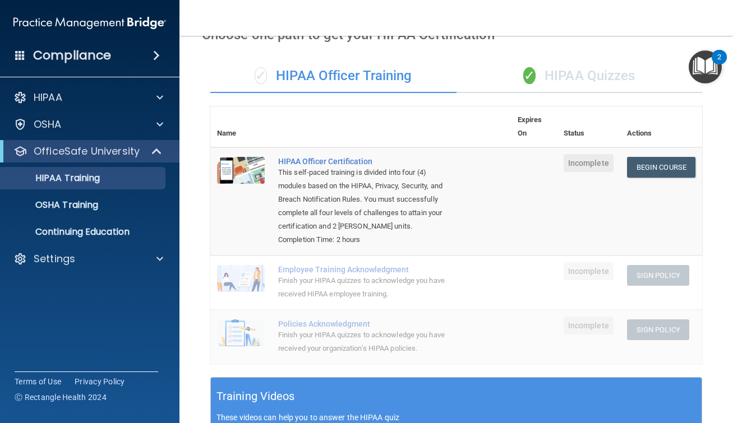
scroll to position [56, 0]
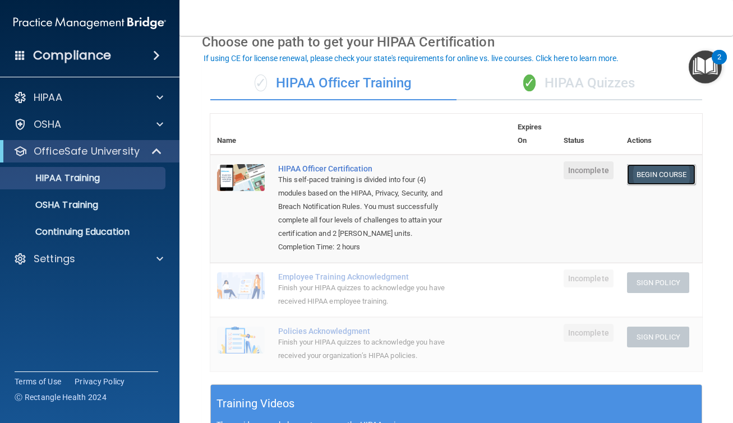
click at [644, 173] on link "Begin Course" at bounding box center [661, 174] width 68 height 21
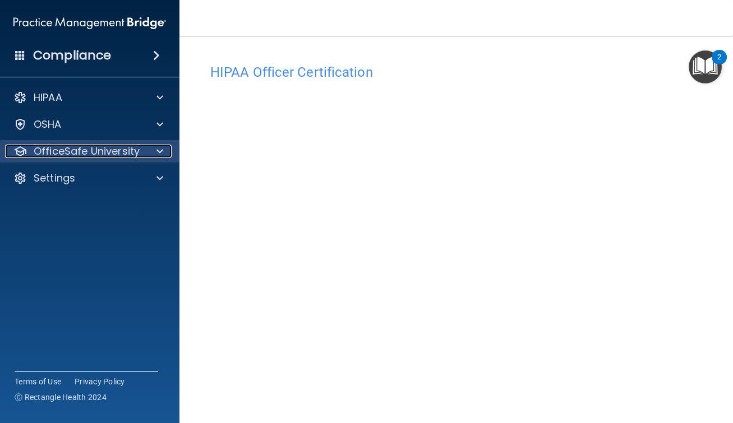
click at [110, 156] on p "OfficeSafe University" at bounding box center [87, 151] width 106 height 13
click at [110, 154] on p "OfficeSafe University" at bounding box center [87, 151] width 106 height 13
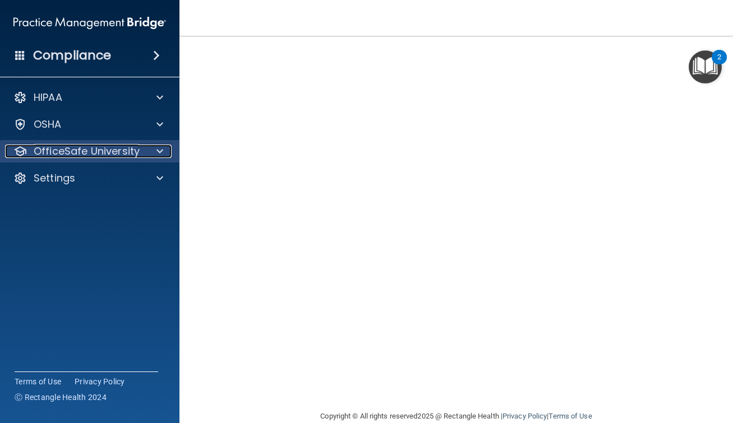
click at [112, 148] on p "OfficeSafe University" at bounding box center [87, 151] width 106 height 13
click at [110, 147] on p "OfficeSafe University" at bounding box center [87, 151] width 106 height 13
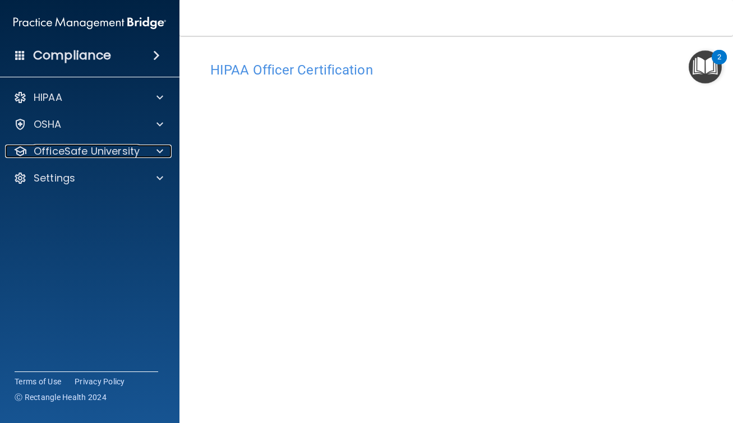
scroll to position [0, 0]
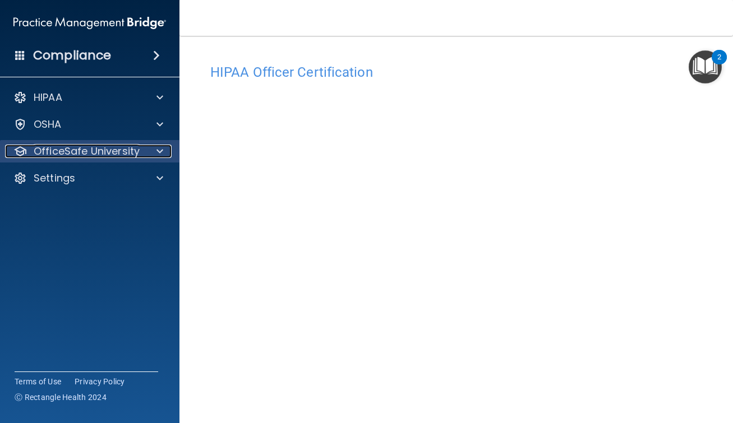
click at [128, 148] on p "OfficeSafe University" at bounding box center [87, 151] width 106 height 13
click at [112, 150] on p "OfficeSafe University" at bounding box center [87, 151] width 106 height 13
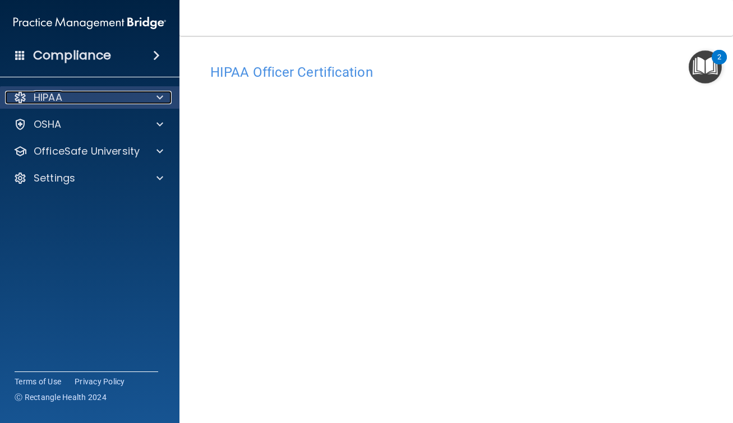
click at [118, 96] on div "HIPAA" at bounding box center [74, 97] width 139 height 13
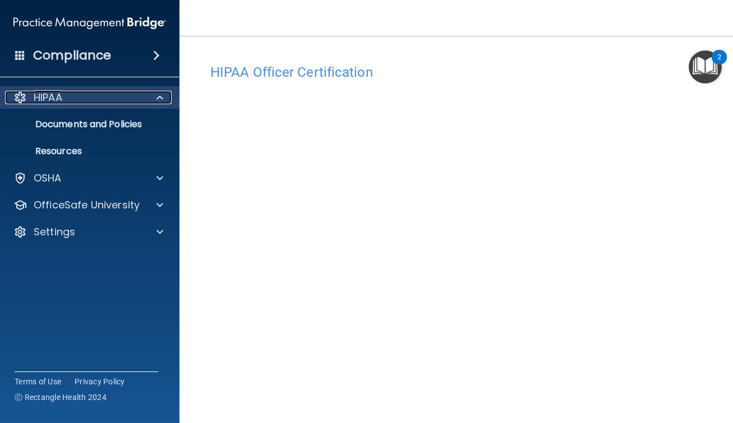
click at [118, 96] on div "HIPAA" at bounding box center [74, 97] width 139 height 13
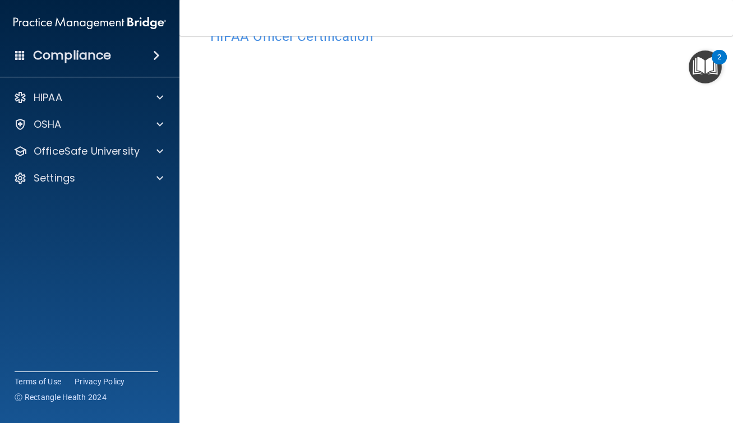
scroll to position [76, 0]
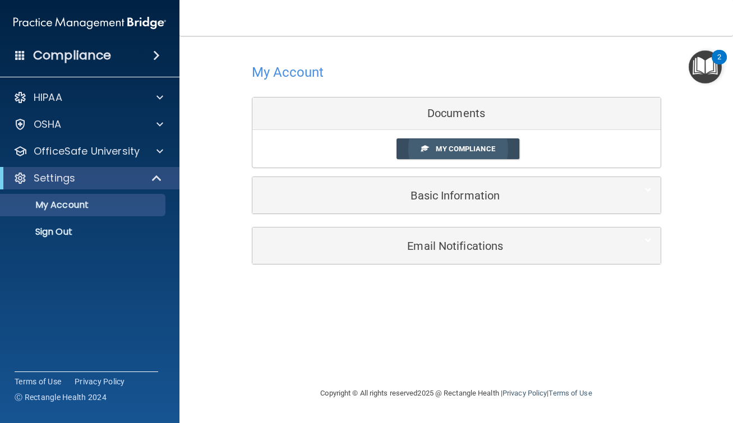
click at [485, 151] on span "My Compliance" at bounding box center [465, 149] width 59 height 8
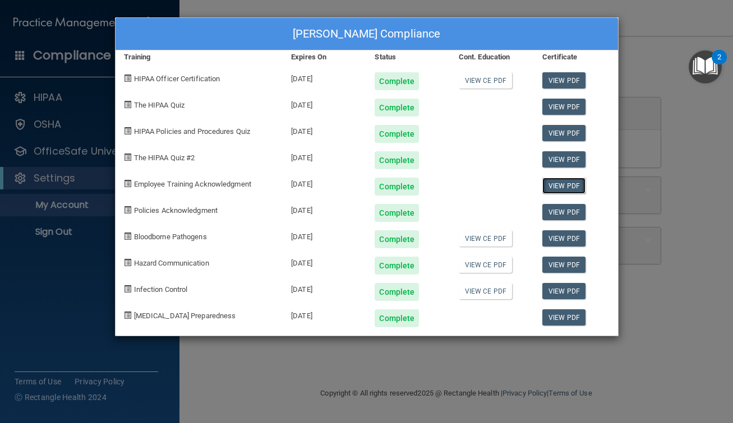
click at [552, 186] on link "View PDF" at bounding box center [563, 186] width 43 height 16
click at [560, 211] on link "View PDF" at bounding box center [563, 212] width 43 height 16
click at [311, 64] on div "[DATE]" at bounding box center [325, 77] width 84 height 26
click at [551, 82] on link "View PDF" at bounding box center [563, 80] width 43 height 16
click at [82, 89] on div "Eugene Lee's Compliance Training Expires On Status Cont. Education Certificate …" at bounding box center [366, 211] width 733 height 423
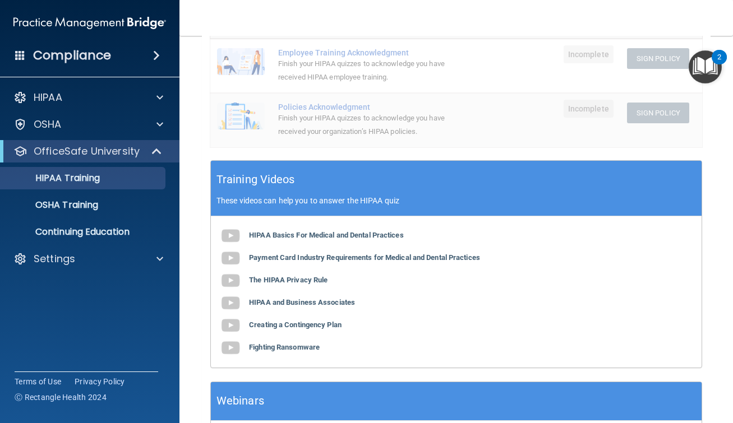
scroll to position [168, 0]
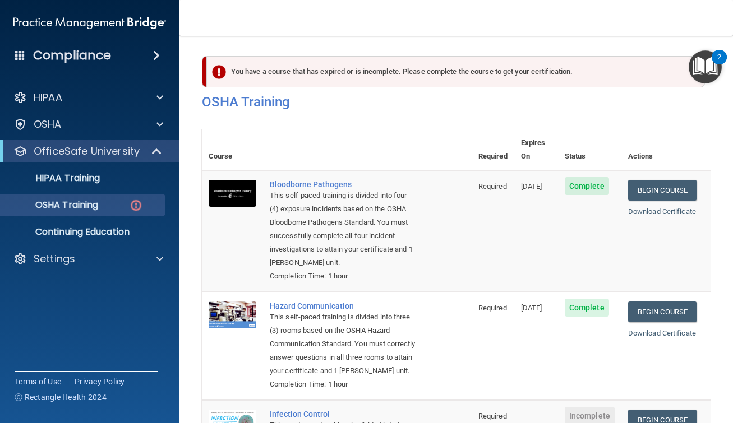
scroll to position [294, 0]
